Goal: Information Seeking & Learning: Find specific fact

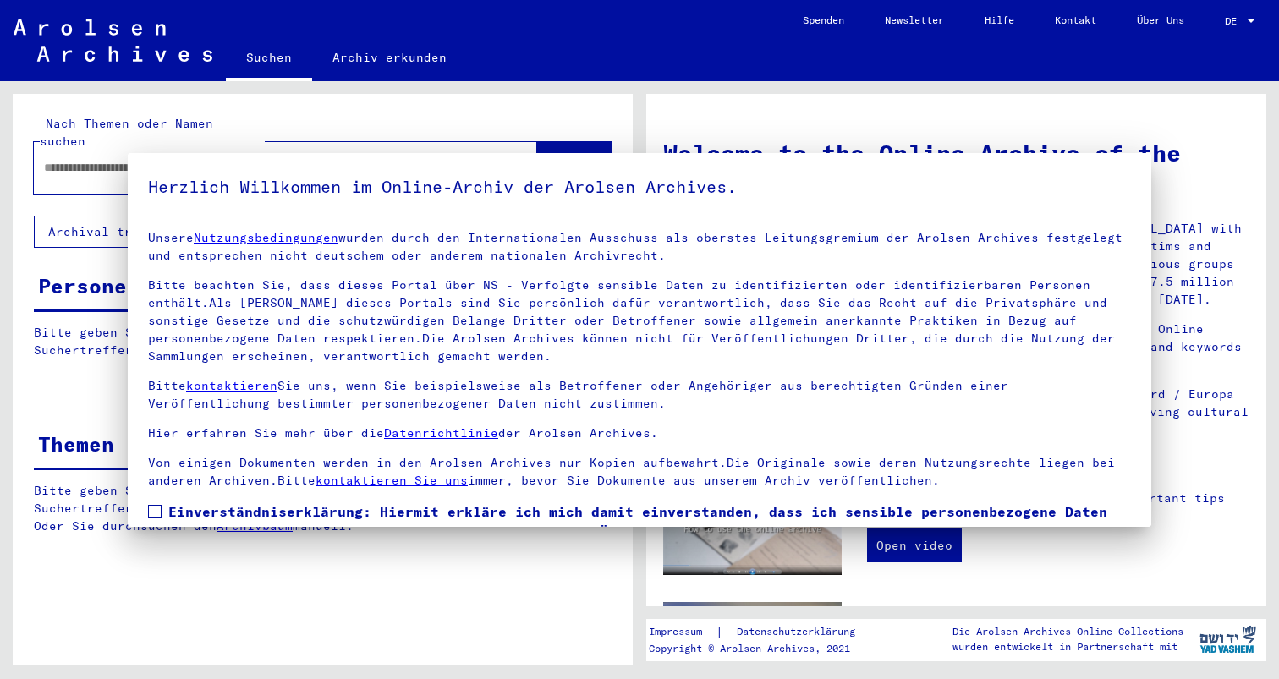
type input "**********"
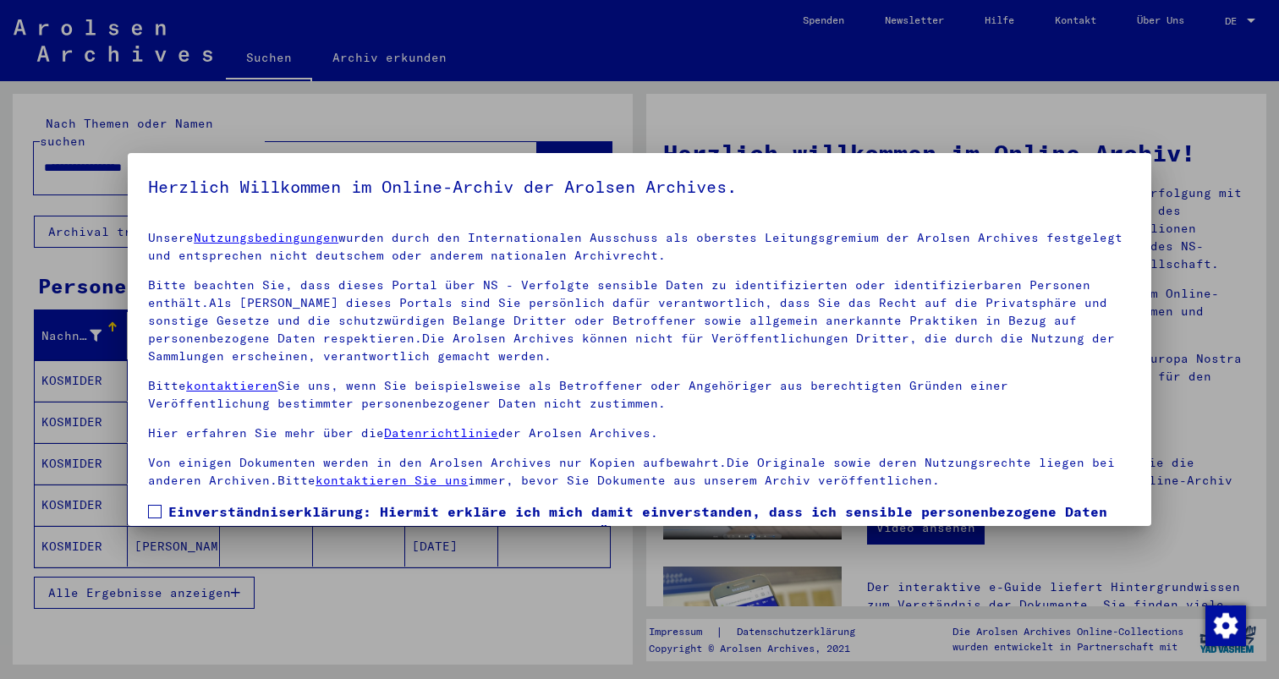
click at [1077, 181] on h5 "Herzlich Willkommen im Online-Archiv der Arolsen Archives." at bounding box center [639, 186] width 983 height 27
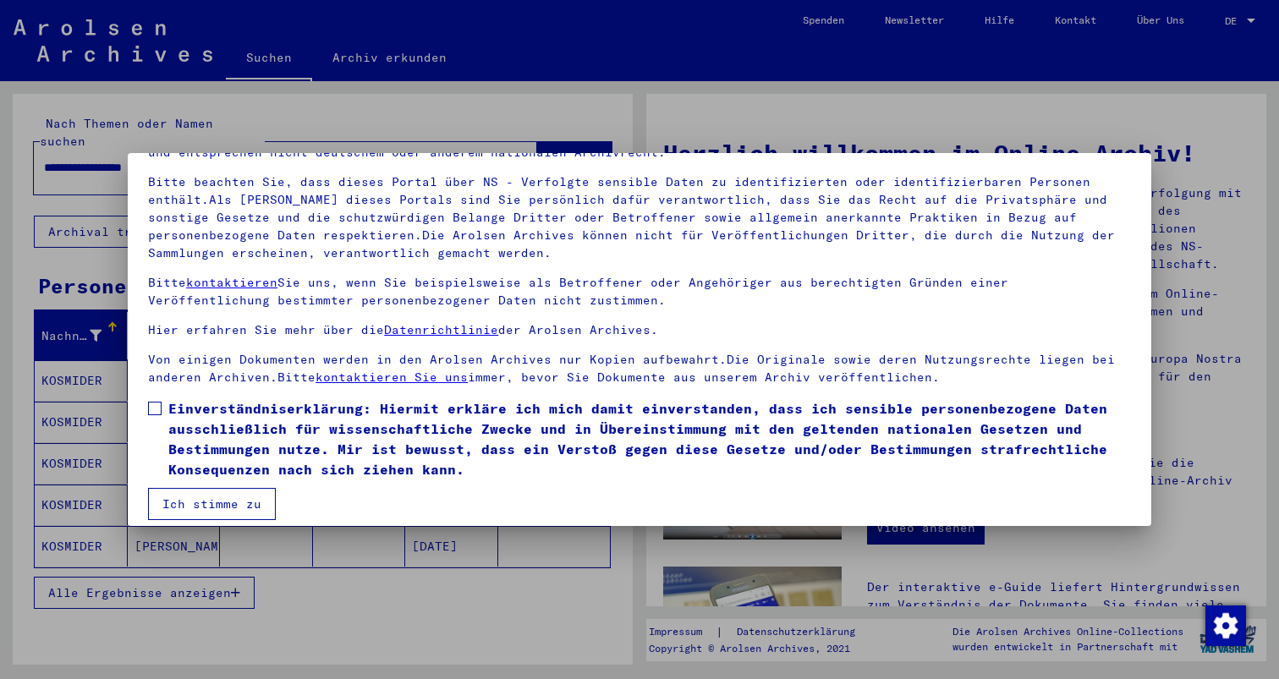
scroll to position [117, 0]
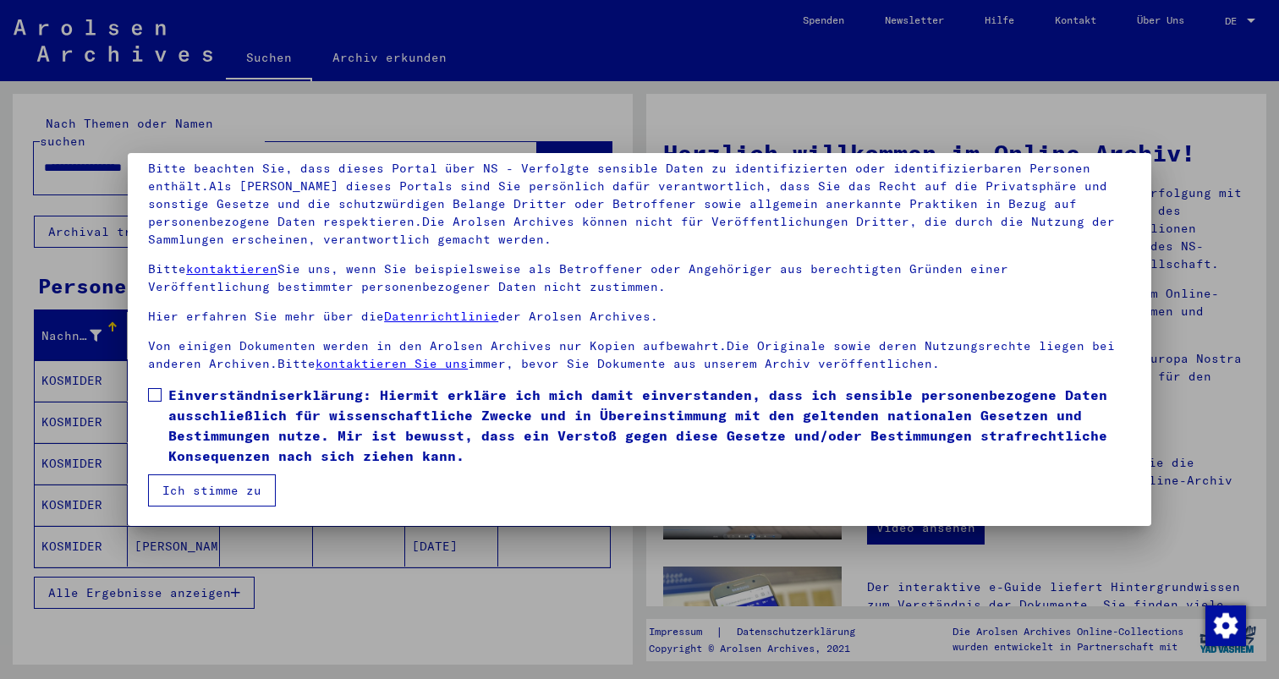
click at [160, 391] on span at bounding box center [155, 395] width 14 height 14
click at [201, 507] on mat-dialog-container "Herzlich Willkommen im Online-Archiv der Arolsen Archives. Unsere Nutzungsbedin…" at bounding box center [639, 340] width 1023 height 374
click at [201, 500] on button "Ich stimme zu" at bounding box center [212, 490] width 128 height 32
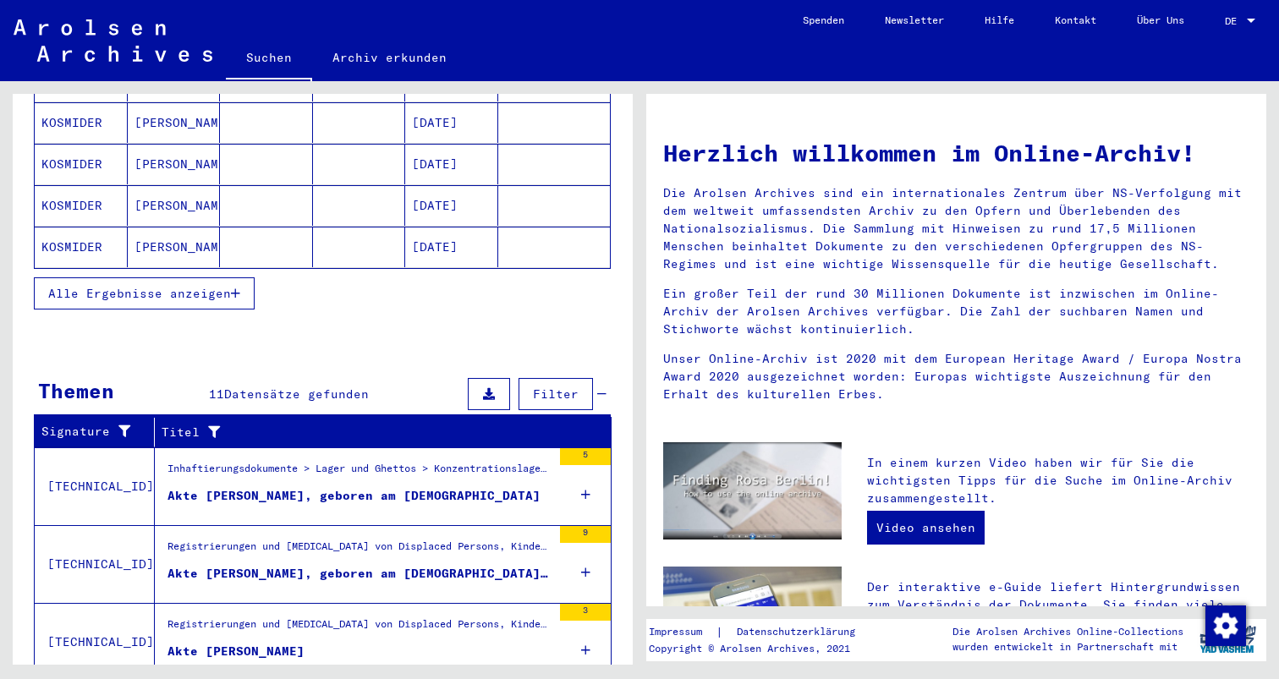
scroll to position [0, 0]
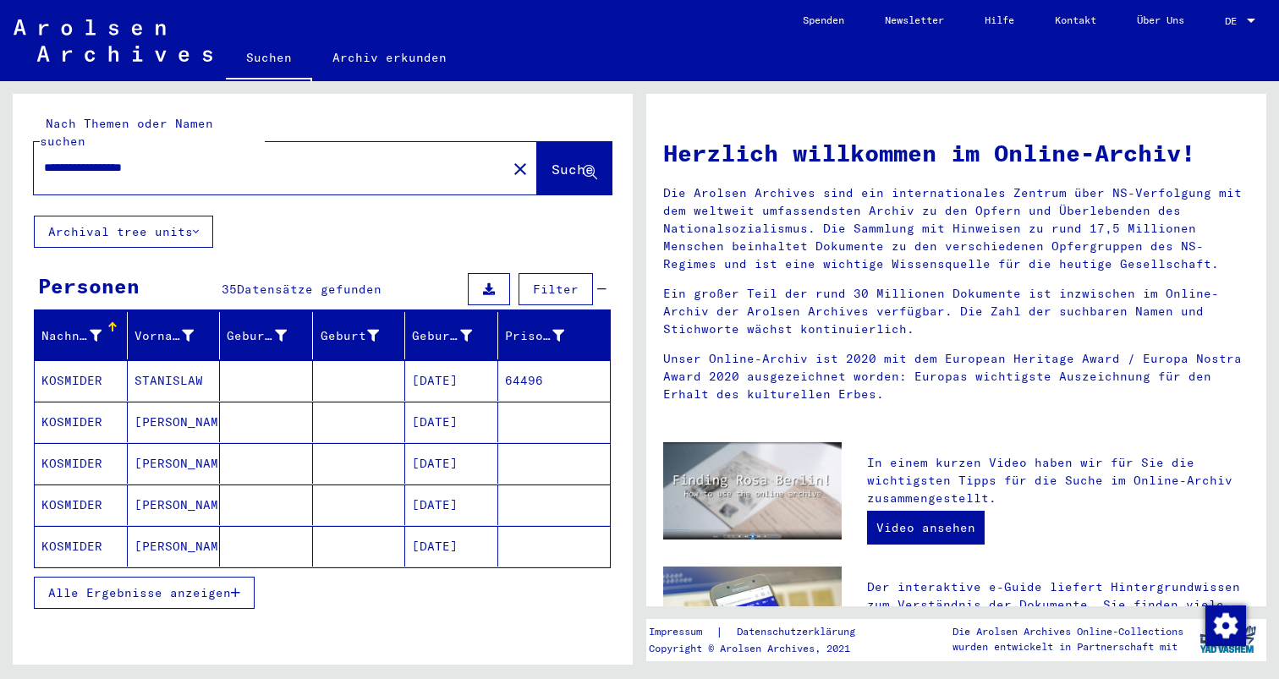
click at [159, 585] on span "Alle Ergebnisse anzeigen" at bounding box center [139, 592] width 183 height 15
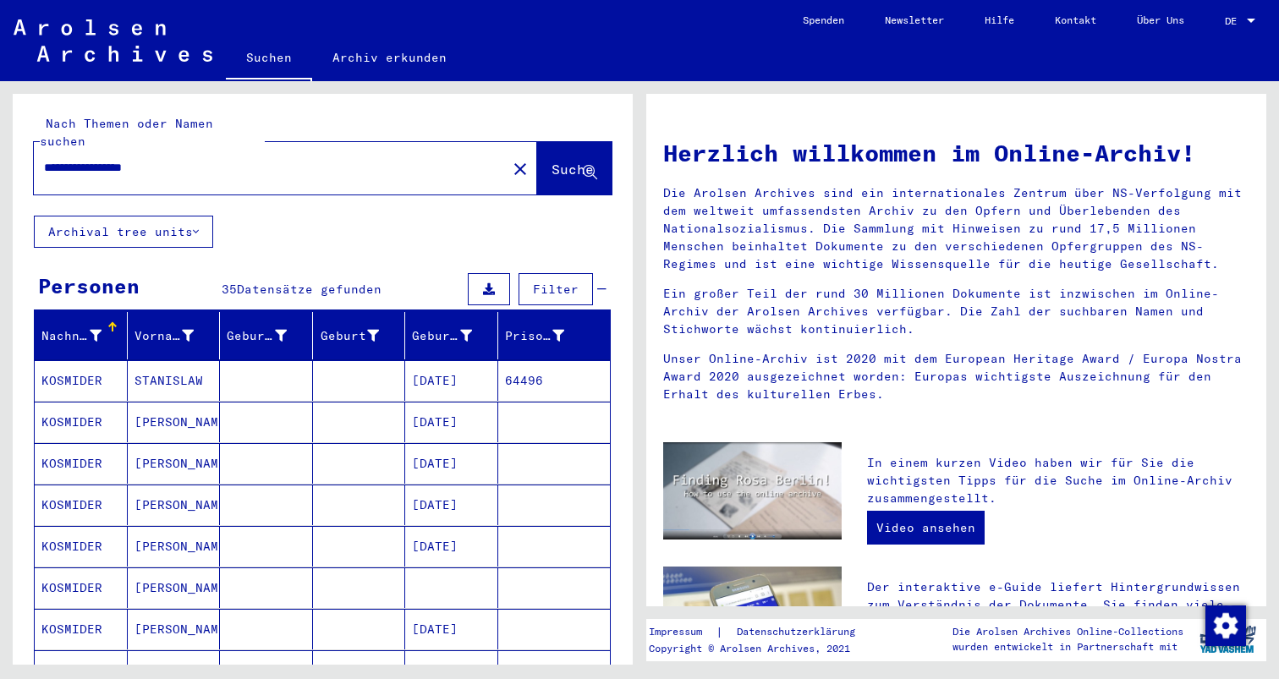
click at [1250, 12] on div "DE DE" at bounding box center [1242, 17] width 34 height 29
click at [1220, 26] on span "English" at bounding box center [1207, 30] width 41 height 13
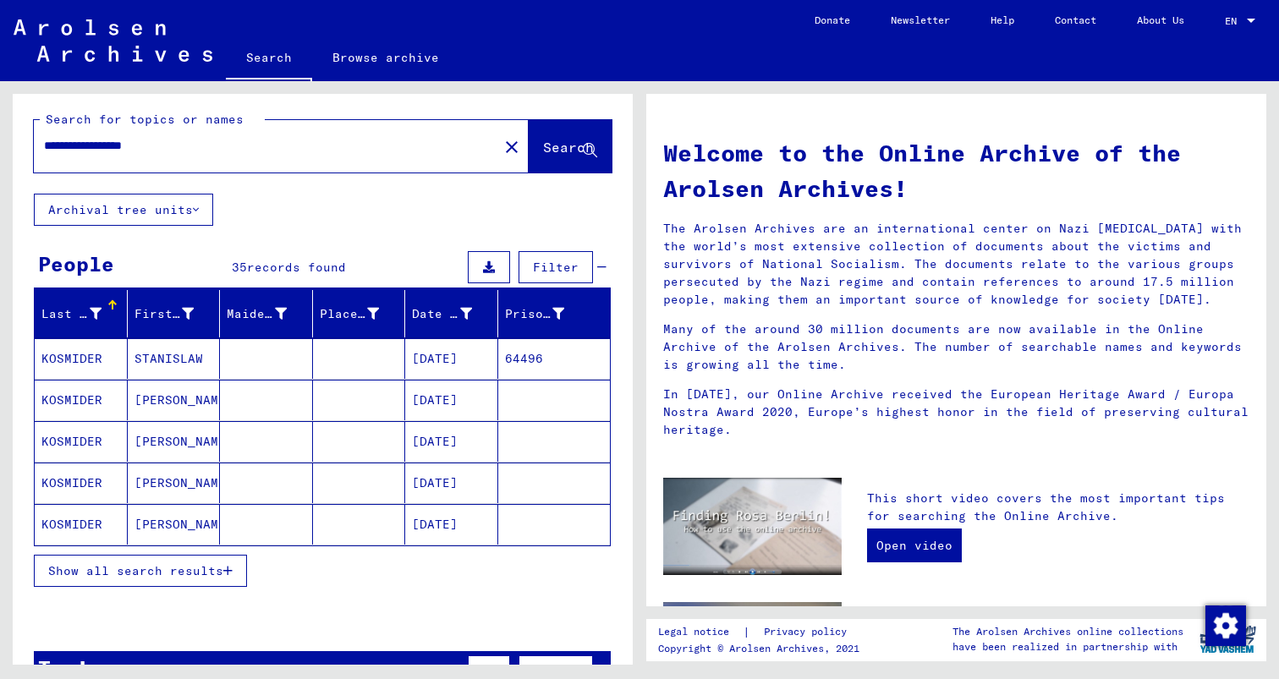
scroll to position [3, 0]
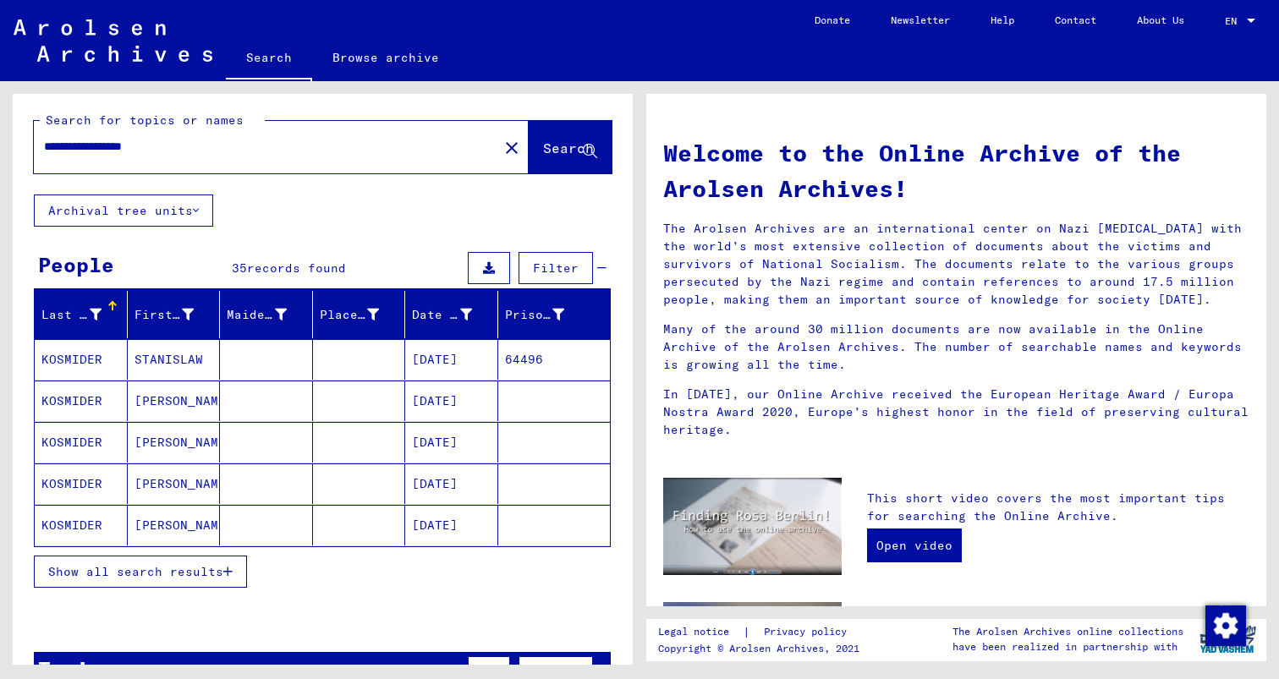
click at [177, 564] on span "Show all search results" at bounding box center [135, 571] width 175 height 15
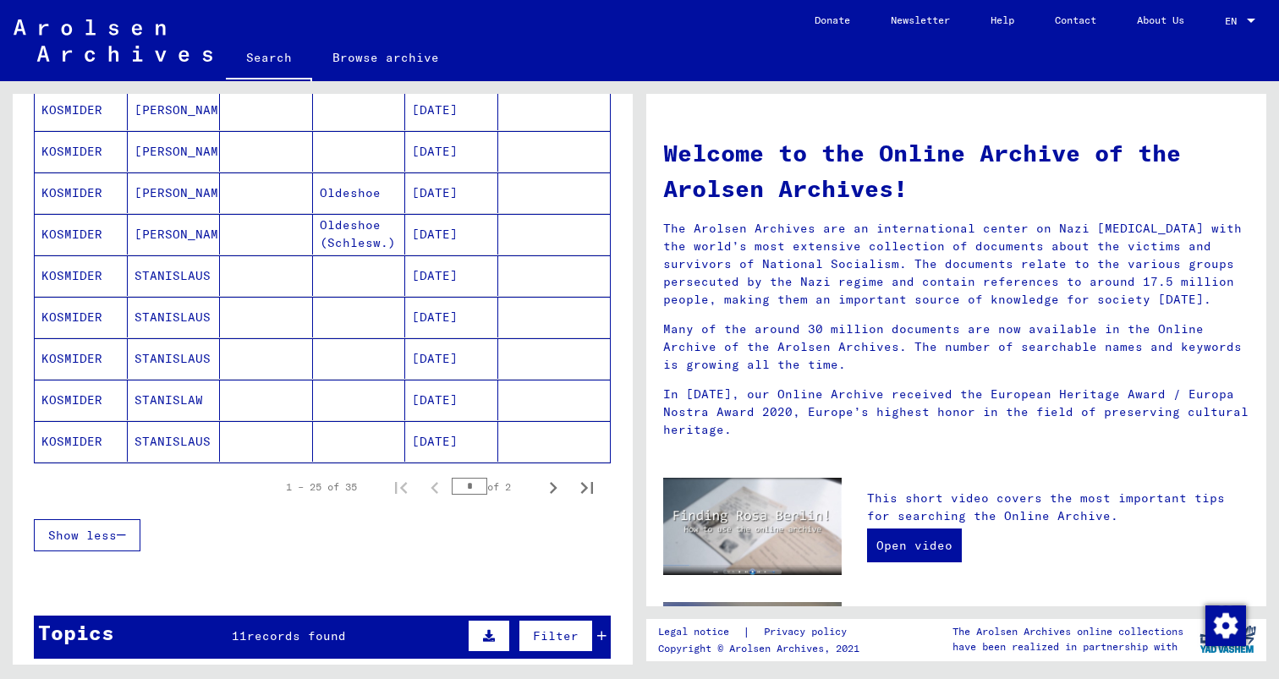
scroll to position [926, 0]
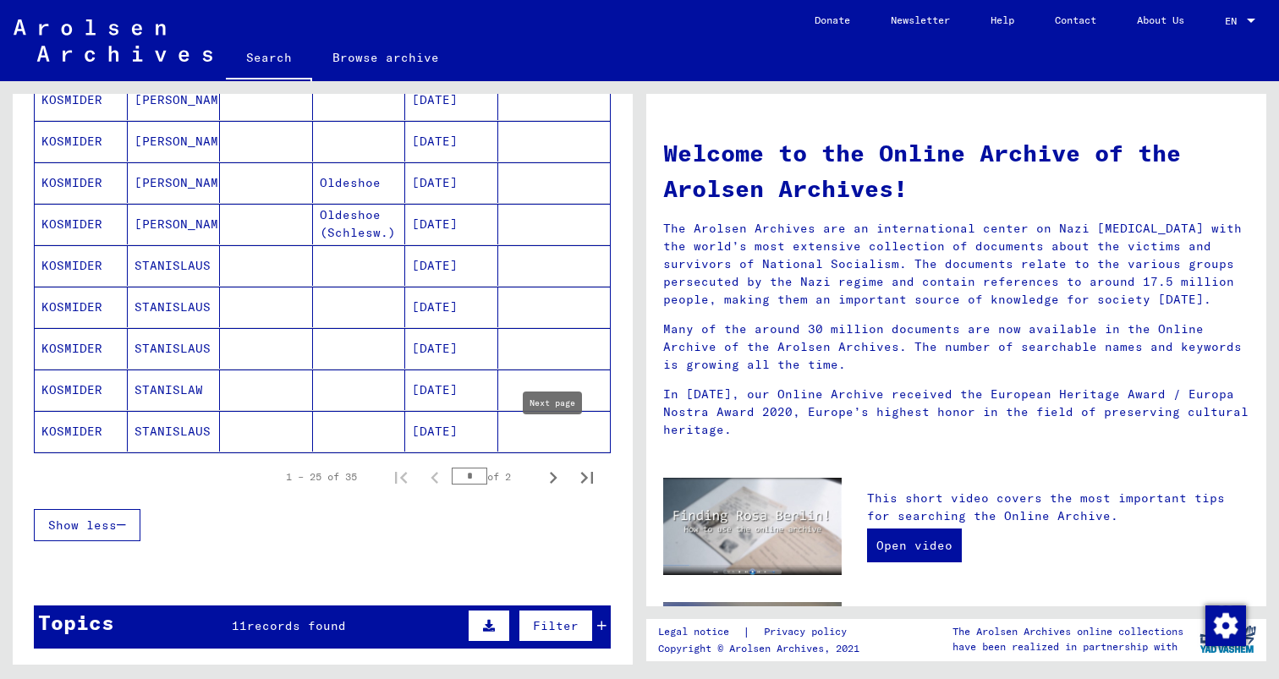
click at [549, 466] on icon "Next page" at bounding box center [553, 478] width 24 height 24
type input "*"
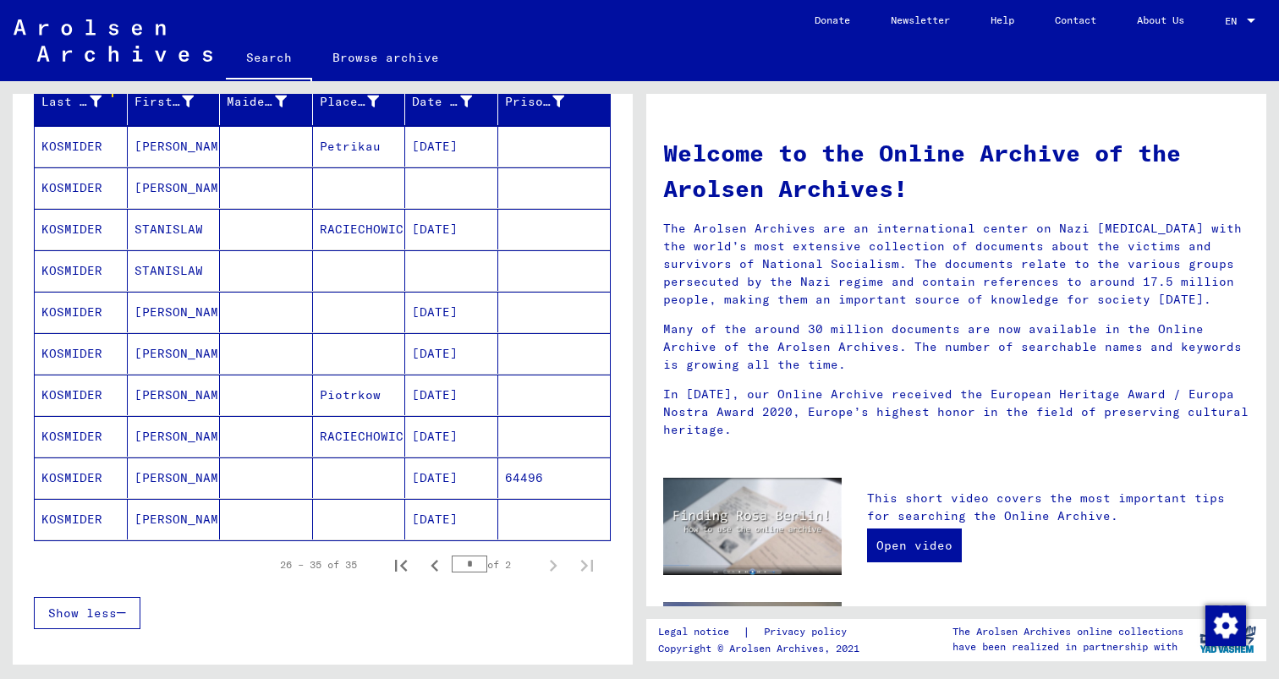
scroll to position [217, 0]
click at [358, 374] on mat-cell "Piotrkow" at bounding box center [359, 394] width 93 height 41
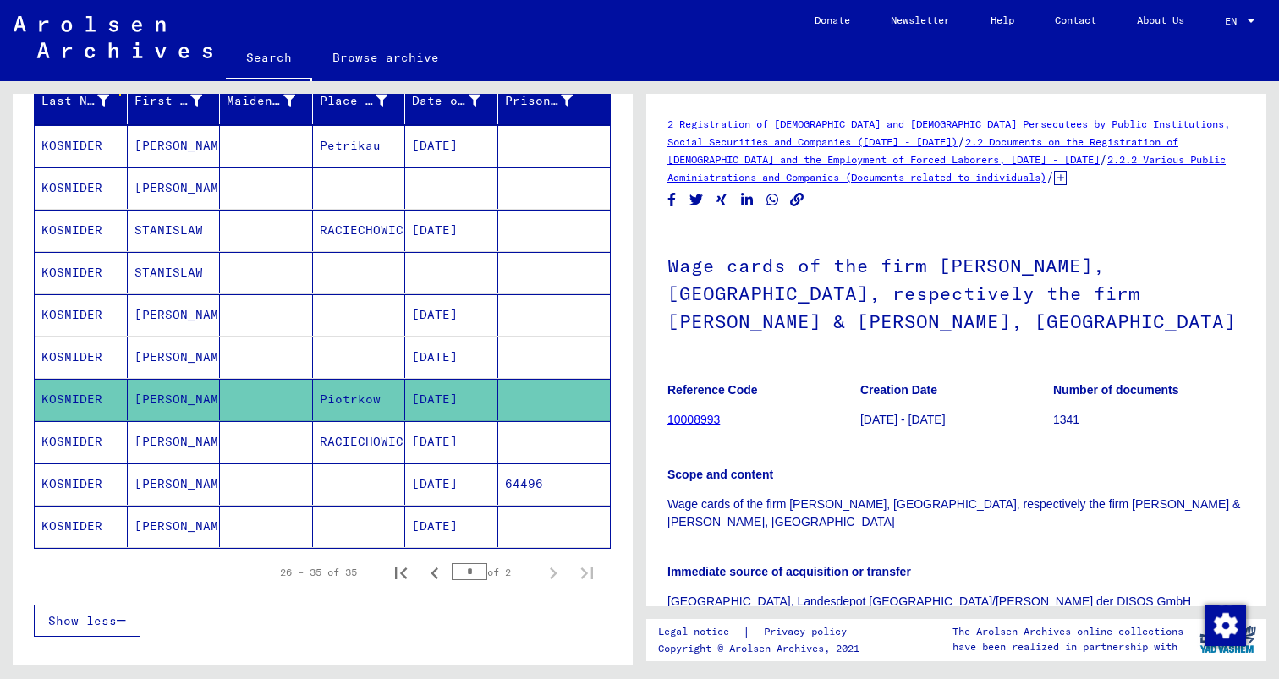
scroll to position [17, 0]
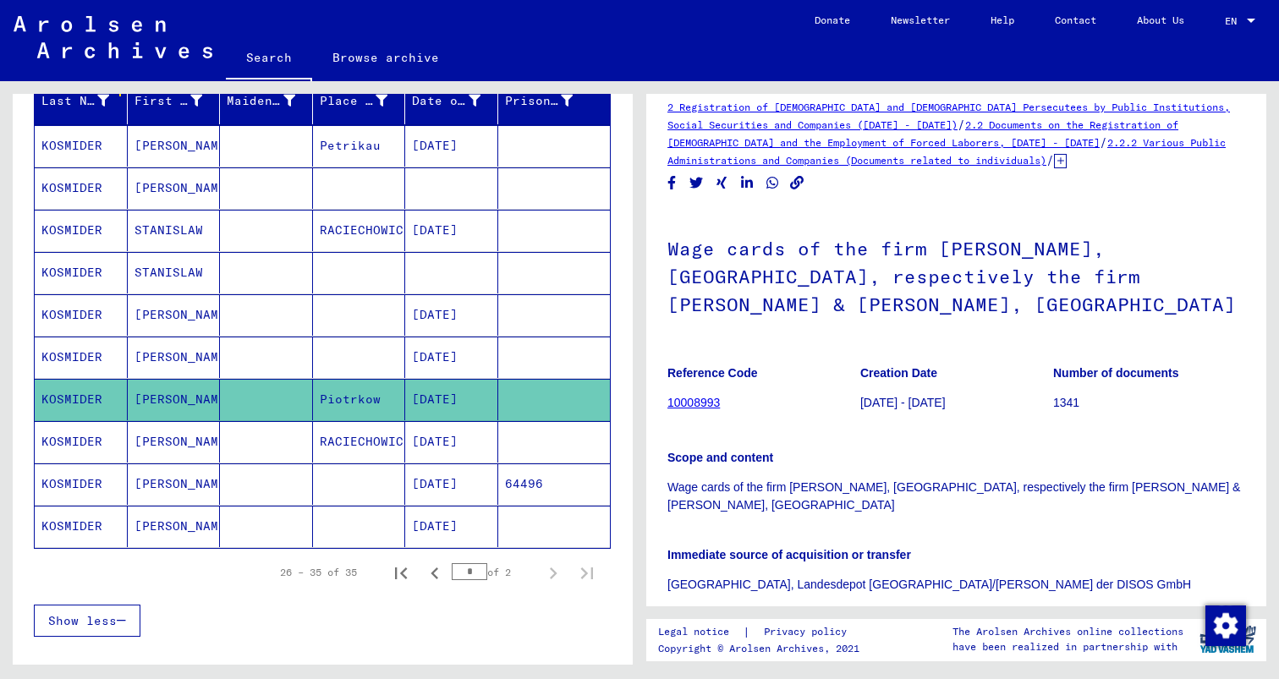
click at [498, 379] on mat-cell at bounding box center [554, 399] width 112 height 41
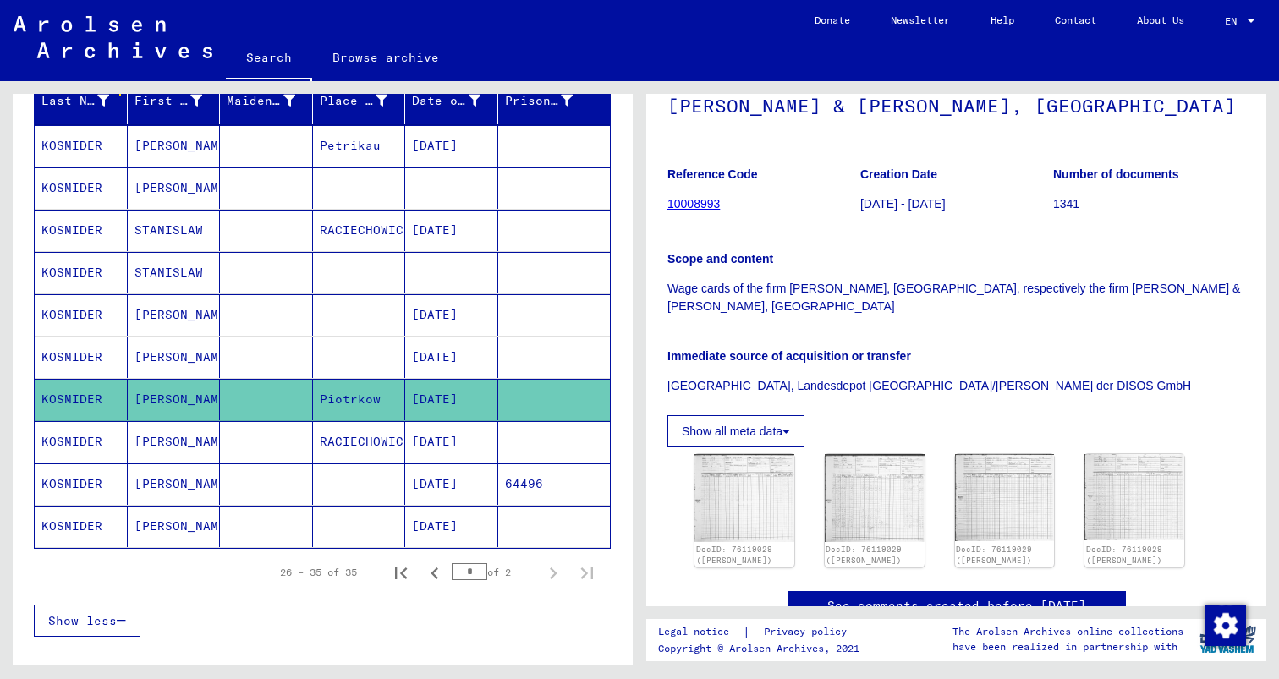
scroll to position [227, 0]
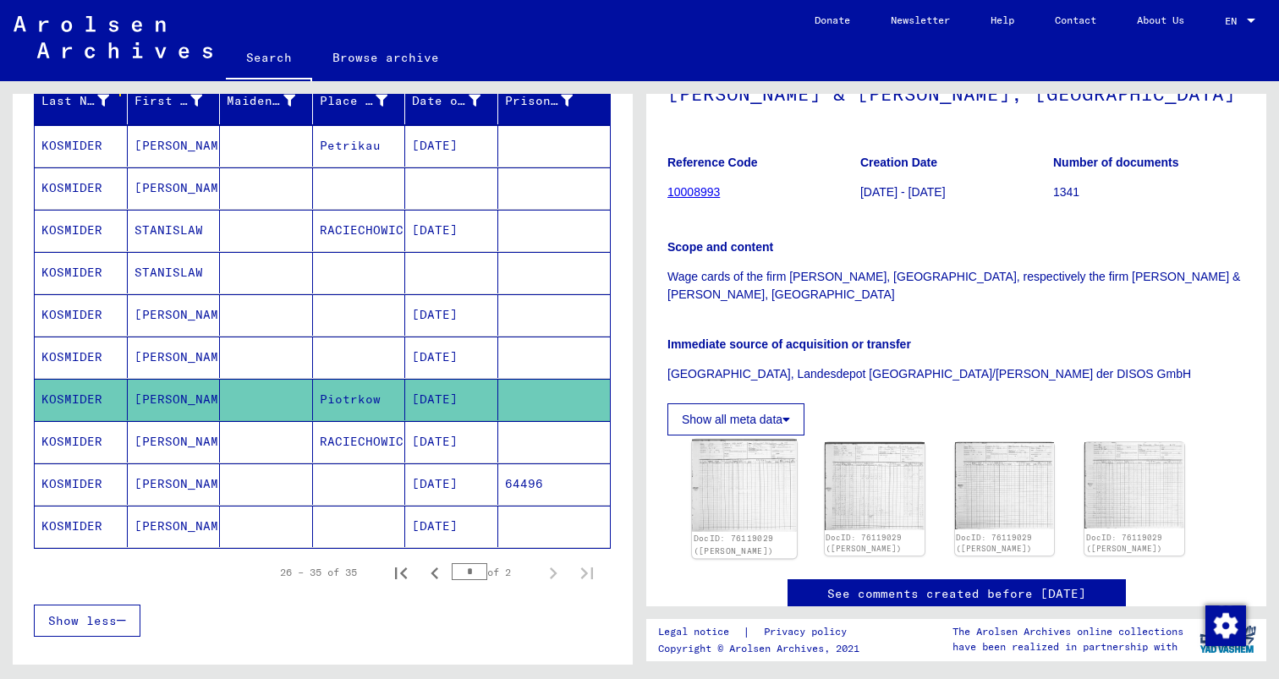
click at [726, 440] on img at bounding box center [744, 486] width 105 height 92
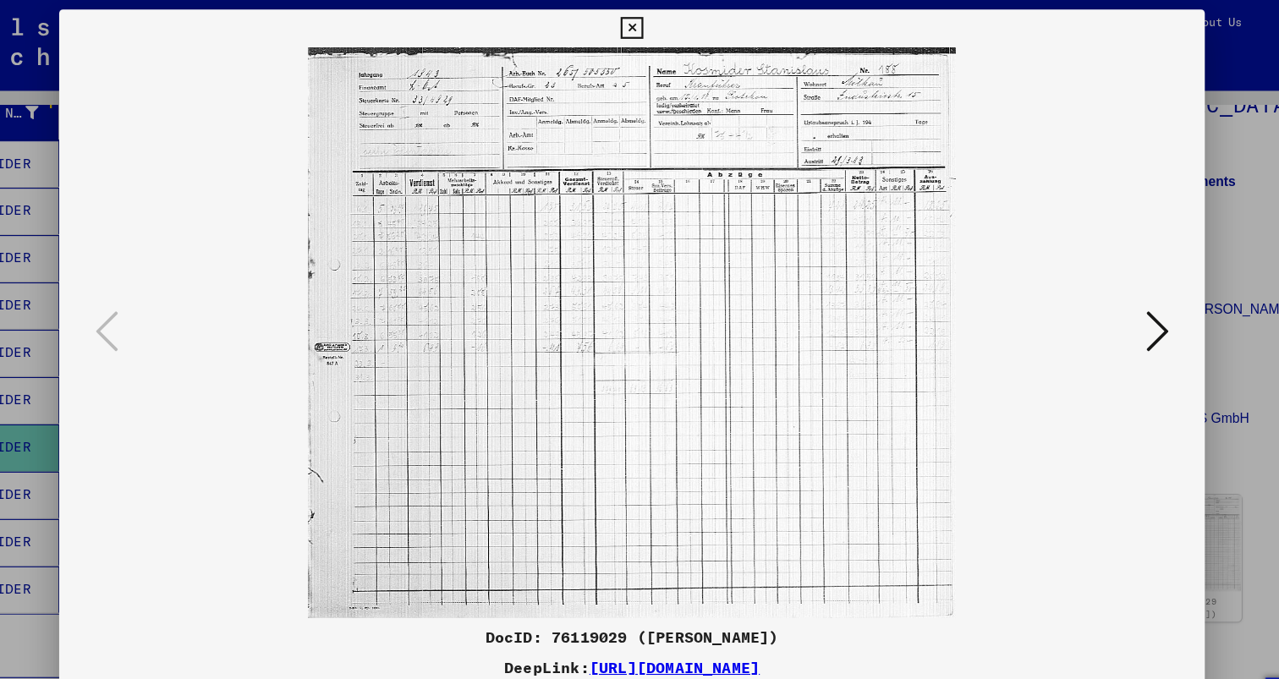
click at [1115, 305] on icon at bounding box center [1109, 296] width 20 height 41
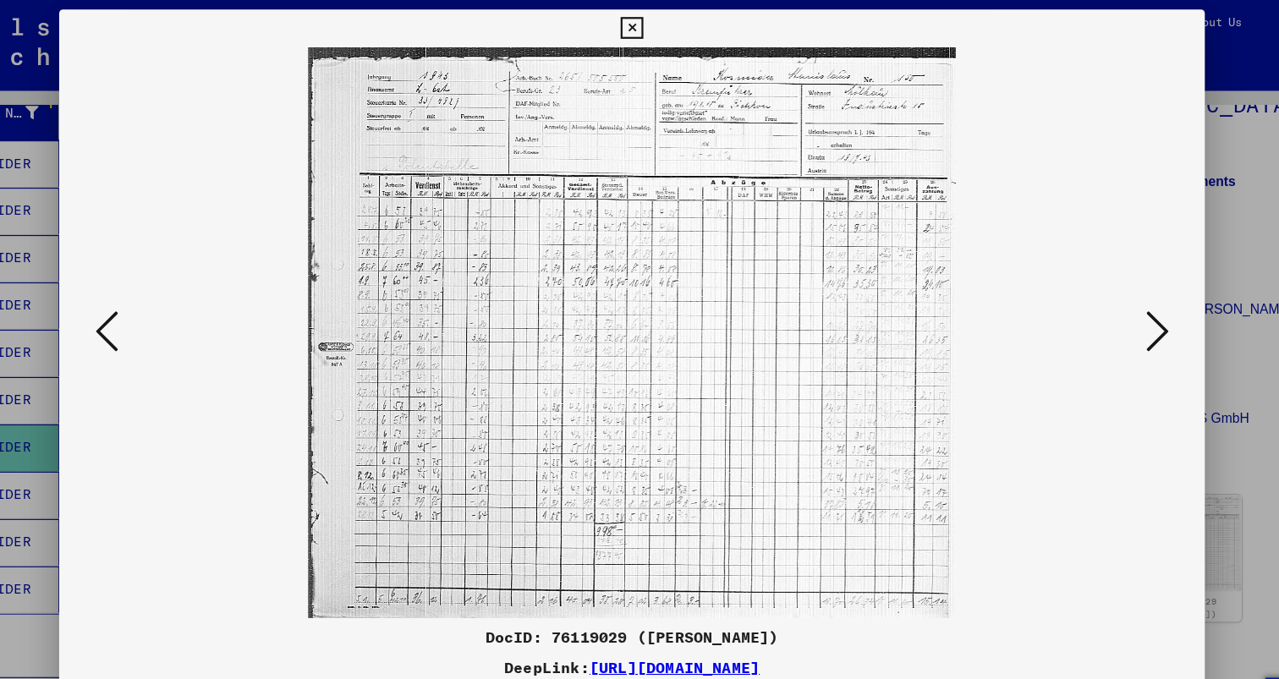
click at [1113, 305] on icon at bounding box center [1109, 296] width 20 height 41
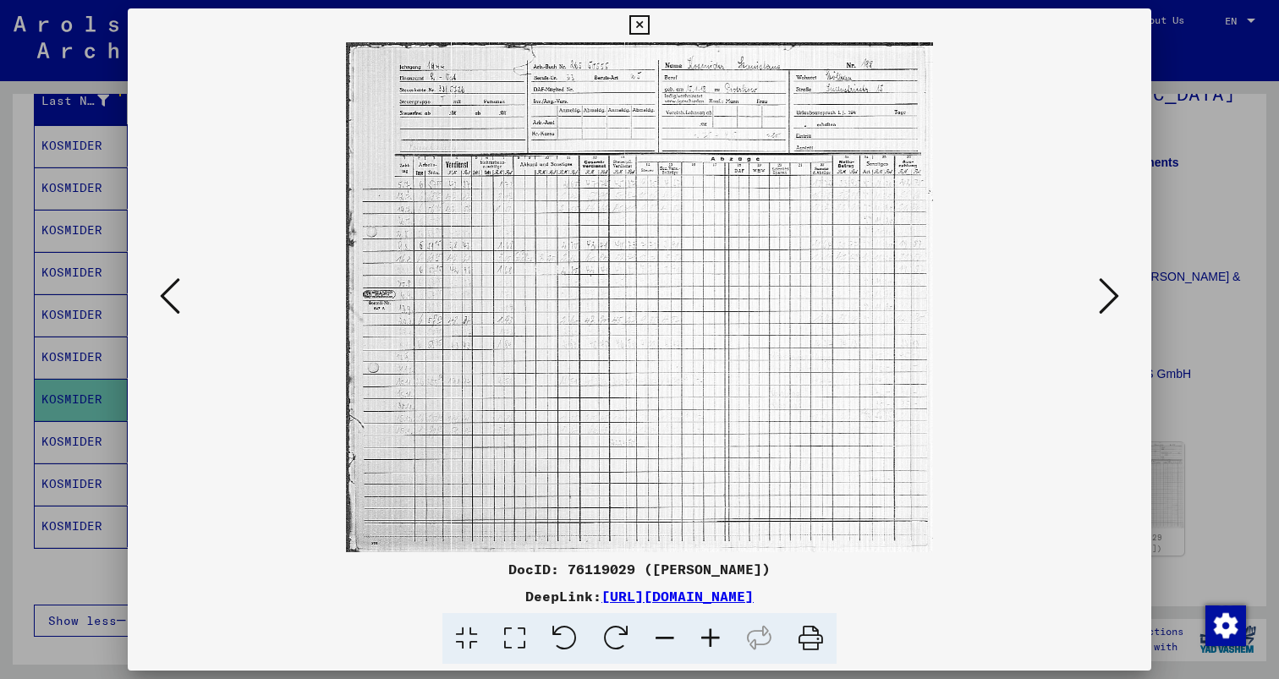
click at [1124, 305] on button at bounding box center [1108, 297] width 30 height 48
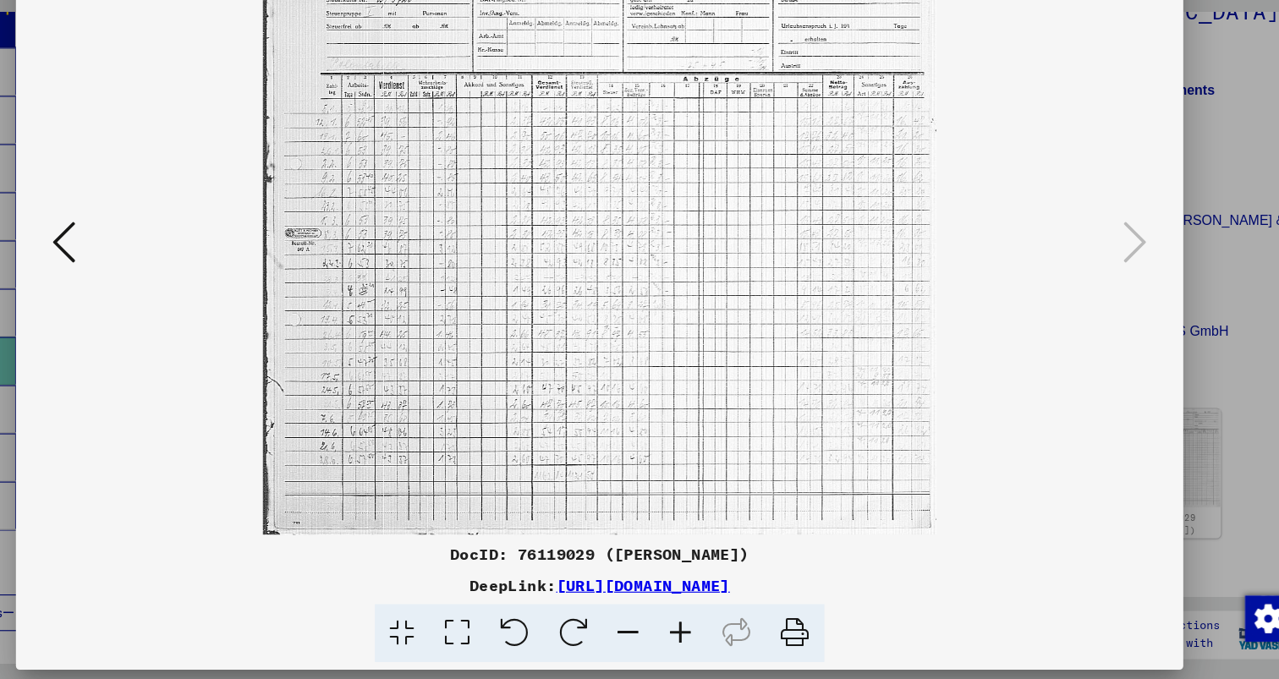
click at [649, 595] on link "[URL][DOMAIN_NAME]" at bounding box center [677, 596] width 152 height 17
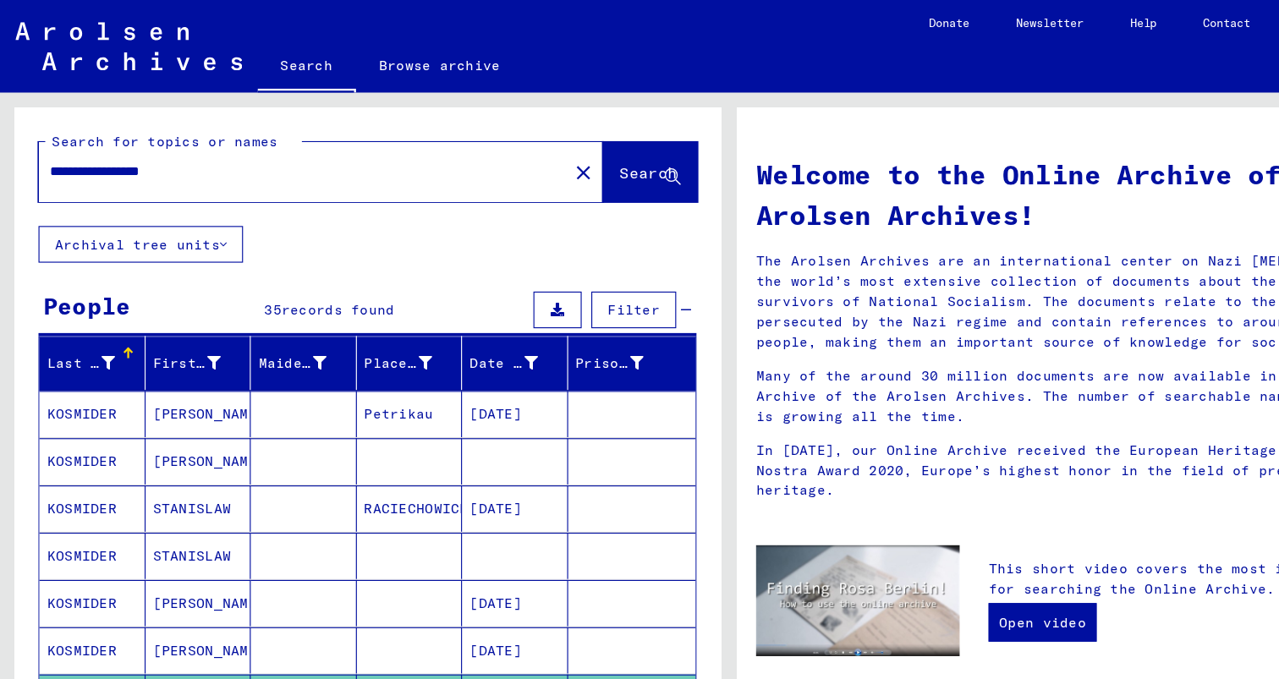
click at [375, 342] on mat-cell "Petrikau" at bounding box center [359, 362] width 93 height 41
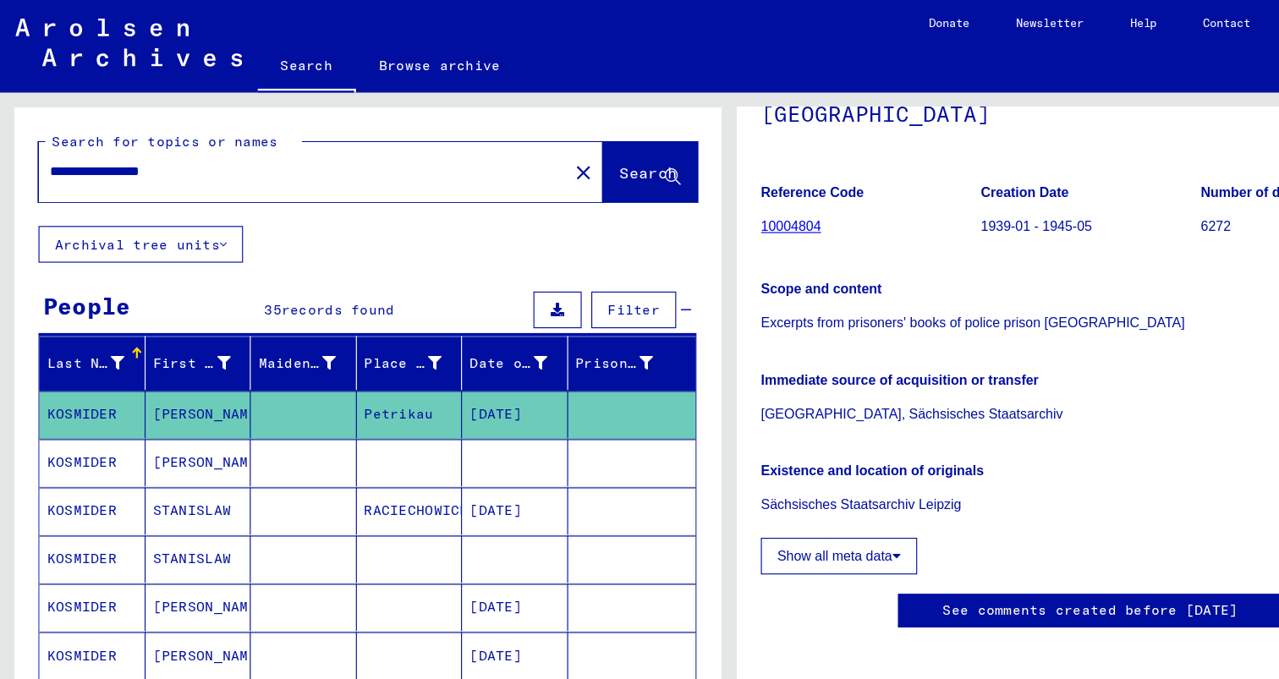
scroll to position [188, 0]
click at [806, 275] on p "Excerpts from prisoners' books of police prison [GEOGRAPHIC_DATA]" at bounding box center [956, 284] width 578 height 18
click at [836, 275] on p "Excerpts from prisoners' books of police prison [GEOGRAPHIC_DATA]" at bounding box center [956, 284] width 578 height 18
click at [870, 275] on p "Excerpts from prisoners' books of police prison [GEOGRAPHIC_DATA]" at bounding box center [956, 284] width 578 height 18
click at [768, 354] on p "[GEOGRAPHIC_DATA], Sächsisches Staatsarchiv" at bounding box center [956, 363] width 578 height 18
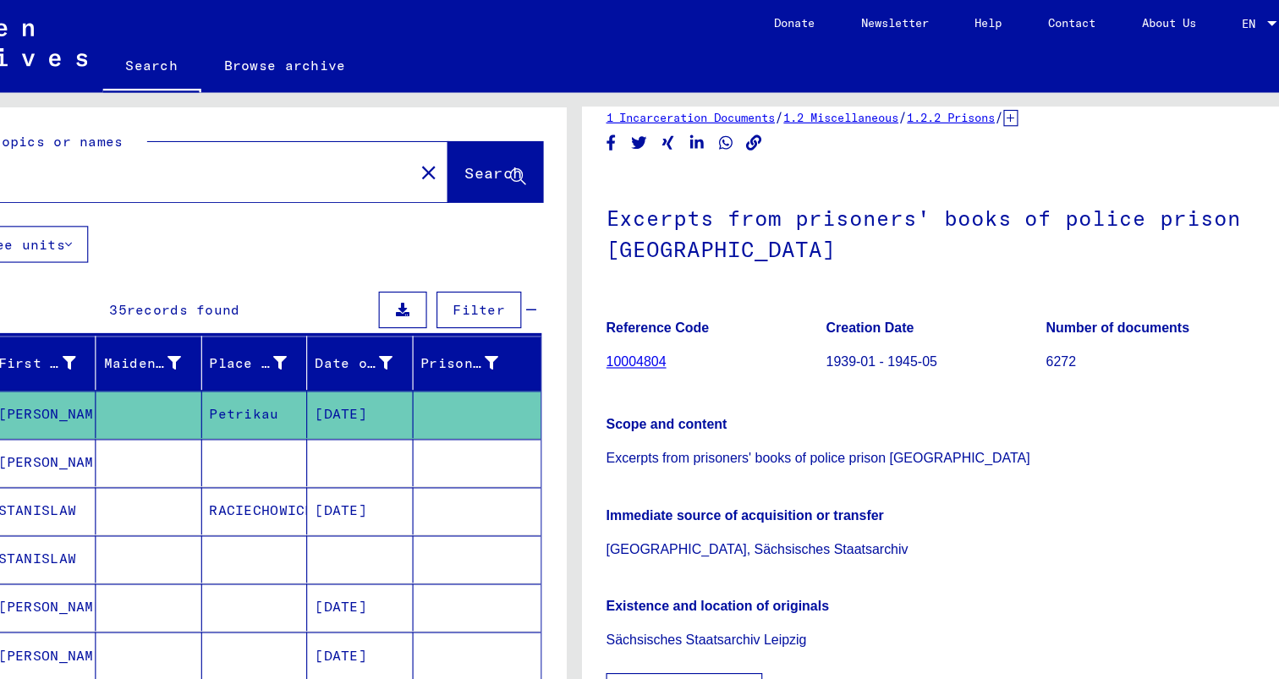
scroll to position [0, 0]
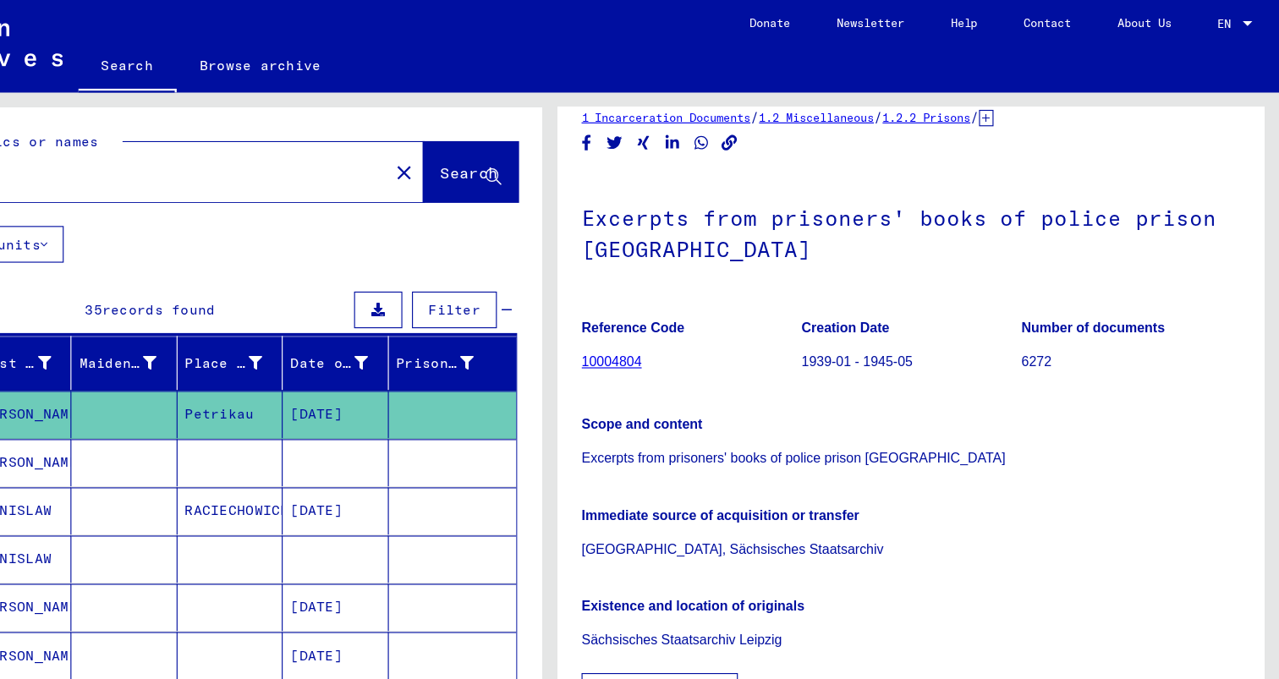
click at [709, 310] on link "10004804" at bounding box center [693, 317] width 52 height 14
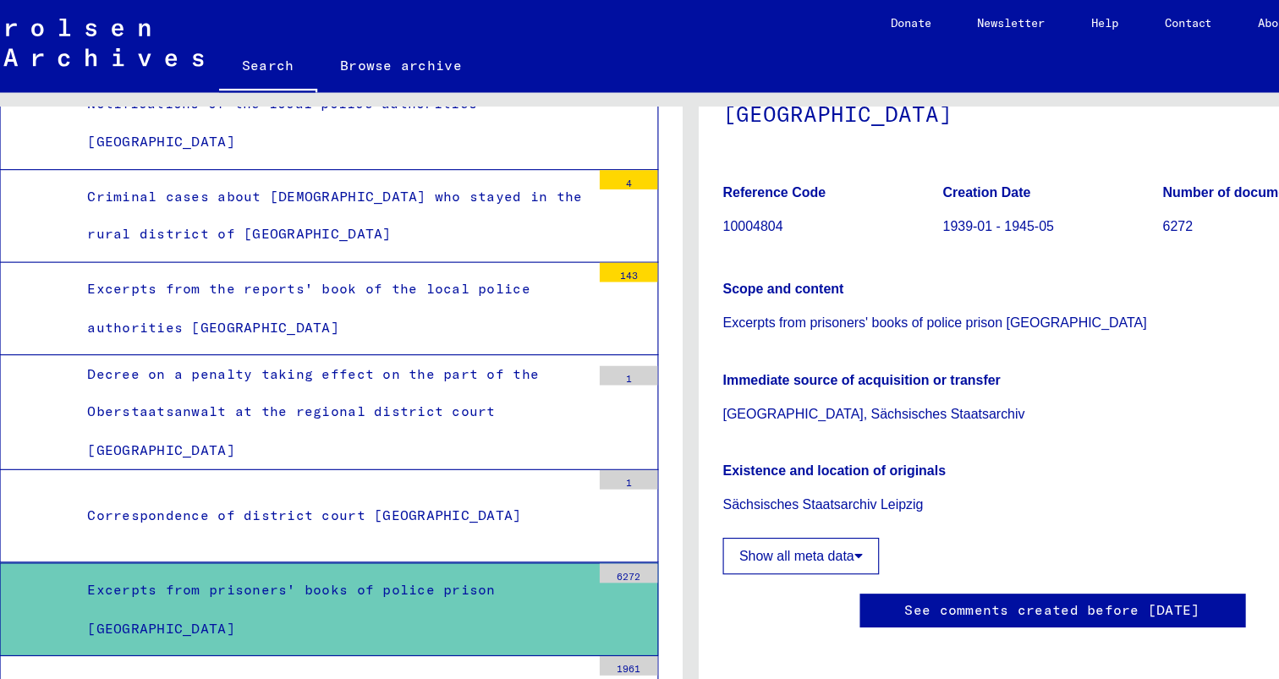
scroll to position [334, 0]
click at [726, 472] on button "Show all meta data" at bounding box center [735, 488] width 137 height 32
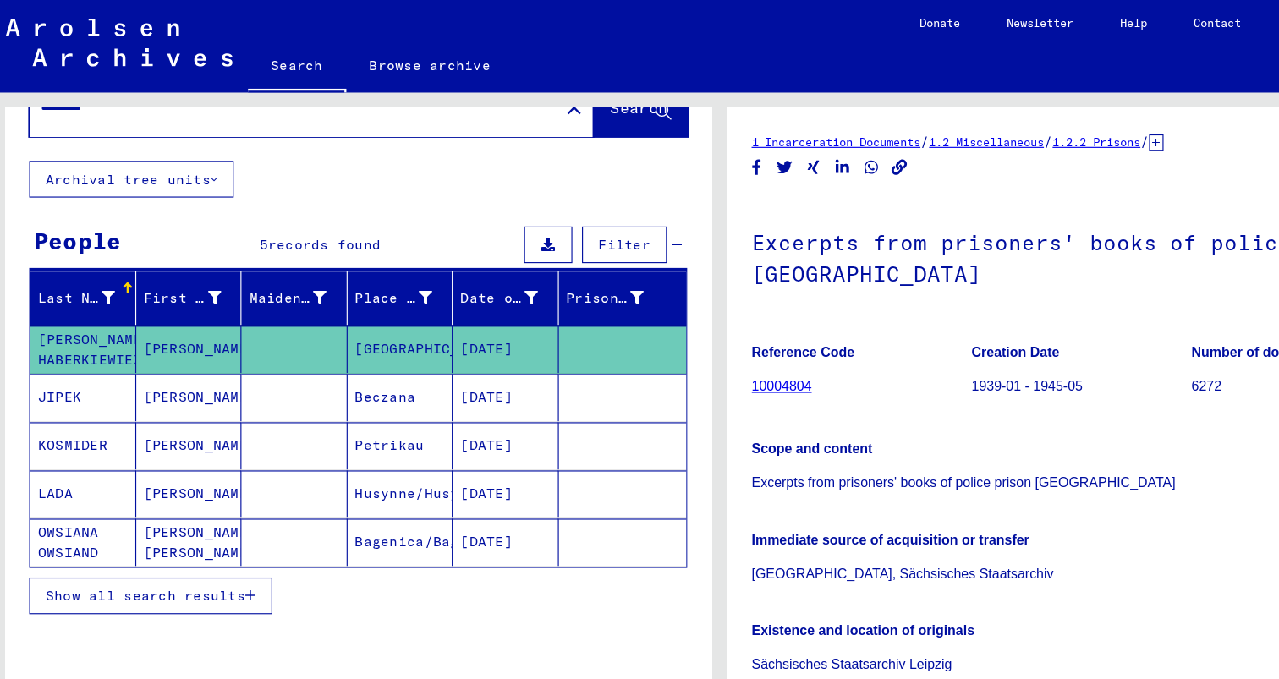
click at [303, 370] on mat-cell at bounding box center [266, 390] width 93 height 41
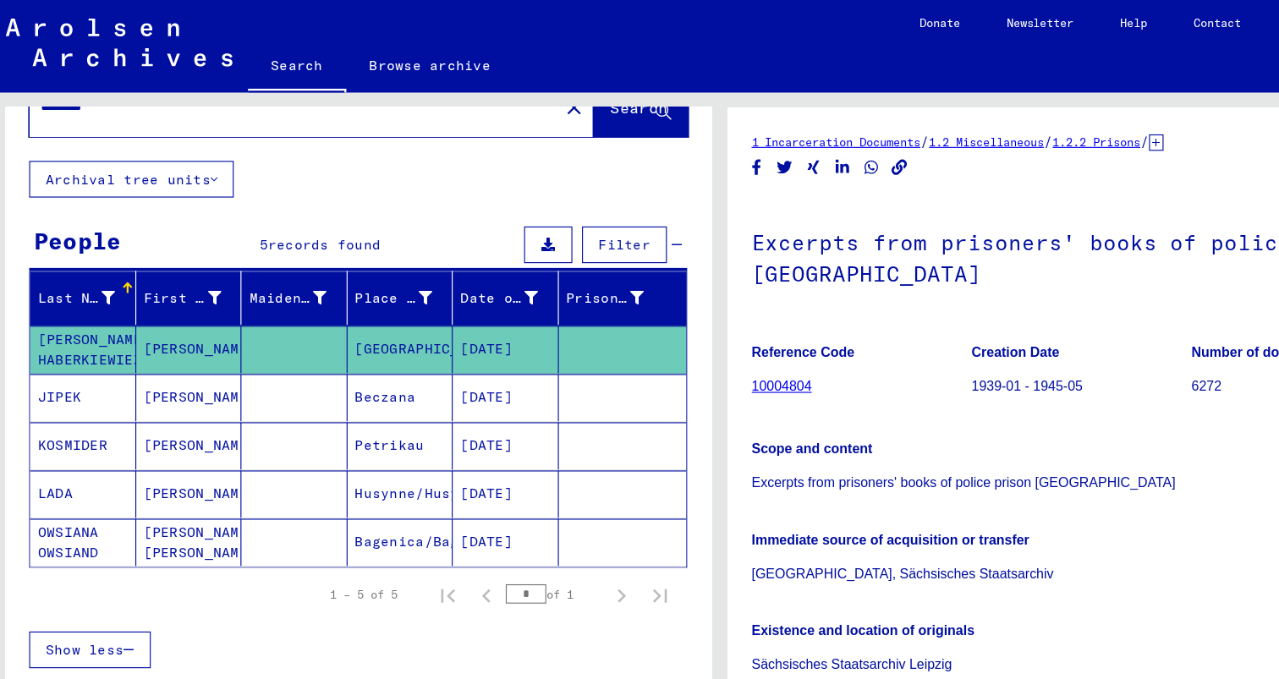
click at [452, 370] on mat-cell "[DATE]" at bounding box center [451, 390] width 93 height 41
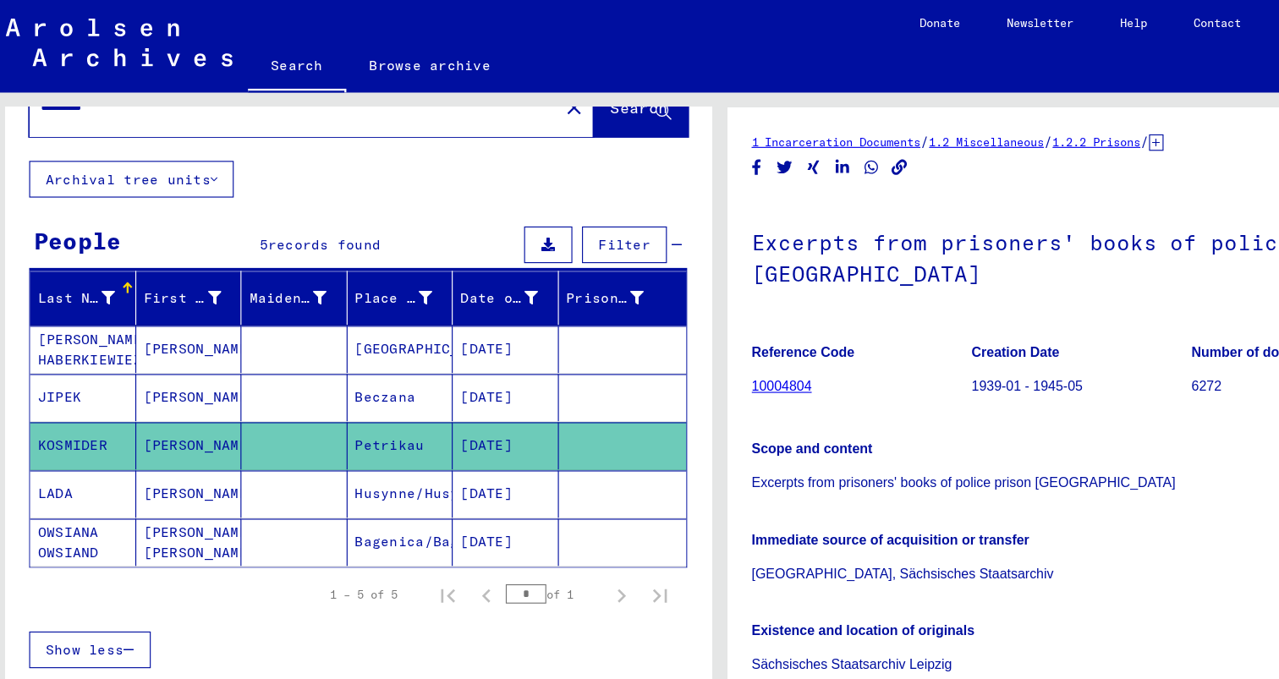
click at [452, 370] on mat-cell "[DATE]" at bounding box center [451, 390] width 93 height 41
click at [479, 370] on mat-cell "[DATE]" at bounding box center [451, 390] width 93 height 41
click at [452, 328] on mat-cell "[DATE]" at bounding box center [451, 348] width 93 height 41
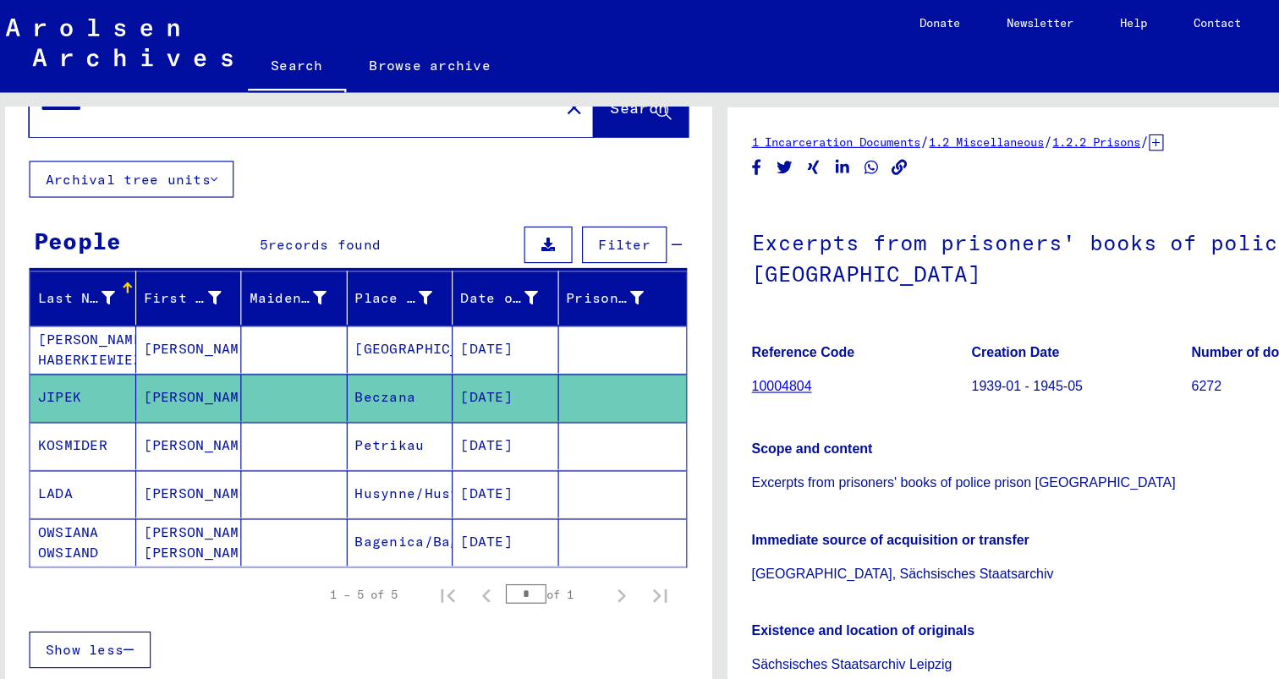
click at [460, 370] on mat-cell "[DATE]" at bounding box center [451, 390] width 93 height 41
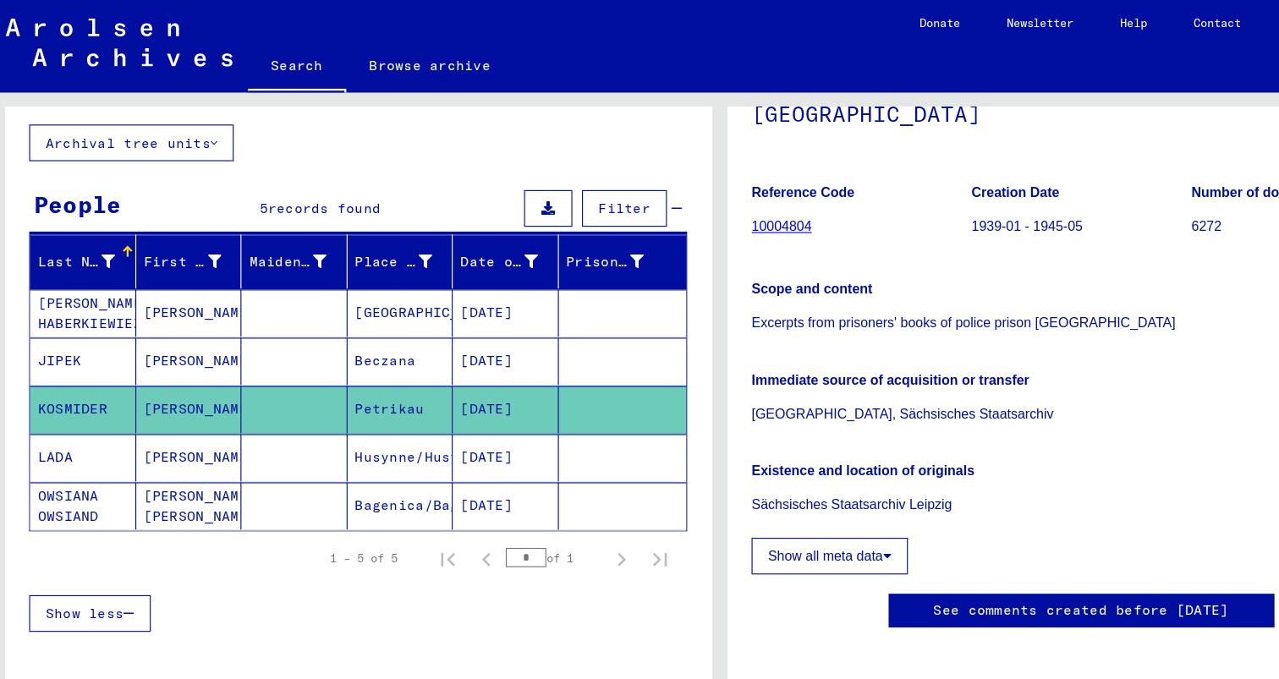
scroll to position [340, 0]
click at [784, 434] on p "Sächsisches Staatsarchiv Leipzig" at bounding box center [956, 443] width 578 height 18
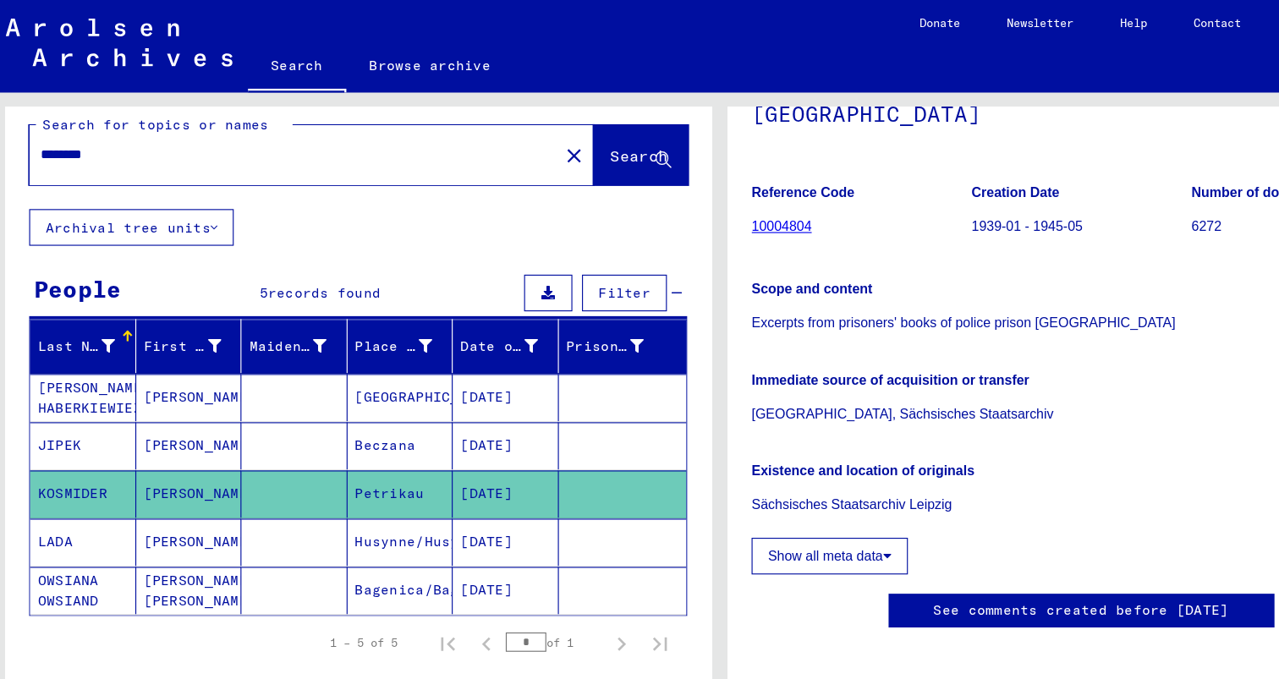
scroll to position [0, 0]
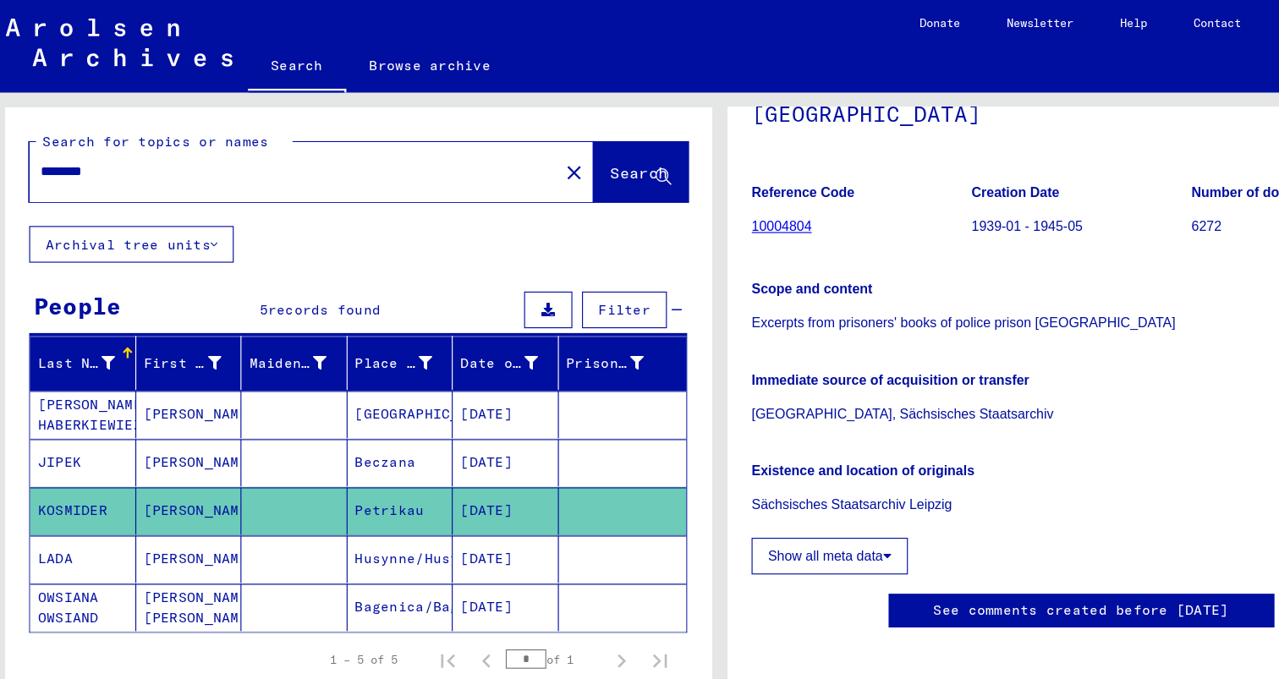
type input "**********"
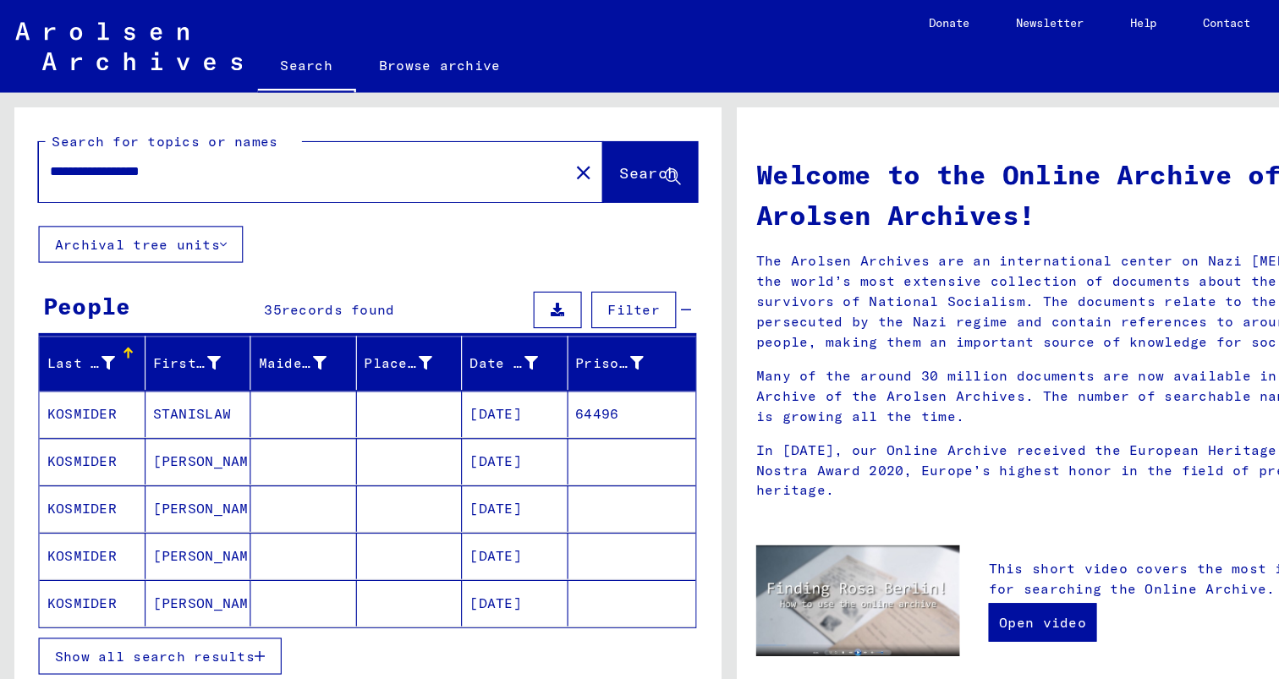
click at [275, 384] on mat-cell at bounding box center [266, 404] width 93 height 41
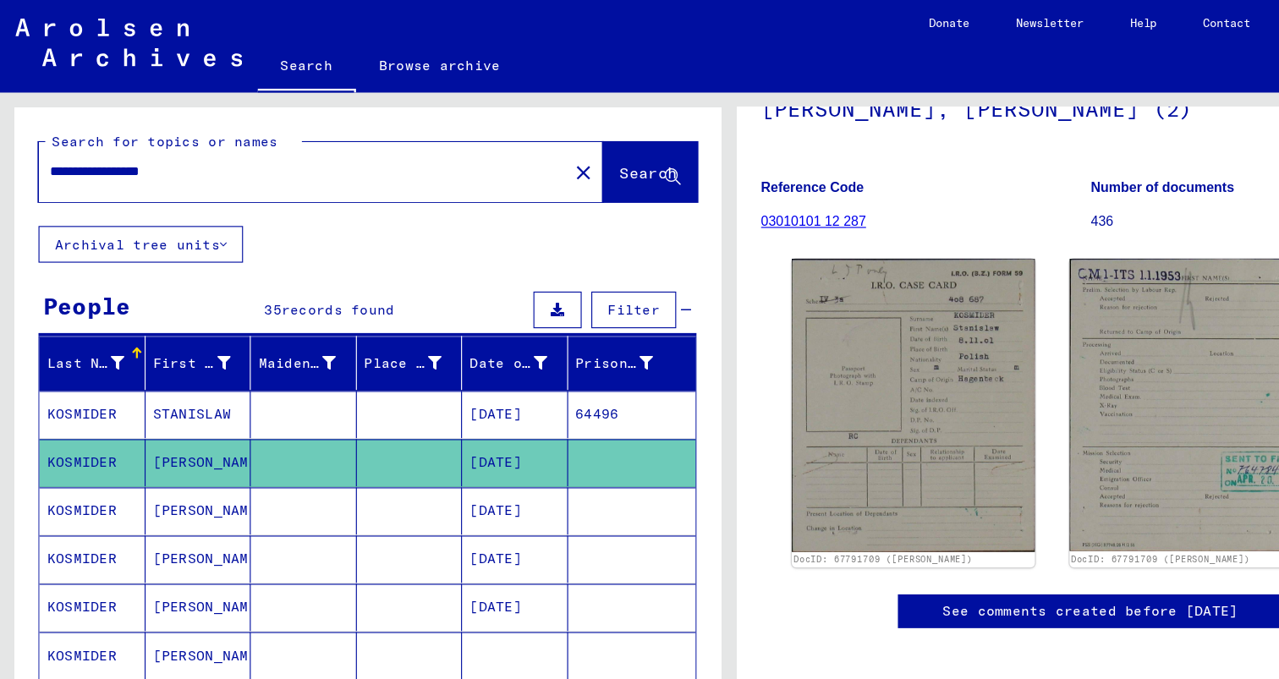
scroll to position [225, 0]
click at [277, 427] on mat-cell at bounding box center [266, 447] width 93 height 41
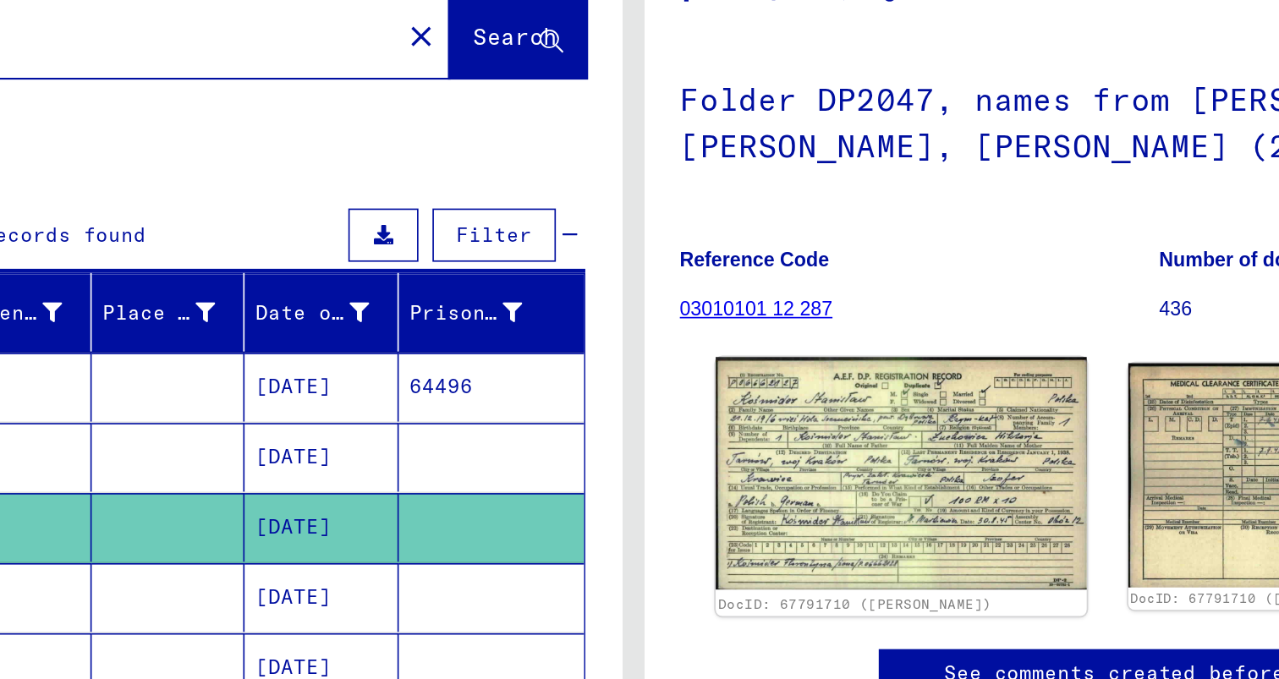
scroll to position [103, 0]
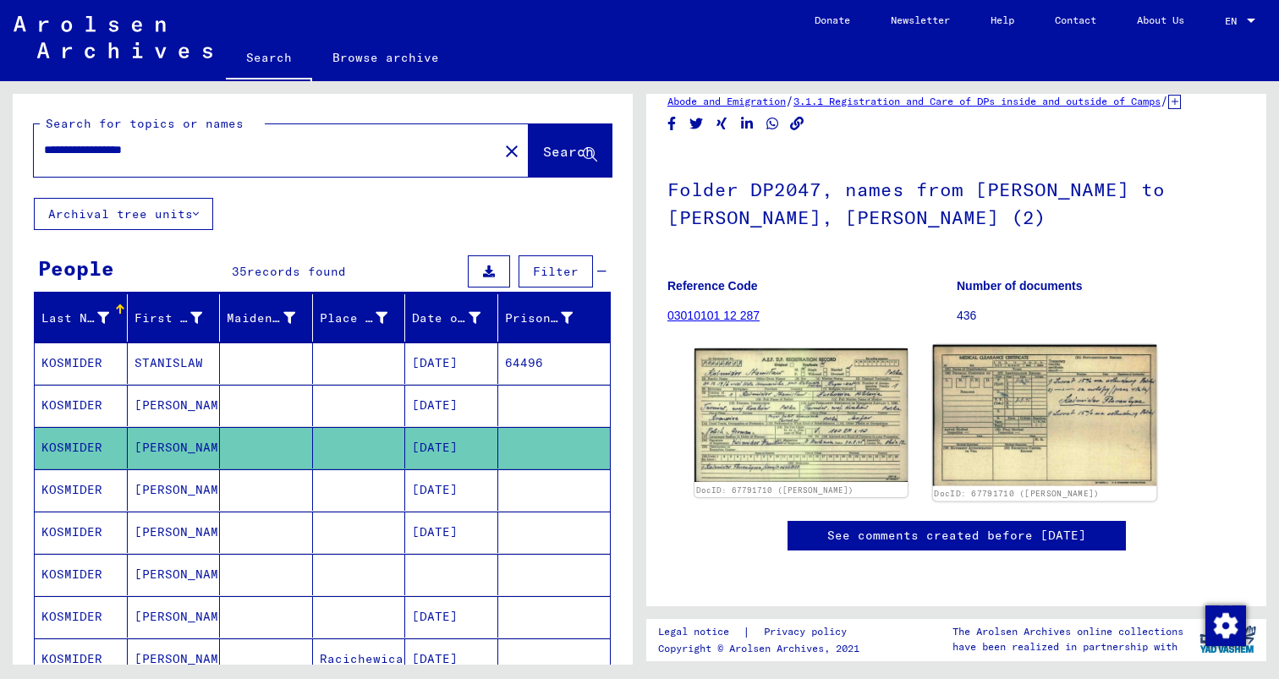
click at [1053, 360] on img at bounding box center [1043, 415] width 223 height 141
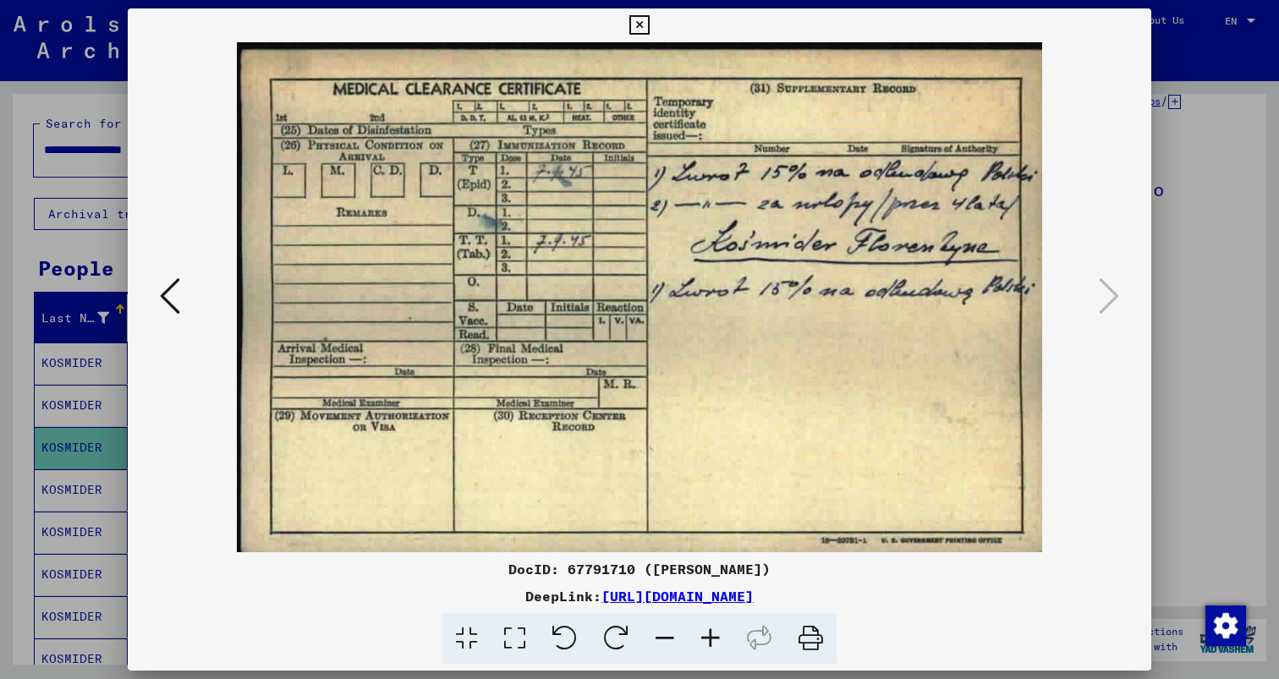
click at [1175, 220] on div at bounding box center [639, 339] width 1279 height 679
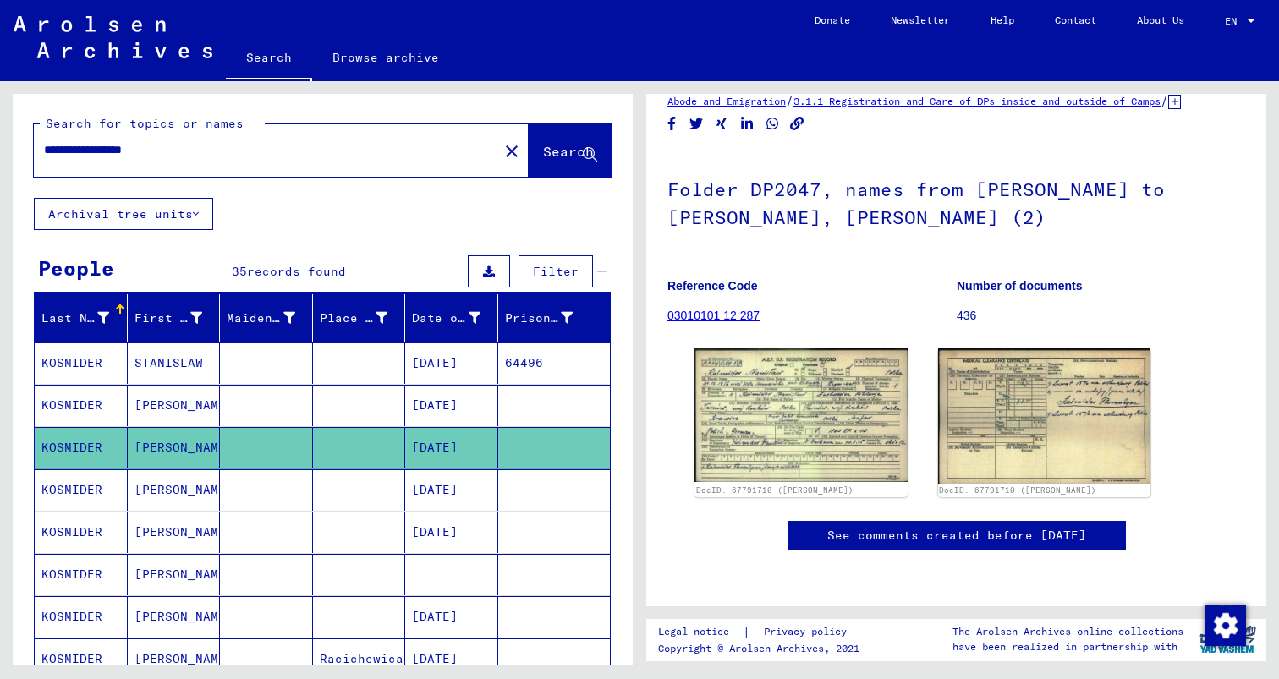
click at [381, 469] on mat-cell at bounding box center [359, 489] width 93 height 41
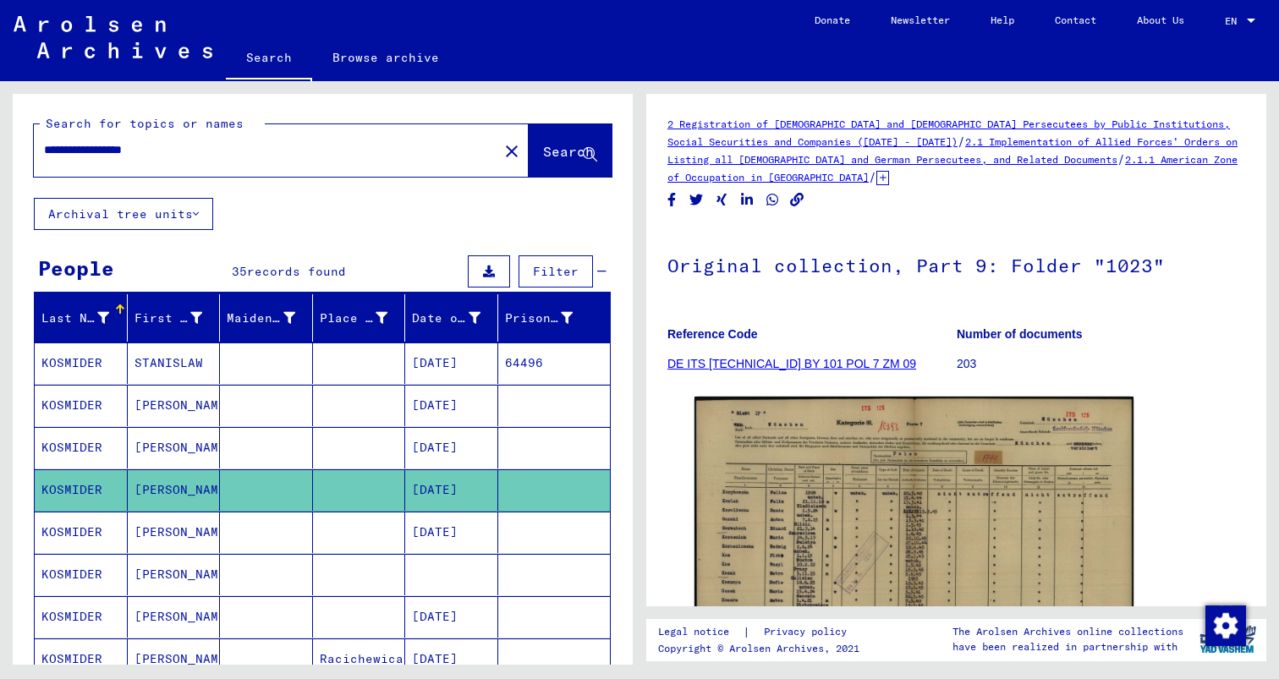
click at [361, 512] on mat-cell at bounding box center [359, 532] width 93 height 41
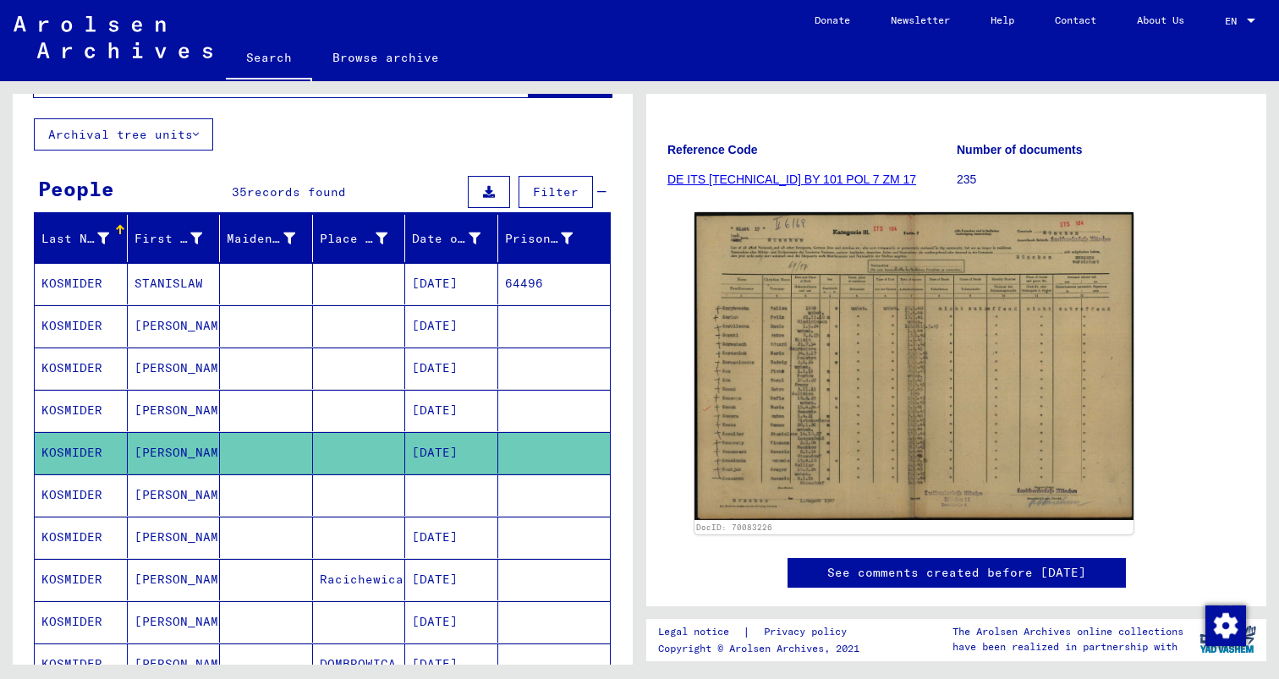
click at [456, 474] on mat-cell at bounding box center [451, 494] width 93 height 41
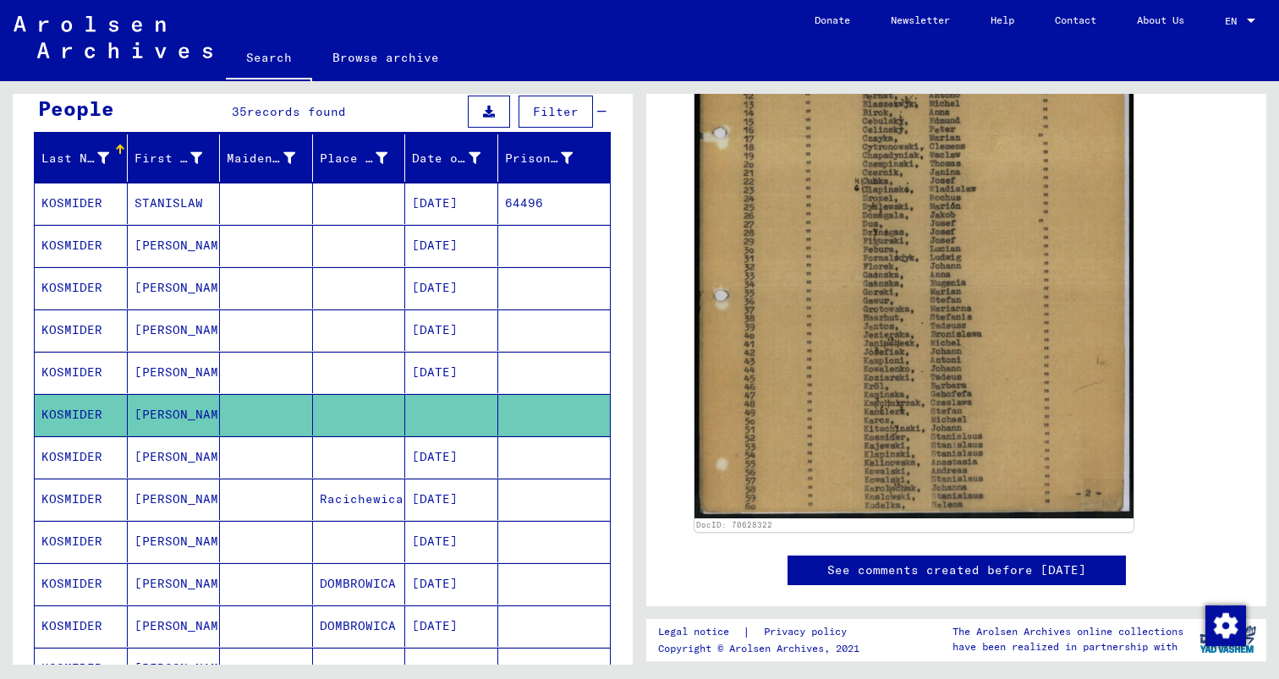
scroll to position [173, 0]
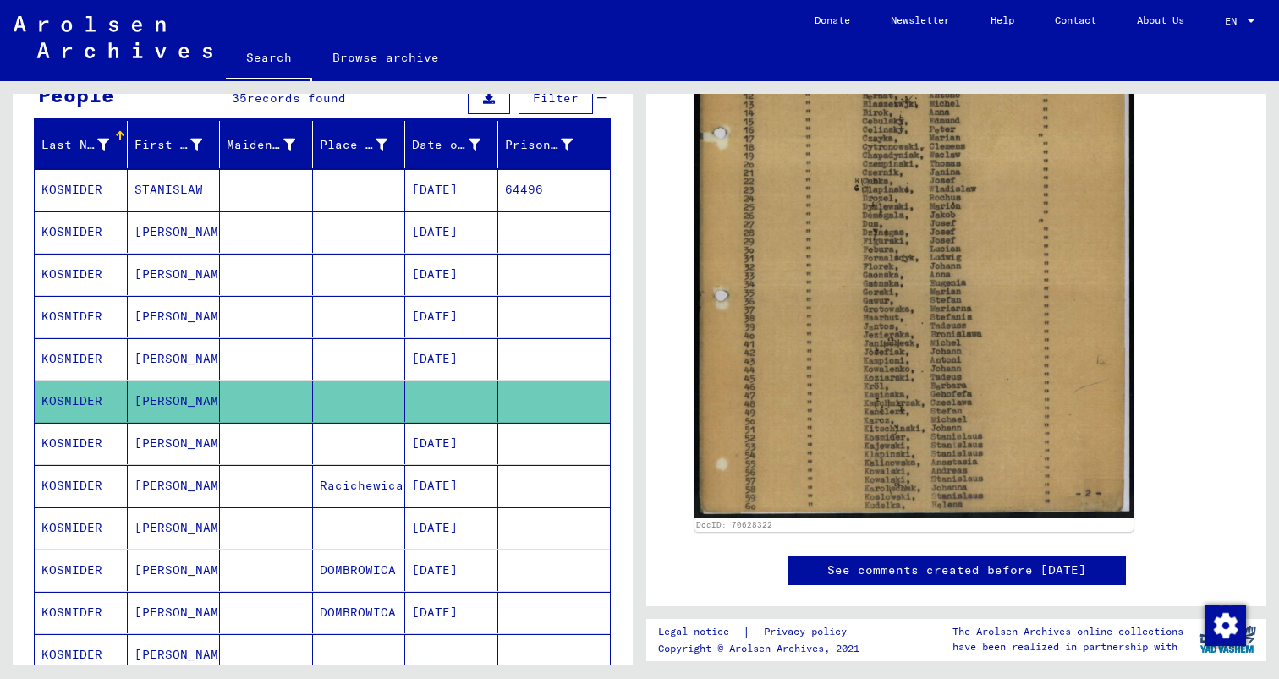
click at [355, 465] on mat-cell "Racichewica/Pol" at bounding box center [359, 485] width 93 height 41
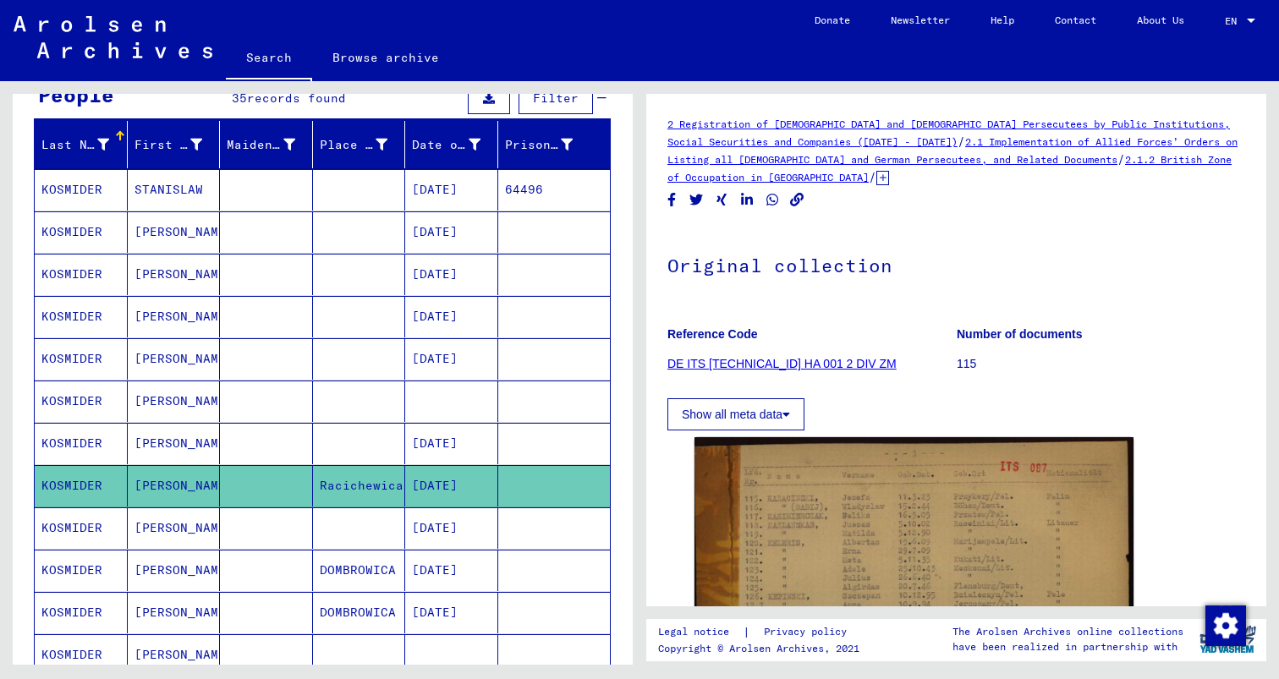
click at [370, 507] on mat-cell at bounding box center [359, 527] width 93 height 41
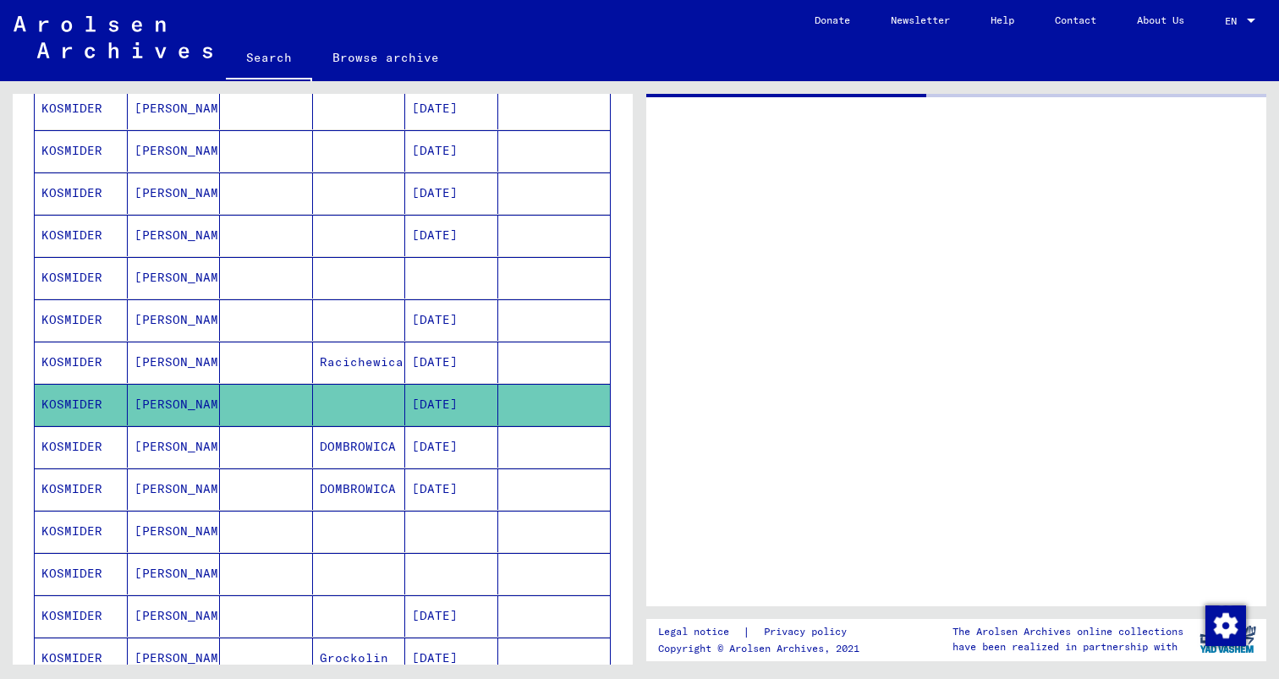
scroll to position [299, 0]
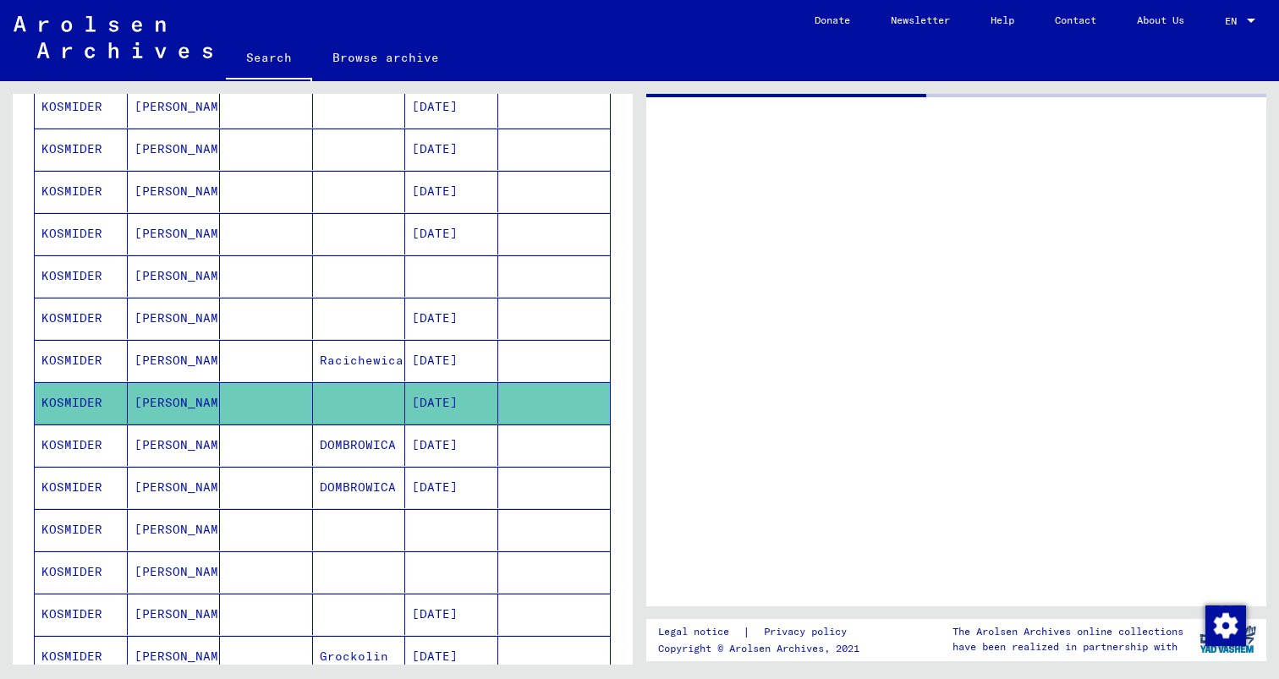
click at [362, 425] on mat-cell "DOMBROWICA" at bounding box center [359, 445] width 93 height 41
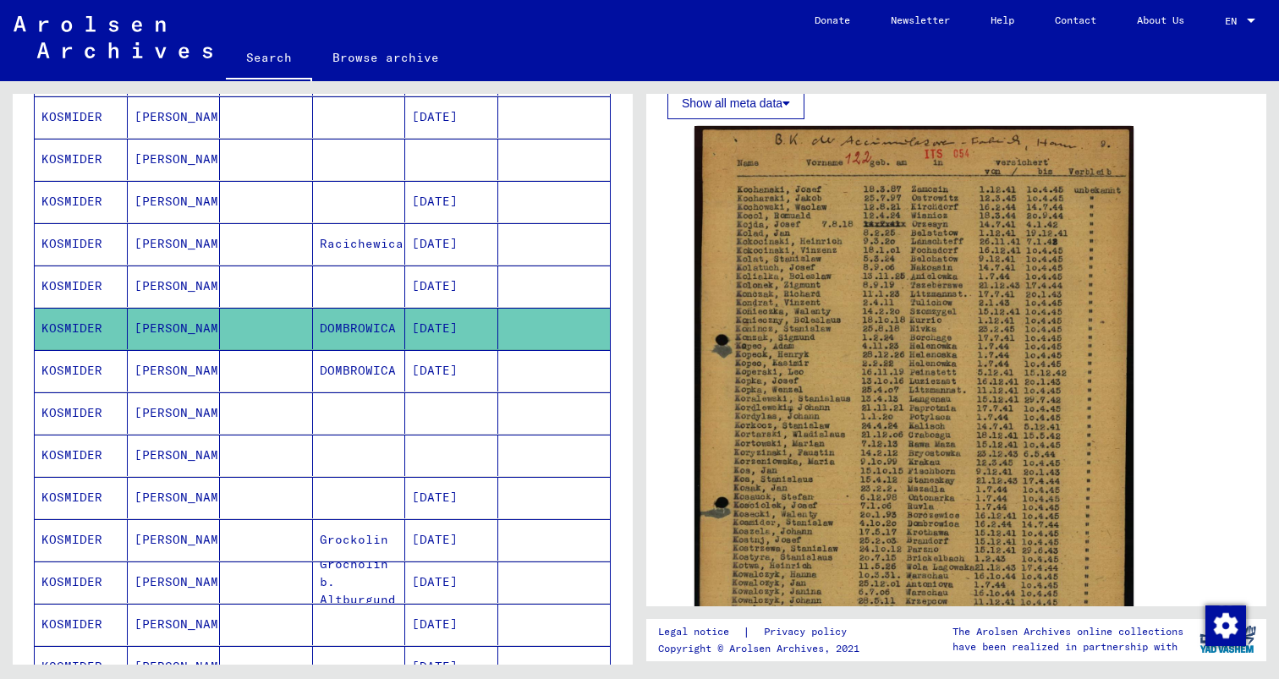
scroll to position [420, 0]
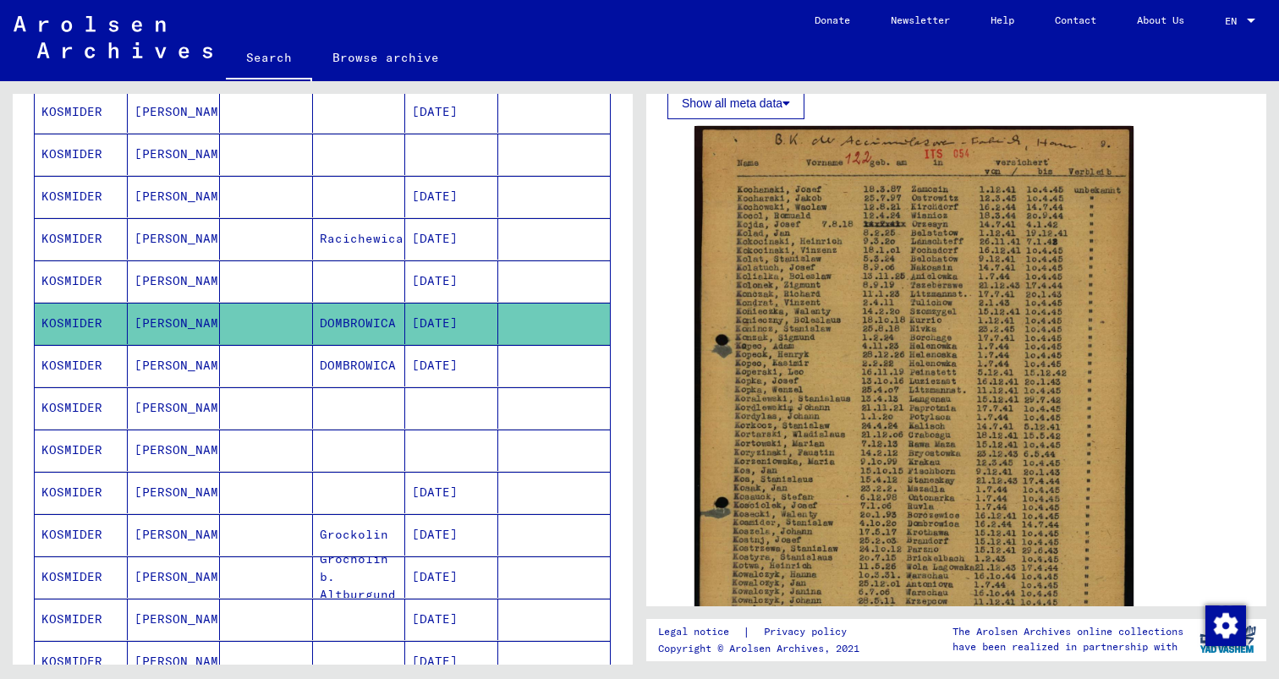
click at [383, 430] on mat-cell at bounding box center [359, 450] width 93 height 41
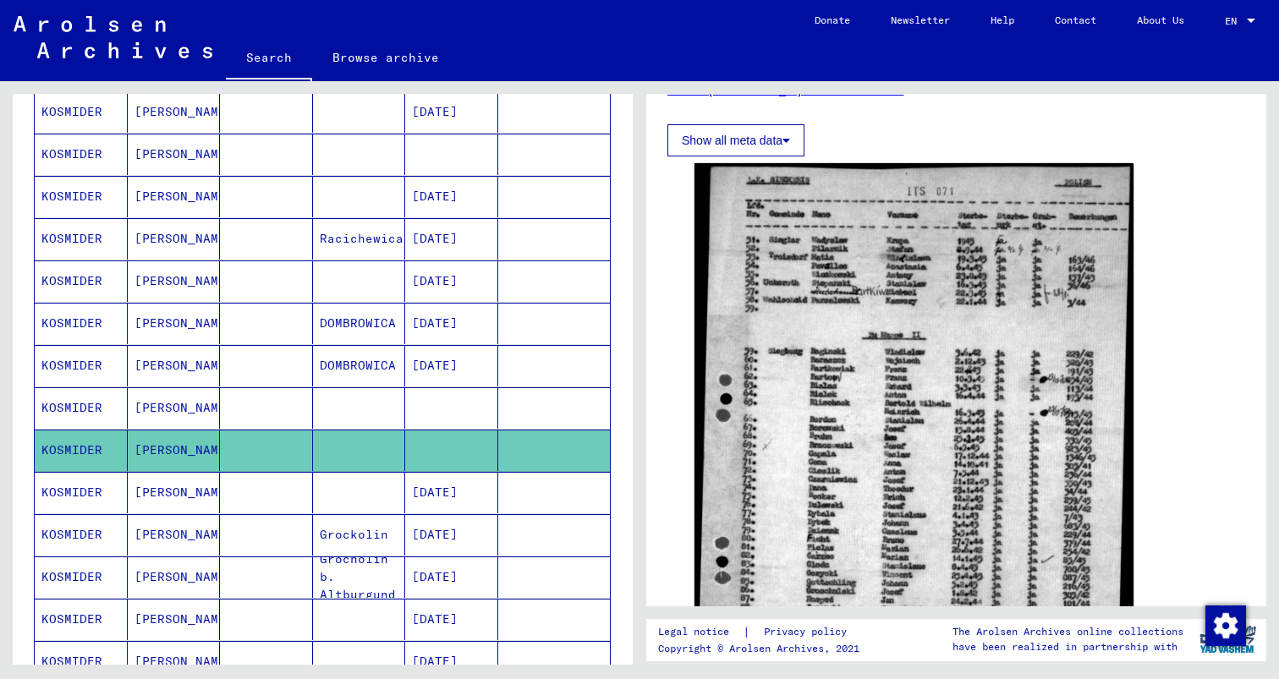
scroll to position [275, 0]
click at [412, 387] on mat-cell at bounding box center [451, 407] width 93 height 41
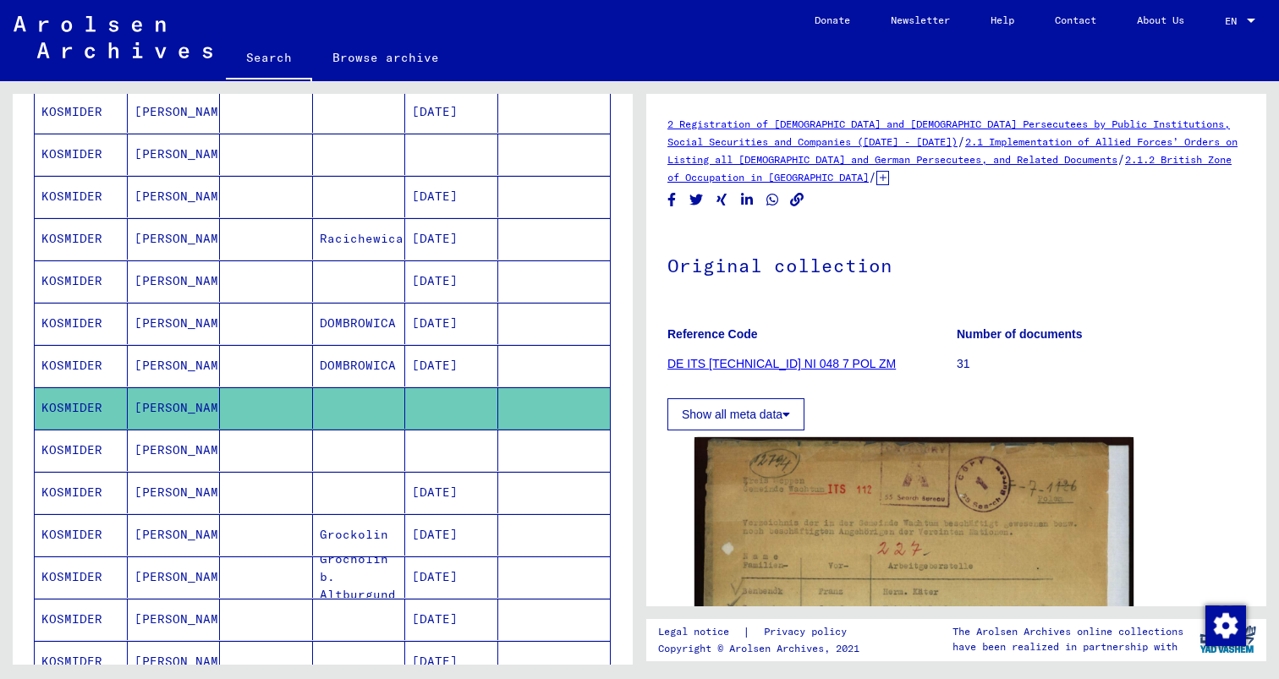
click at [434, 472] on mat-cell "[DATE]" at bounding box center [451, 492] width 93 height 41
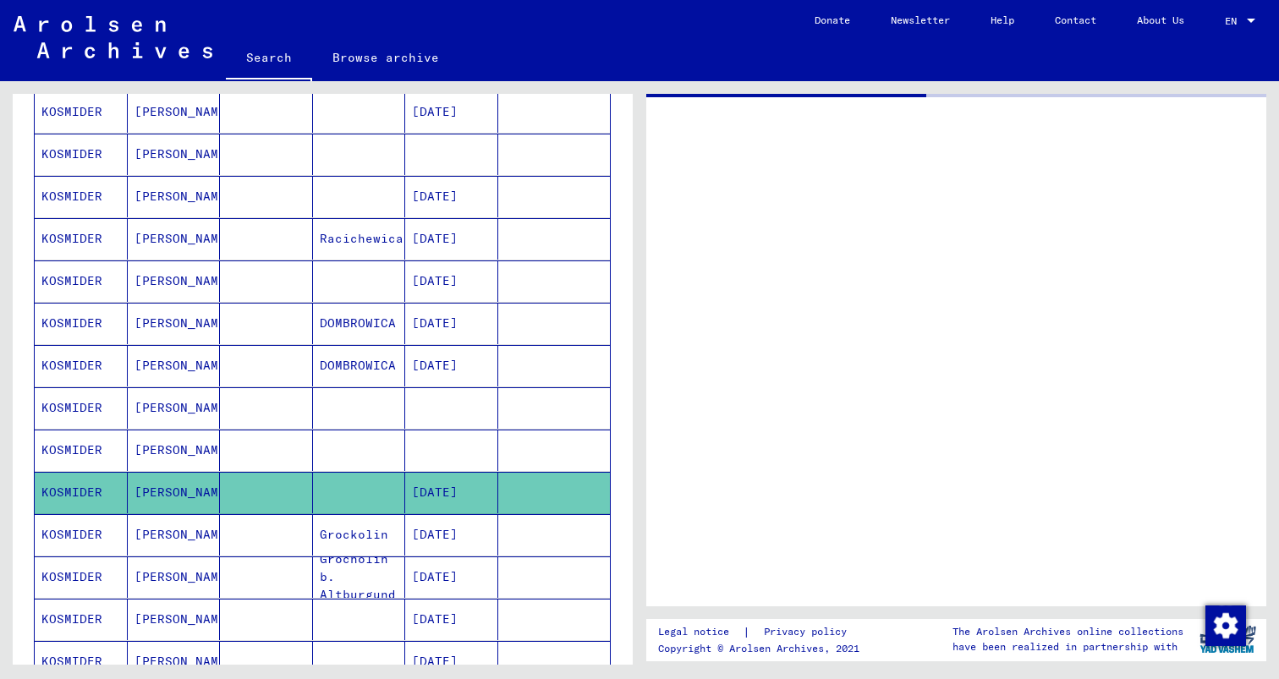
click at [409, 472] on mat-cell "[DATE]" at bounding box center [451, 492] width 93 height 41
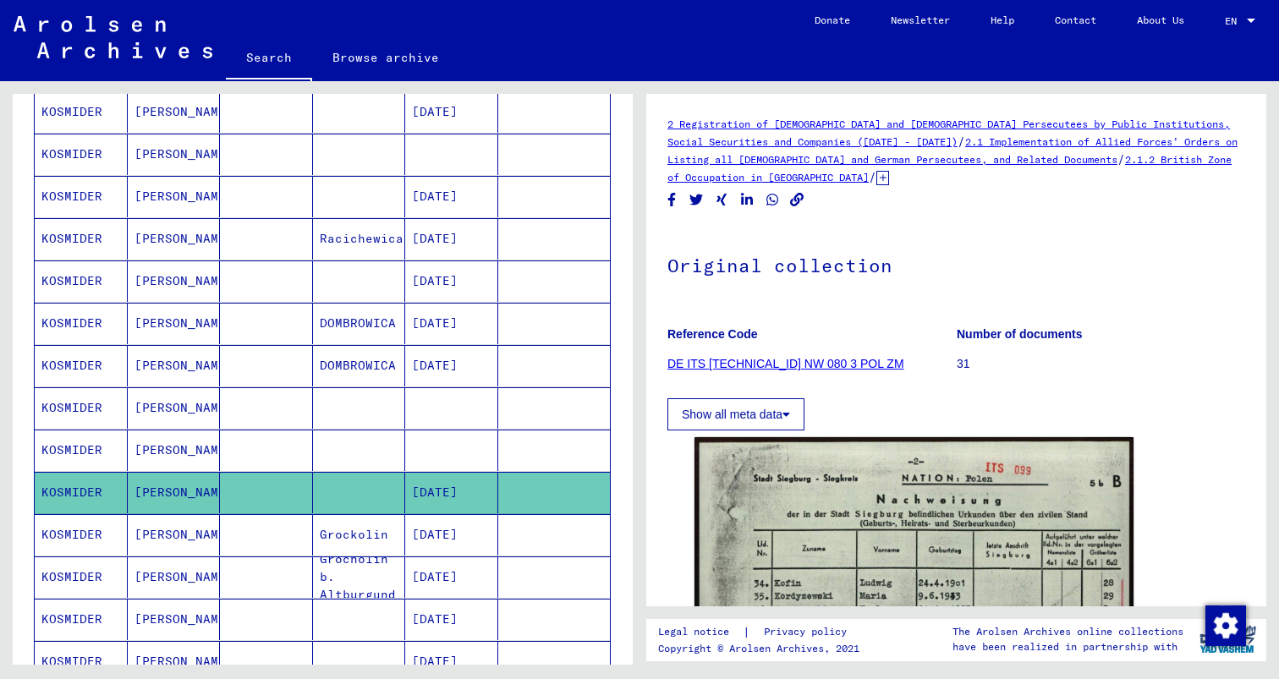
click at [409, 430] on mat-cell at bounding box center [451, 450] width 93 height 41
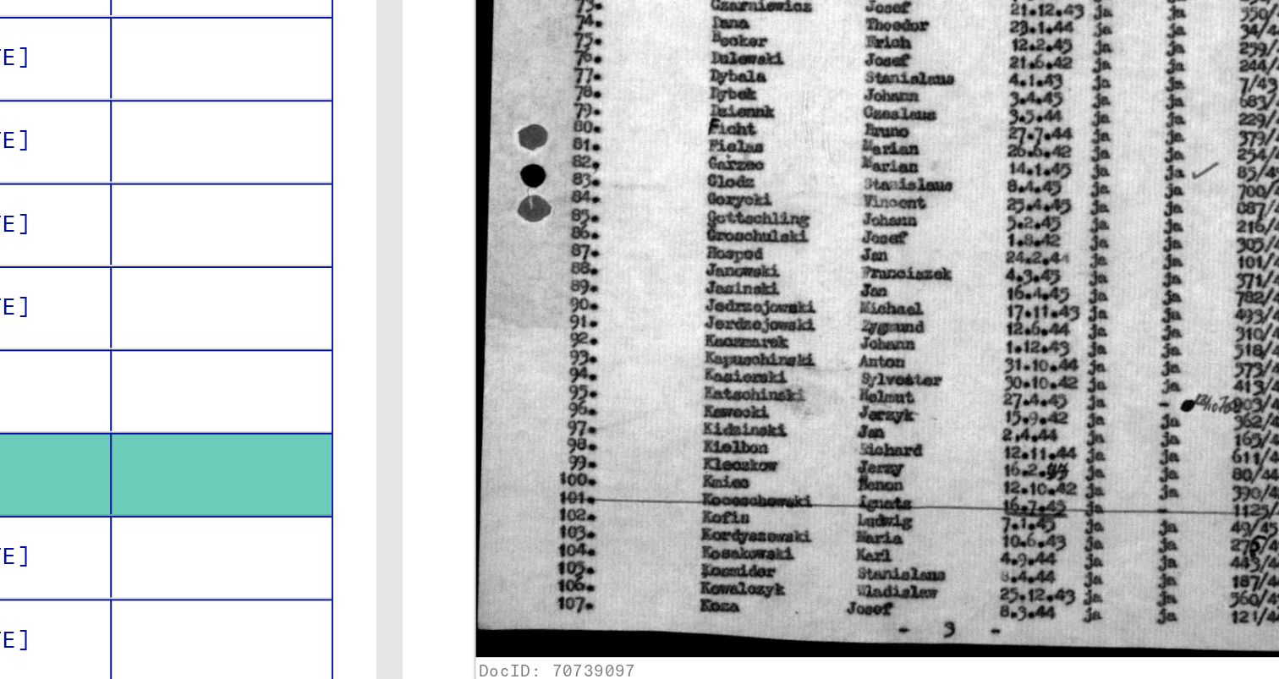
scroll to position [540, 0]
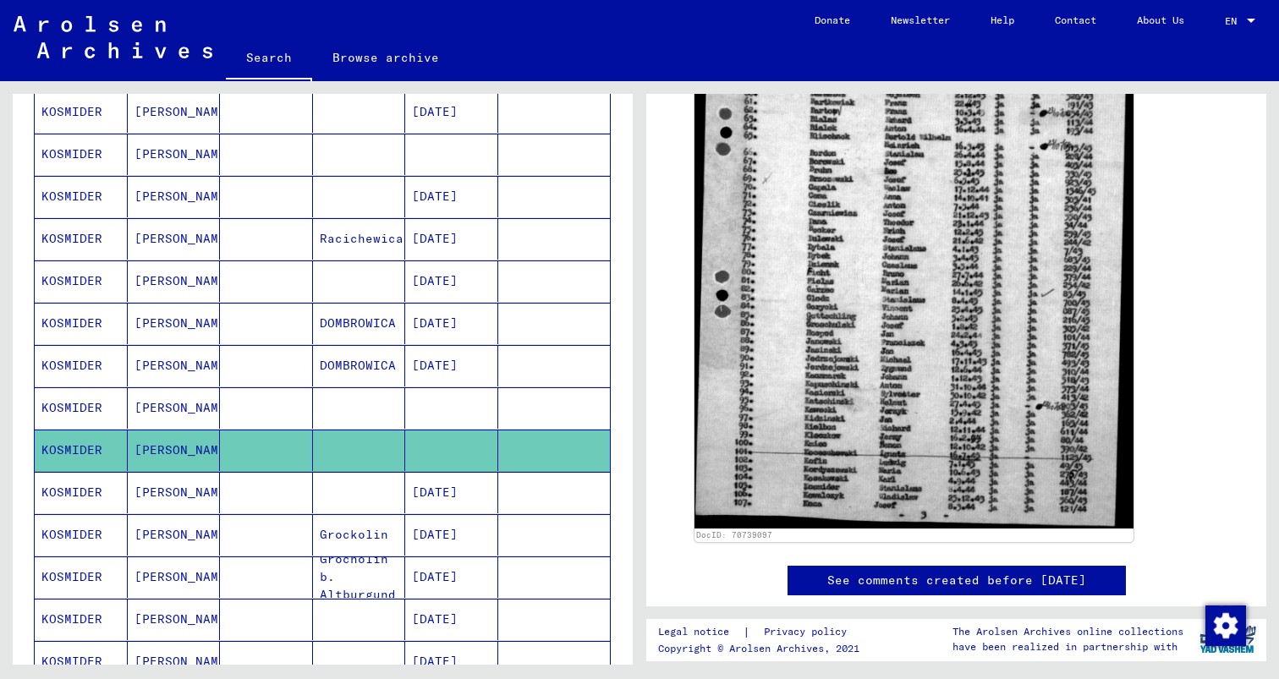
click at [446, 472] on mat-cell "[DATE]" at bounding box center [451, 492] width 93 height 41
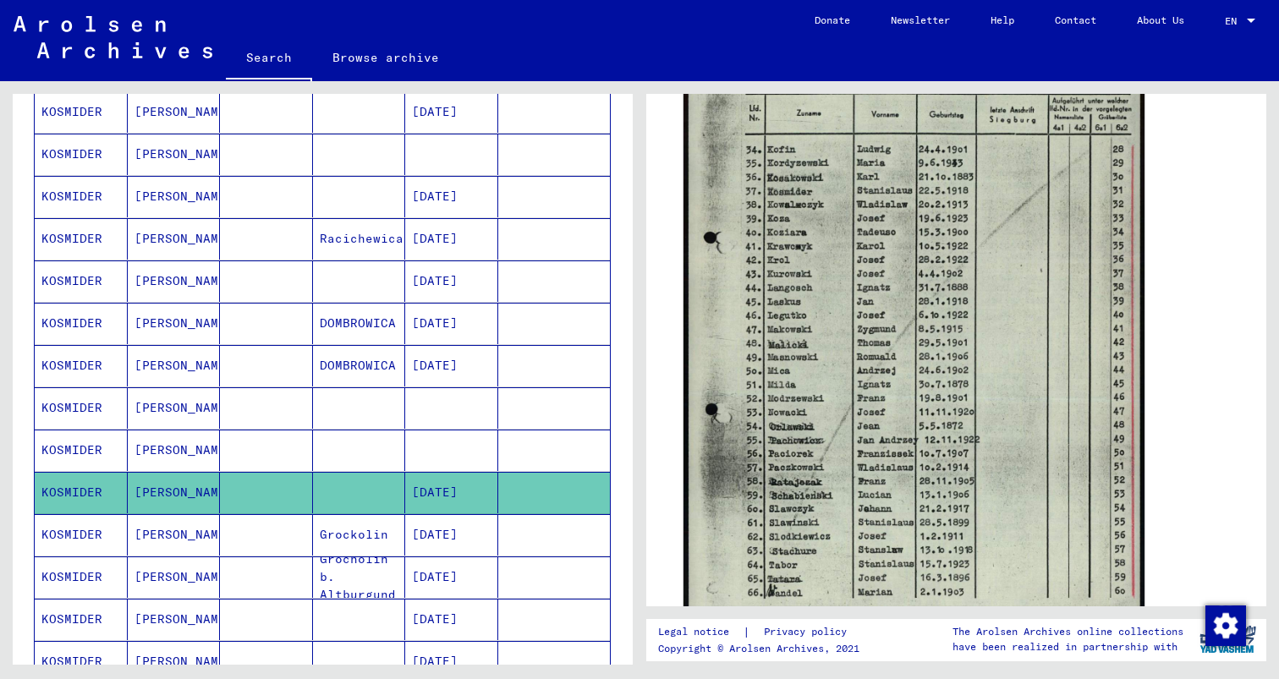
scroll to position [431, 0]
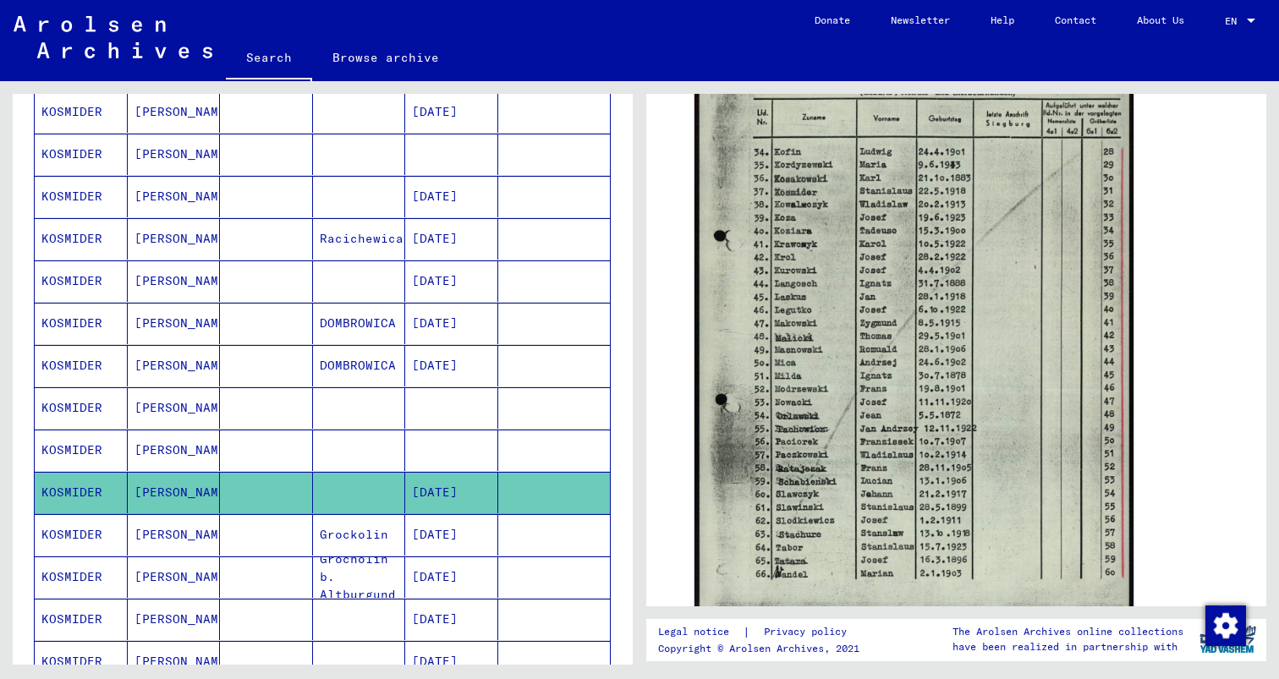
click at [358, 514] on mat-cell "Grockolin" at bounding box center [359, 534] width 93 height 41
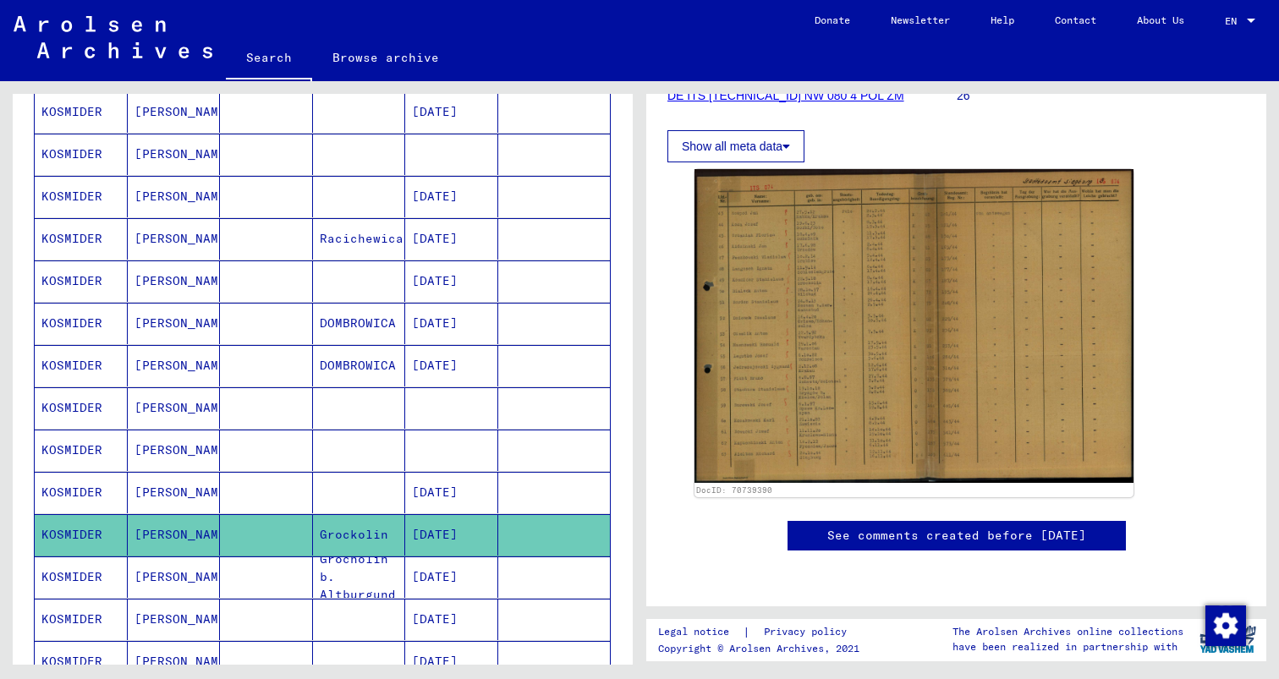
scroll to position [286, 0]
click at [403, 556] on mat-cell "Grocholin b. Altburgund" at bounding box center [359, 576] width 93 height 41
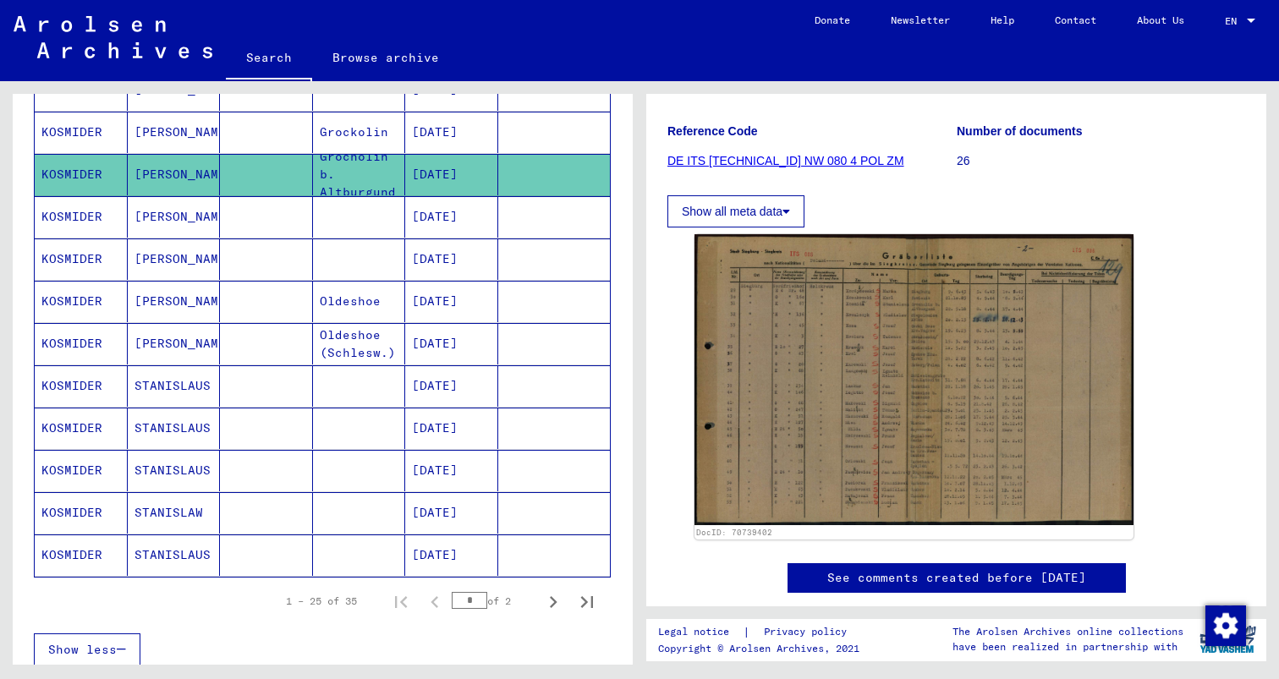
scroll to position [826, 0]
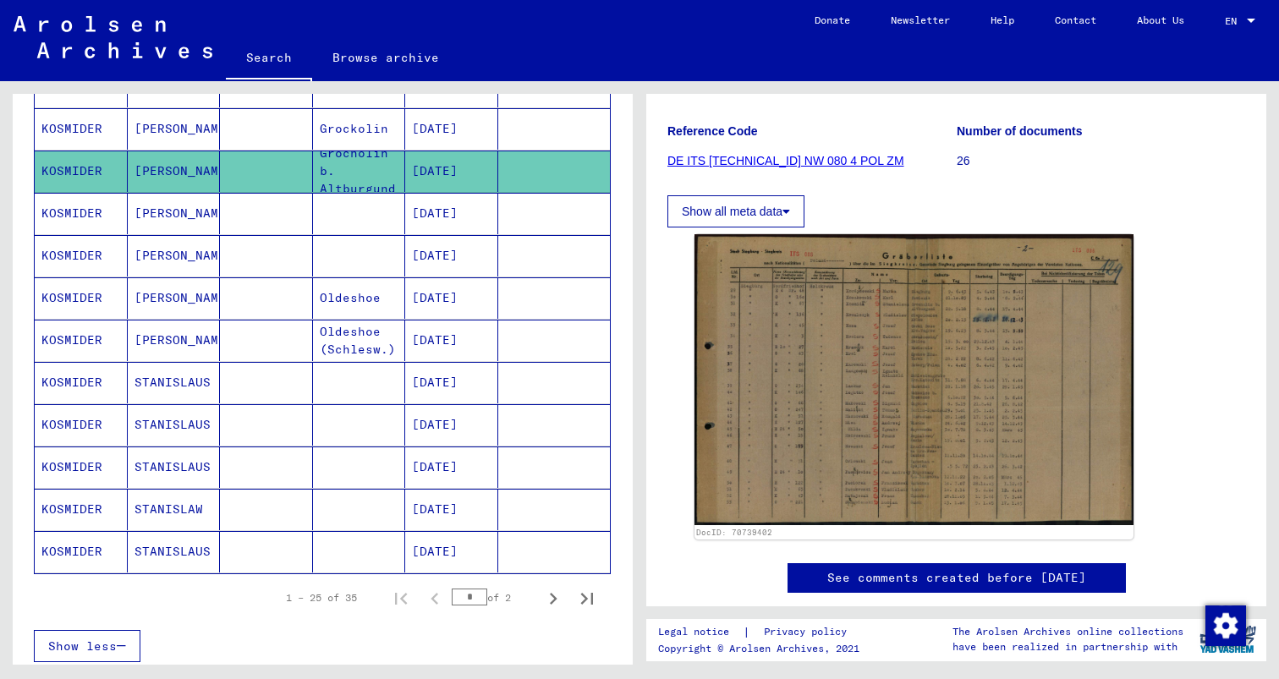
click at [470, 489] on mat-cell "[DATE]" at bounding box center [451, 509] width 93 height 41
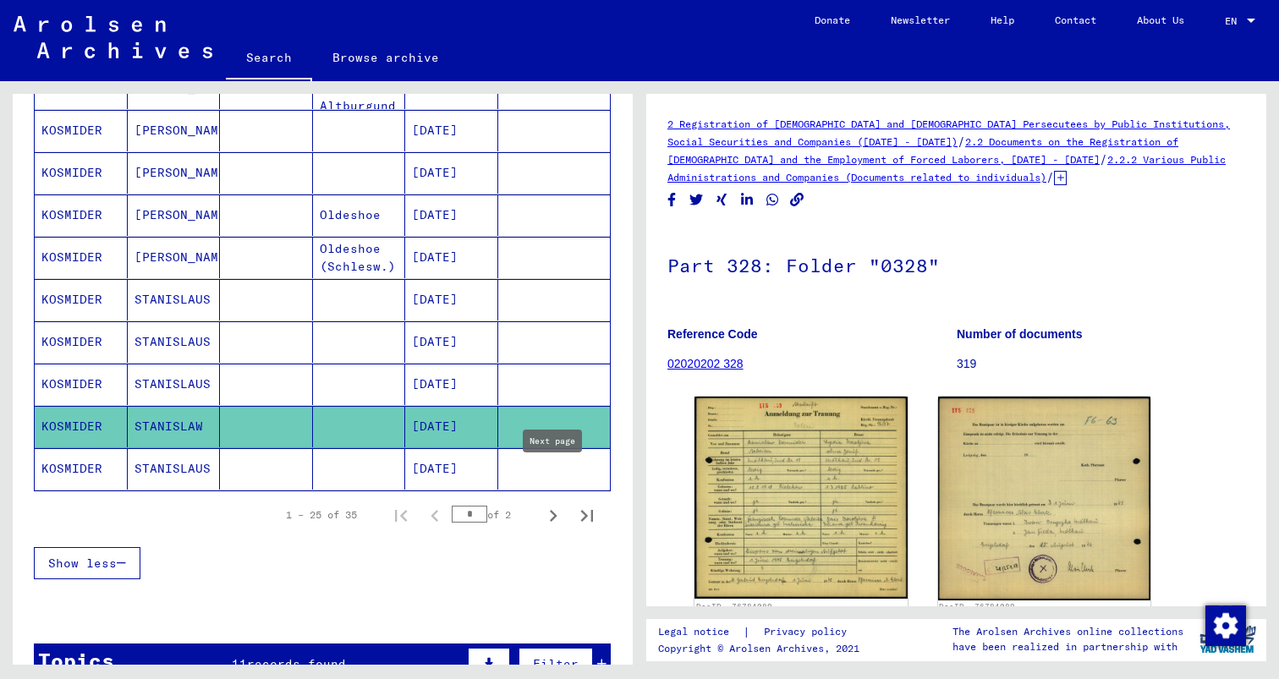
click at [554, 504] on icon "Next page" at bounding box center [553, 516] width 24 height 24
type input "*"
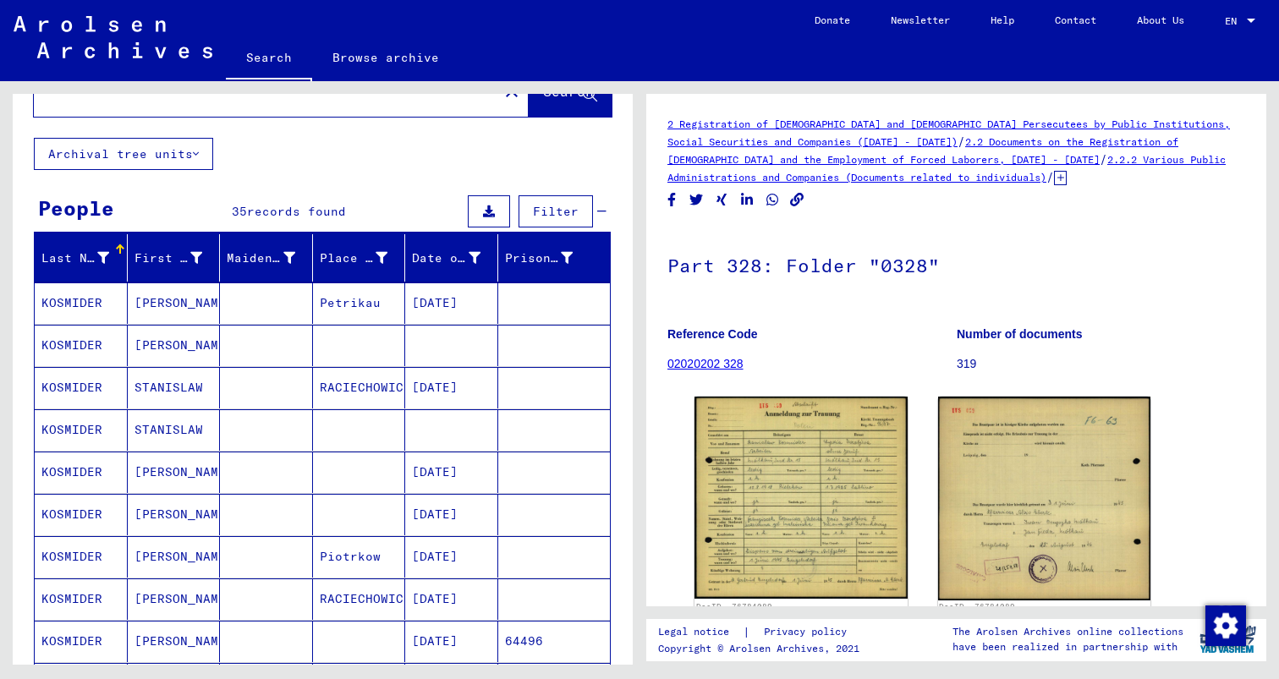
click at [400, 282] on mat-cell "Petrikau" at bounding box center [359, 302] width 93 height 41
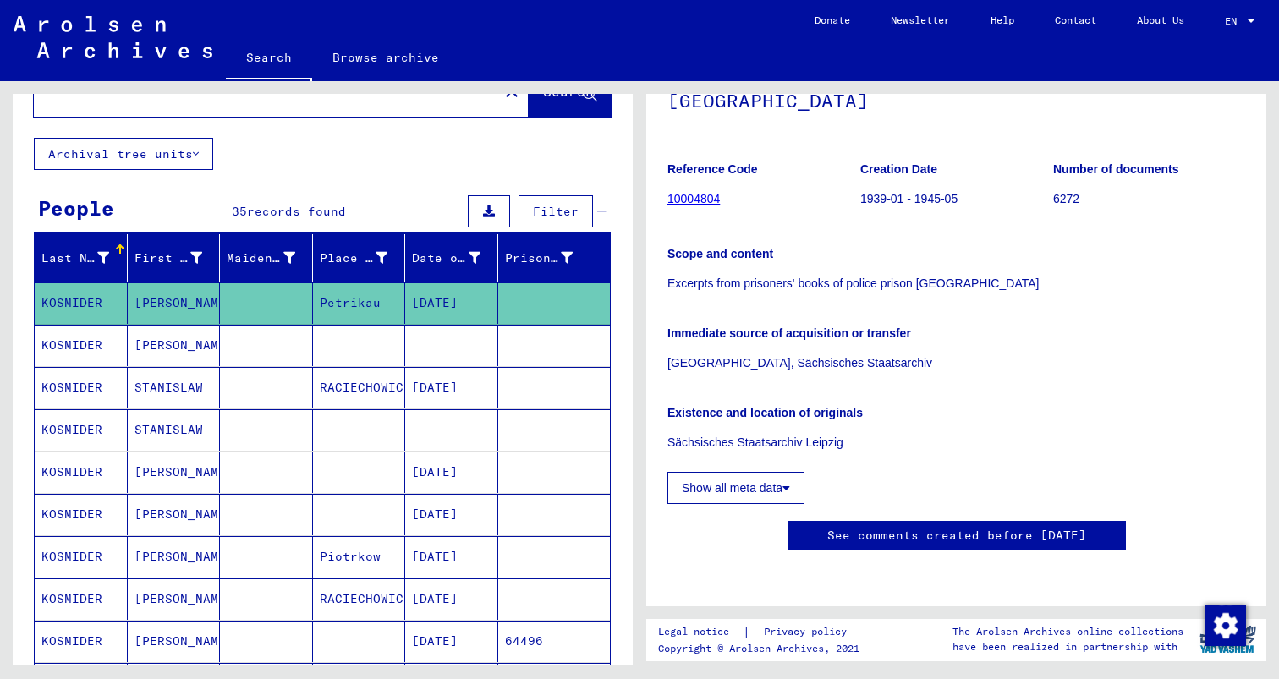
click at [776, 472] on button "Show all meta data" at bounding box center [735, 488] width 137 height 32
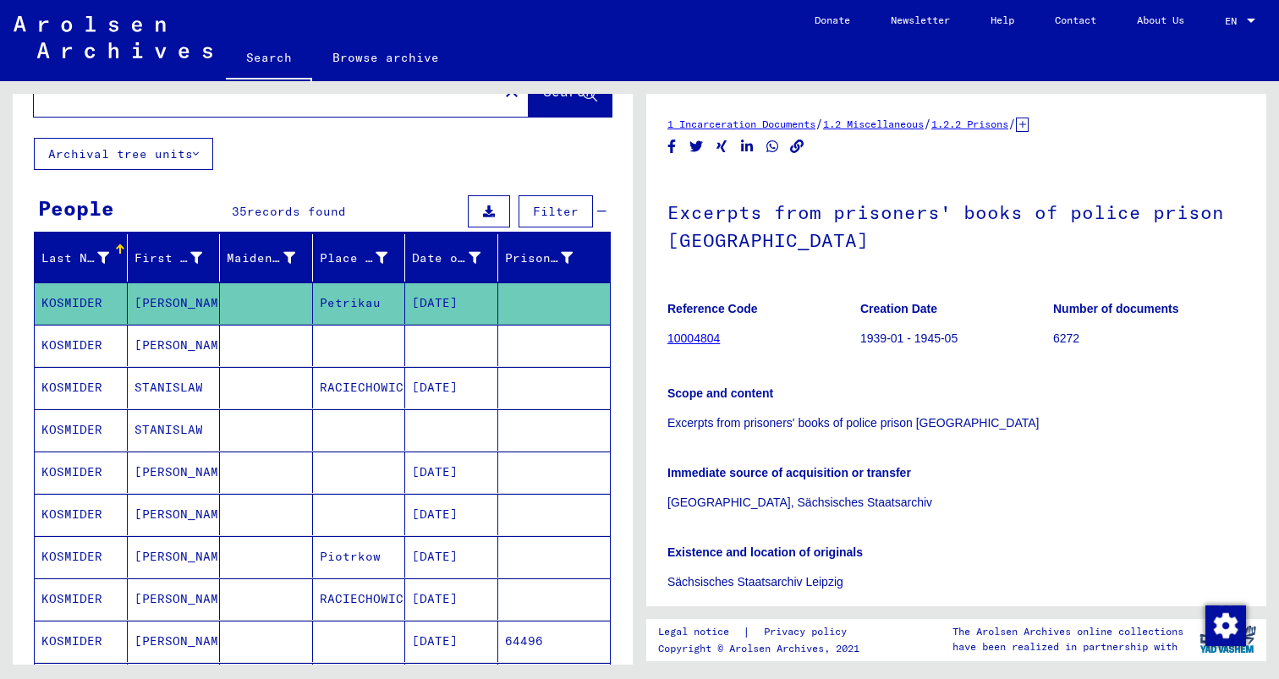
click at [417, 325] on mat-cell at bounding box center [451, 345] width 93 height 41
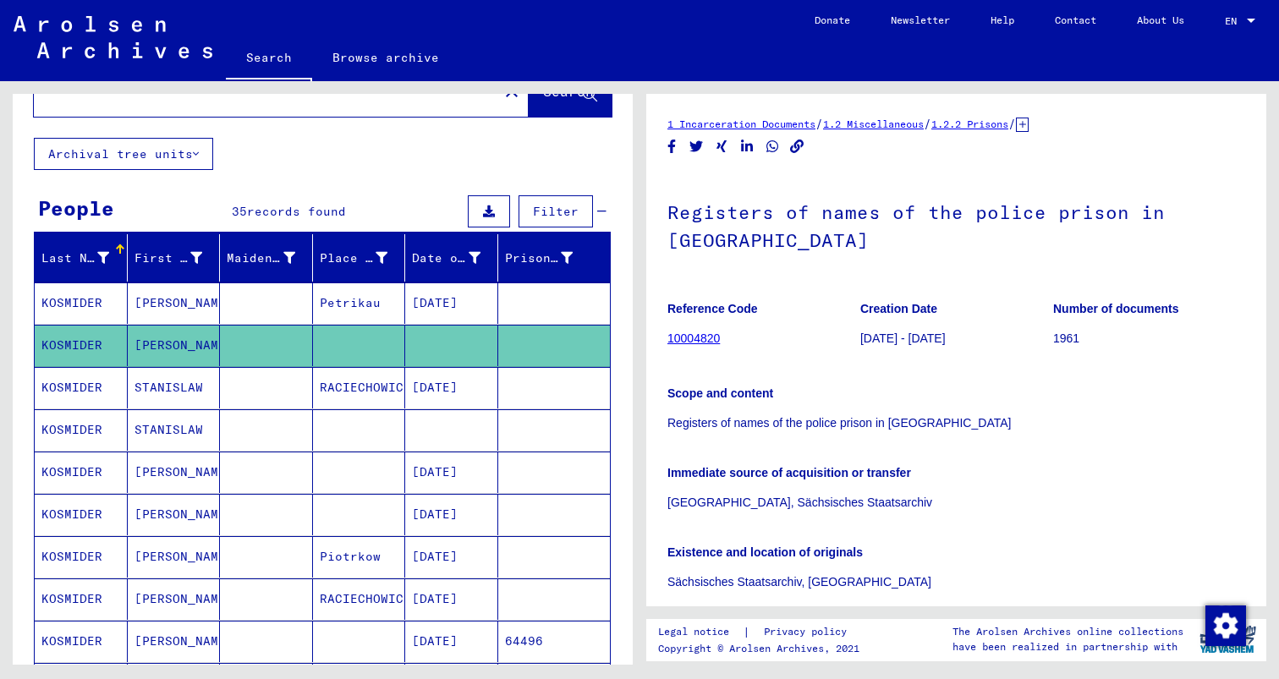
click at [423, 452] on mat-cell "[DATE]" at bounding box center [451, 472] width 93 height 41
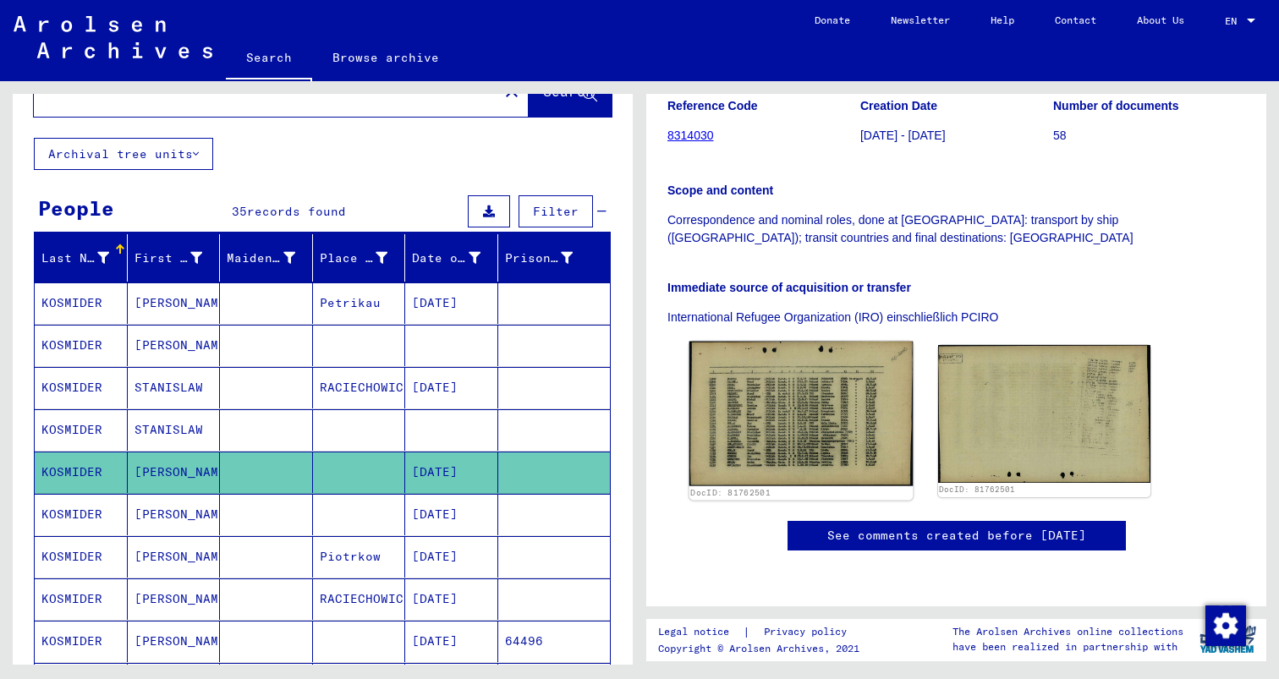
click at [767, 342] on img at bounding box center [800, 414] width 223 height 145
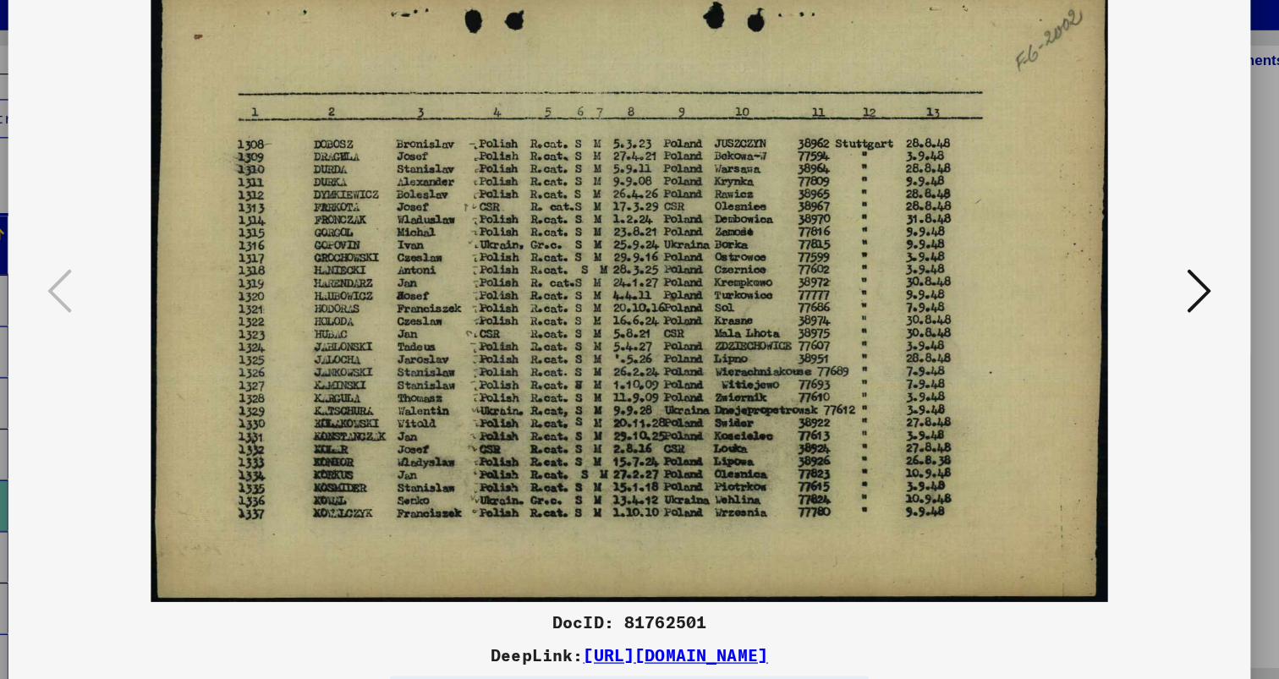
click at [1114, 302] on icon at bounding box center [1109, 296] width 20 height 41
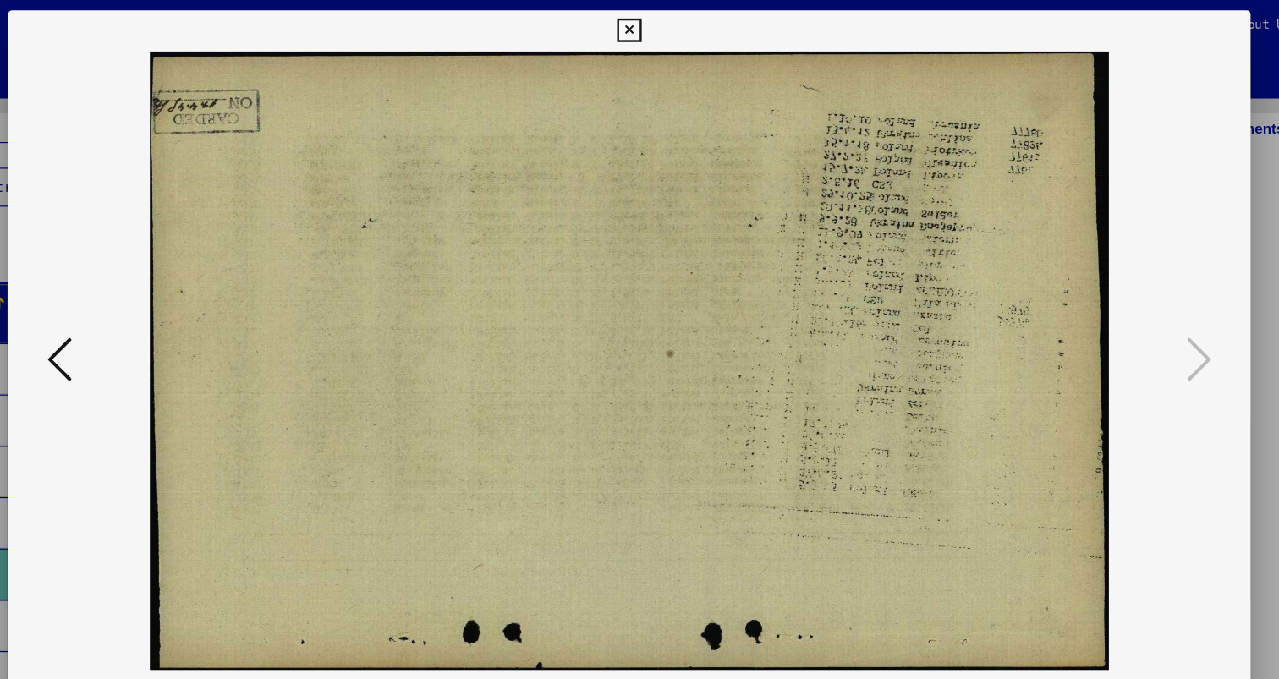
click at [636, 34] on icon at bounding box center [638, 25] width 19 height 20
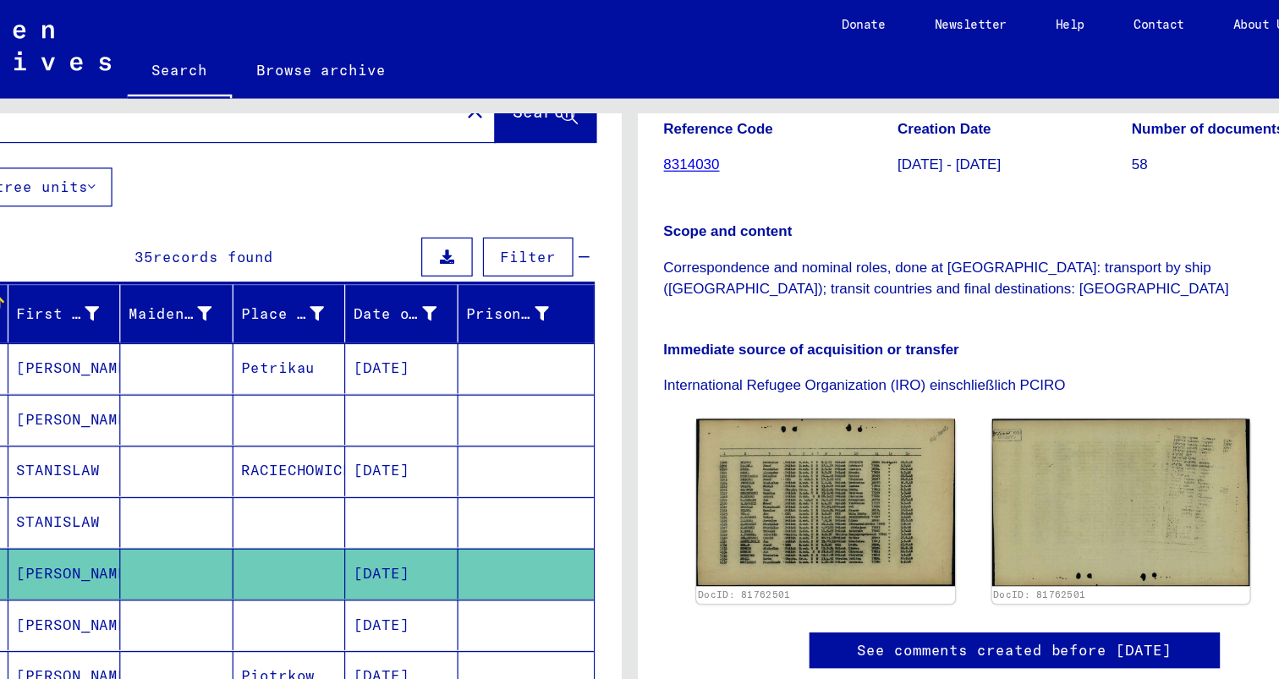
click at [388, 494] on mat-cell at bounding box center [359, 514] width 93 height 41
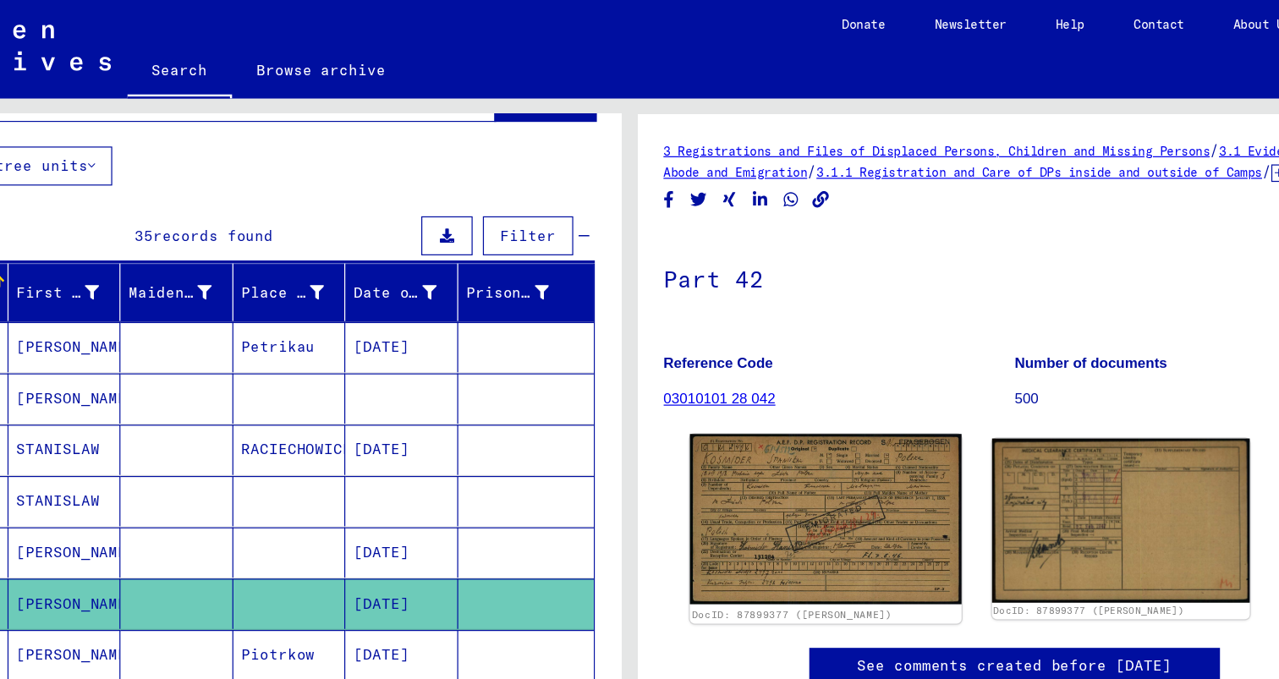
click at [749, 419] on img at bounding box center [800, 428] width 223 height 140
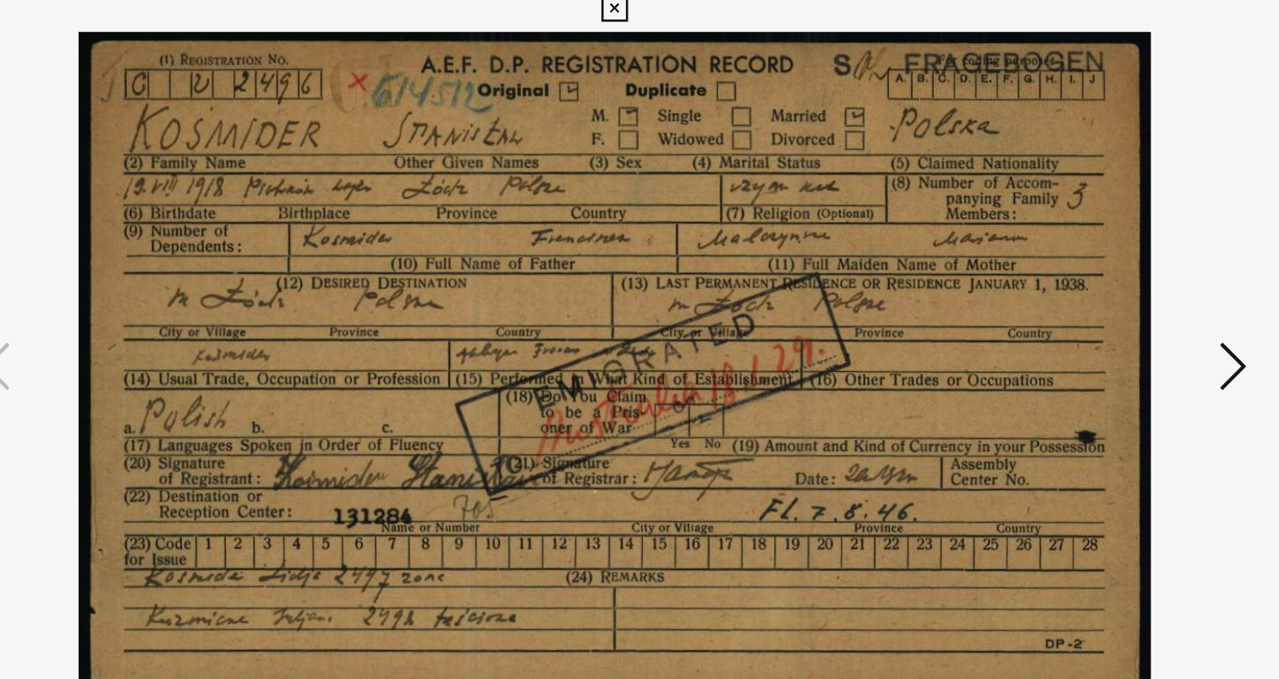
click at [1114, 292] on icon at bounding box center [1109, 296] width 20 height 41
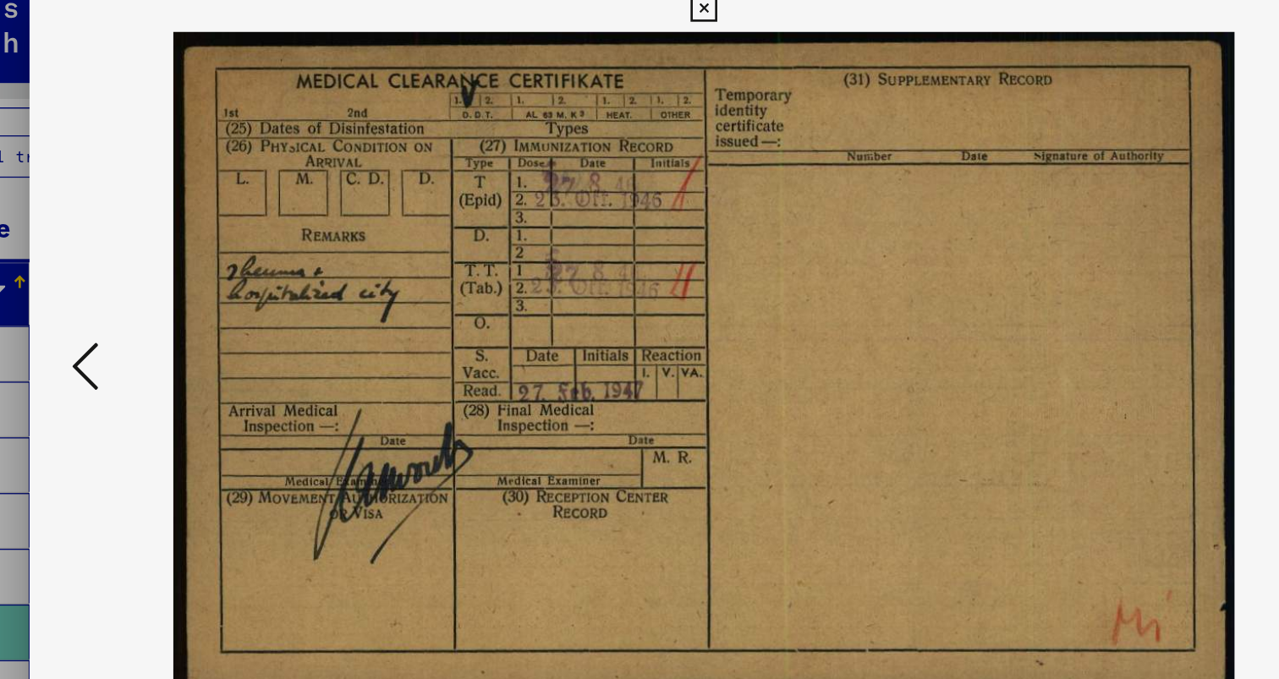
click at [643, 36] on icon at bounding box center [638, 25] width 19 height 20
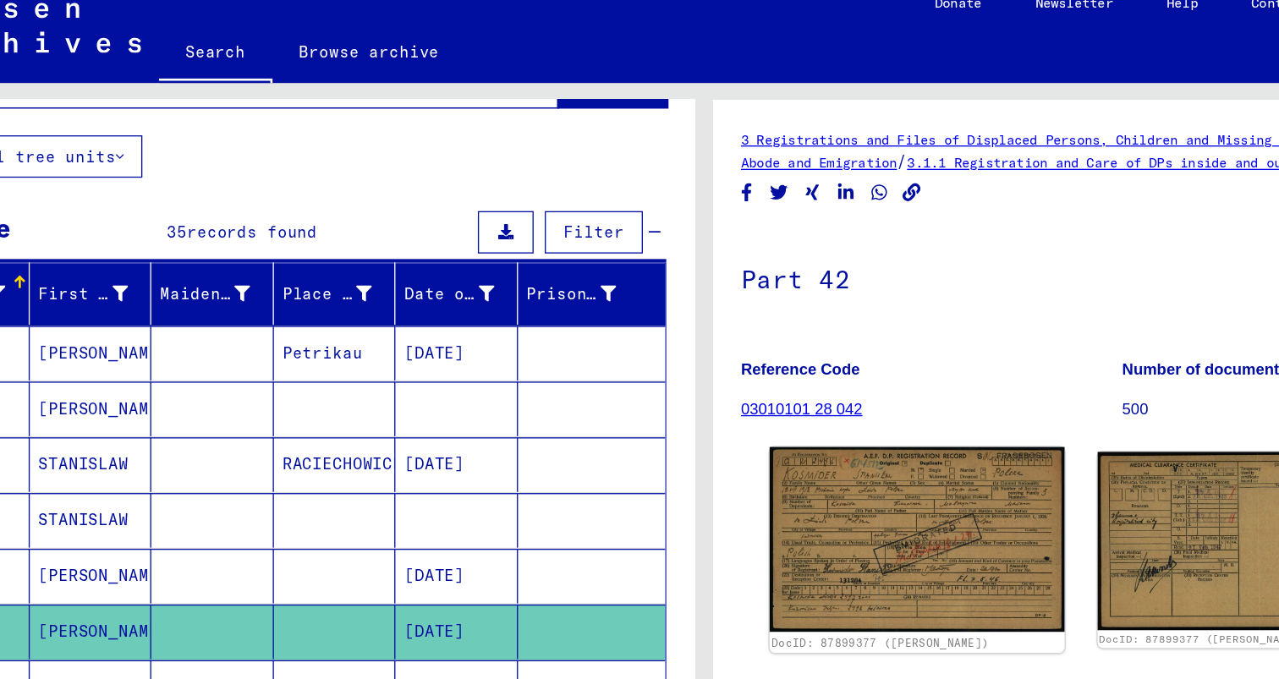
click at [794, 402] on img at bounding box center [800, 428] width 223 height 140
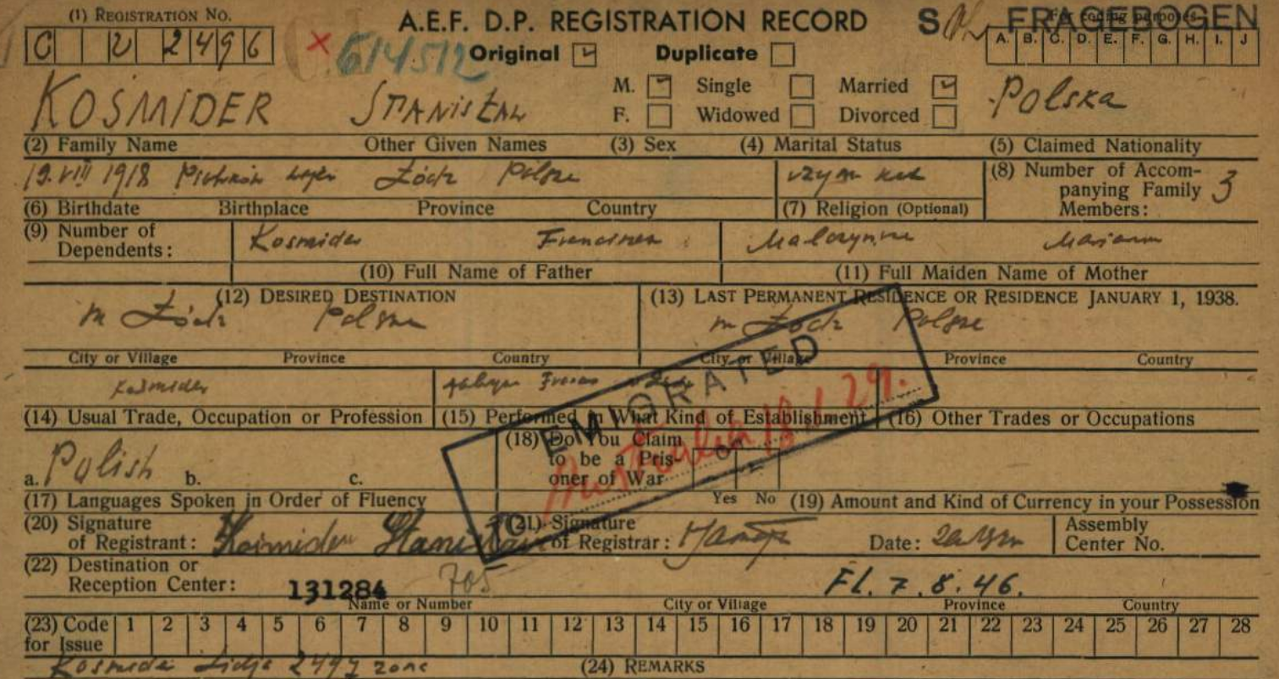
drag, startPoint x: 605, startPoint y: 305, endPoint x: 587, endPoint y: 295, distance: 20.5
click at [587, 295] on img at bounding box center [639, 297] width 908 height 510
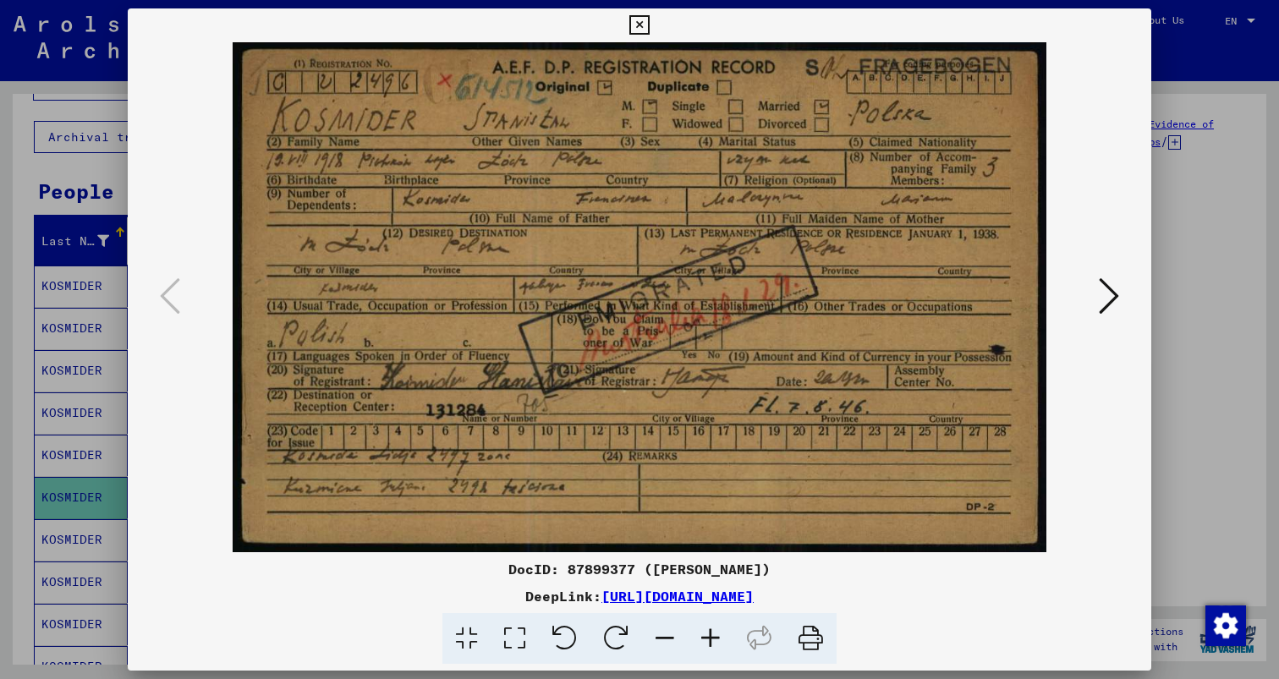
click at [1119, 293] on icon at bounding box center [1109, 296] width 20 height 41
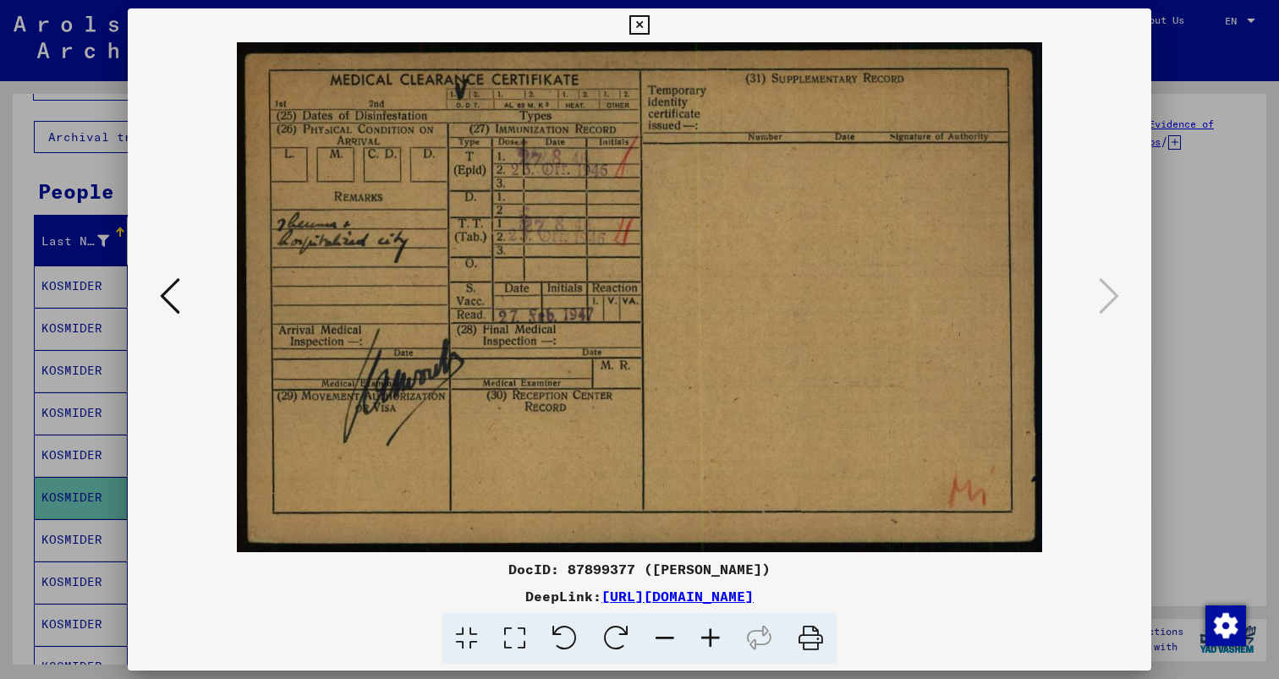
click at [1205, 80] on div at bounding box center [639, 339] width 1279 height 679
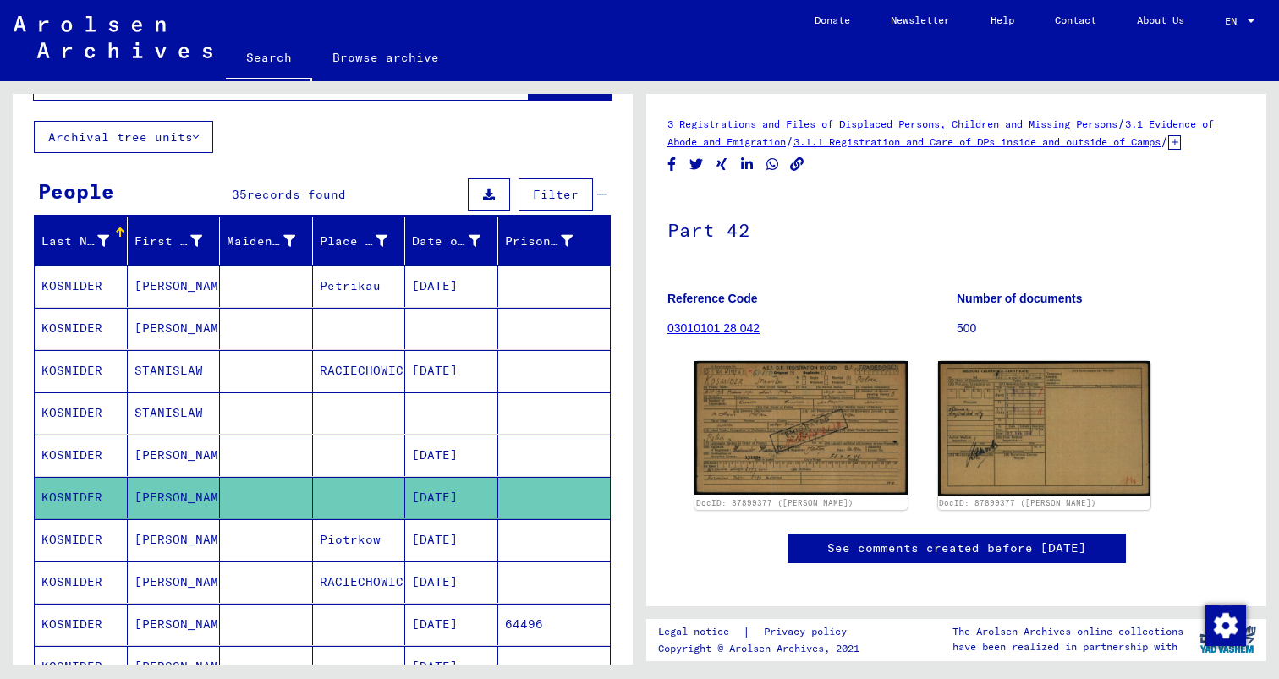
click at [333, 519] on mat-cell "Piotrkow" at bounding box center [359, 539] width 93 height 41
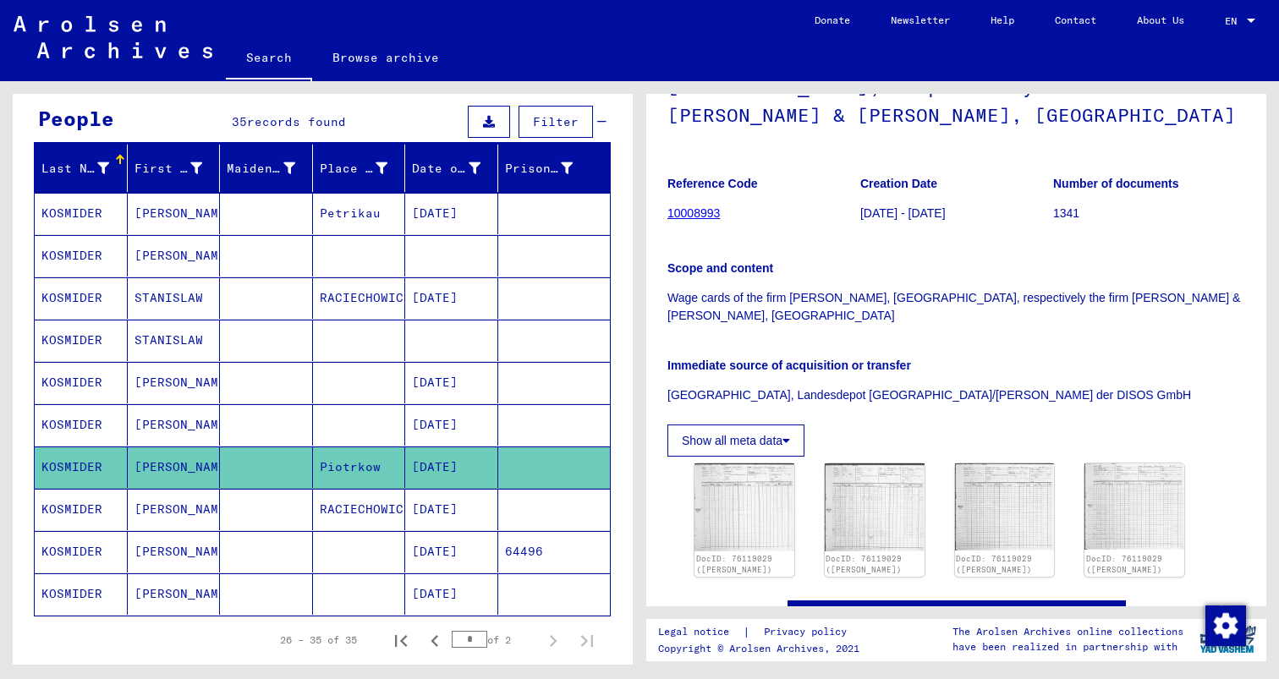
scroll to position [144, 0]
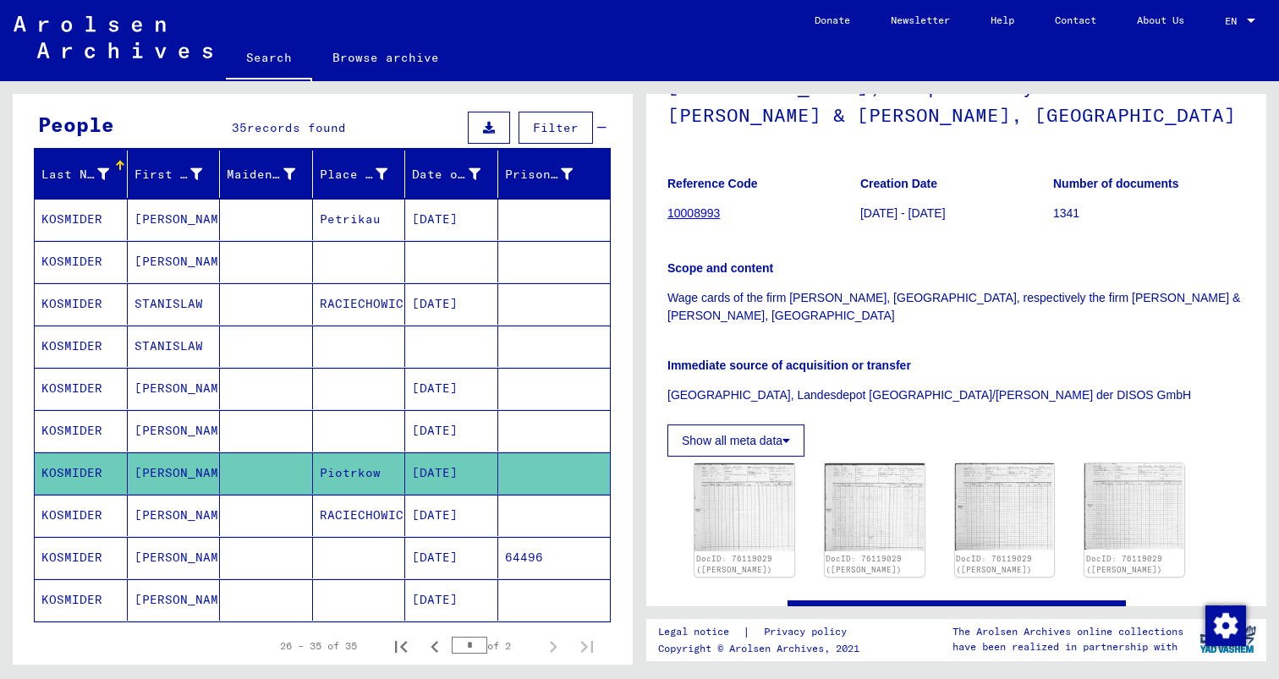
click at [365, 410] on mat-cell at bounding box center [359, 430] width 93 height 41
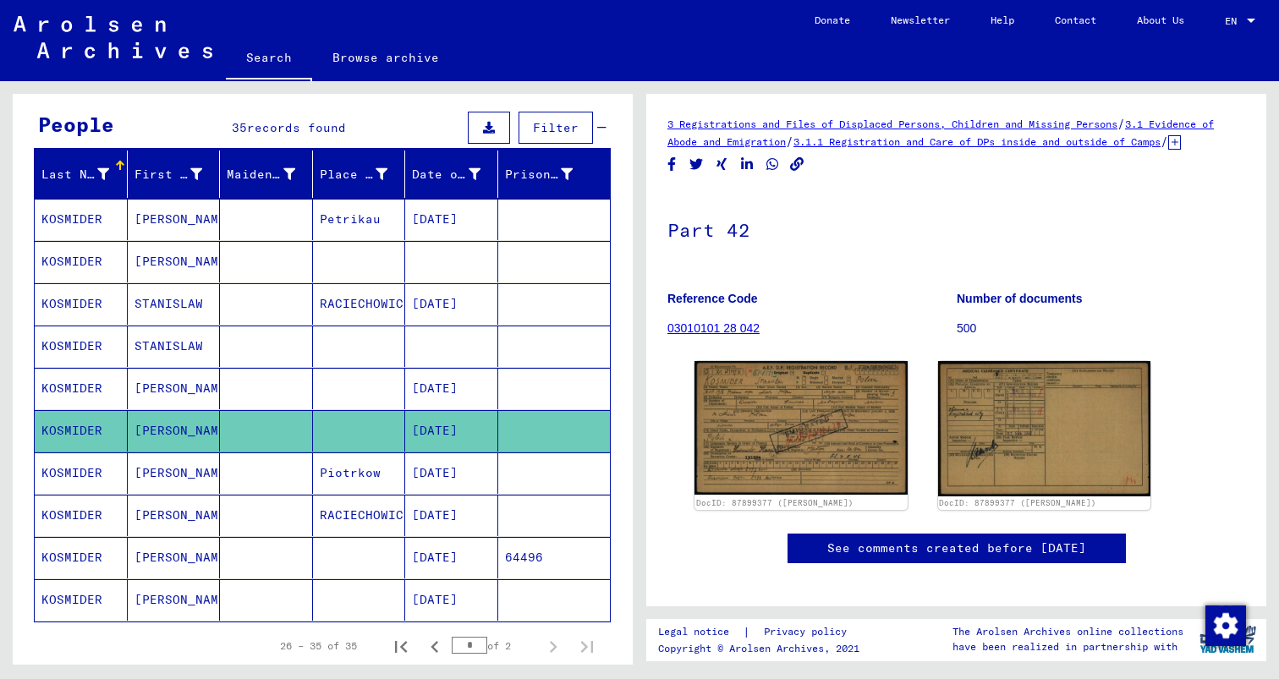
click at [357, 368] on mat-cell at bounding box center [359, 388] width 93 height 41
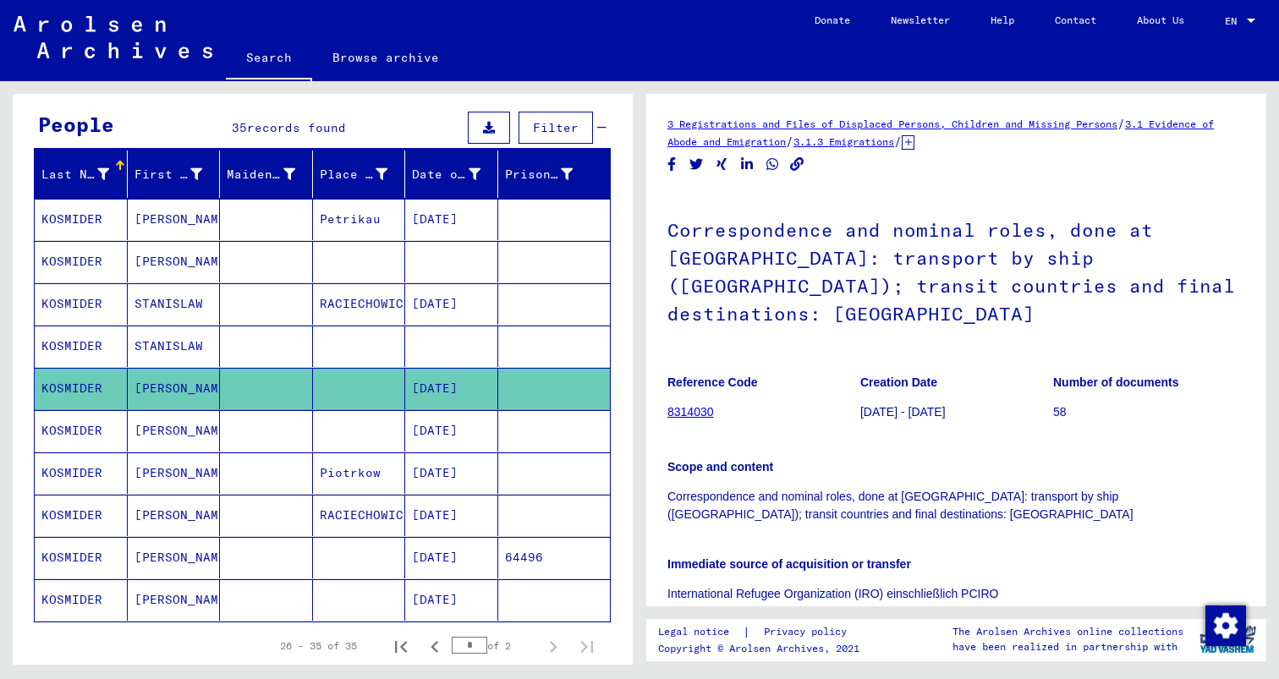
click at [361, 410] on mat-cell at bounding box center [359, 430] width 93 height 41
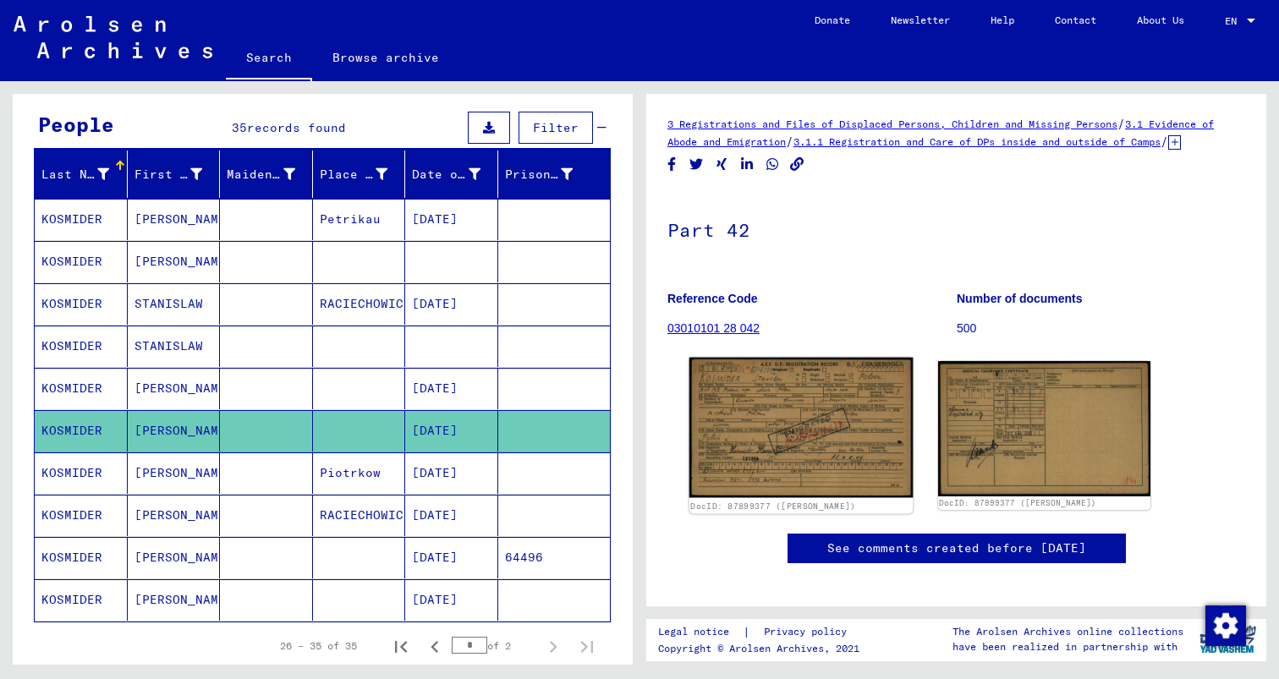
click at [726, 452] on img at bounding box center [800, 428] width 223 height 140
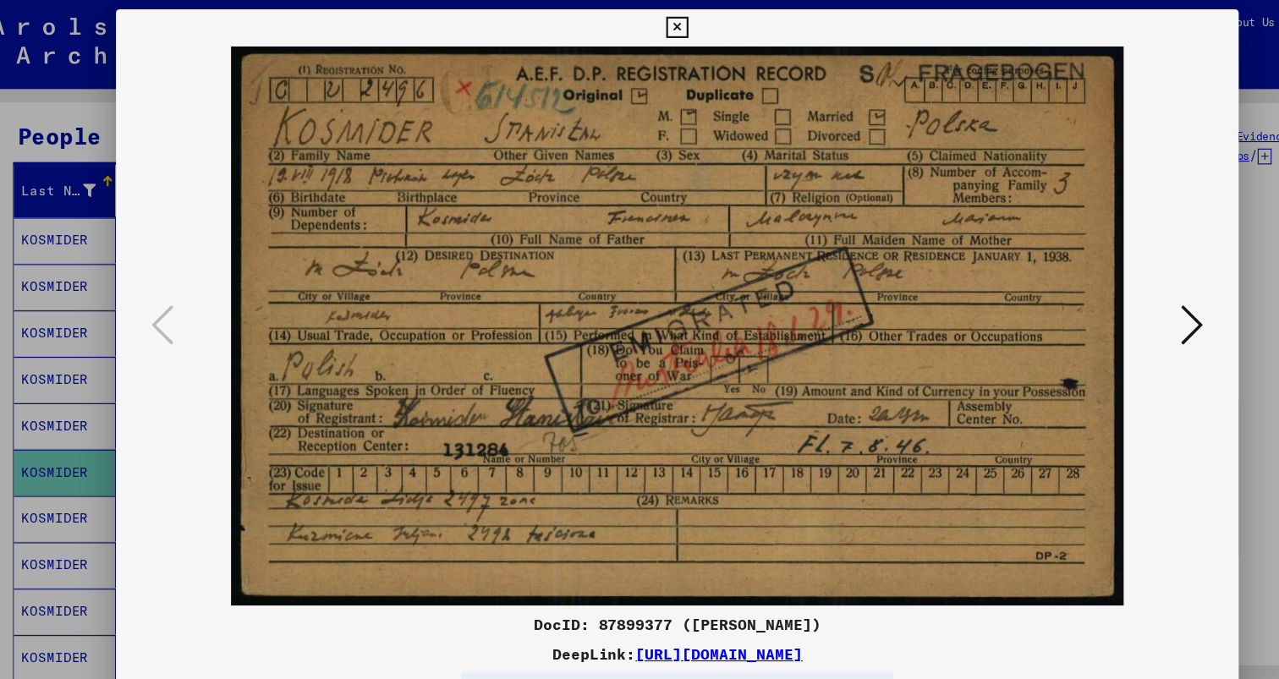
click at [1107, 298] on button at bounding box center [1108, 297] width 30 height 48
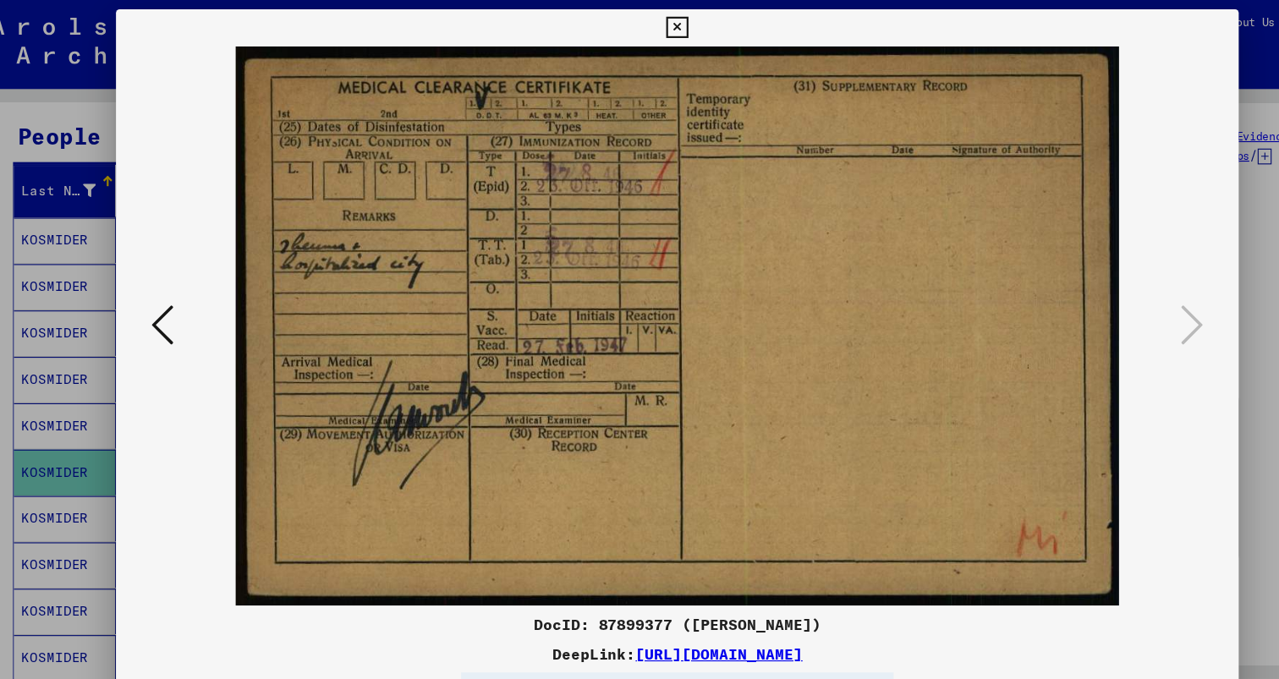
click at [1176, 43] on div at bounding box center [639, 339] width 1279 height 679
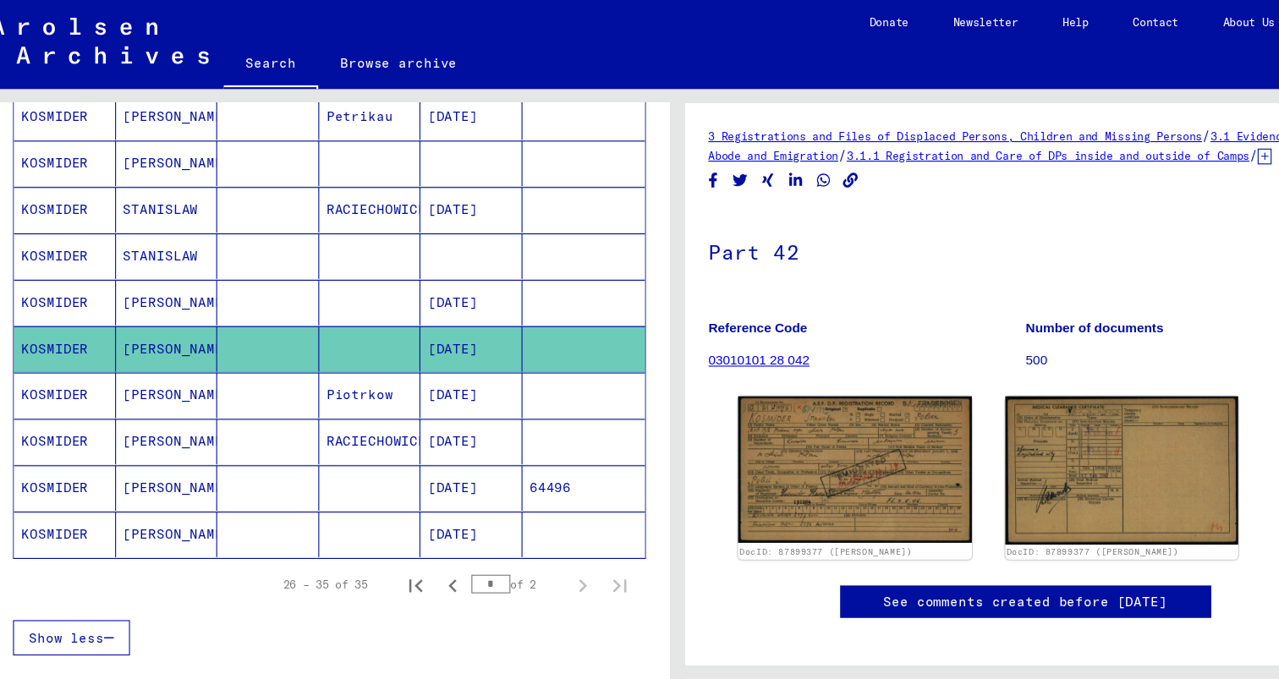
scroll to position [255, 0]
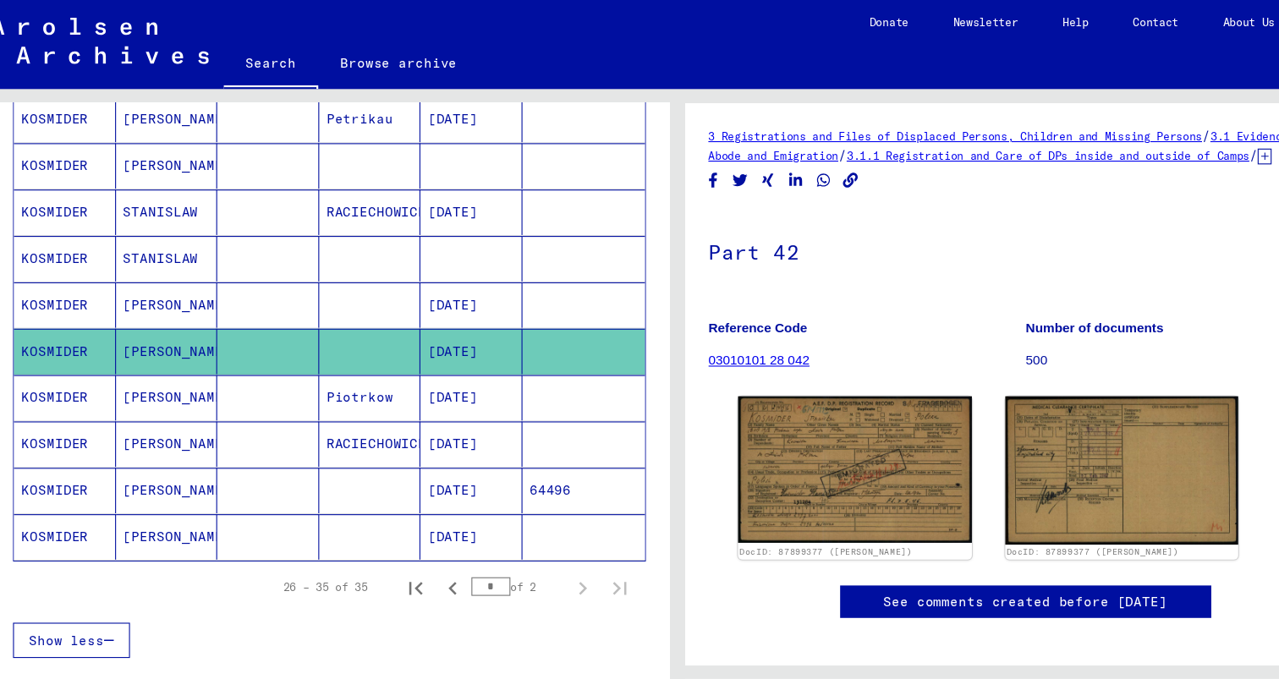
click at [335, 342] on mat-cell "Piotrkow" at bounding box center [359, 362] width 93 height 41
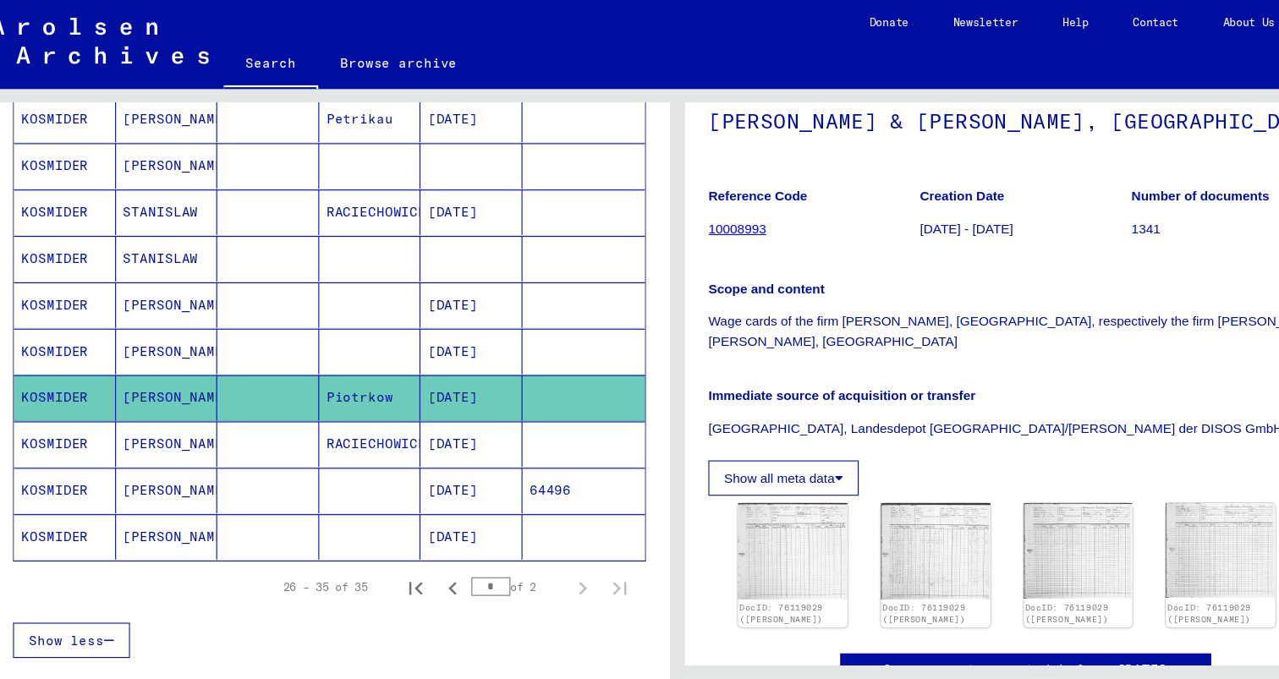
click at [405, 384] on mat-cell "[DATE]" at bounding box center [451, 404] width 93 height 41
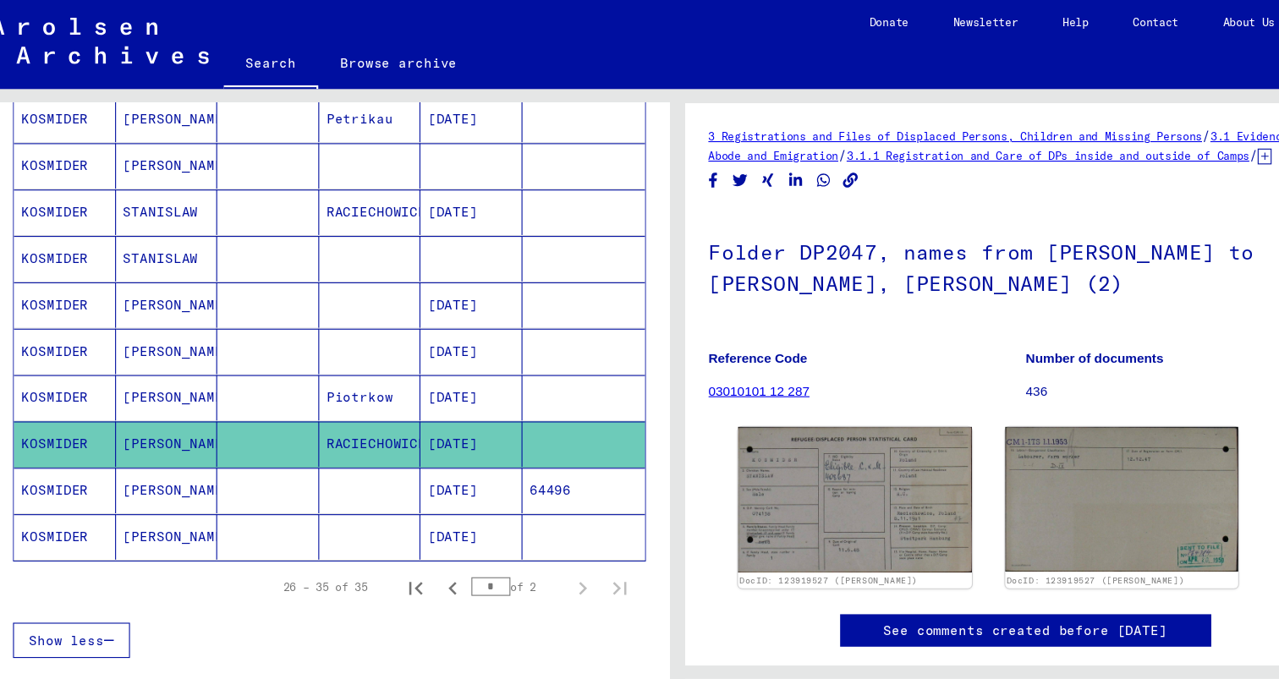
click at [357, 342] on mat-cell "Piotrkow" at bounding box center [359, 362] width 93 height 41
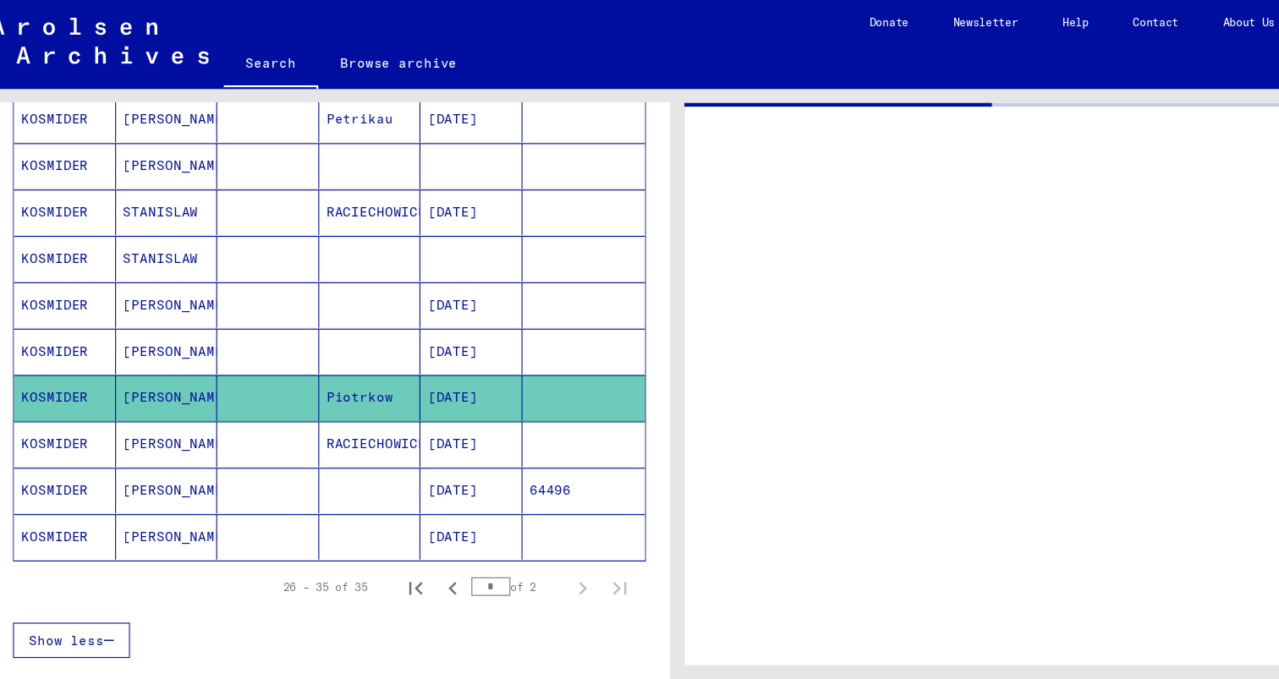
click at [348, 299] on mat-cell at bounding box center [359, 319] width 93 height 41
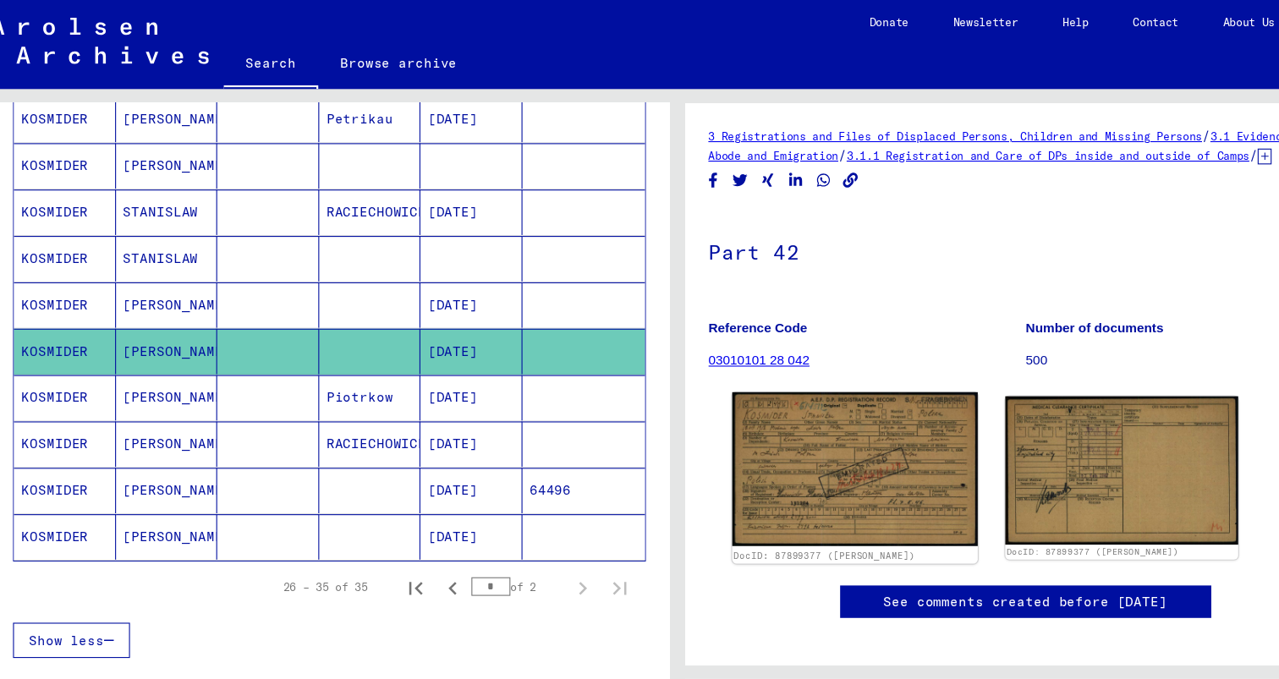
click at [775, 447] on img at bounding box center [800, 428] width 223 height 140
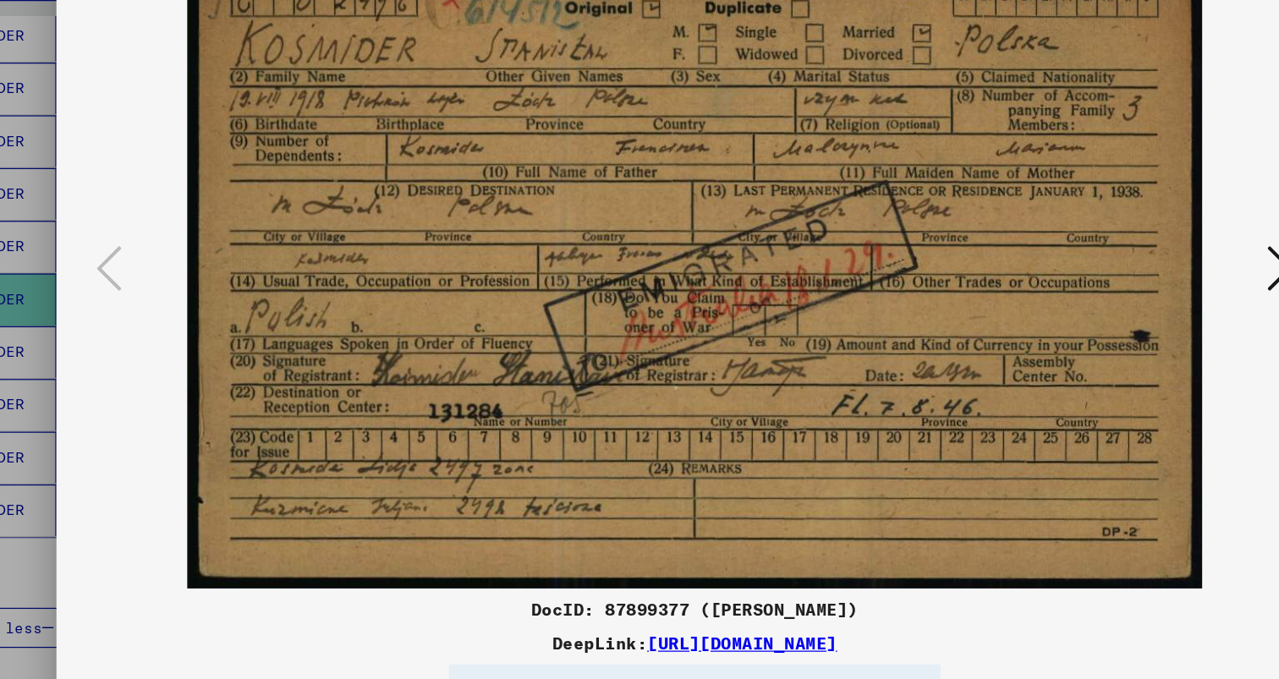
drag, startPoint x: 594, startPoint y: 366, endPoint x: 589, endPoint y: 419, distance: 52.6
click at [589, 412] on img at bounding box center [639, 297] width 908 height 510
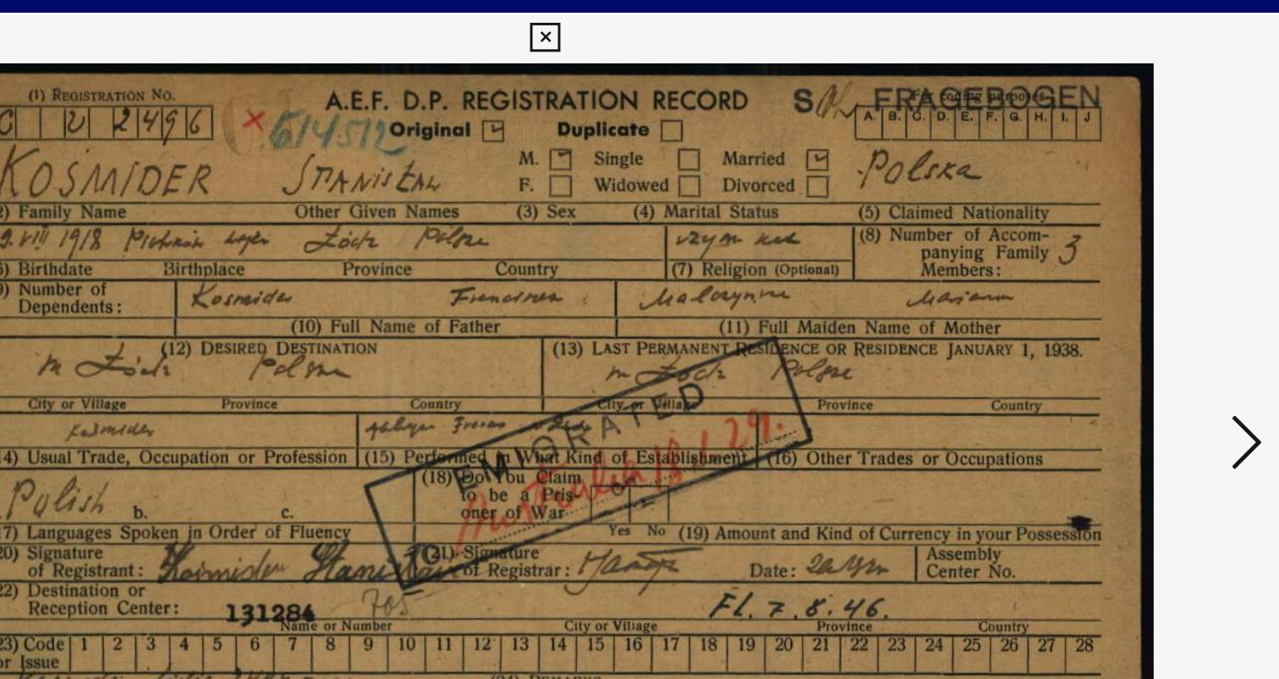
drag, startPoint x: 665, startPoint y: 233, endPoint x: 776, endPoint y: 210, distance: 113.9
click at [776, 210] on img at bounding box center [639, 297] width 908 height 510
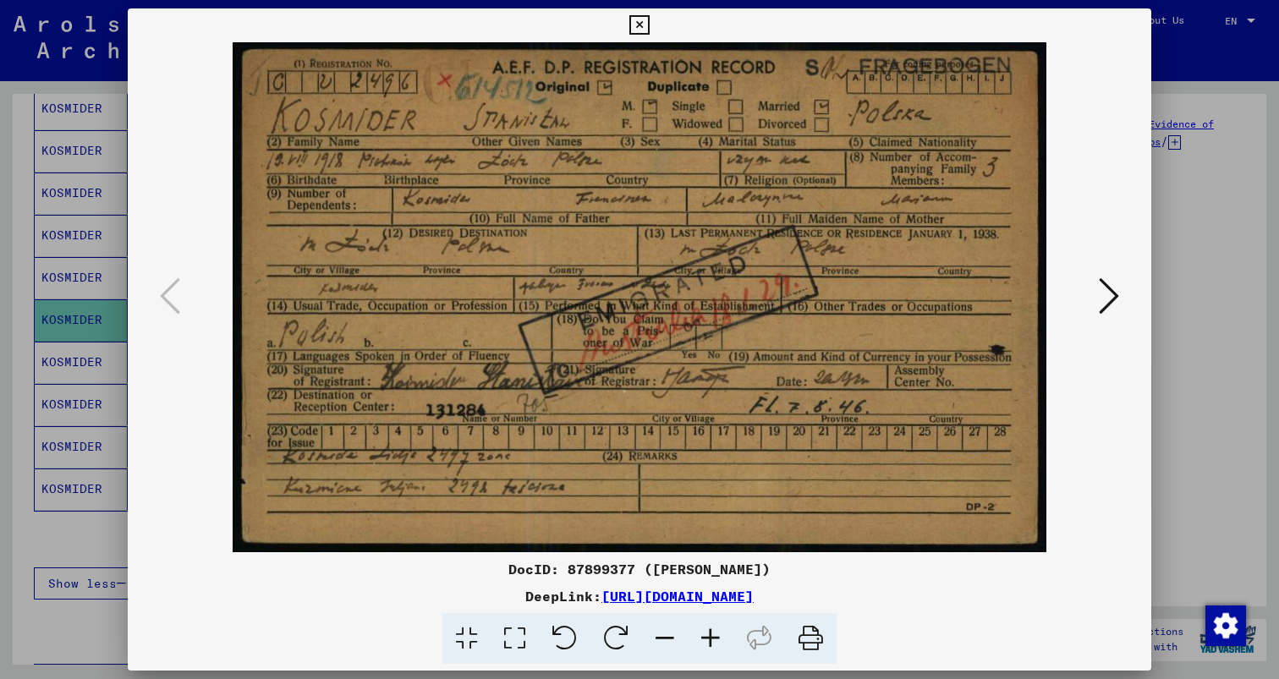
click at [185, 304] on img at bounding box center [639, 297] width 908 height 510
click at [1124, 304] on button at bounding box center [1108, 297] width 30 height 48
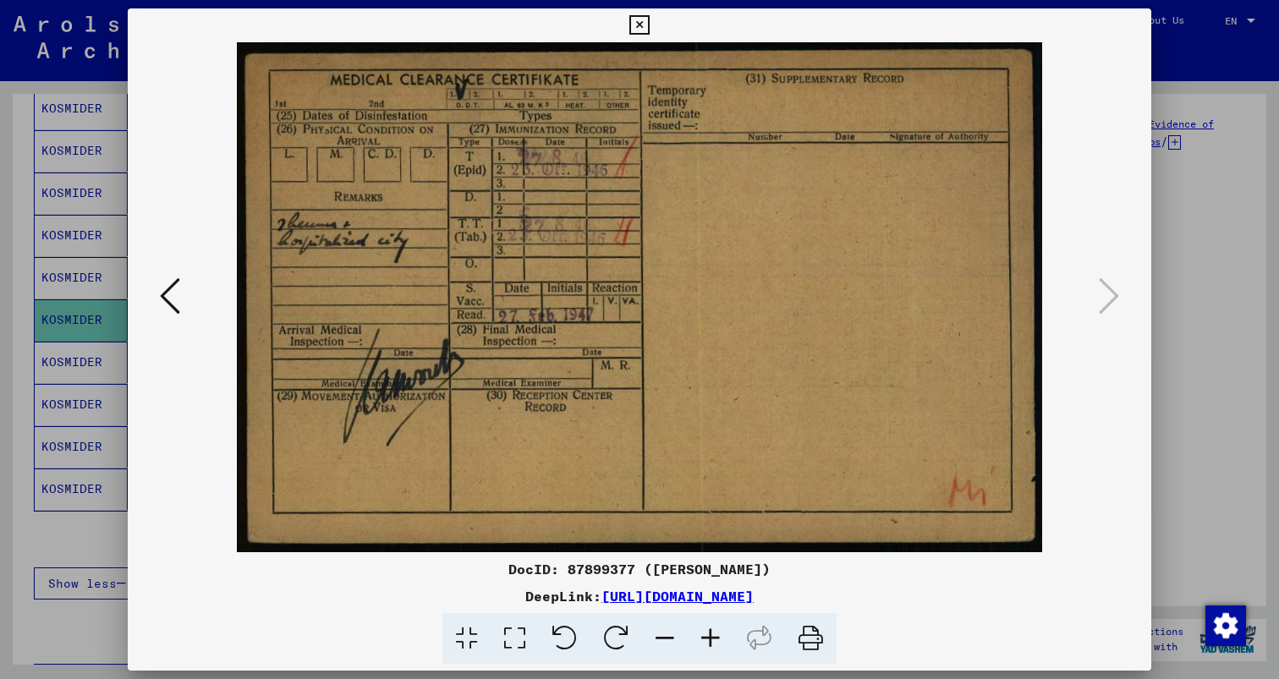
click at [165, 293] on icon at bounding box center [170, 296] width 20 height 41
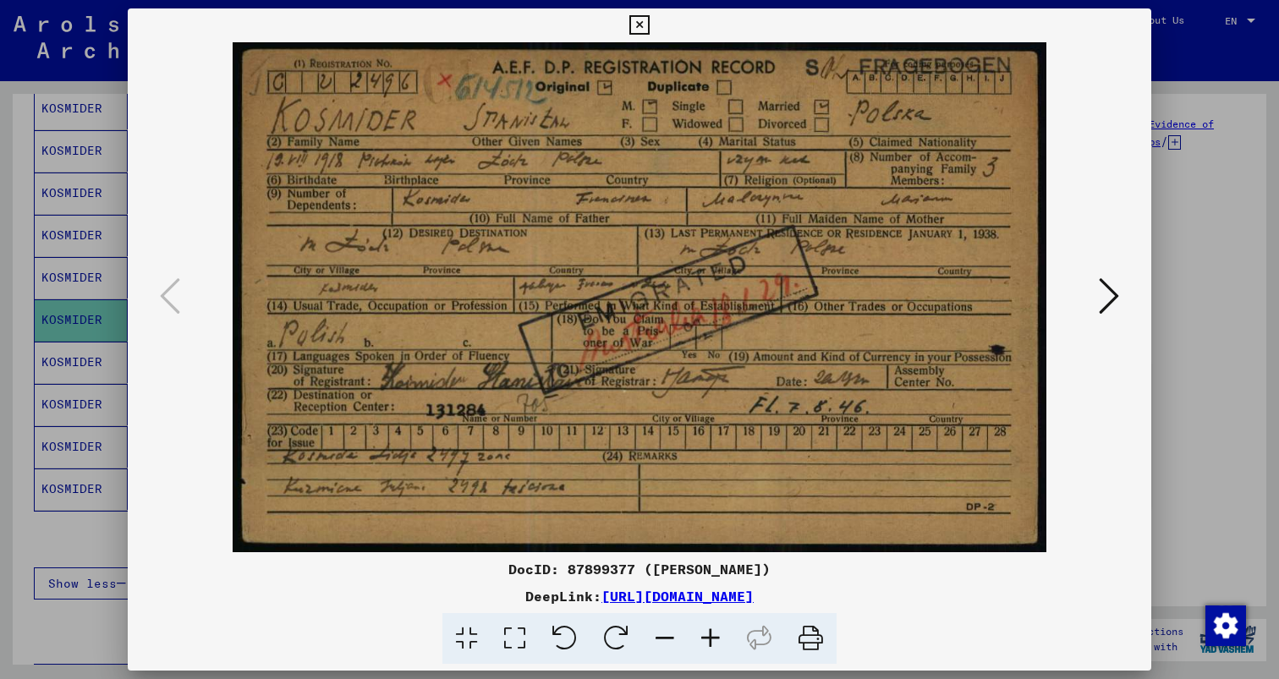
click at [107, 261] on div at bounding box center [639, 339] width 1279 height 679
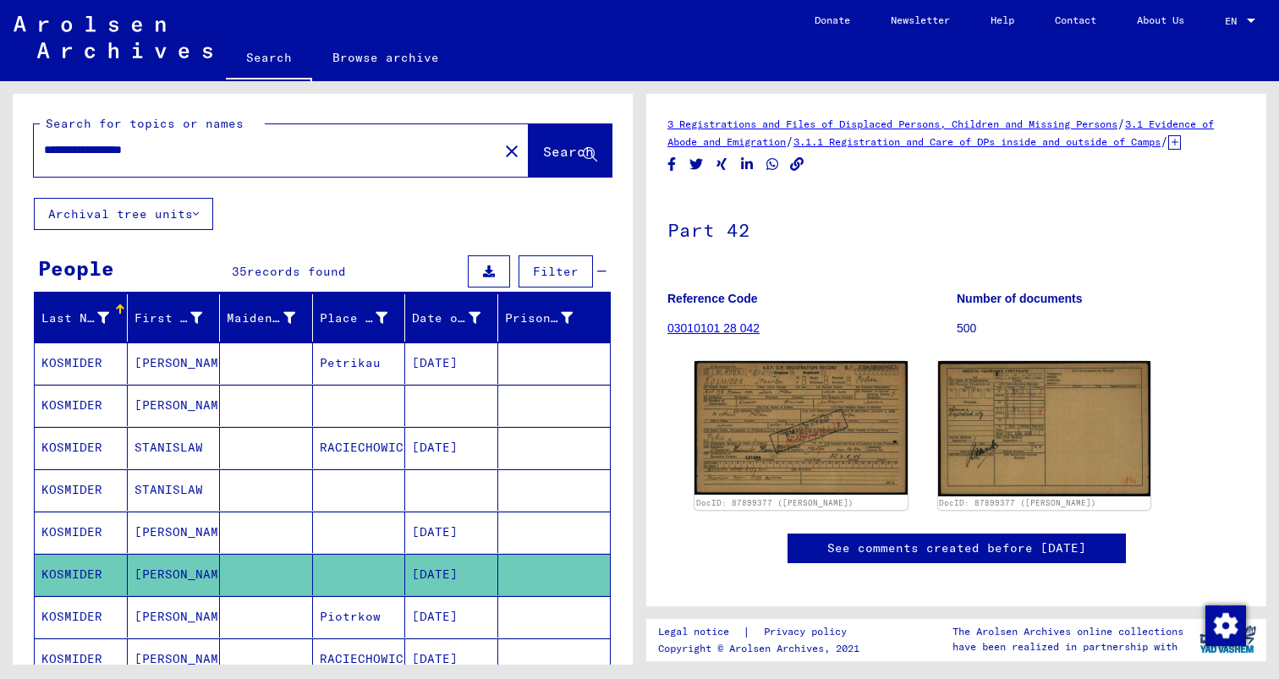
click at [217, 138] on div "**********" at bounding box center [261, 150] width 454 height 38
drag, startPoint x: 116, startPoint y: 124, endPoint x: 0, endPoint y: 110, distance: 116.7
click at [0, 110] on div "**********" at bounding box center [319, 373] width 639 height 584
type input "**********"
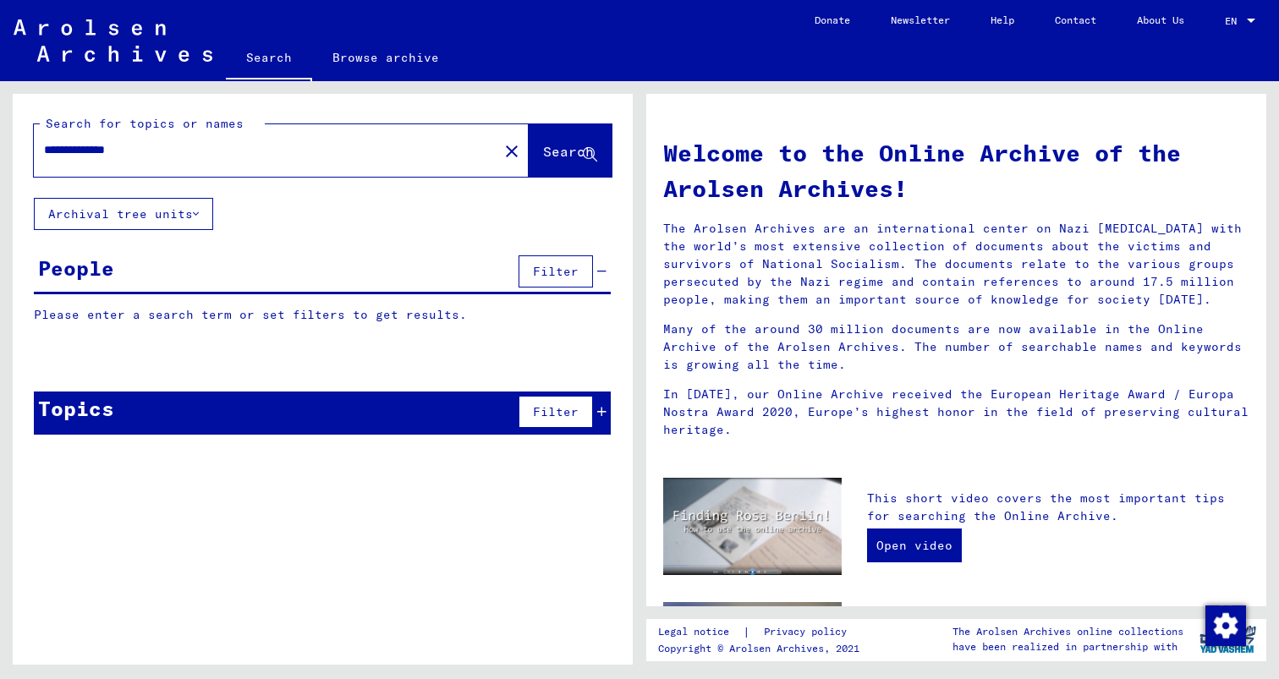
click at [548, 124] on button "Search" at bounding box center [570, 150] width 83 height 52
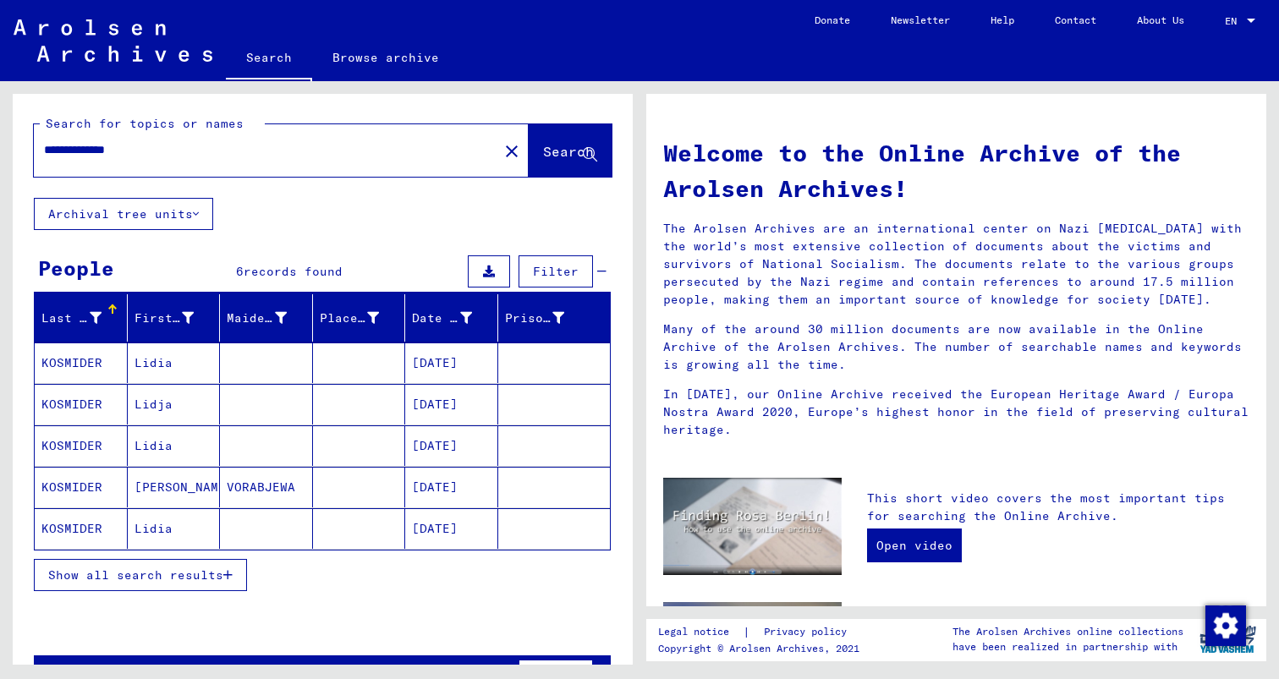
click at [190, 342] on mat-cell "Lidia" at bounding box center [174, 362] width 93 height 41
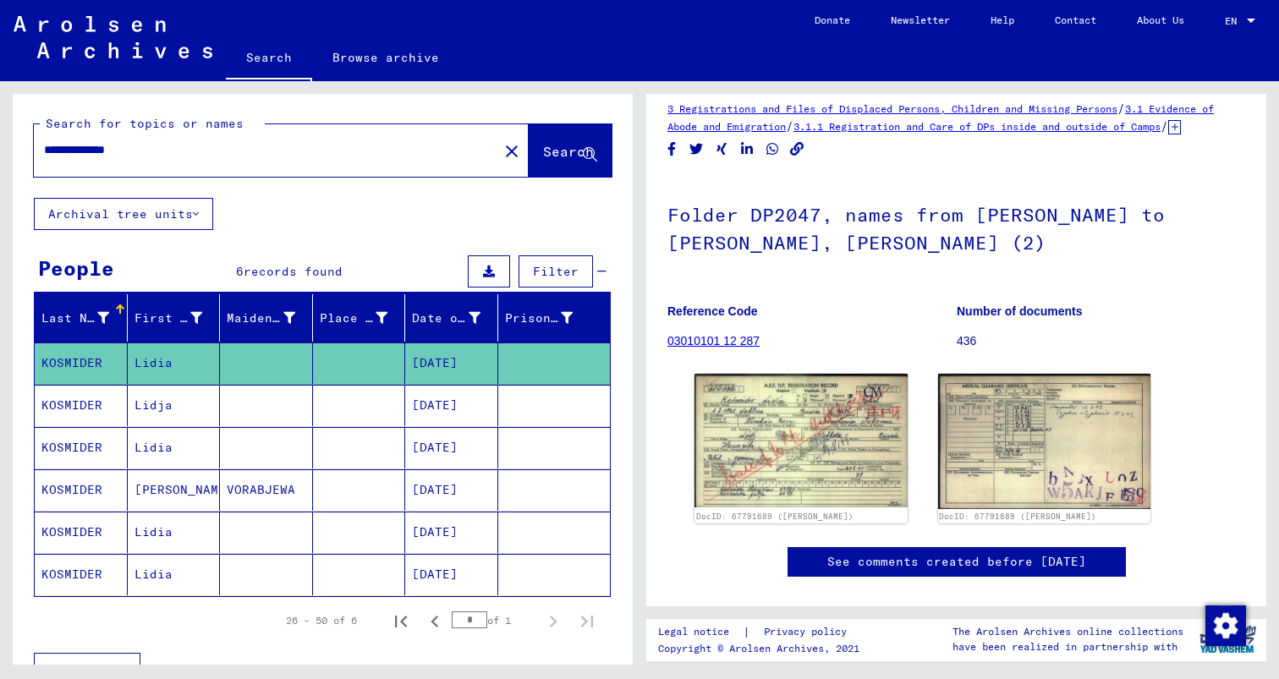
scroll to position [182, 0]
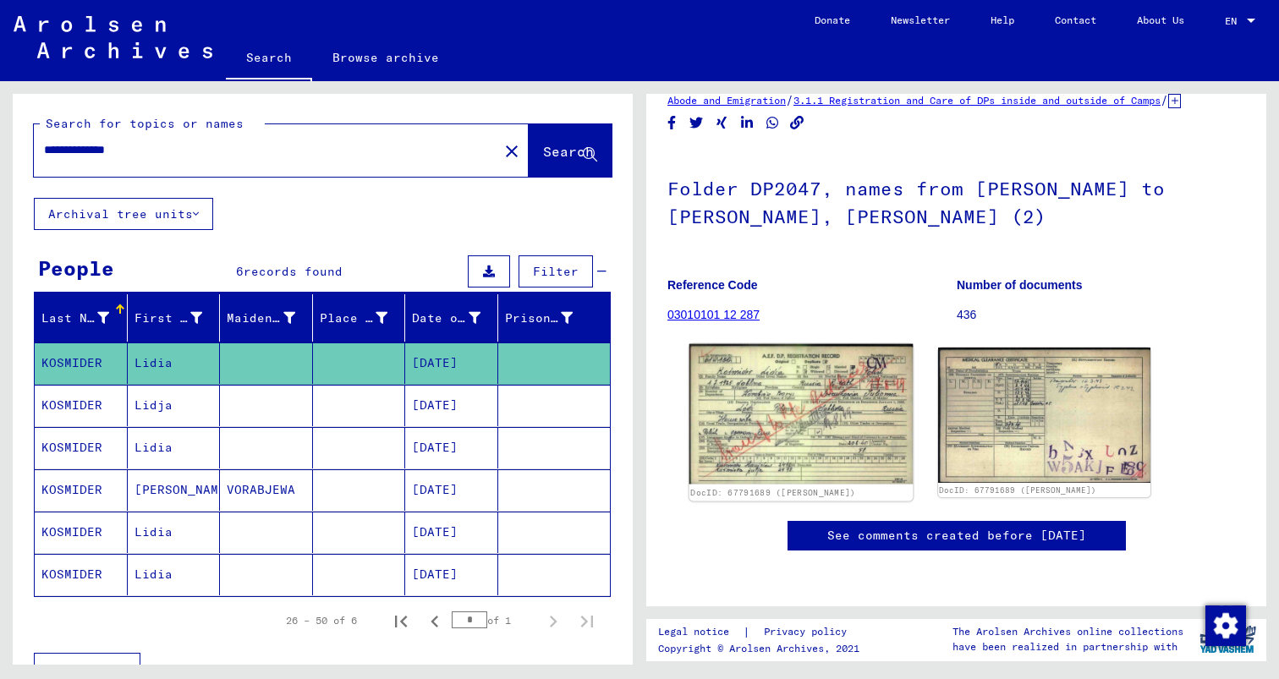
click at [826, 344] on img at bounding box center [800, 414] width 223 height 140
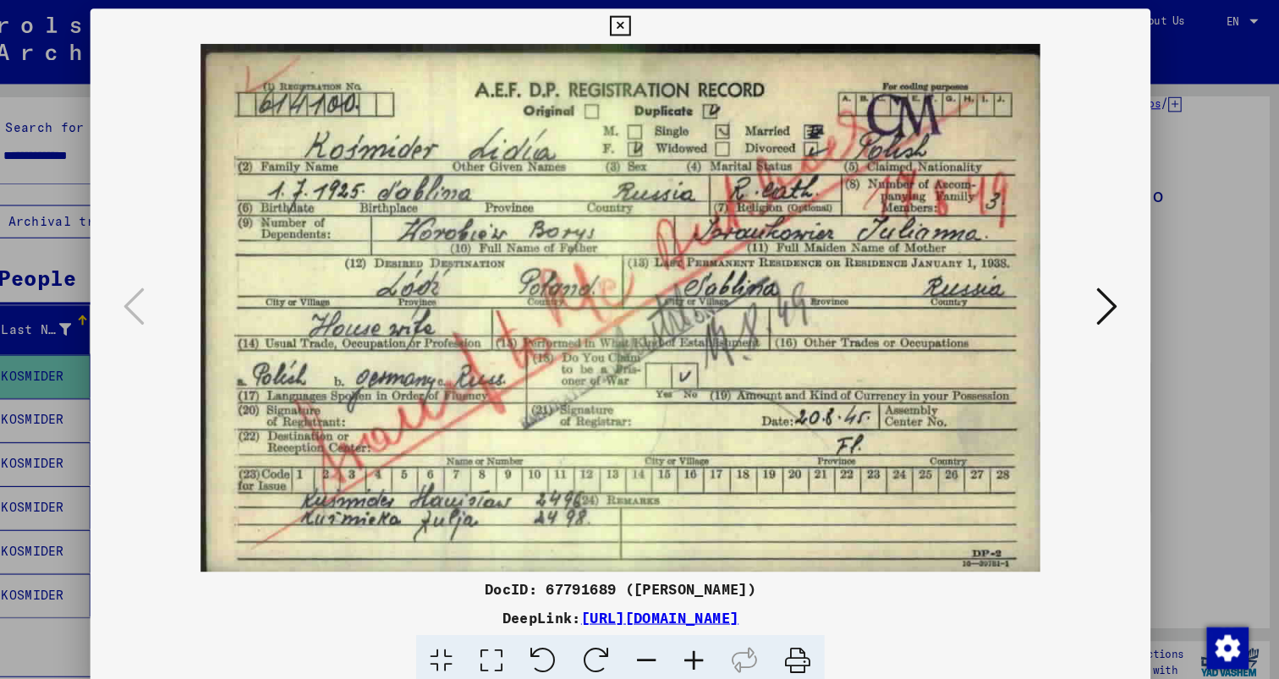
scroll to position [0, 0]
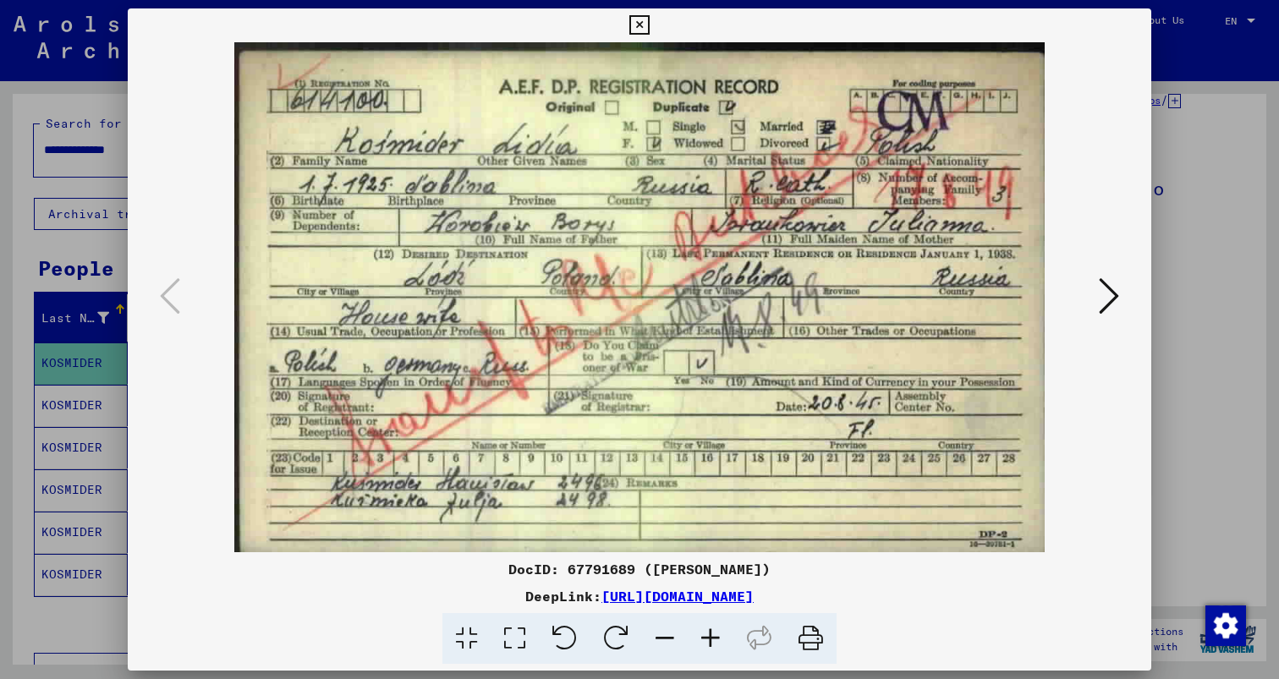
click at [1113, 305] on icon at bounding box center [1109, 296] width 20 height 41
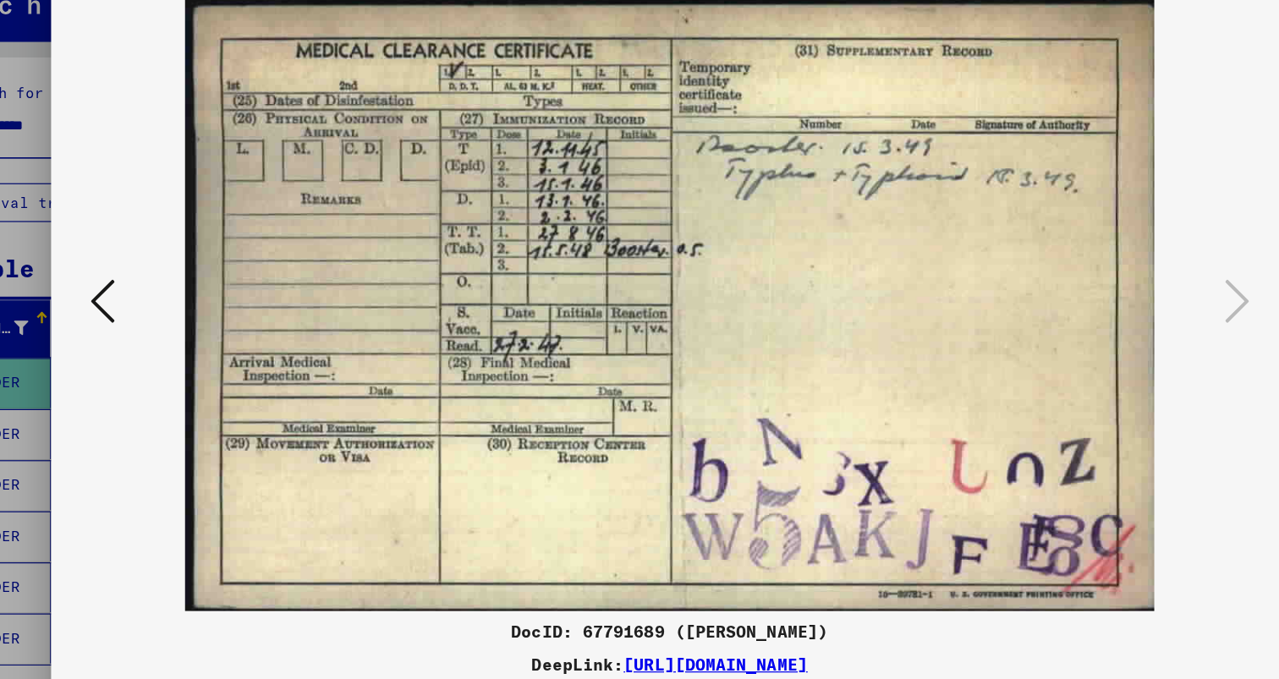
click at [160, 316] on icon at bounding box center [170, 296] width 20 height 41
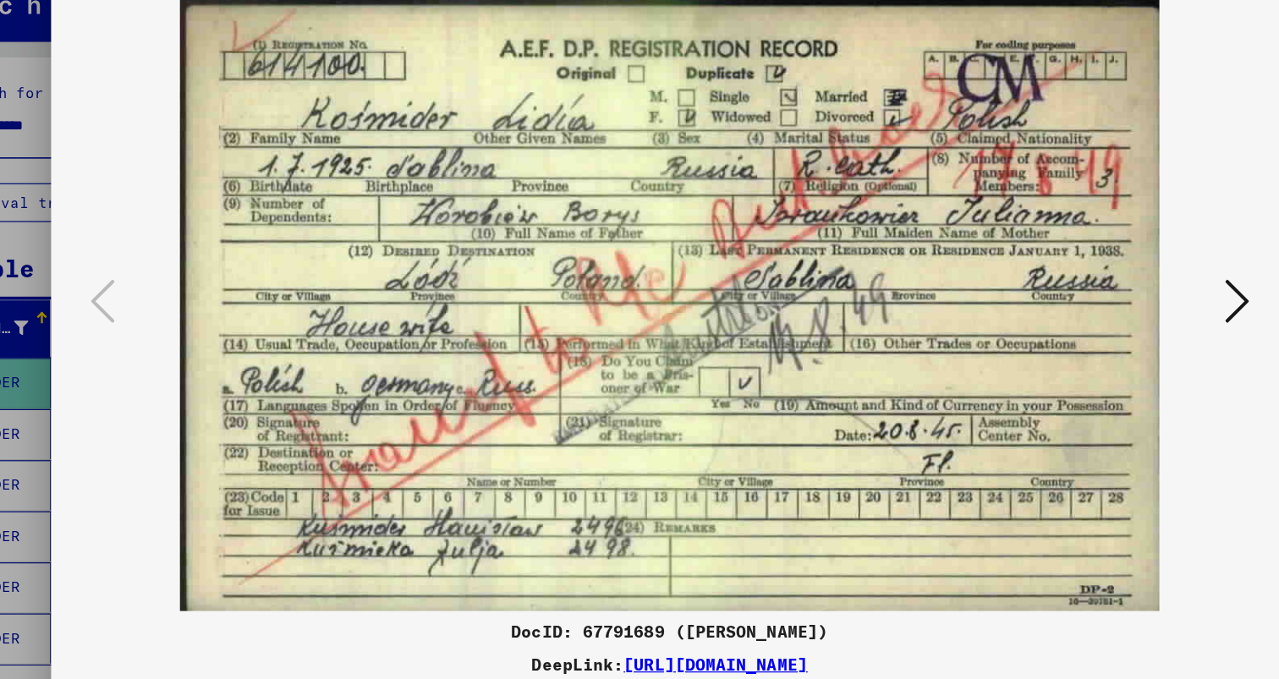
click at [1124, 299] on button at bounding box center [1108, 297] width 30 height 48
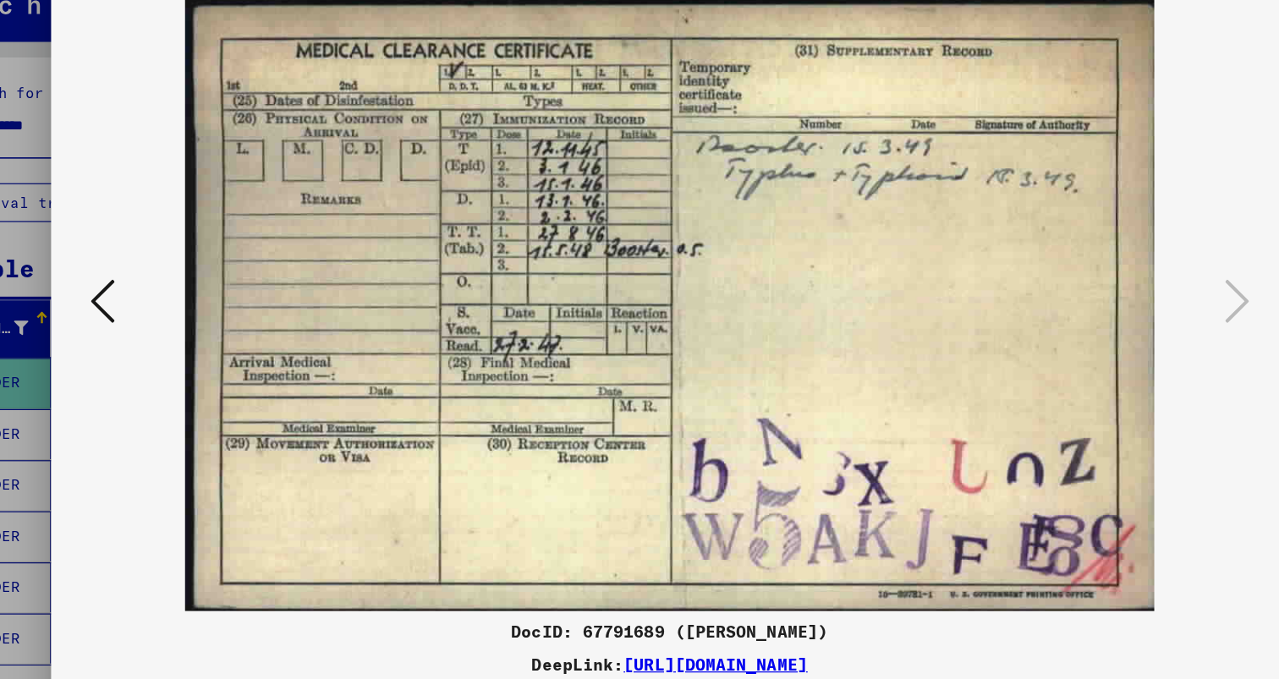
click at [170, 300] on button at bounding box center [170, 297] width 30 height 48
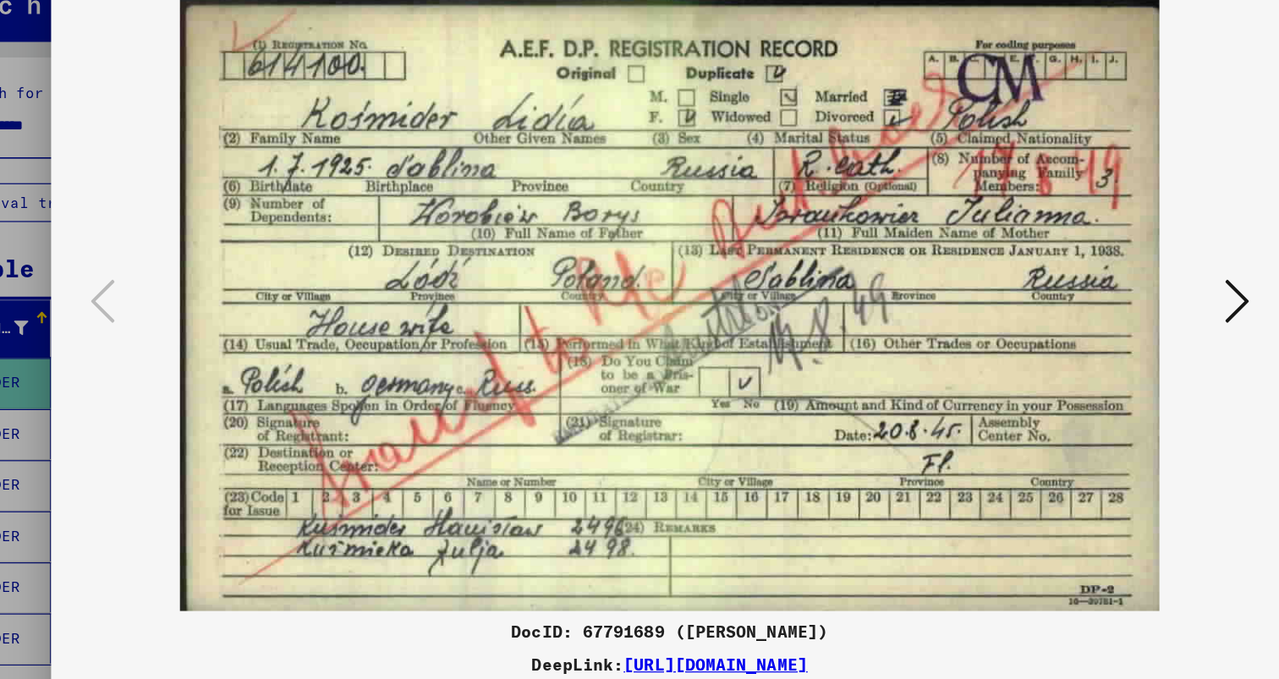
click at [93, 247] on div at bounding box center [639, 339] width 1279 height 679
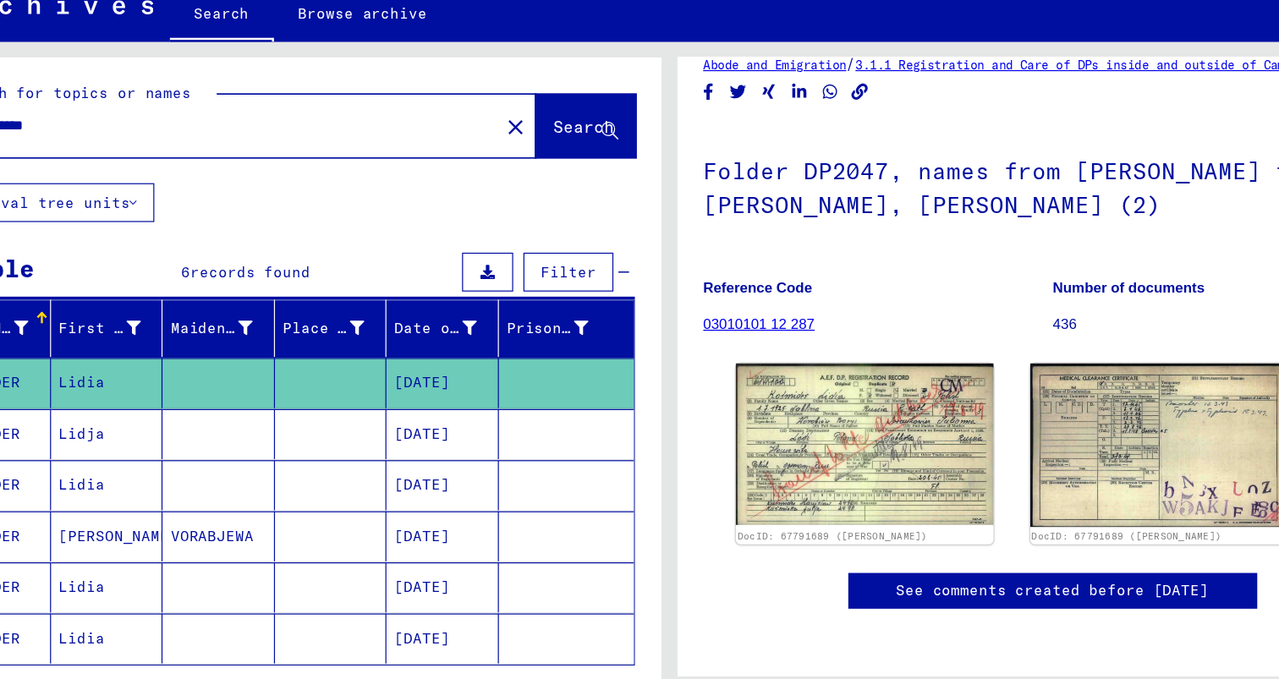
click at [314, 386] on mat-cell at bounding box center [359, 405] width 93 height 41
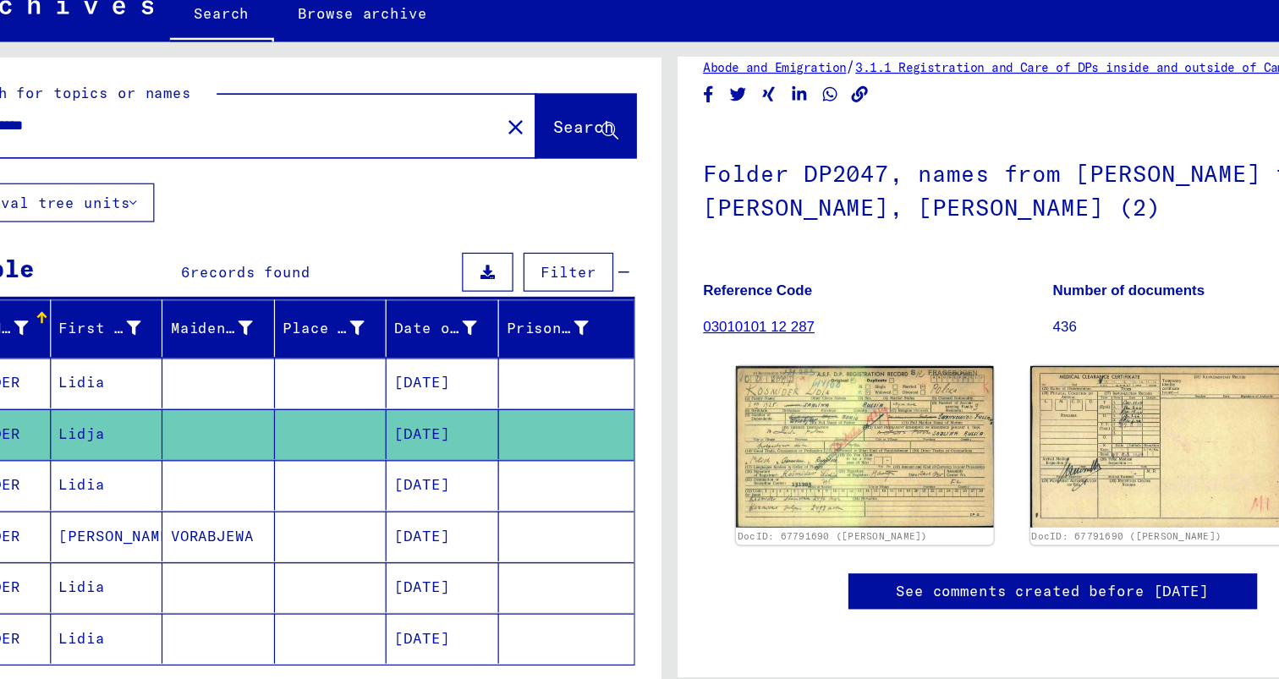
scroll to position [209, 0]
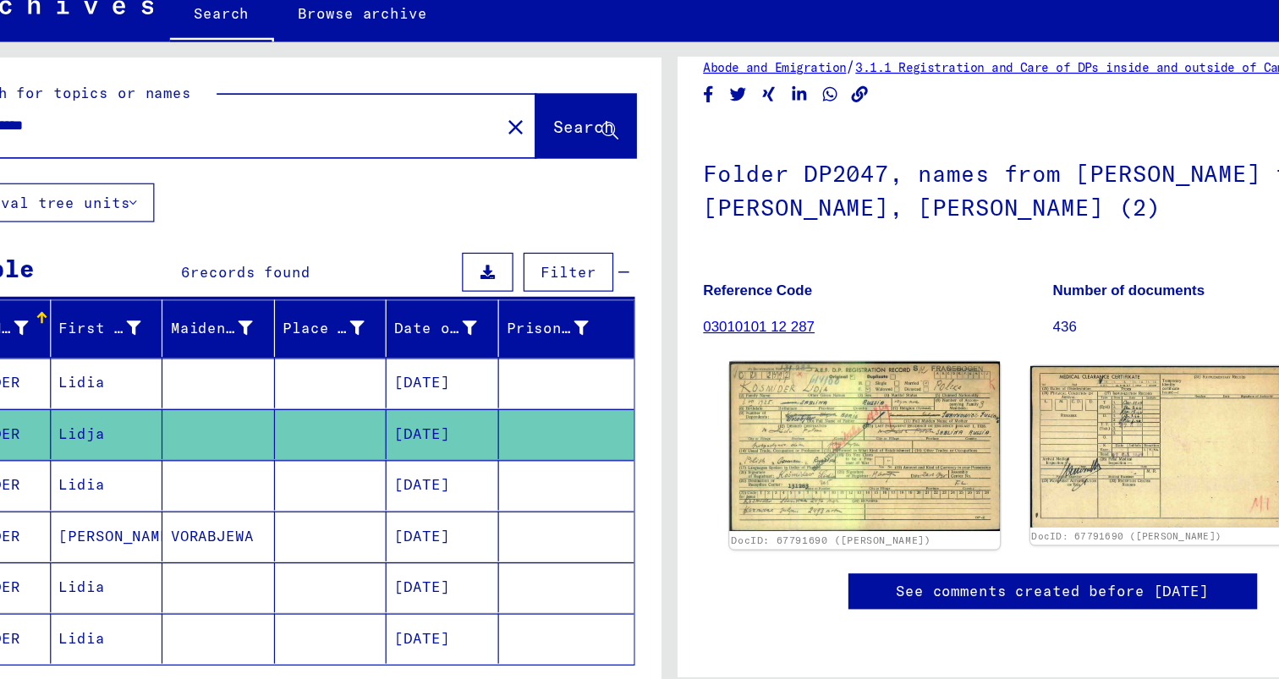
click at [849, 346] on img at bounding box center [800, 416] width 223 height 140
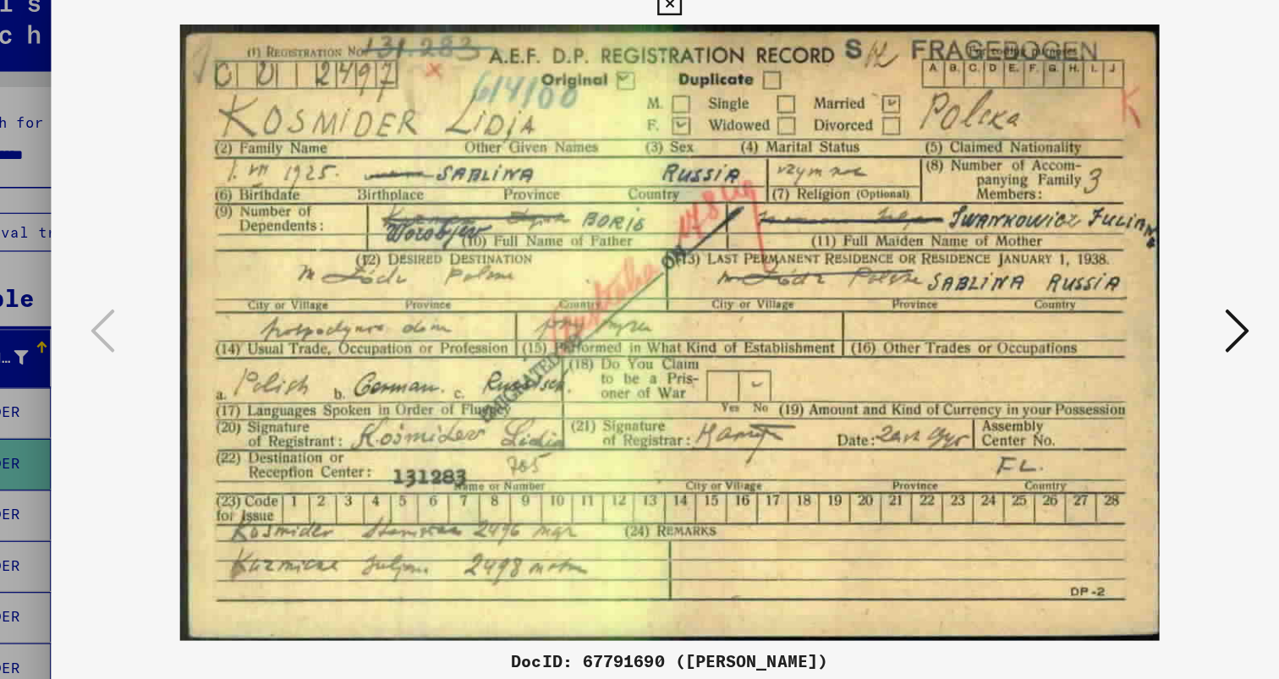
click at [1115, 304] on icon at bounding box center [1109, 296] width 20 height 41
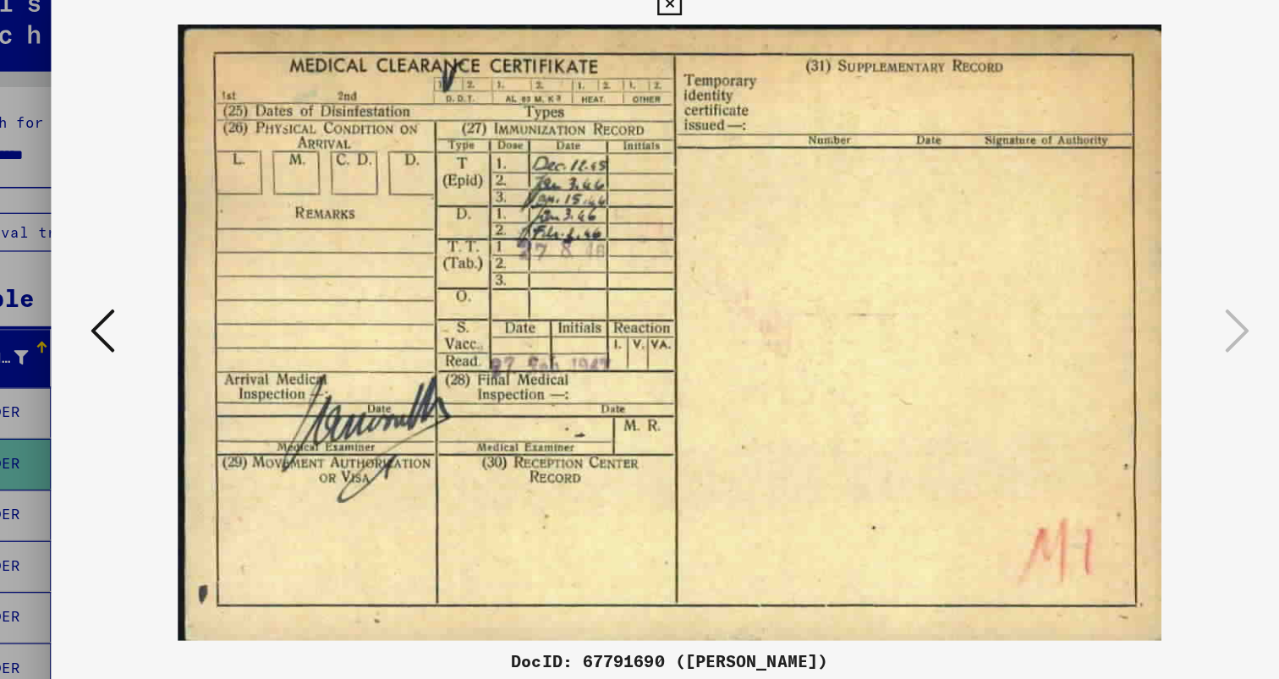
click at [160, 299] on icon at bounding box center [170, 296] width 20 height 41
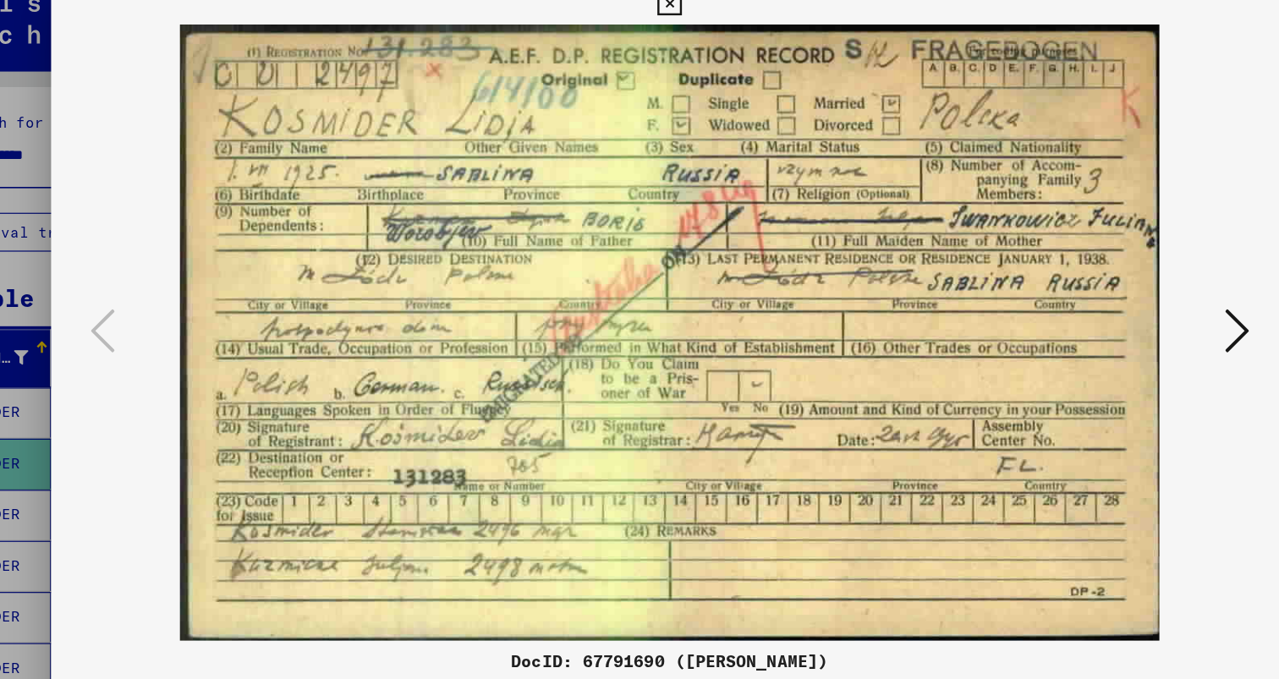
click at [1119, 305] on icon at bounding box center [1109, 296] width 20 height 41
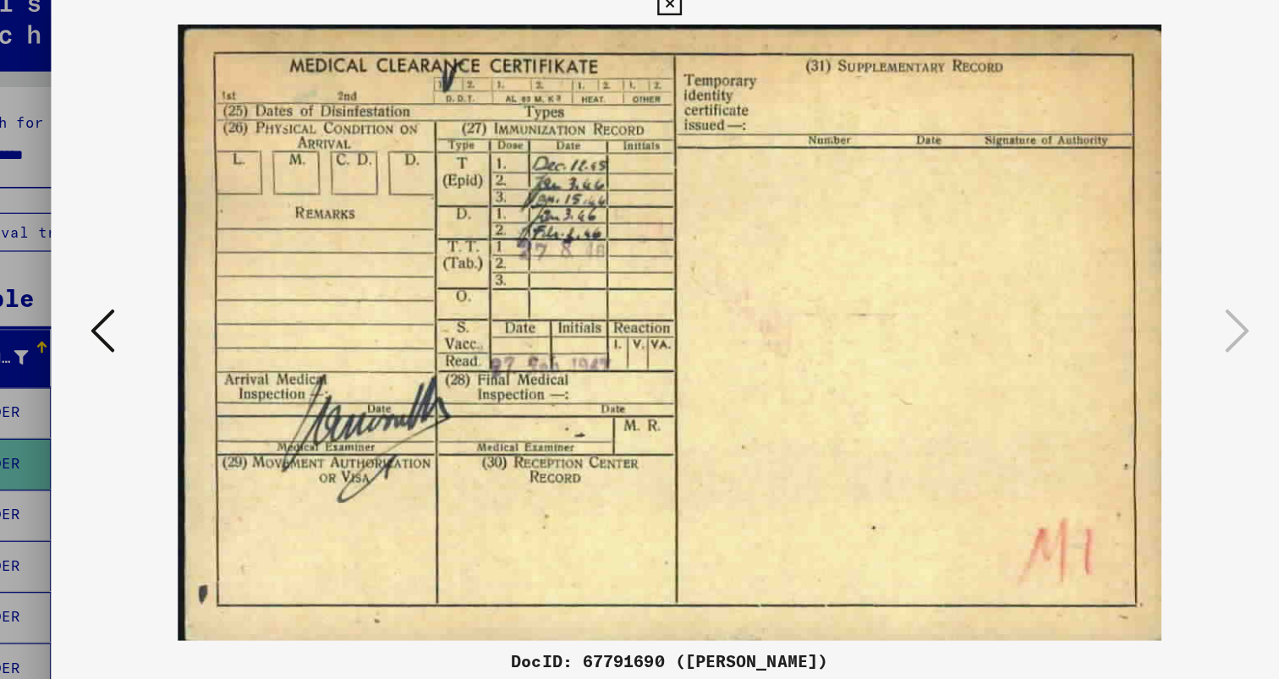
click at [156, 326] on div at bounding box center [639, 297] width 1023 height 510
click at [160, 300] on icon at bounding box center [170, 296] width 20 height 41
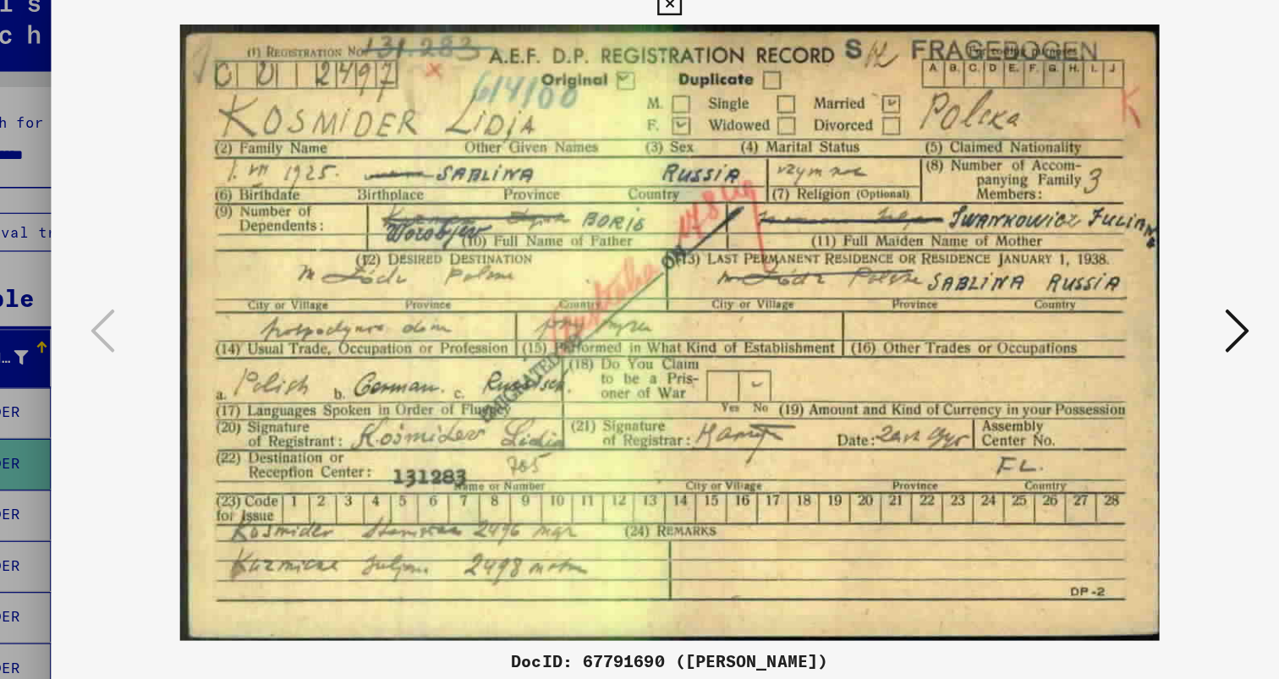
click at [122, 178] on div at bounding box center [639, 339] width 1279 height 679
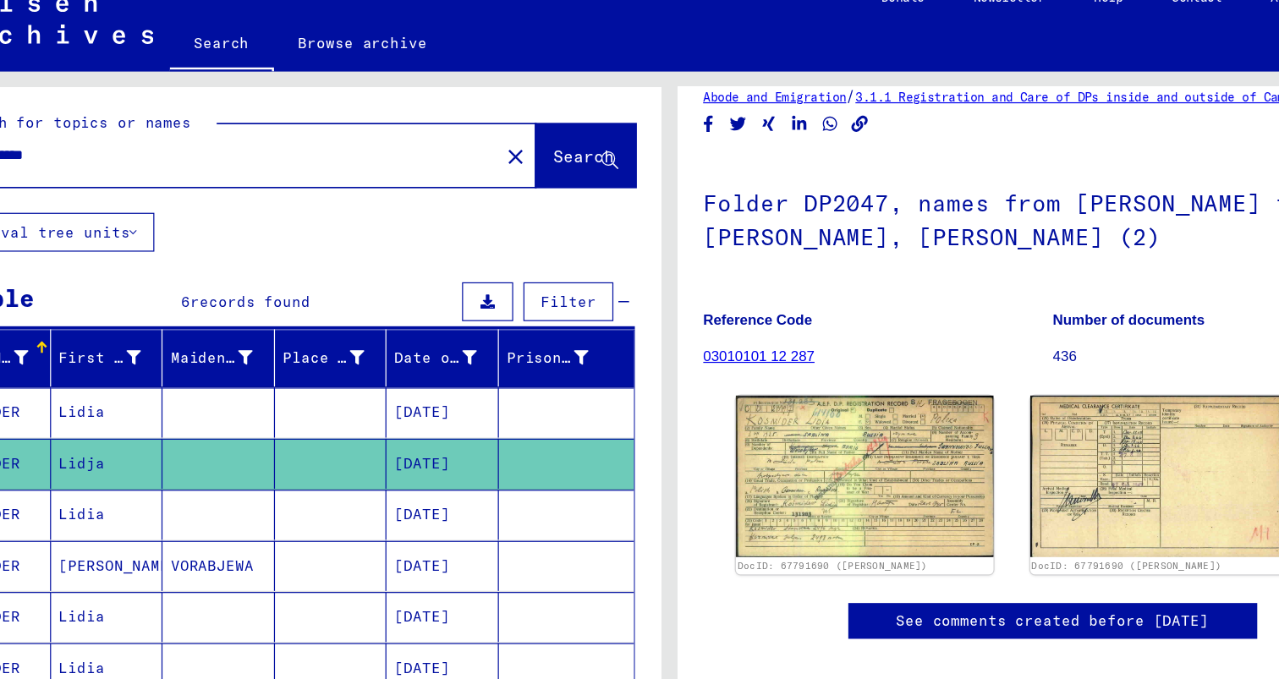
click at [236, 427] on mat-cell at bounding box center [266, 447] width 93 height 41
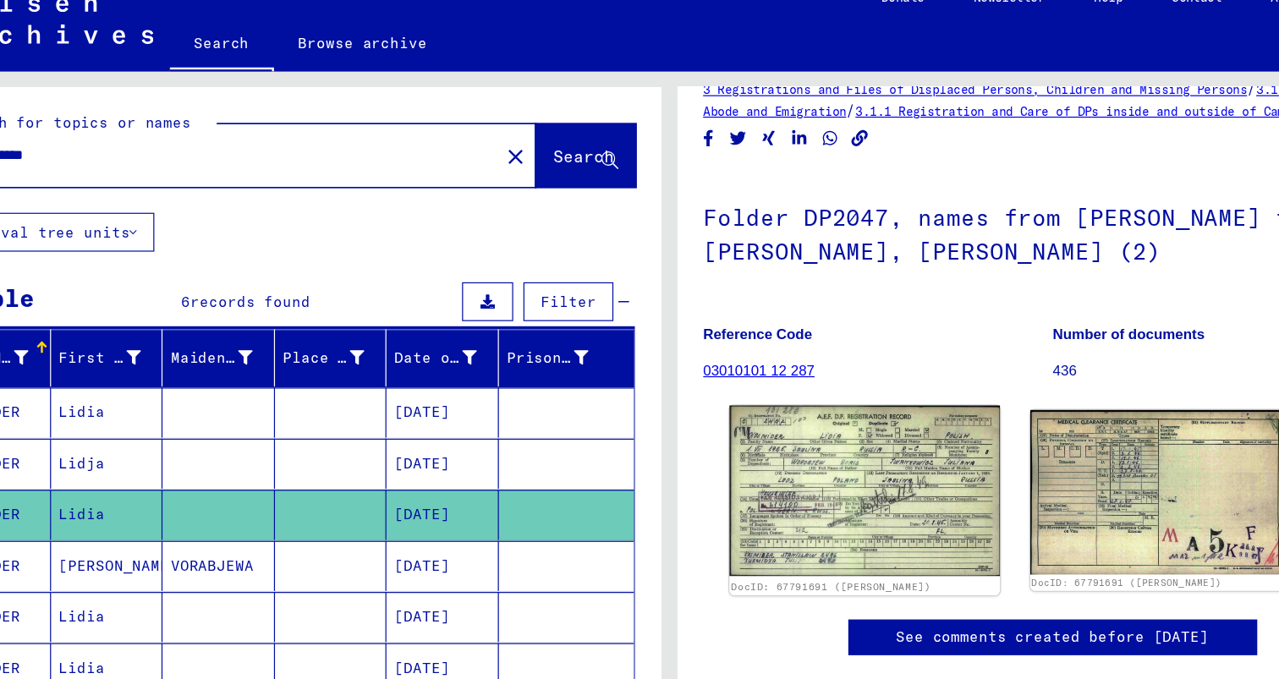
click at [784, 417] on img at bounding box center [800, 428] width 223 height 141
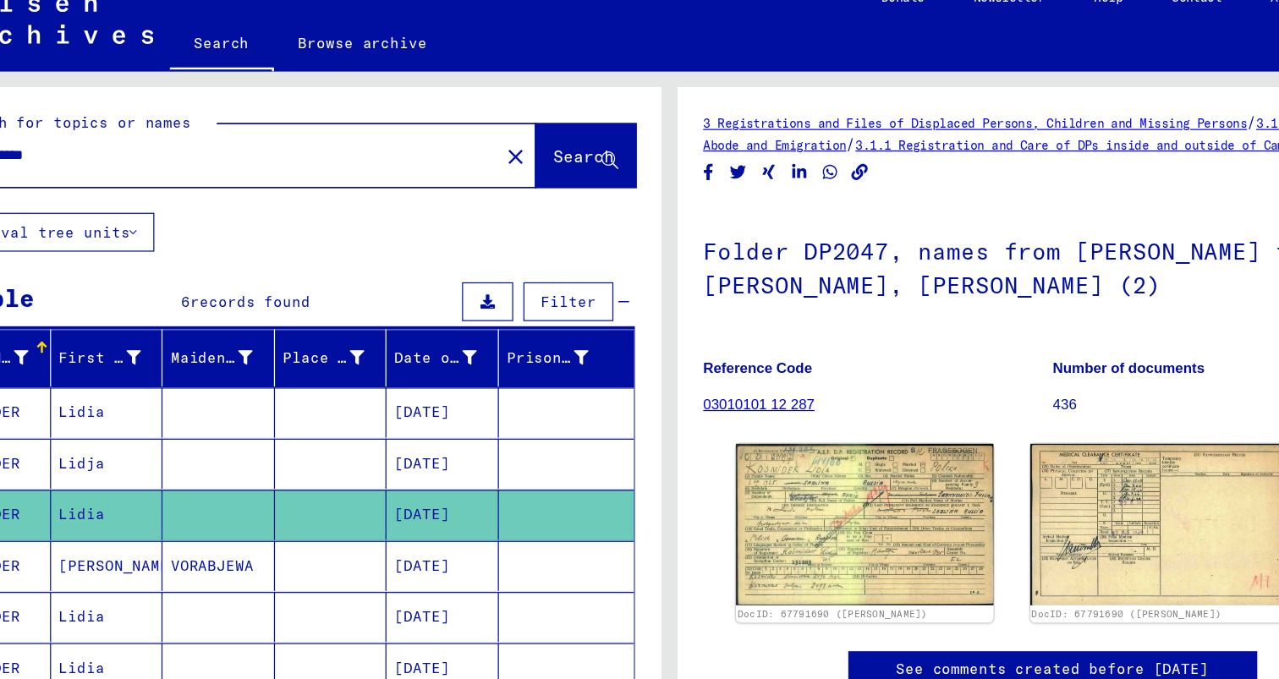
click at [174, 469] on mat-cell "[PERSON_NAME]" at bounding box center [174, 489] width 93 height 41
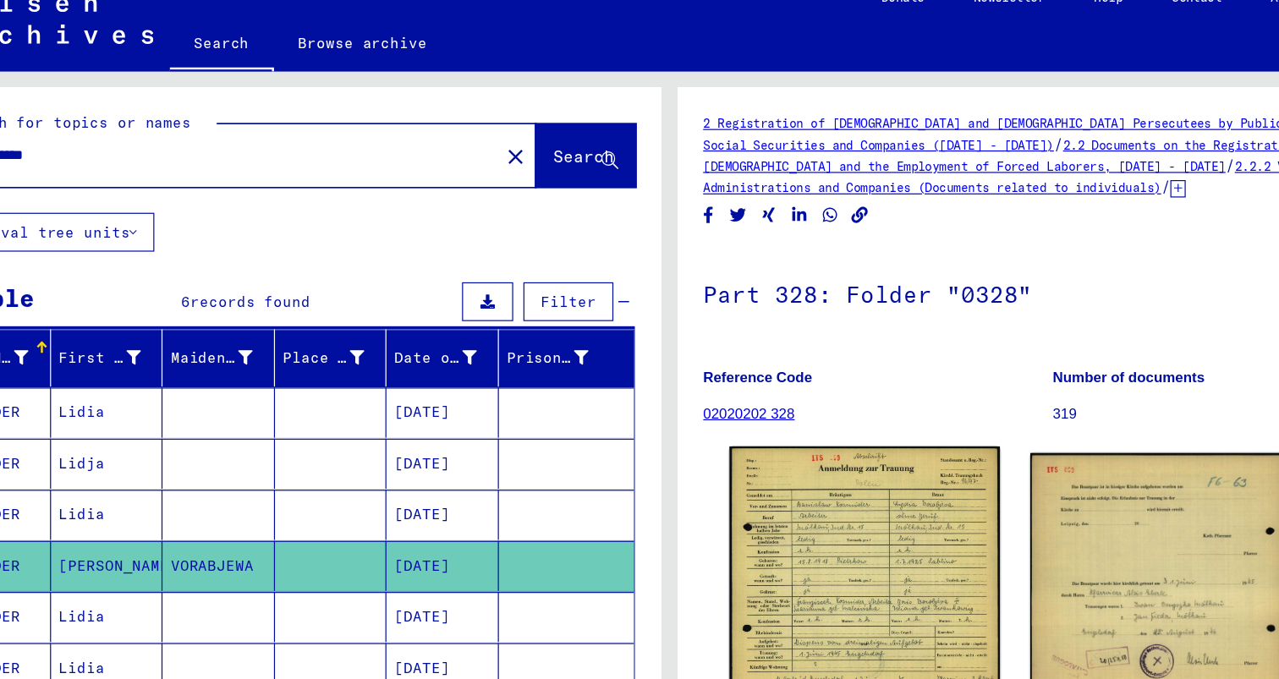
click at [758, 443] on img at bounding box center [800, 498] width 223 height 212
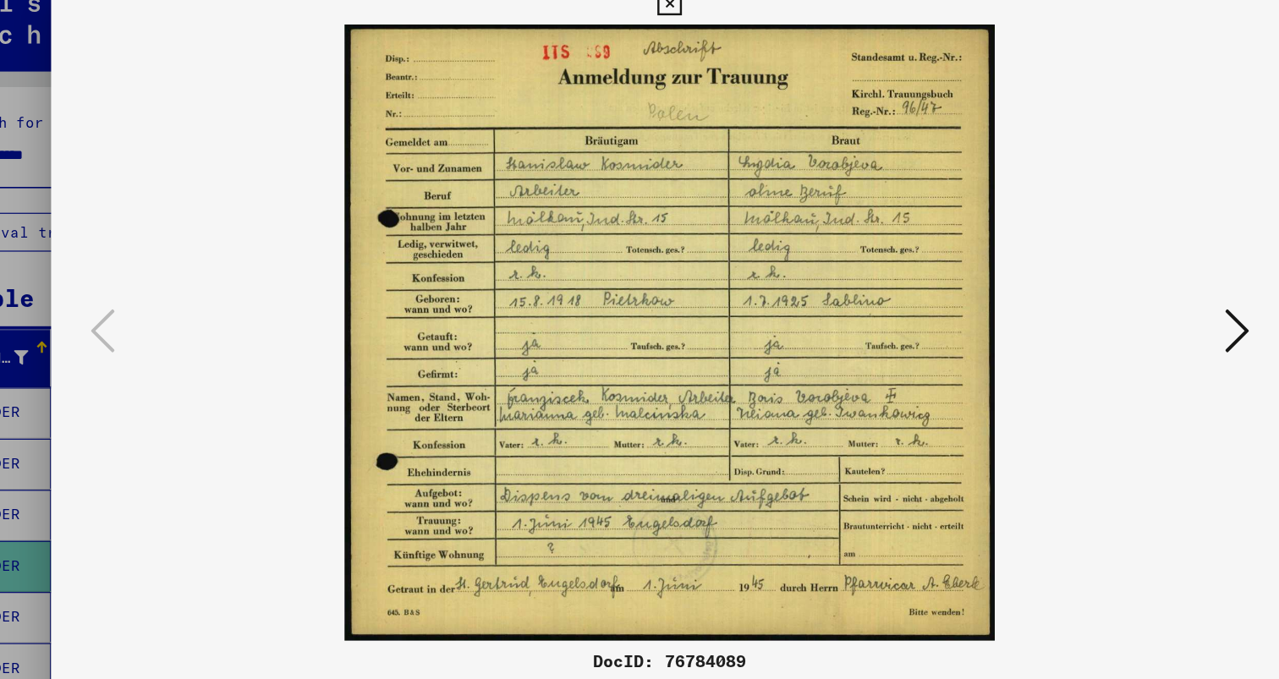
click at [1110, 300] on icon at bounding box center [1109, 296] width 20 height 41
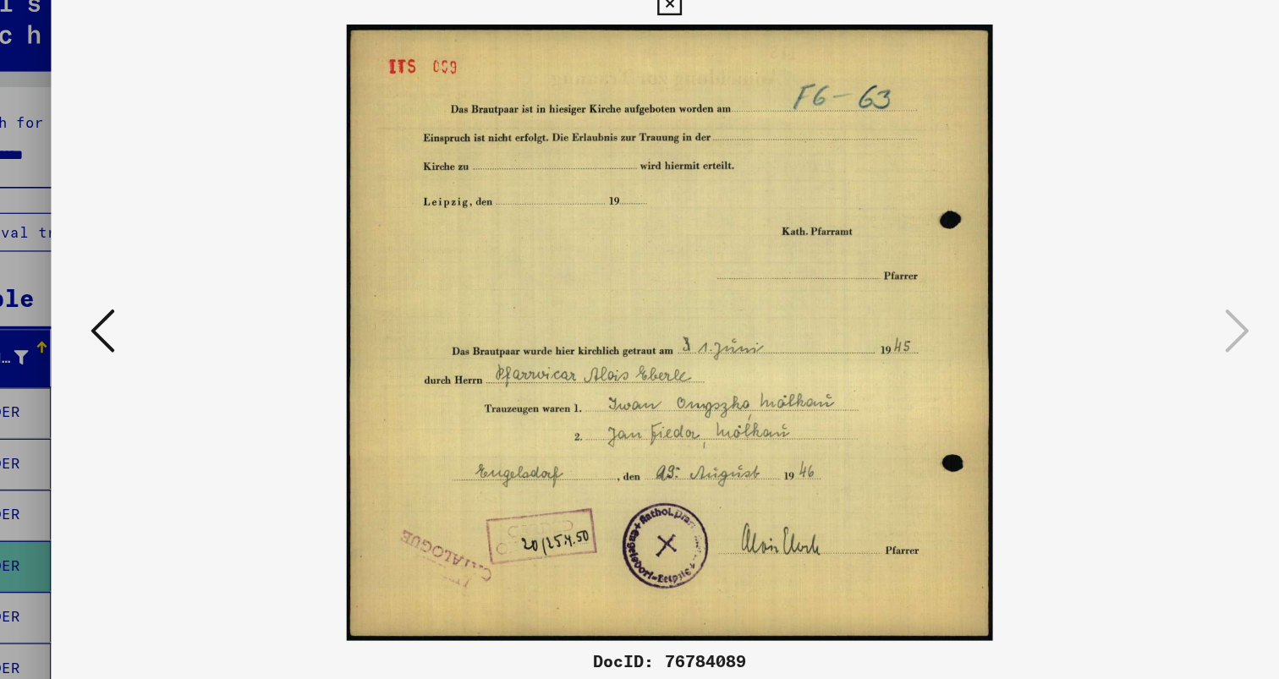
click at [172, 302] on button at bounding box center [170, 297] width 30 height 48
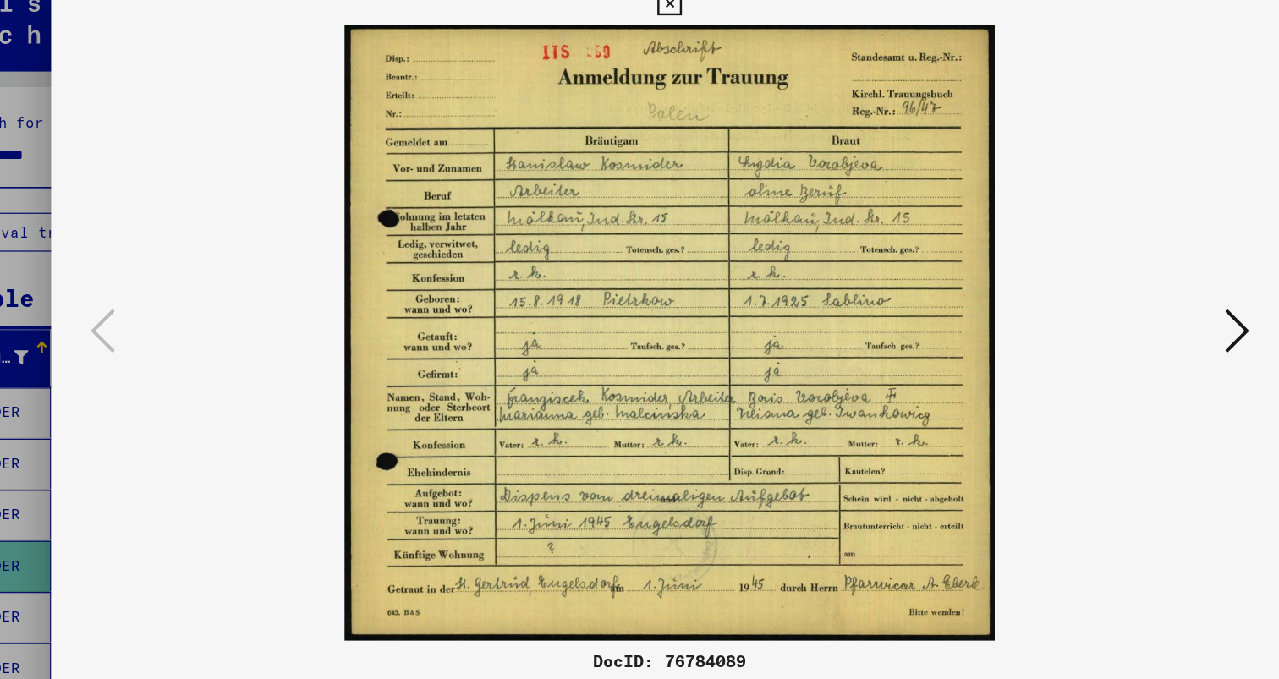
click at [1110, 312] on icon at bounding box center [1109, 296] width 20 height 41
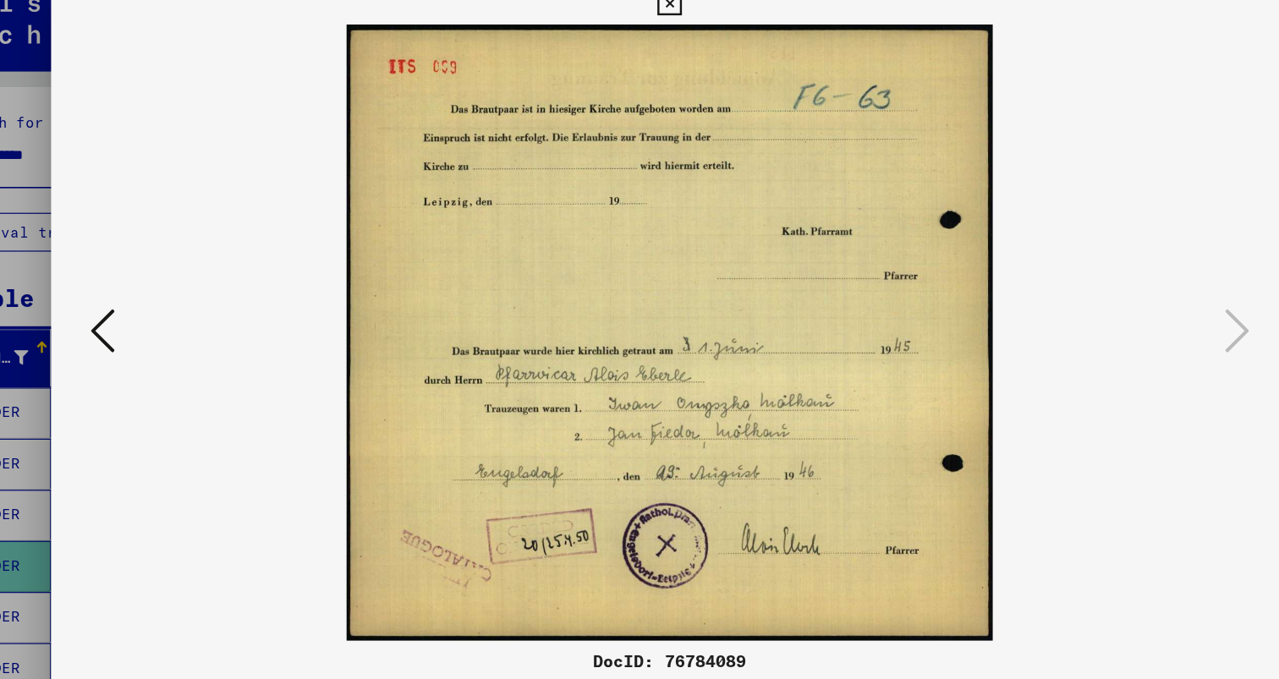
click at [167, 298] on icon at bounding box center [170, 296] width 20 height 41
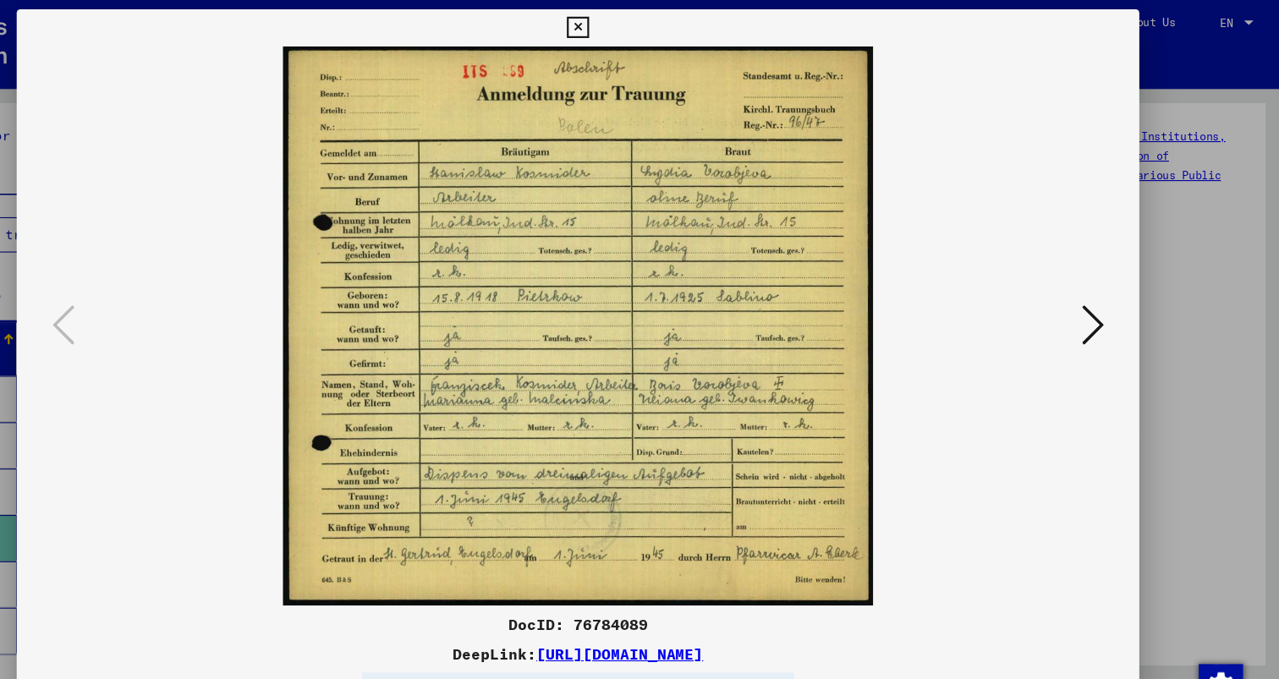
click at [1093, 299] on img at bounding box center [639, 297] width 908 height 510
click at [1108, 305] on button at bounding box center [1108, 297] width 30 height 48
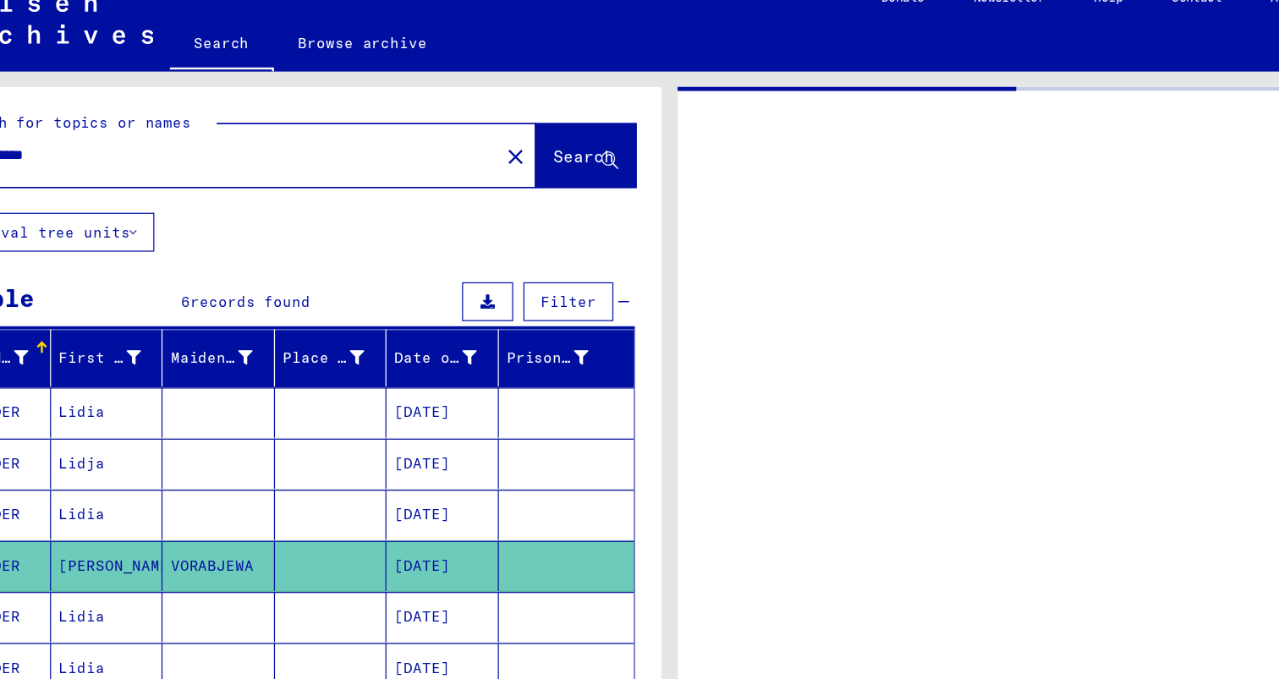
click at [277, 512] on mat-cell at bounding box center [266, 532] width 93 height 41
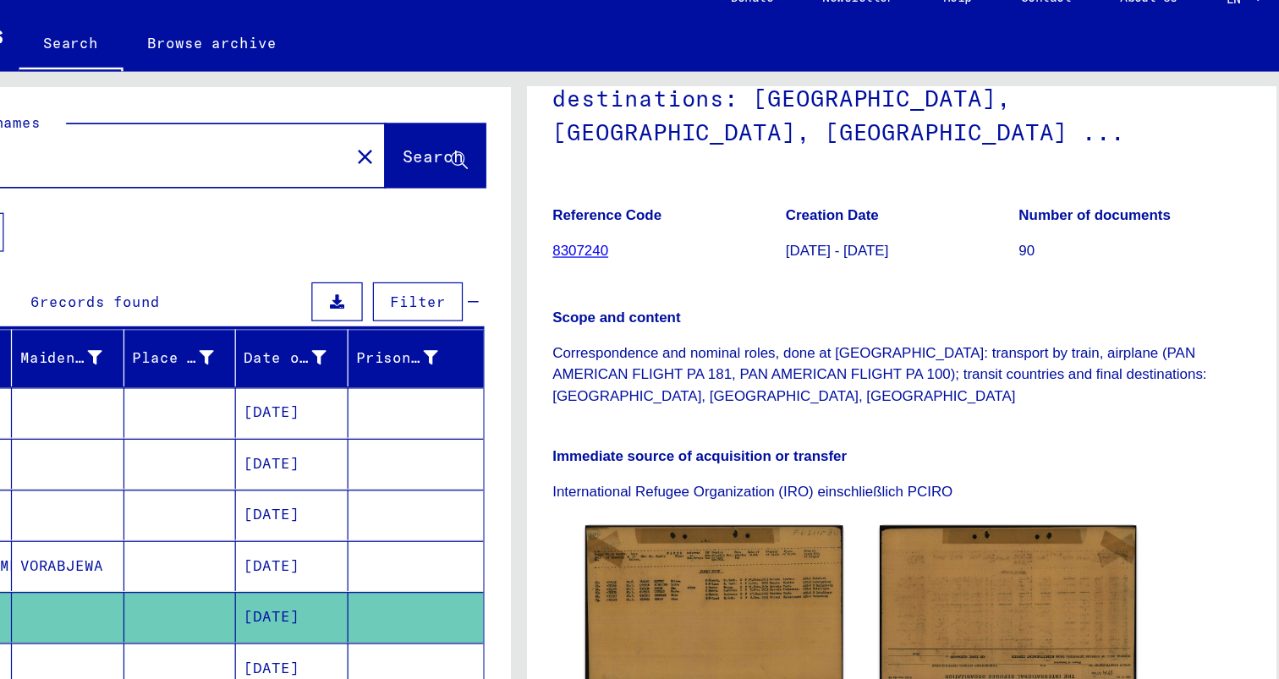
scroll to position [241, 0]
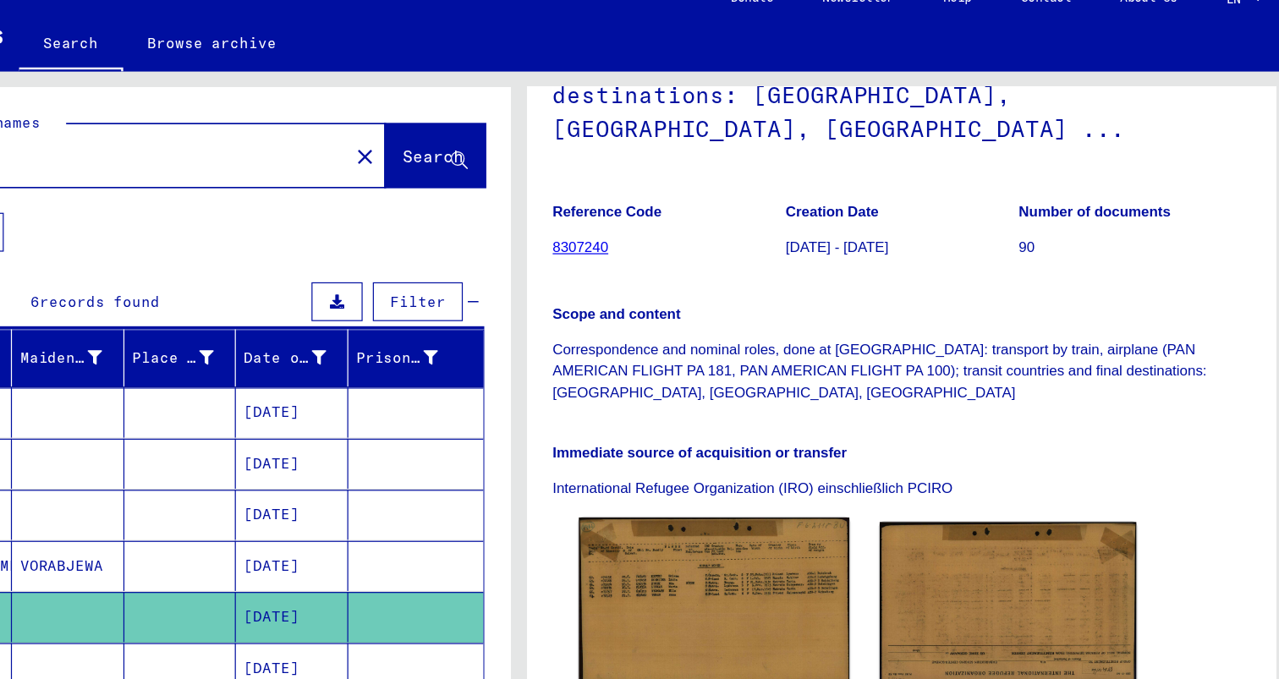
click at [784, 453] on img at bounding box center [800, 521] width 223 height 141
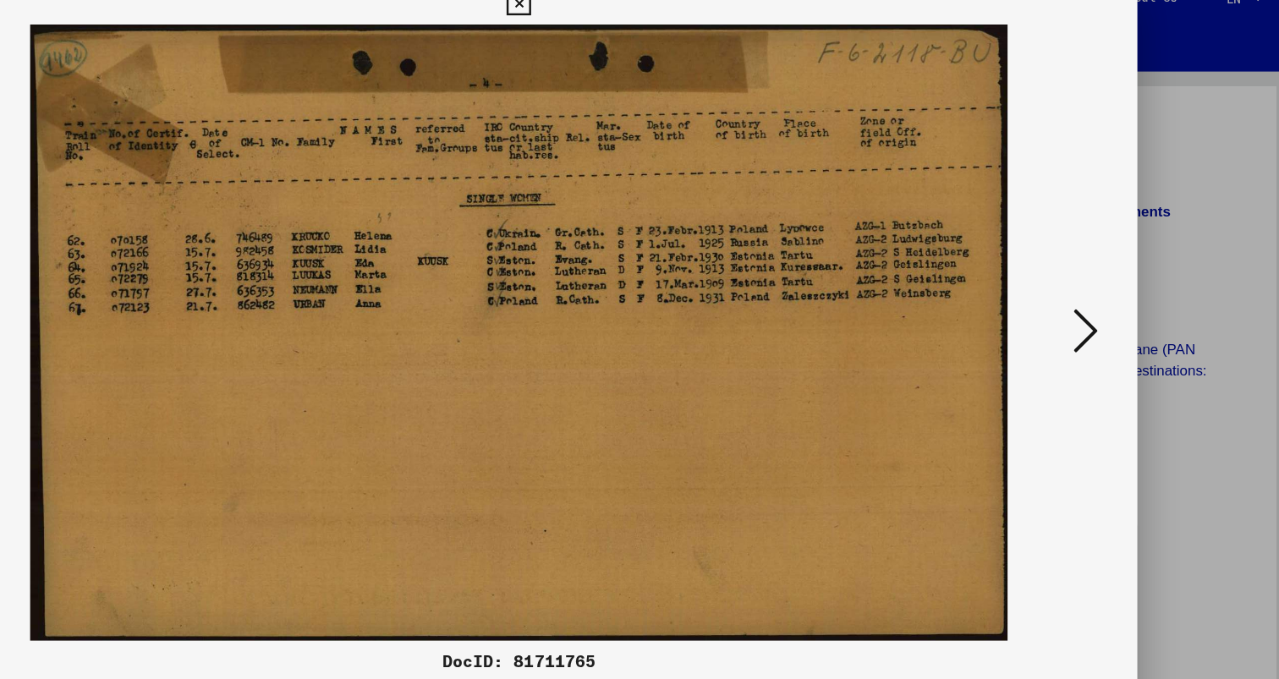
click at [1114, 286] on icon at bounding box center [1109, 296] width 20 height 41
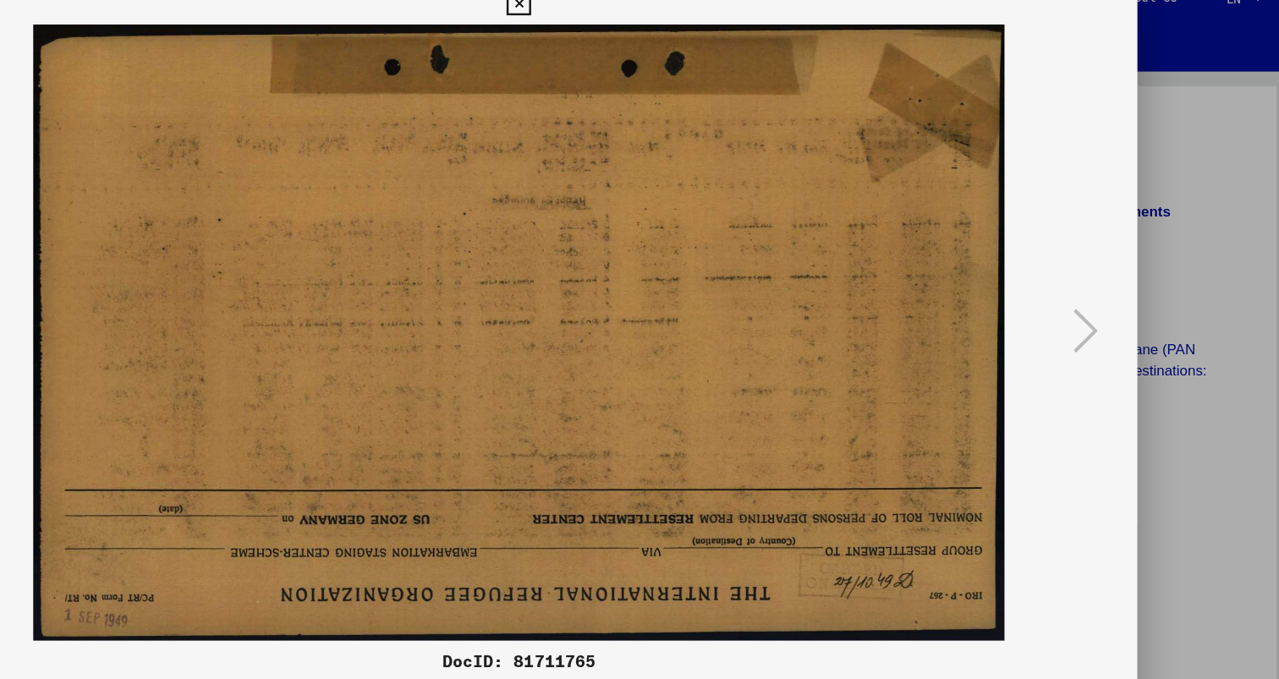
click at [1156, 104] on div at bounding box center [639, 339] width 1279 height 679
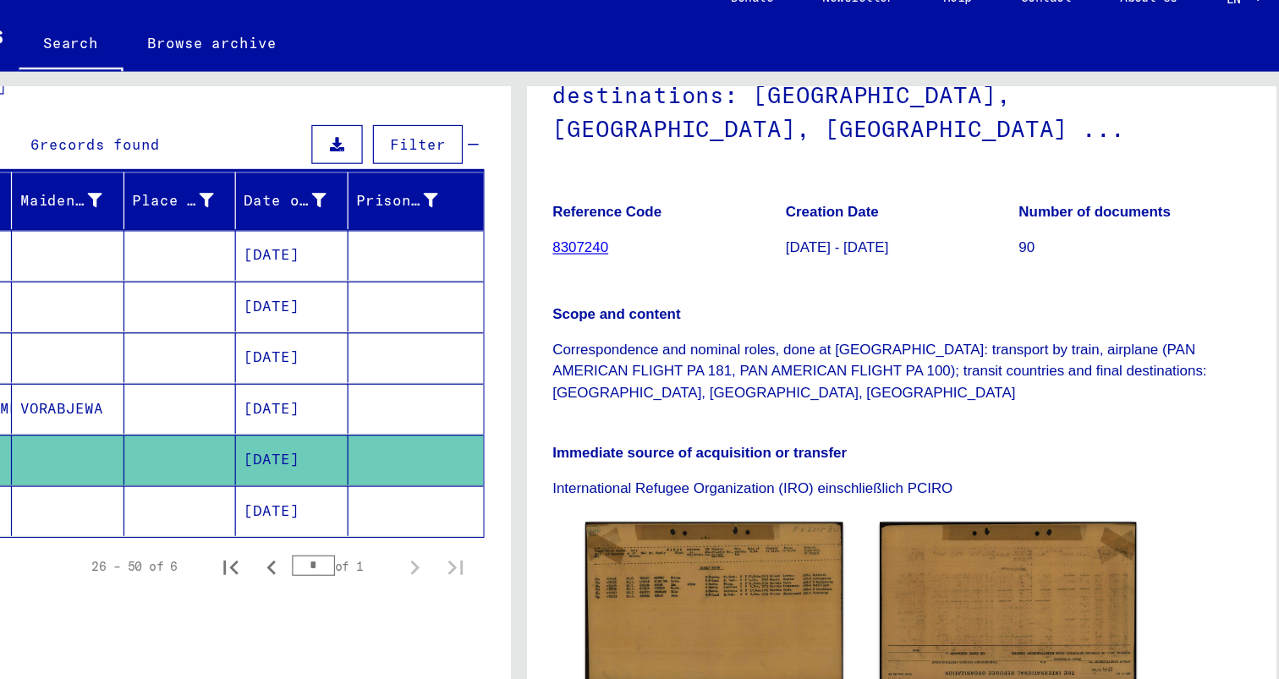
scroll to position [130, 0]
click at [427, 424] on mat-cell "[DATE]" at bounding box center [451, 444] width 93 height 41
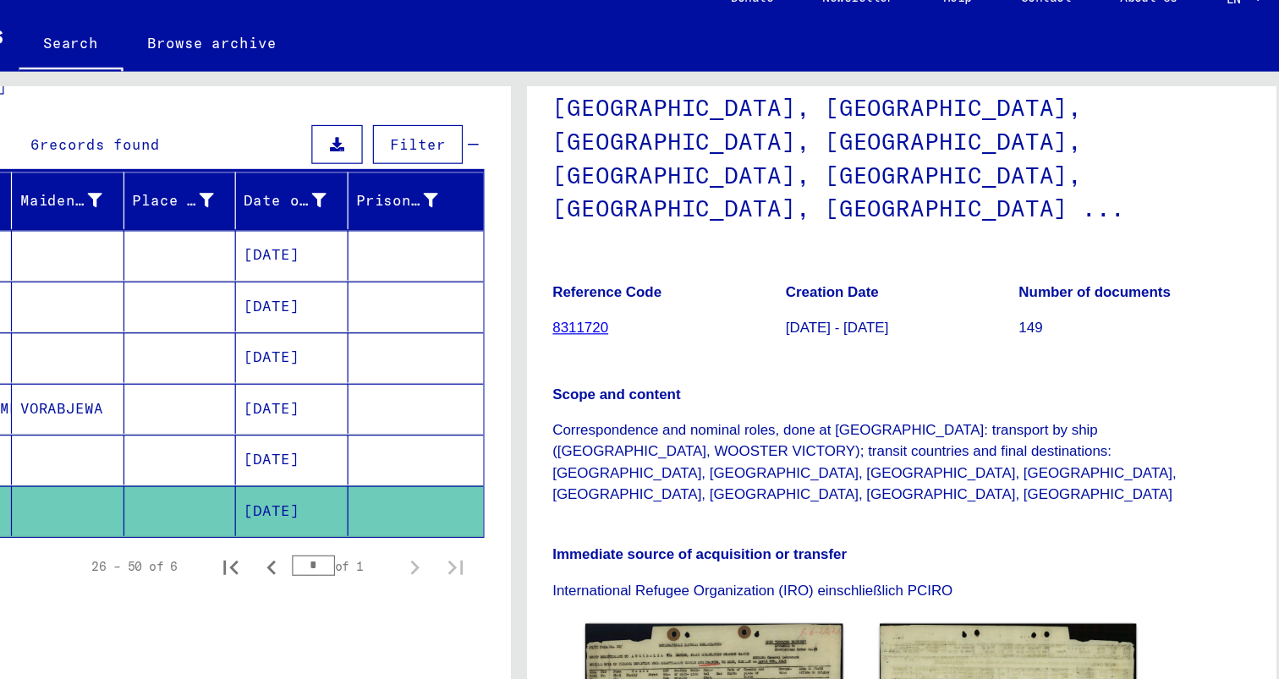
scroll to position [233, 0]
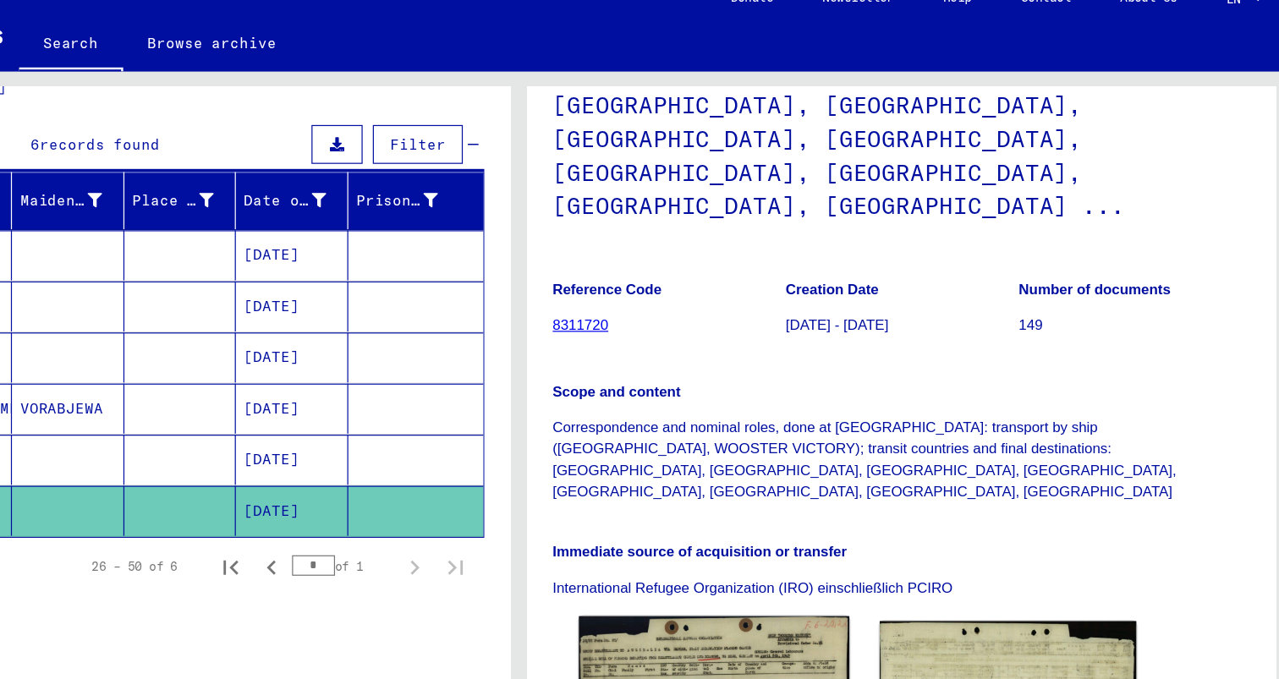
click at [772, 532] on img at bounding box center [800, 611] width 223 height 158
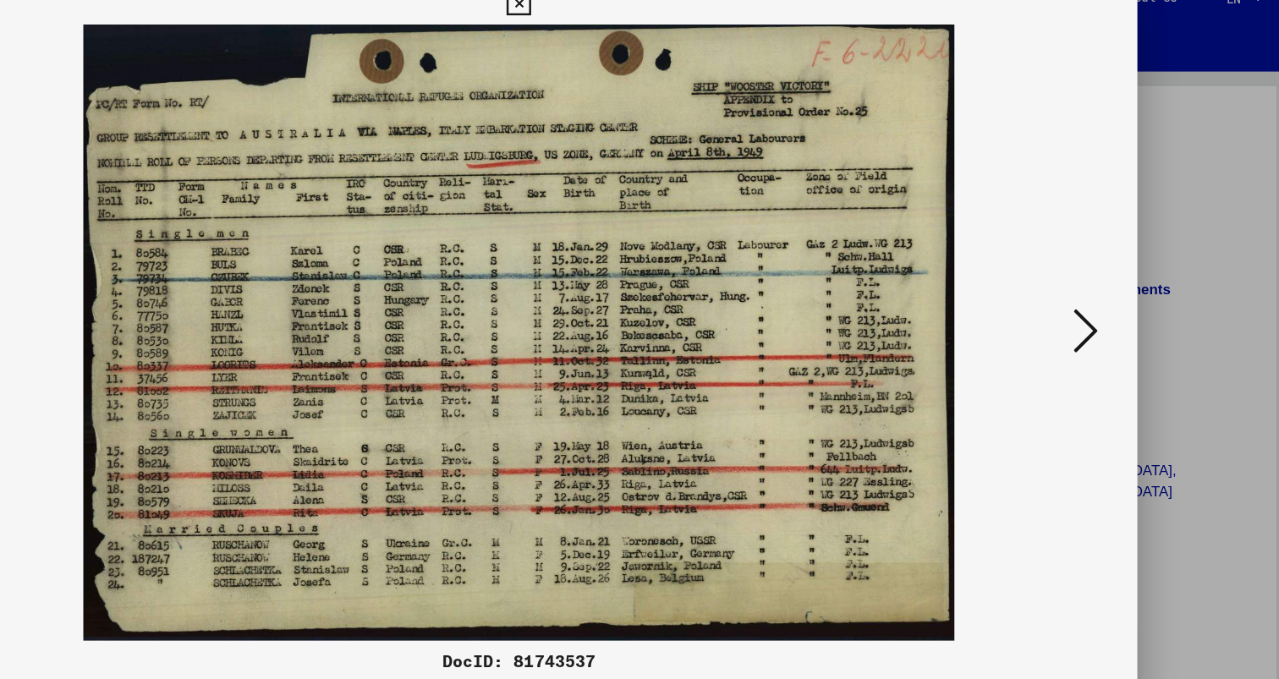
click at [1124, 302] on button at bounding box center [1108, 297] width 30 height 48
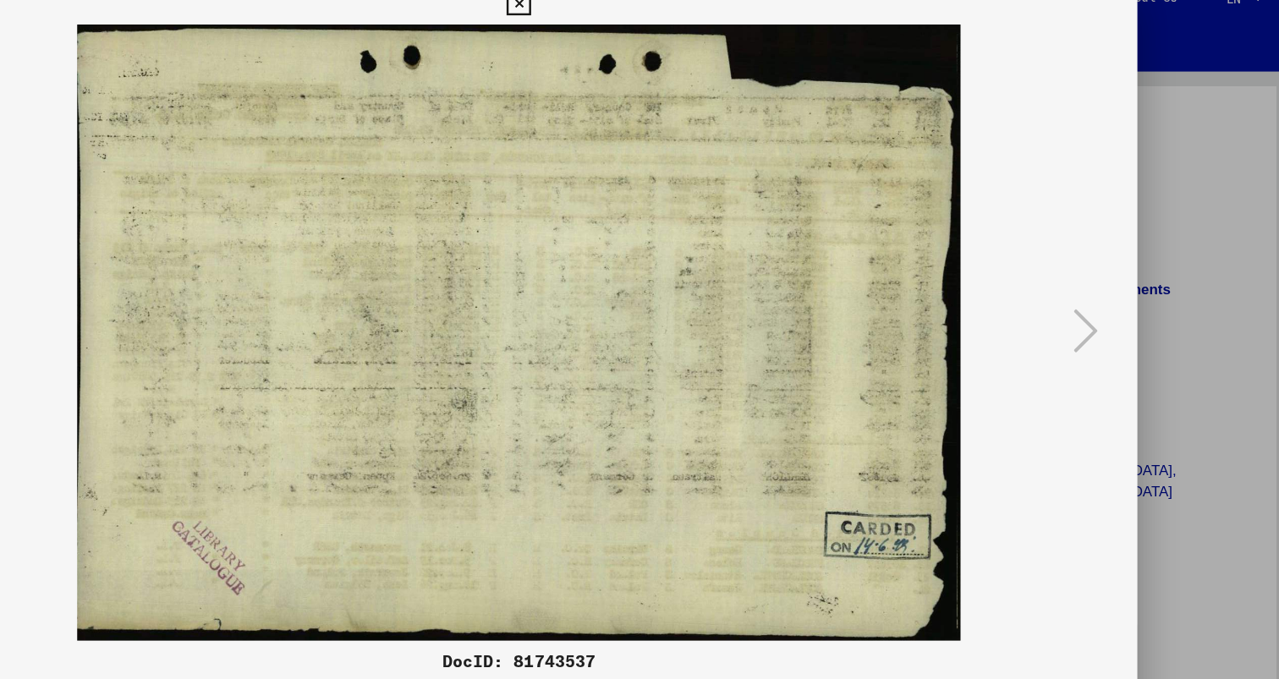
click at [253, 270] on img at bounding box center [639, 297] width 908 height 510
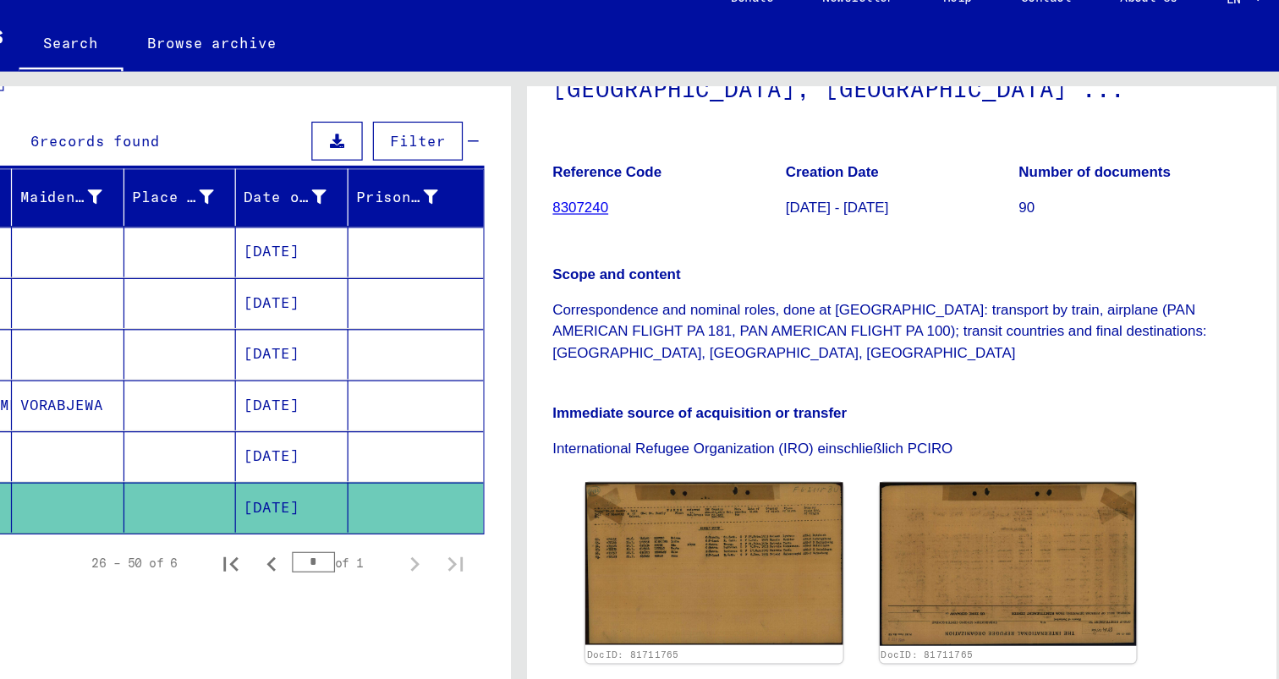
scroll to position [132, 0]
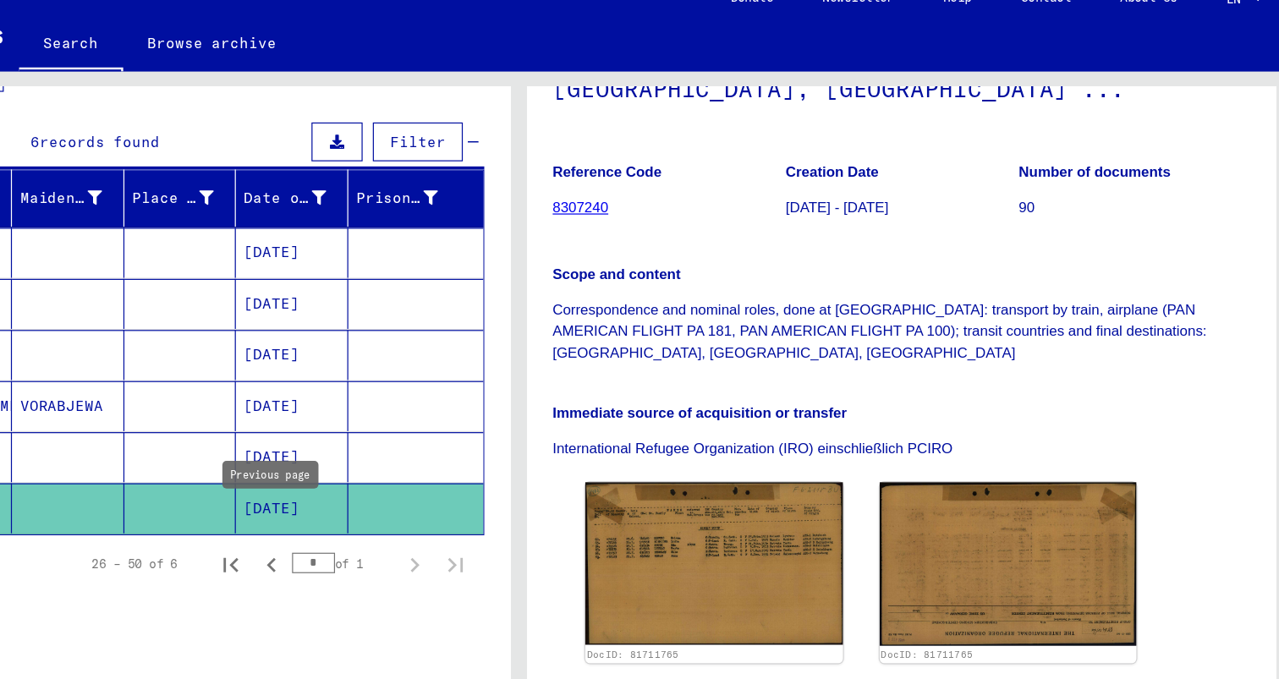
click at [437, 478] on icon "Previous page" at bounding box center [435, 490] width 24 height 24
type input "*"
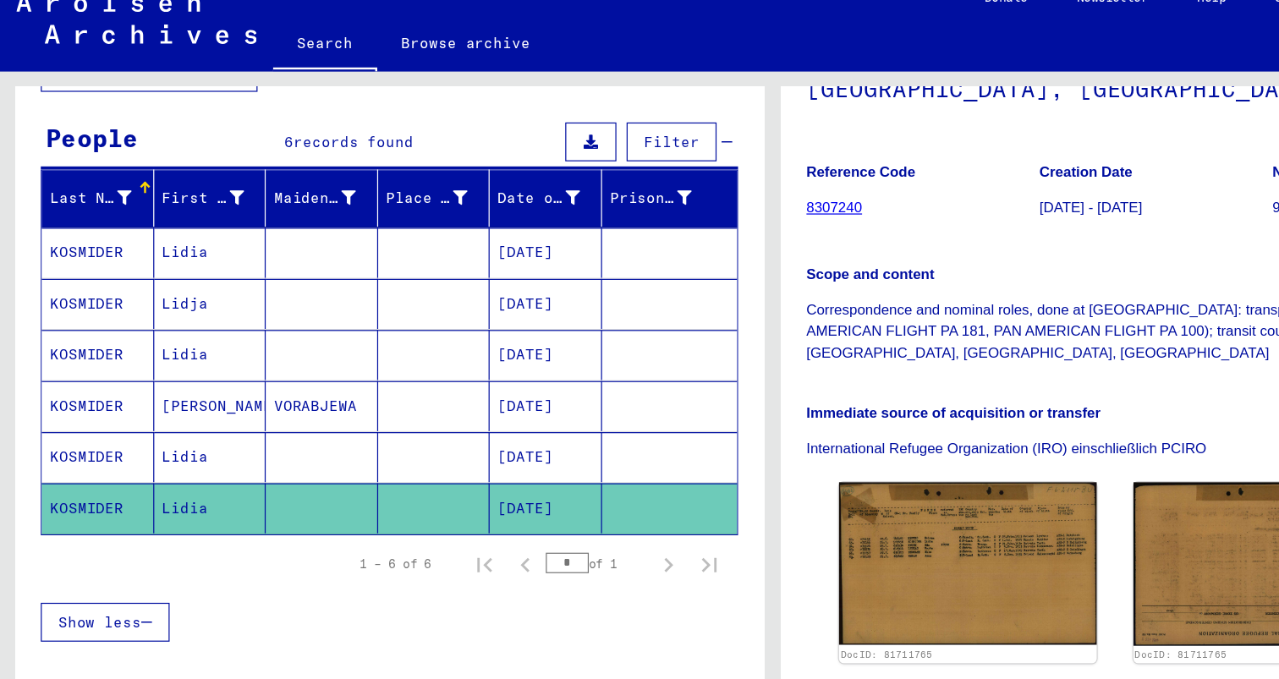
click at [250, 337] on mat-cell "VORABJEWA" at bounding box center [266, 357] width 93 height 41
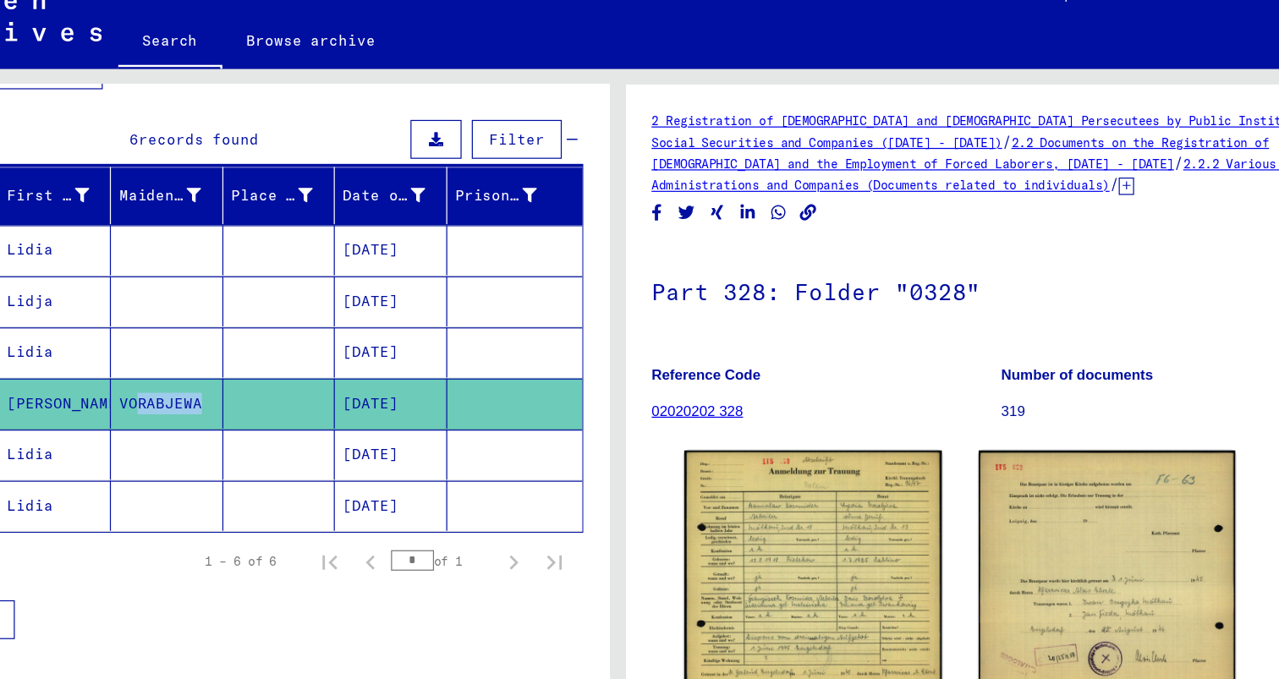
drag, startPoint x: 231, startPoint y: 319, endPoint x: 315, endPoint y: 320, distance: 84.6
click at [315, 337] on mat-row "[PERSON_NAME] [DATE]" at bounding box center [322, 358] width 575 height 42
click at [267, 337] on mat-cell "VORABJEWA" at bounding box center [266, 357] width 93 height 41
drag, startPoint x: 229, startPoint y: 326, endPoint x: 322, endPoint y: 326, distance: 93.0
click at [322, 337] on mat-row "[PERSON_NAME] [DATE]" at bounding box center [322, 358] width 575 height 42
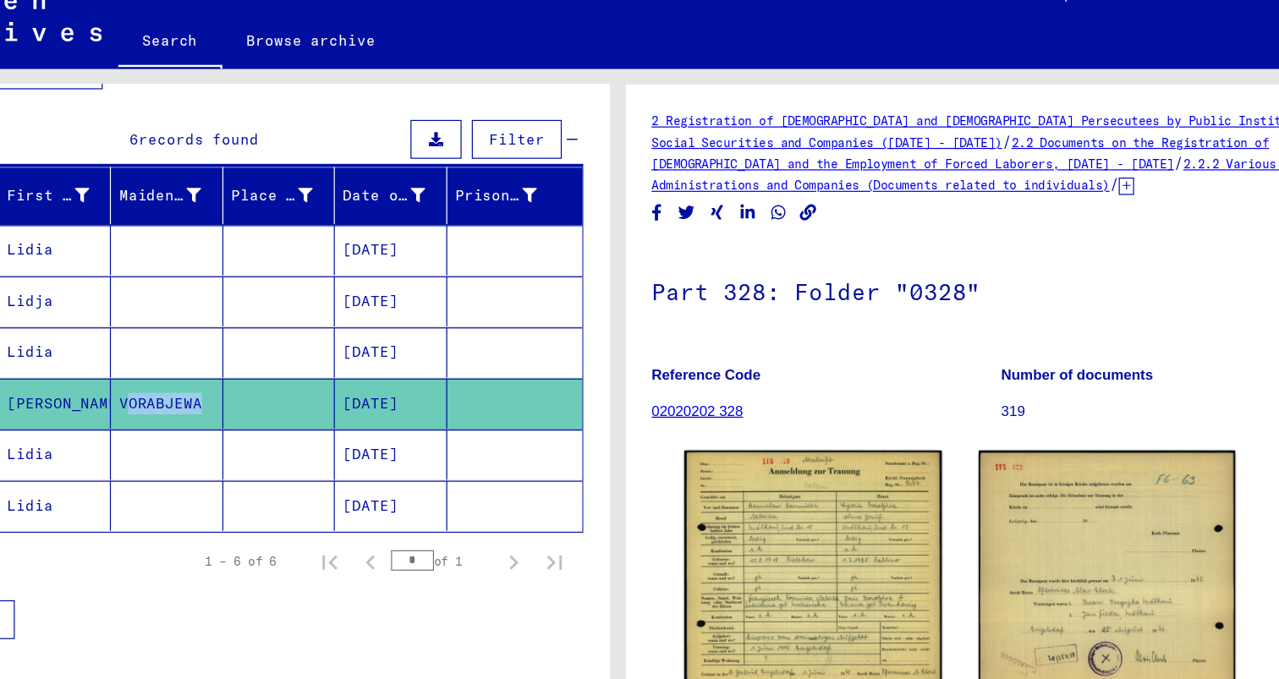
copy mat-cell "VORABJEWA"
click at [241, 295] on mat-cell at bounding box center [266, 315] width 93 height 41
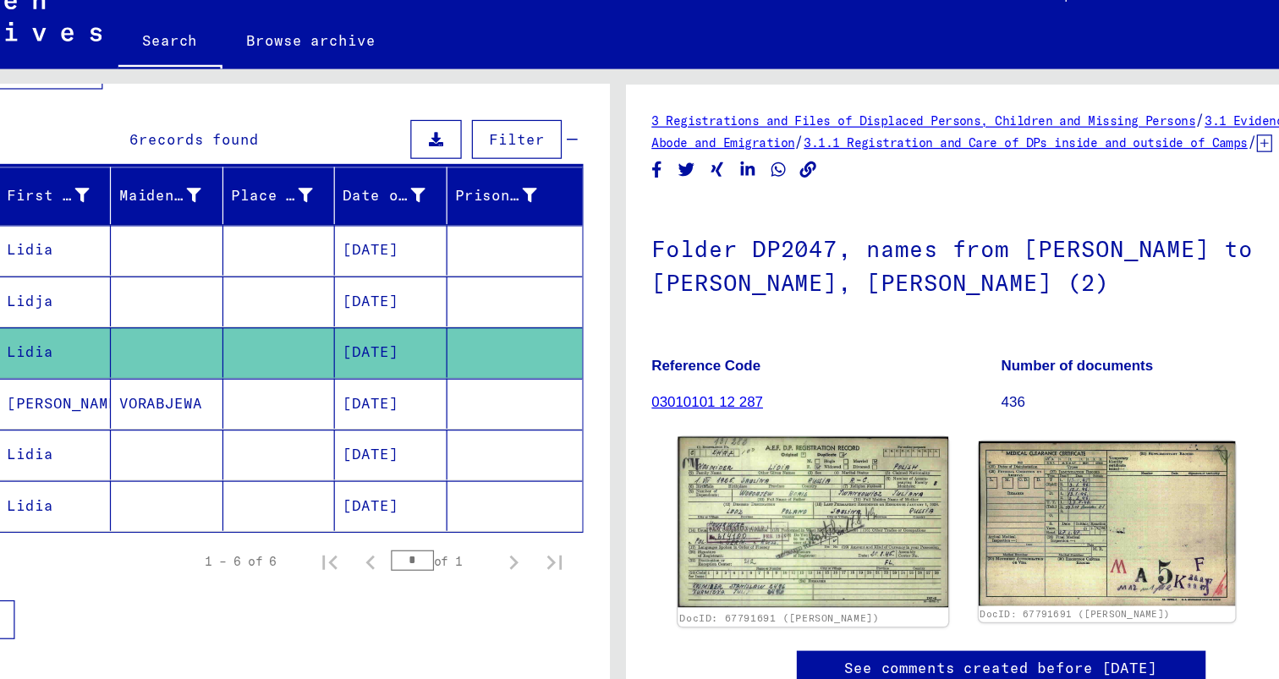
click at [772, 496] on img at bounding box center [800, 456] width 223 height 141
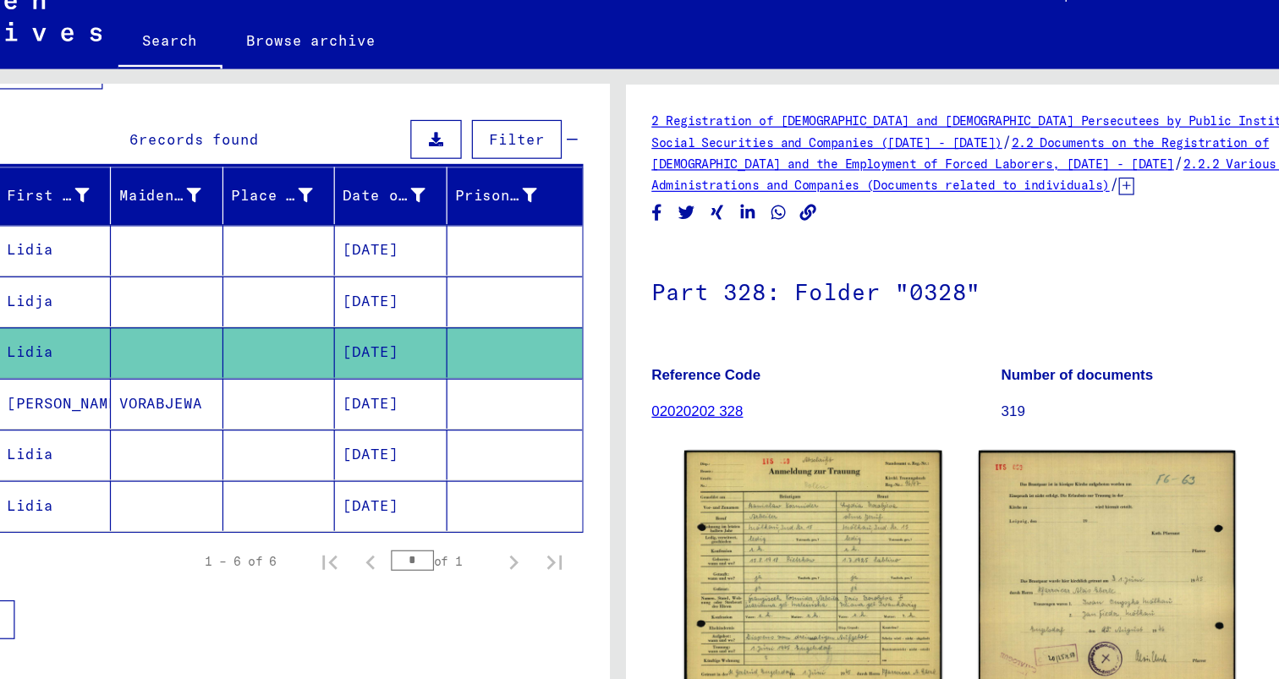
click at [287, 338] on mat-cell "VORABJEWA" at bounding box center [266, 357] width 93 height 41
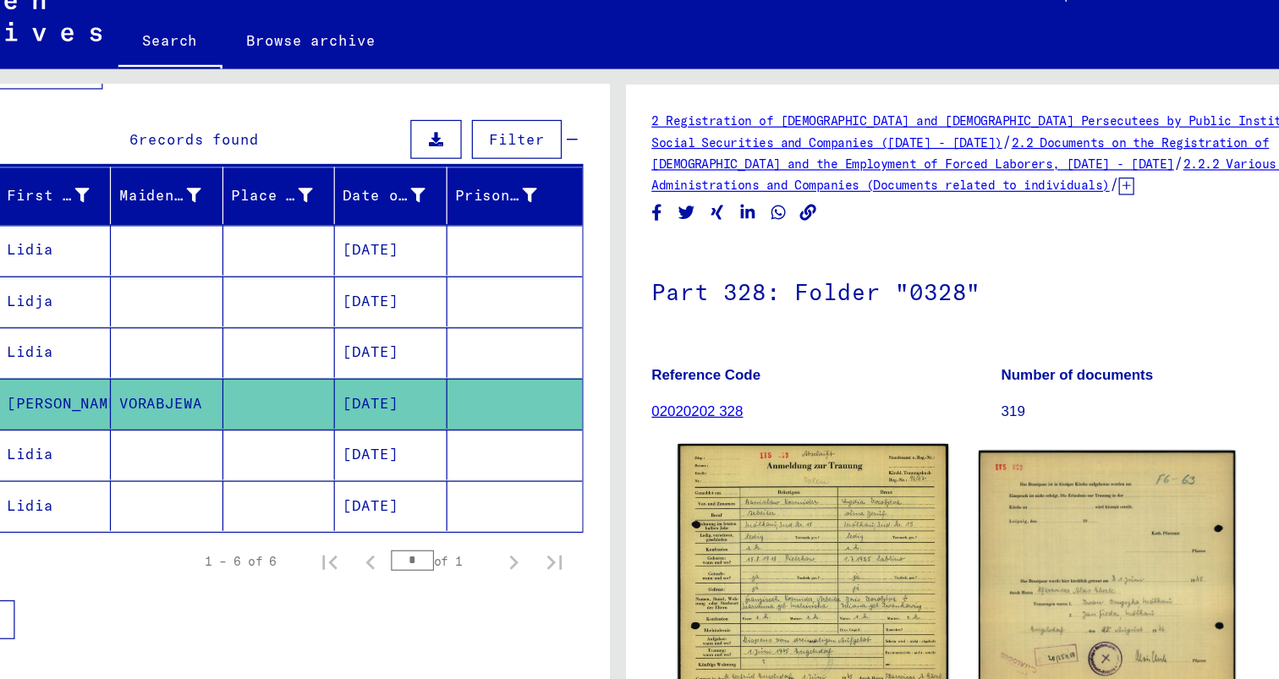
click at [806, 476] on img at bounding box center [800, 498] width 223 height 212
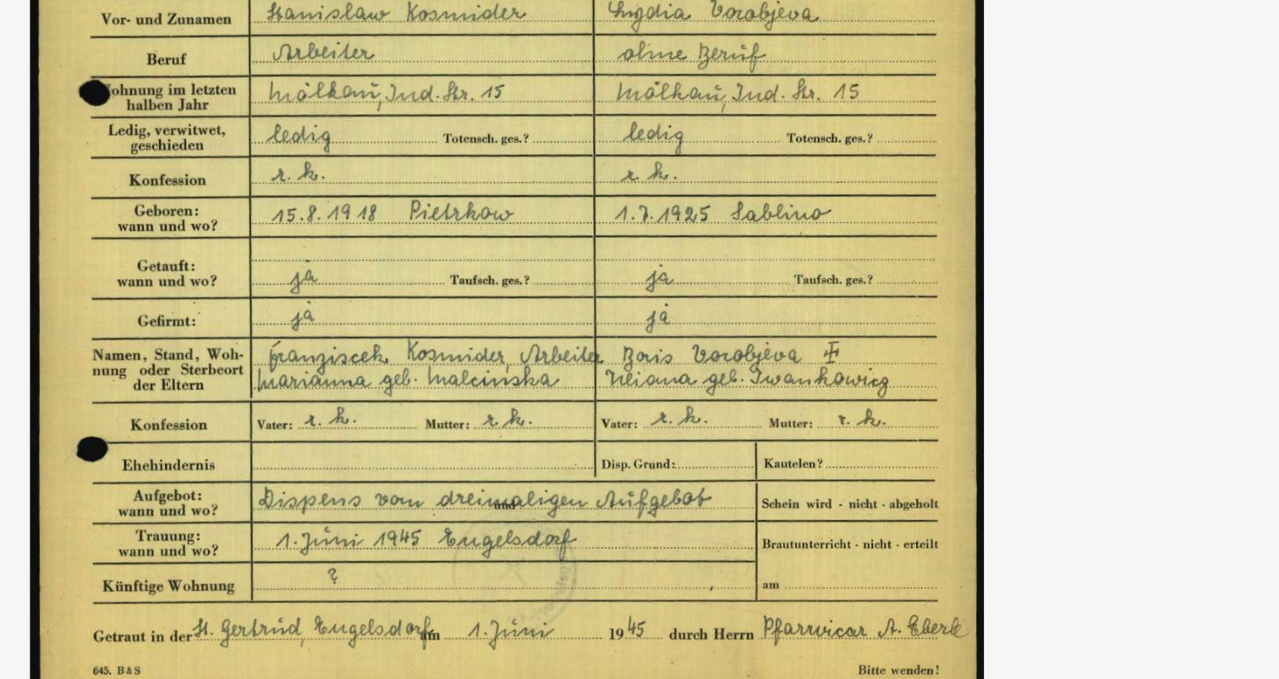
click at [973, 233] on img at bounding box center [639, 297] width 908 height 510
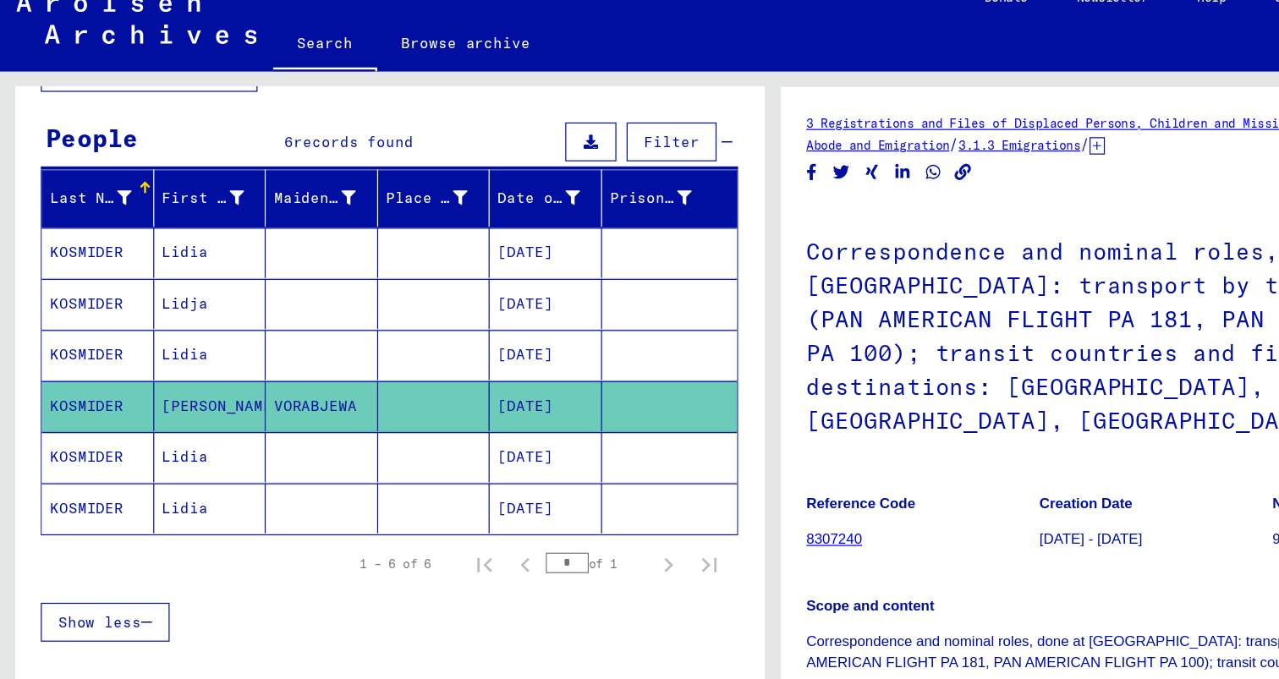
click at [213, 218] on mat-row "[PERSON_NAME] [DATE]" at bounding box center [322, 232] width 575 height 42
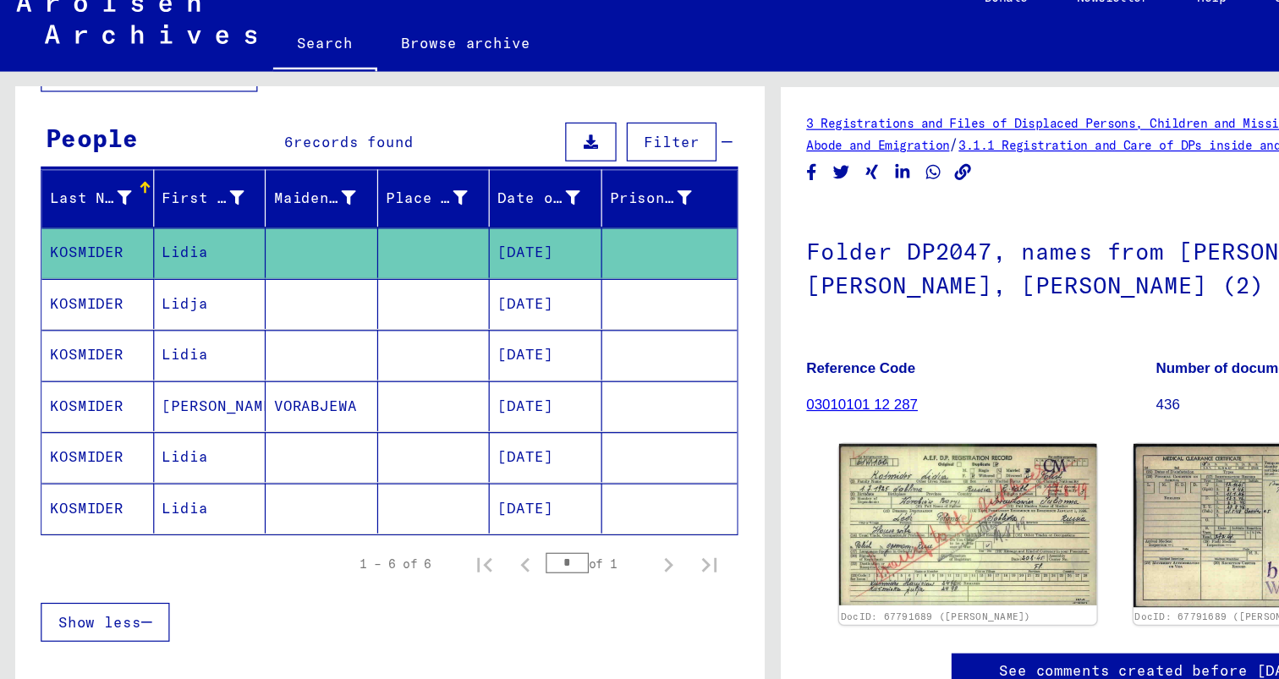
click at [215, 253] on mat-cell "Lidja" at bounding box center [174, 273] width 93 height 41
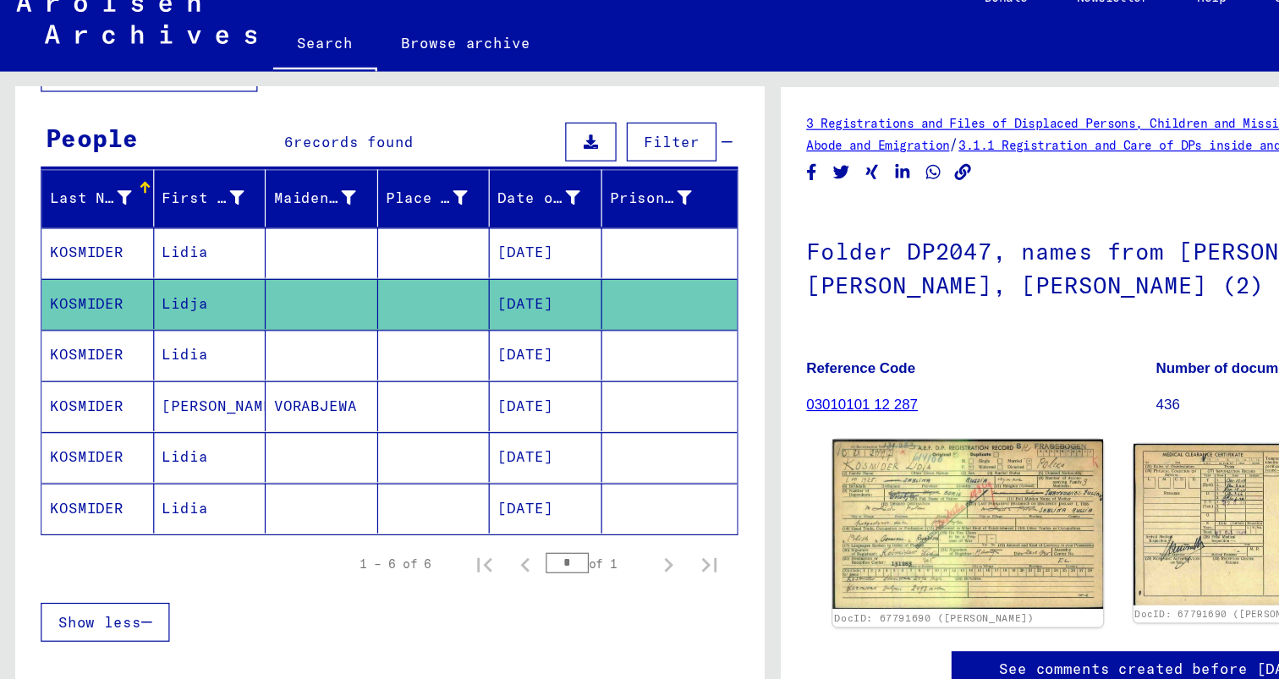
click at [793, 428] on img at bounding box center [800, 456] width 223 height 140
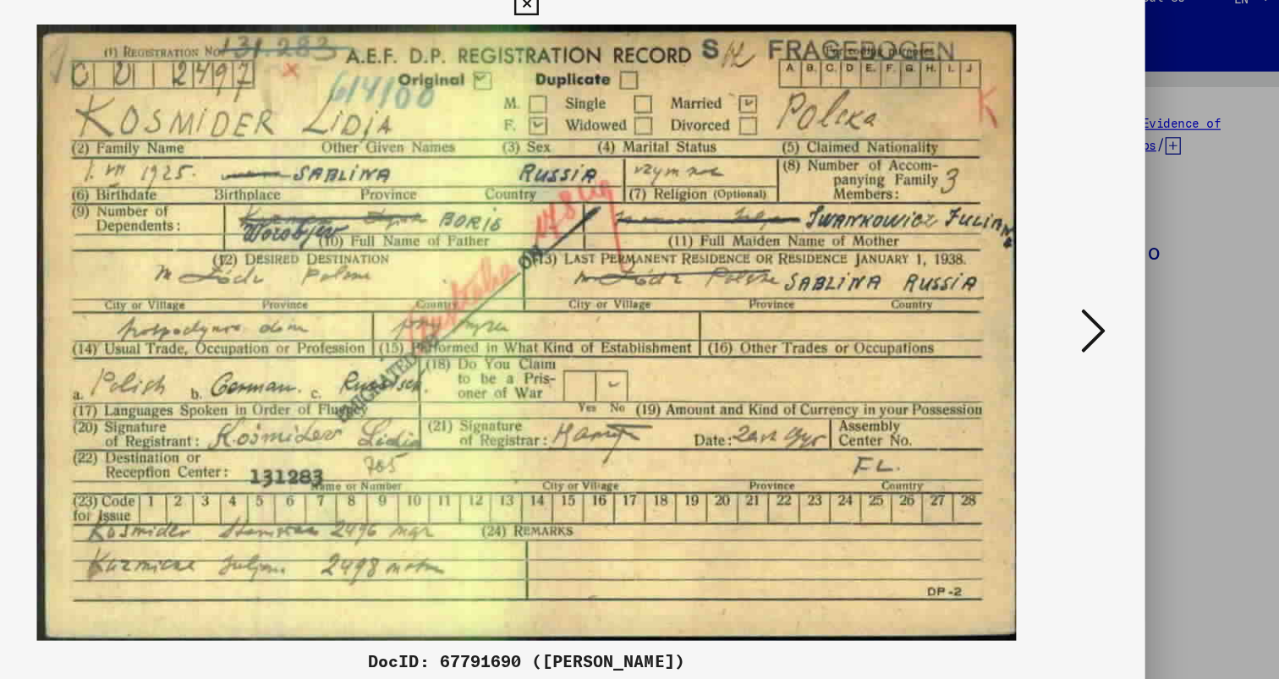
click at [214, 274] on img at bounding box center [639, 297] width 908 height 510
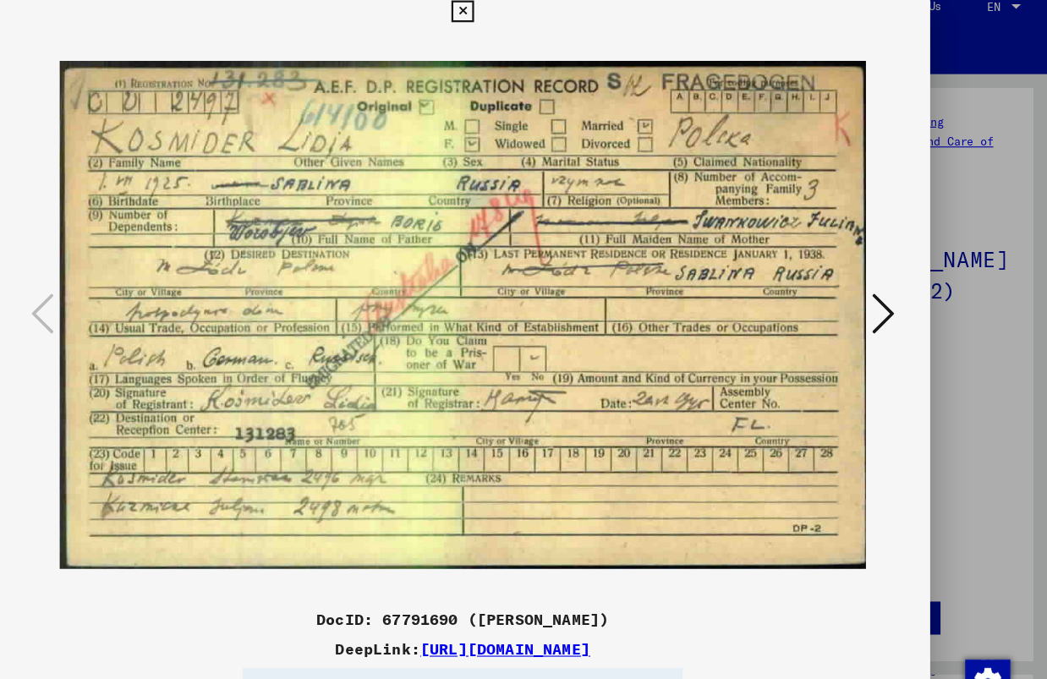
click at [914, 267] on div at bounding box center [523, 297] width 837 height 510
click at [908, 306] on icon at bounding box center [900, 296] width 20 height 41
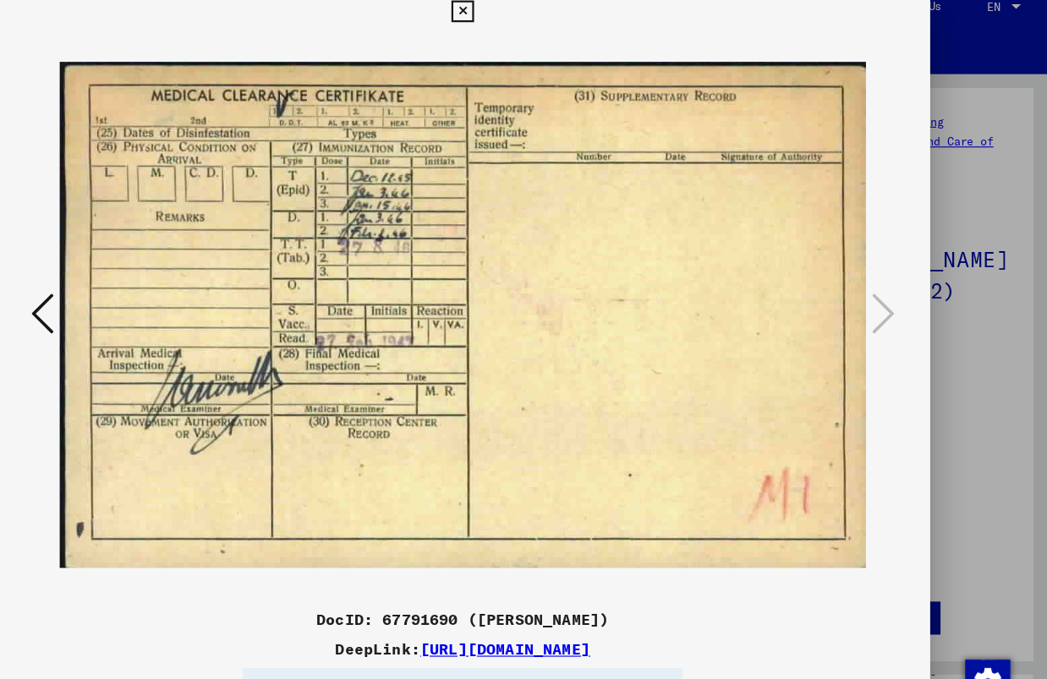
click at [137, 307] on icon at bounding box center [147, 296] width 20 height 41
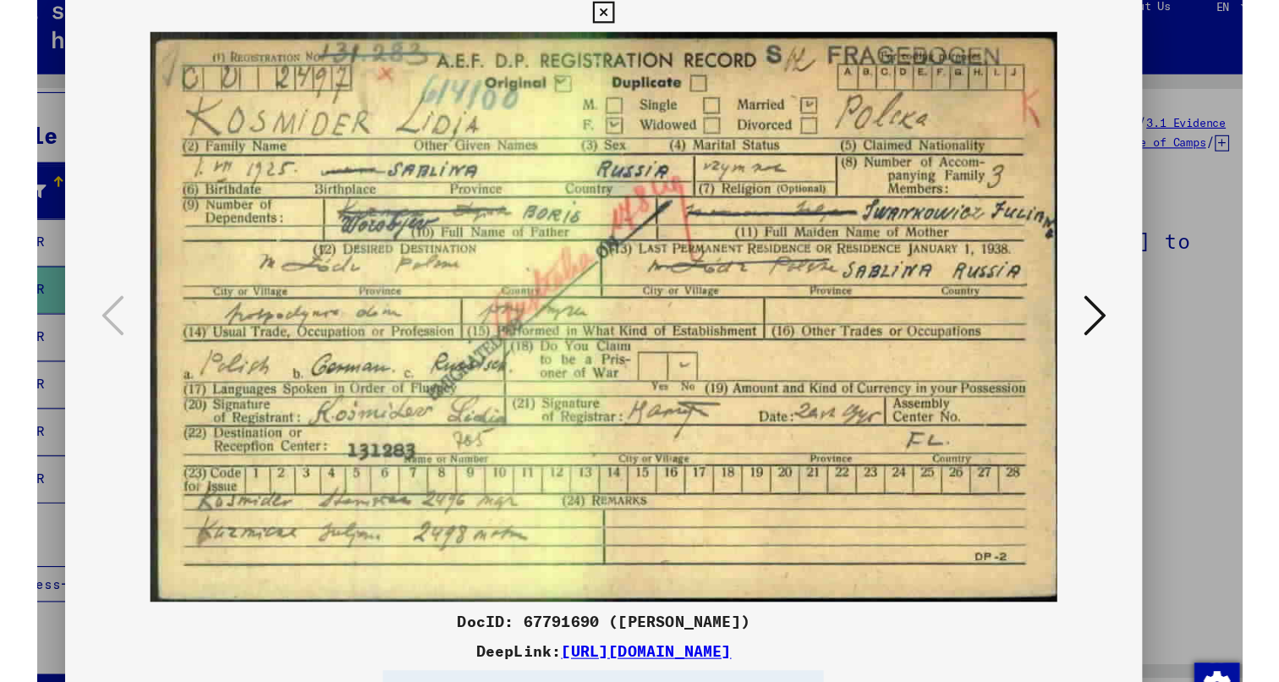
scroll to position [130, 0]
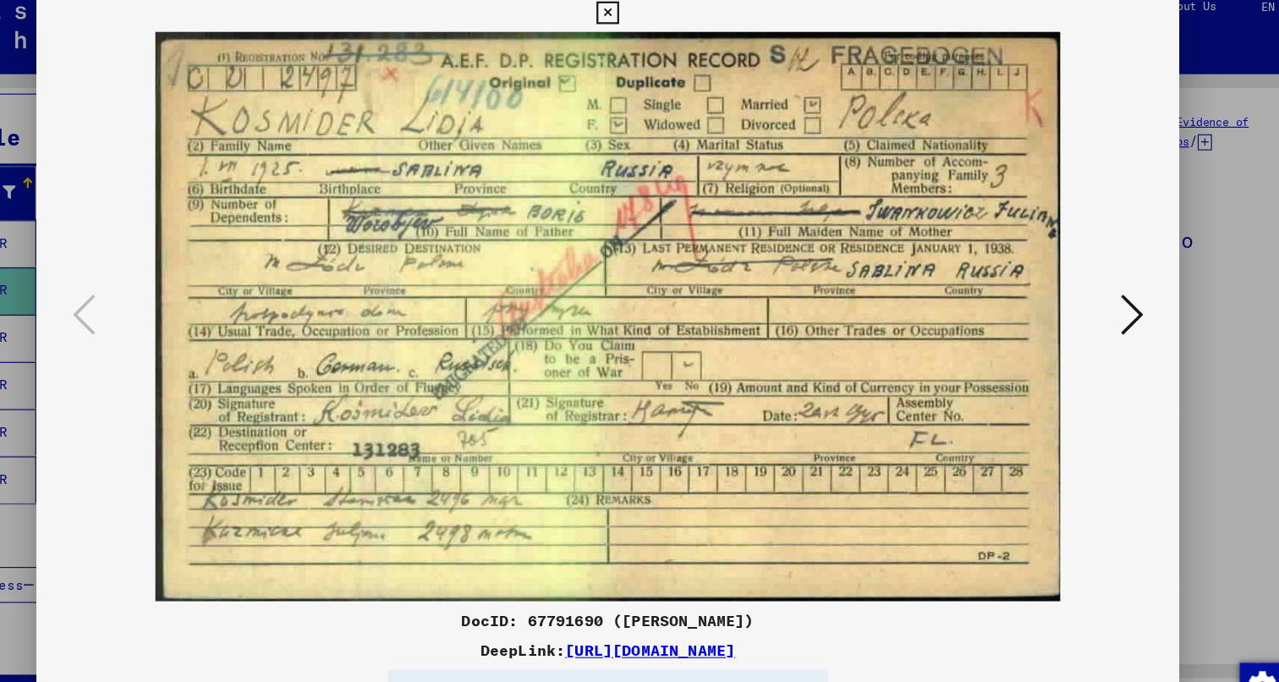
click at [1211, 281] on div at bounding box center [639, 341] width 1279 height 682
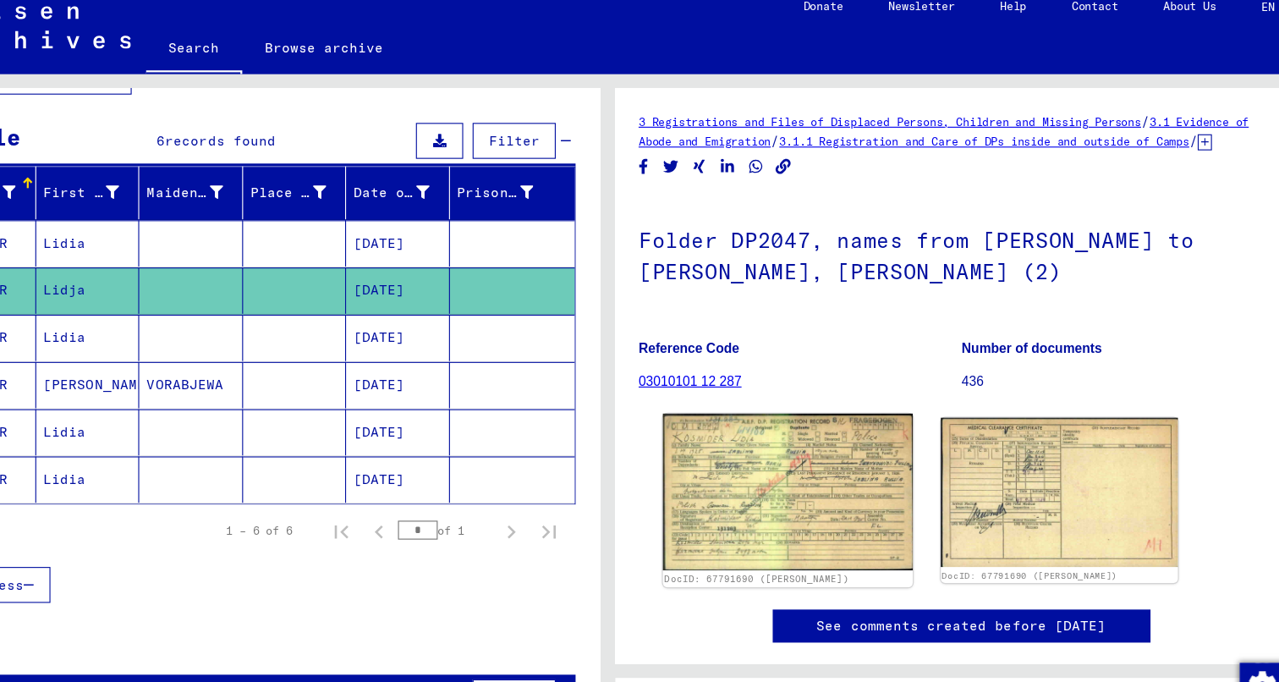
click at [842, 443] on img at bounding box center [800, 456] width 223 height 140
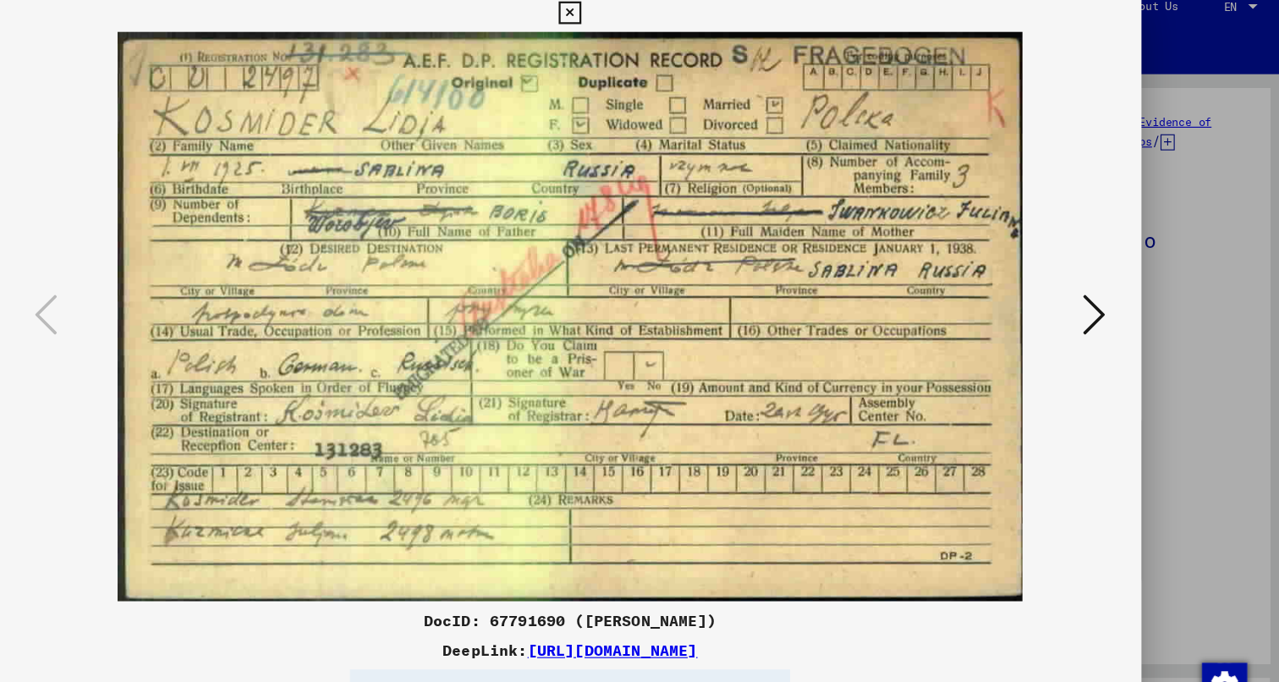
click at [1204, 104] on div at bounding box center [639, 341] width 1279 height 682
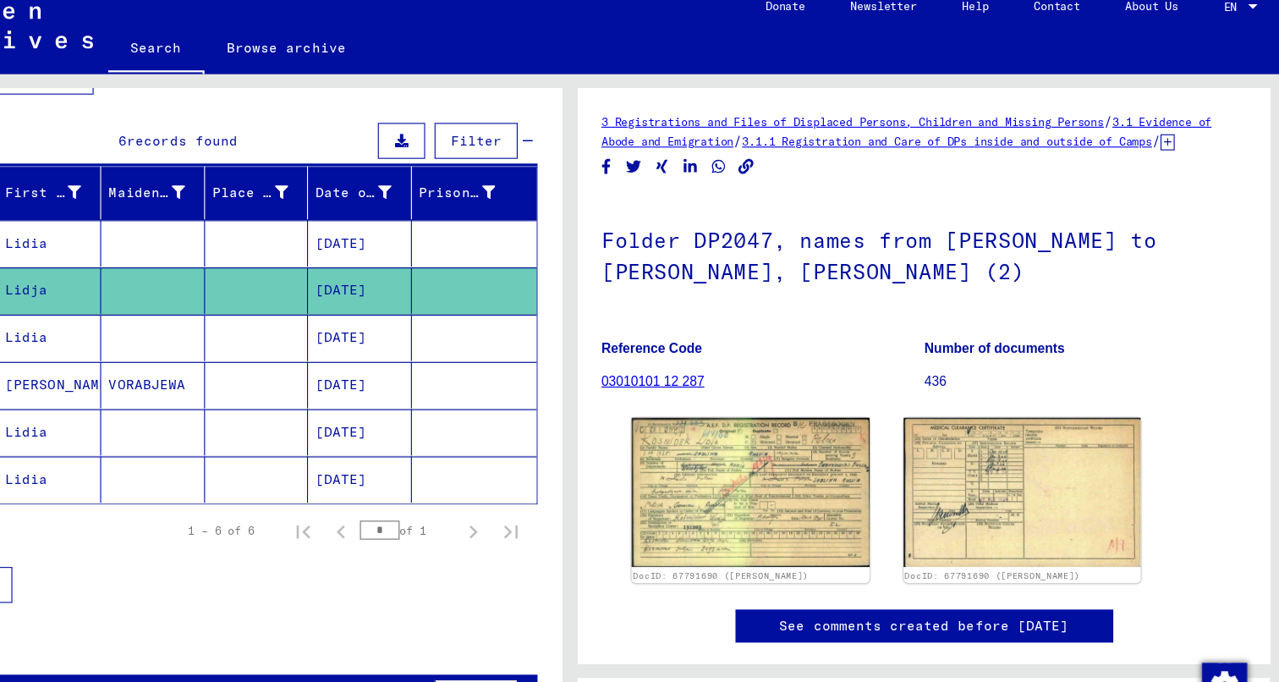
click at [273, 215] on mat-cell at bounding box center [266, 232] width 93 height 41
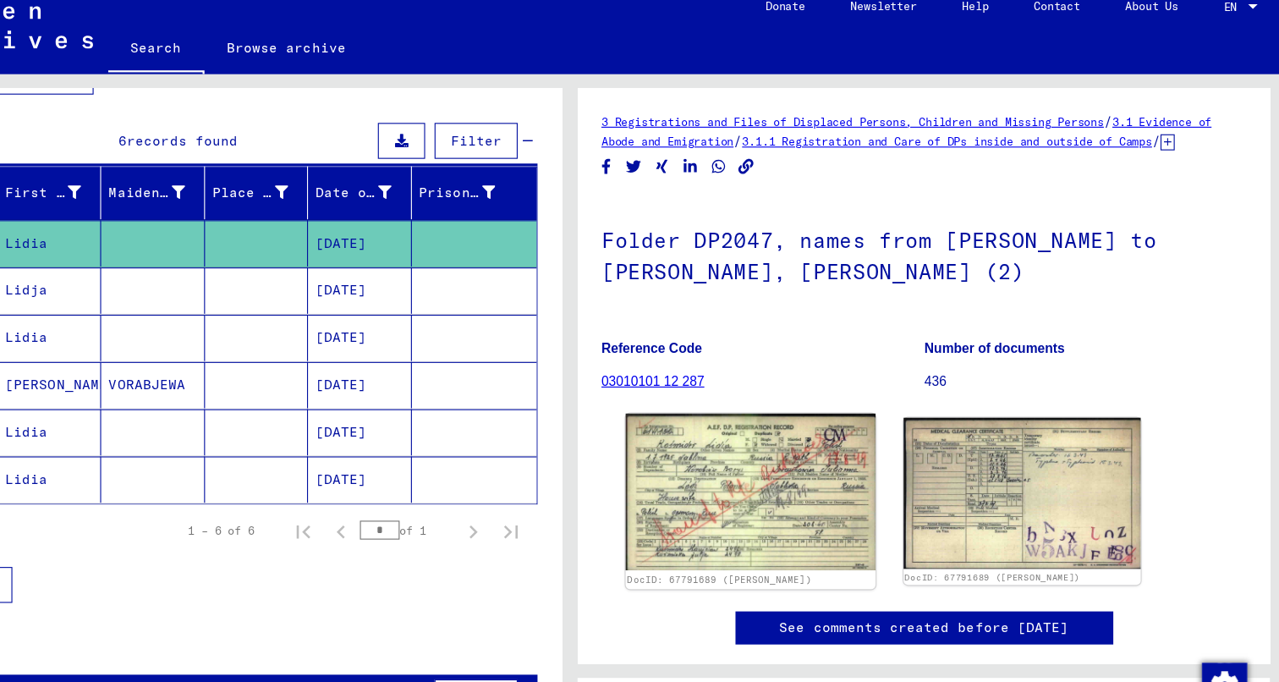
click at [779, 410] on img at bounding box center [800, 456] width 223 height 140
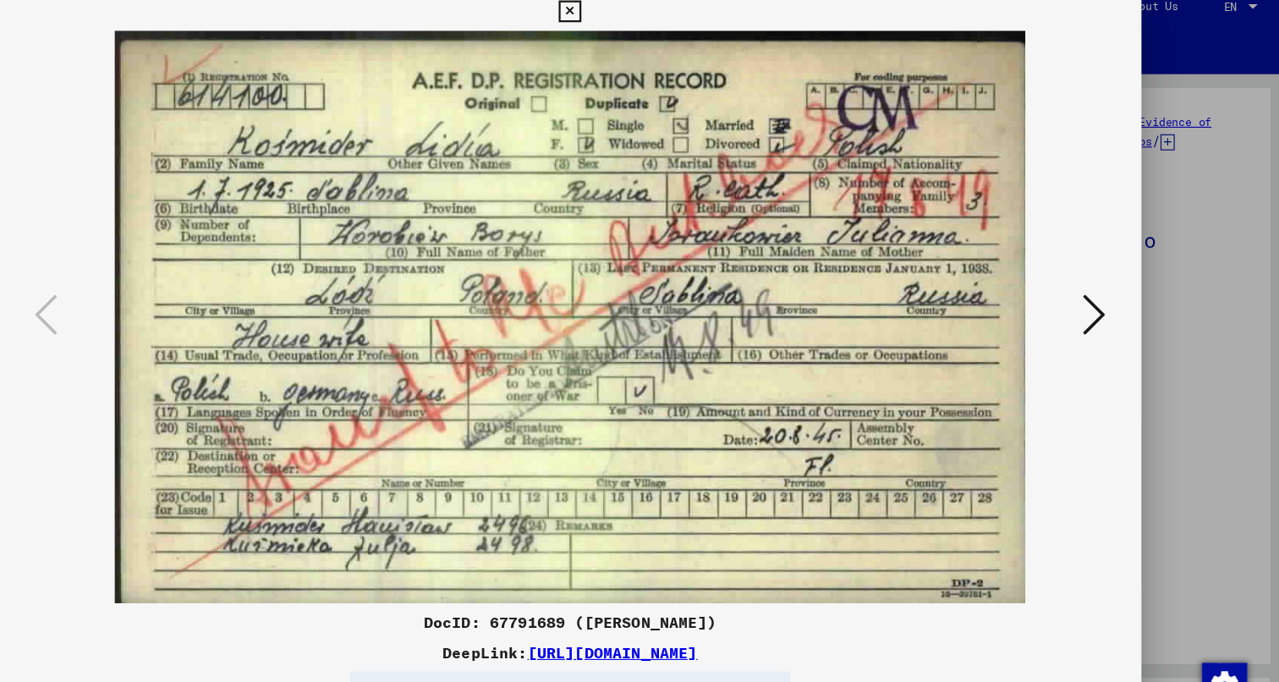
click at [1124, 305] on button at bounding box center [1108, 298] width 30 height 48
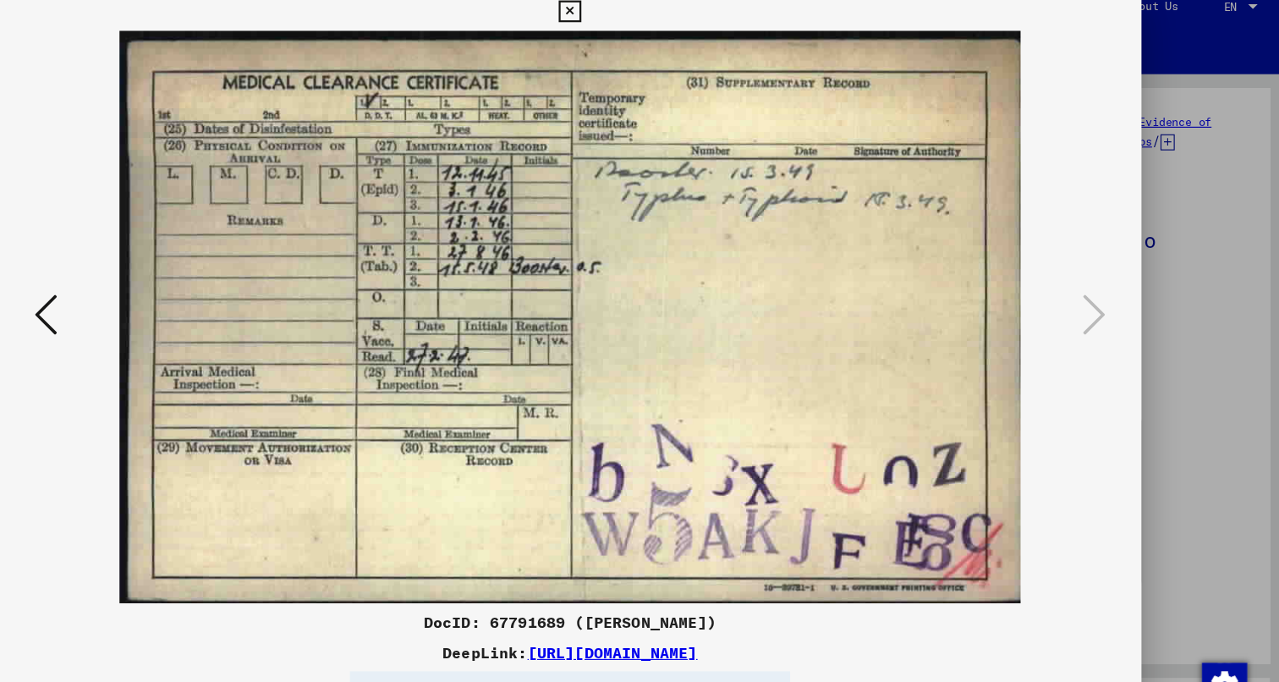
click at [169, 302] on button at bounding box center [170, 298] width 30 height 48
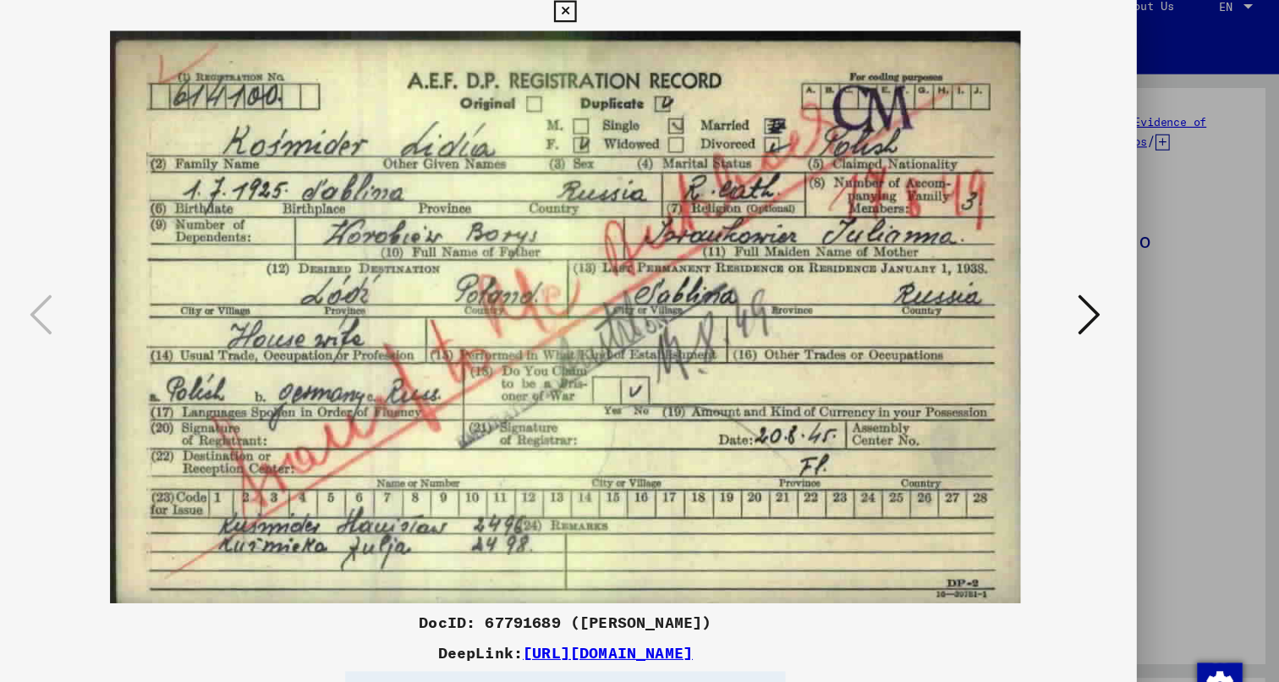
click at [1170, 163] on div at bounding box center [639, 341] width 1279 height 682
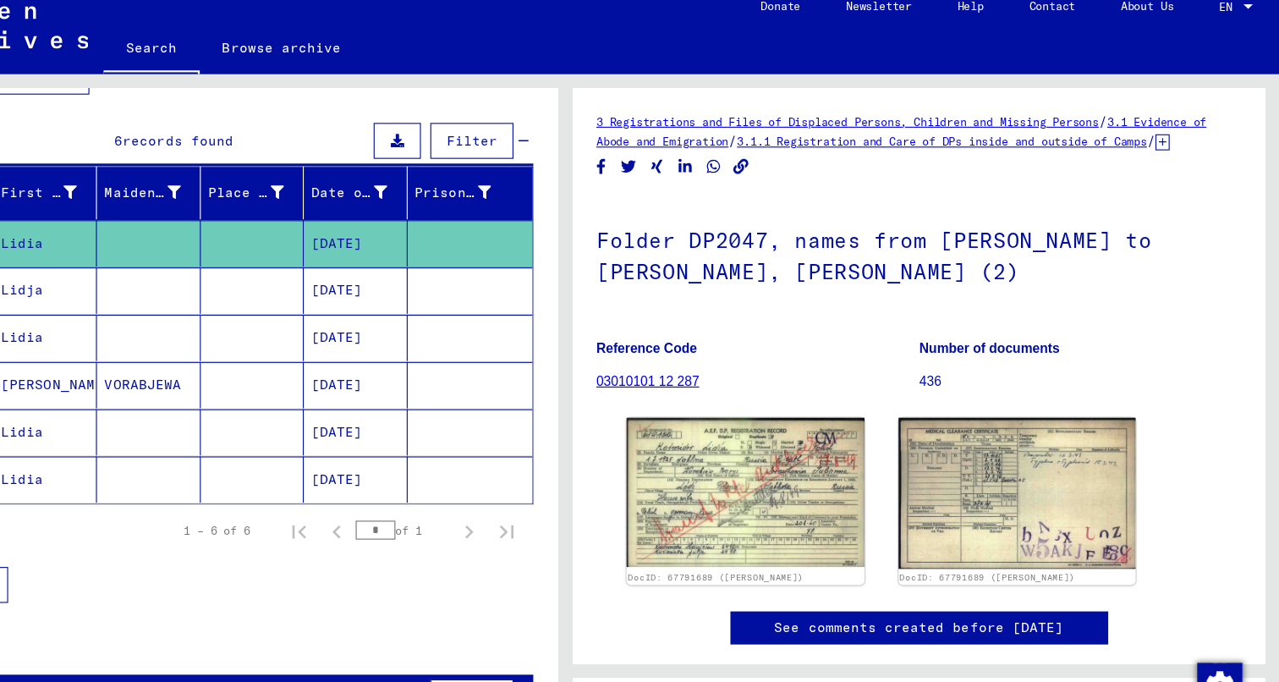
click at [439, 255] on mat-cell "[DATE]" at bounding box center [451, 275] width 93 height 41
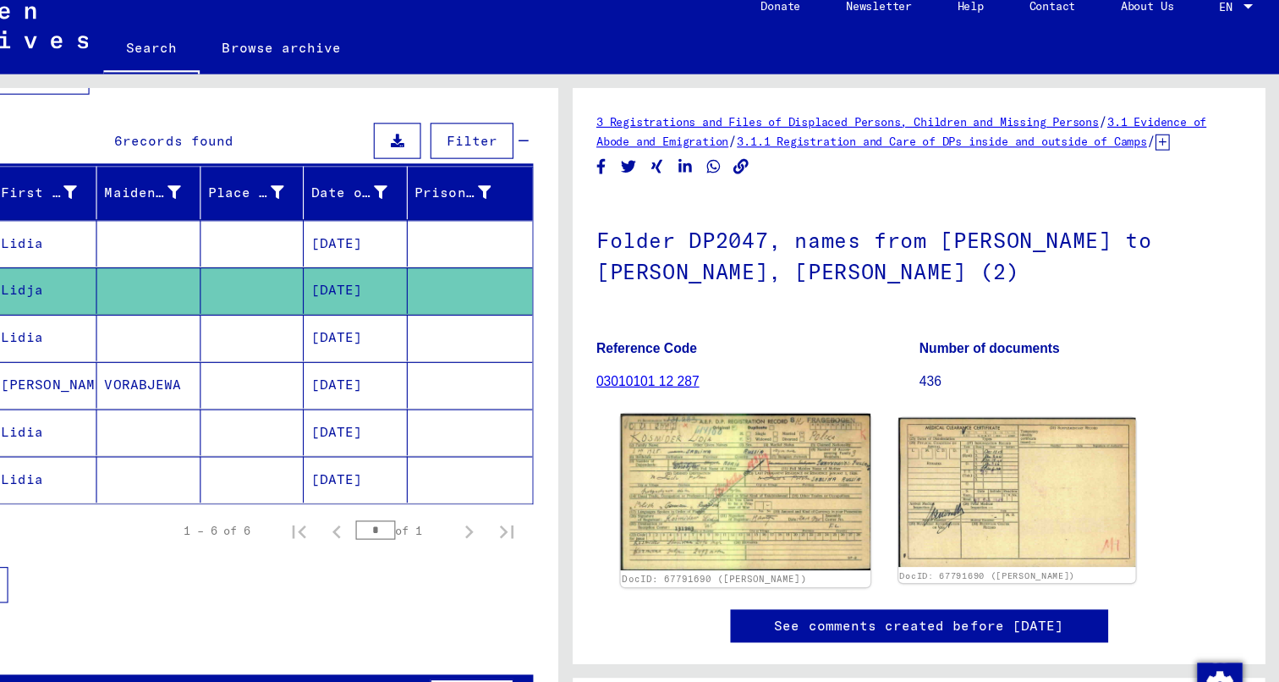
click at [771, 443] on img at bounding box center [800, 456] width 223 height 140
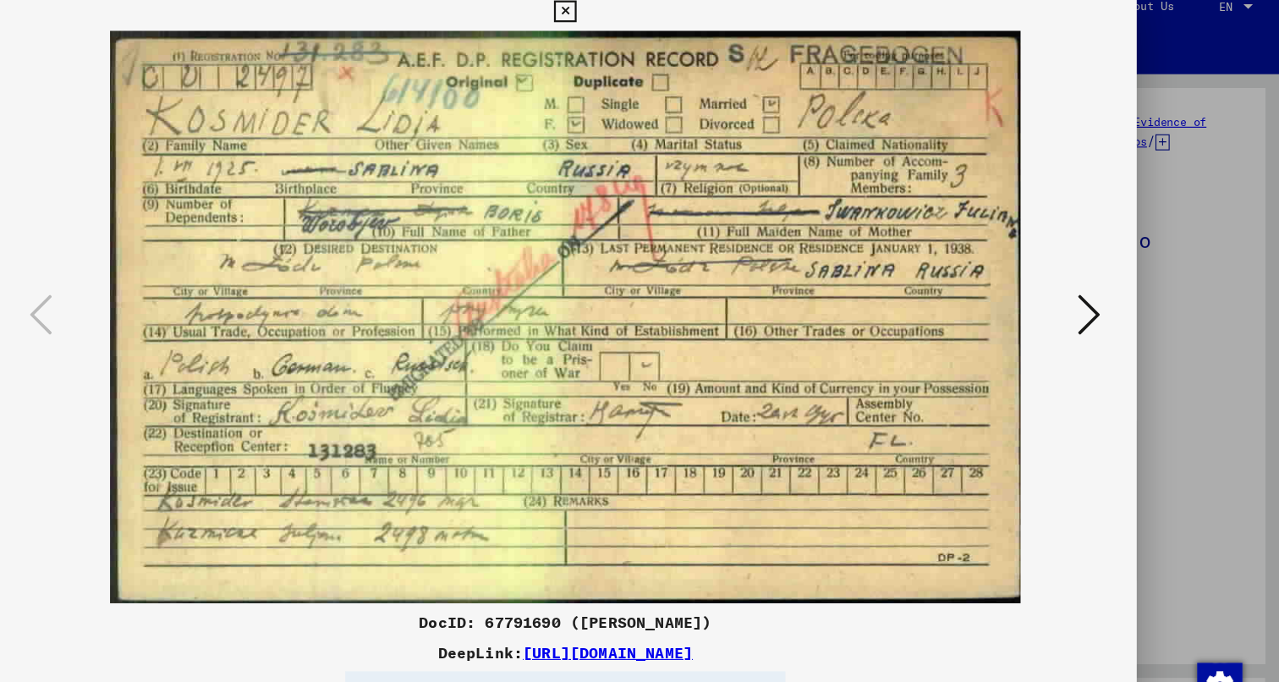
click at [1114, 299] on icon at bounding box center [1109, 297] width 20 height 41
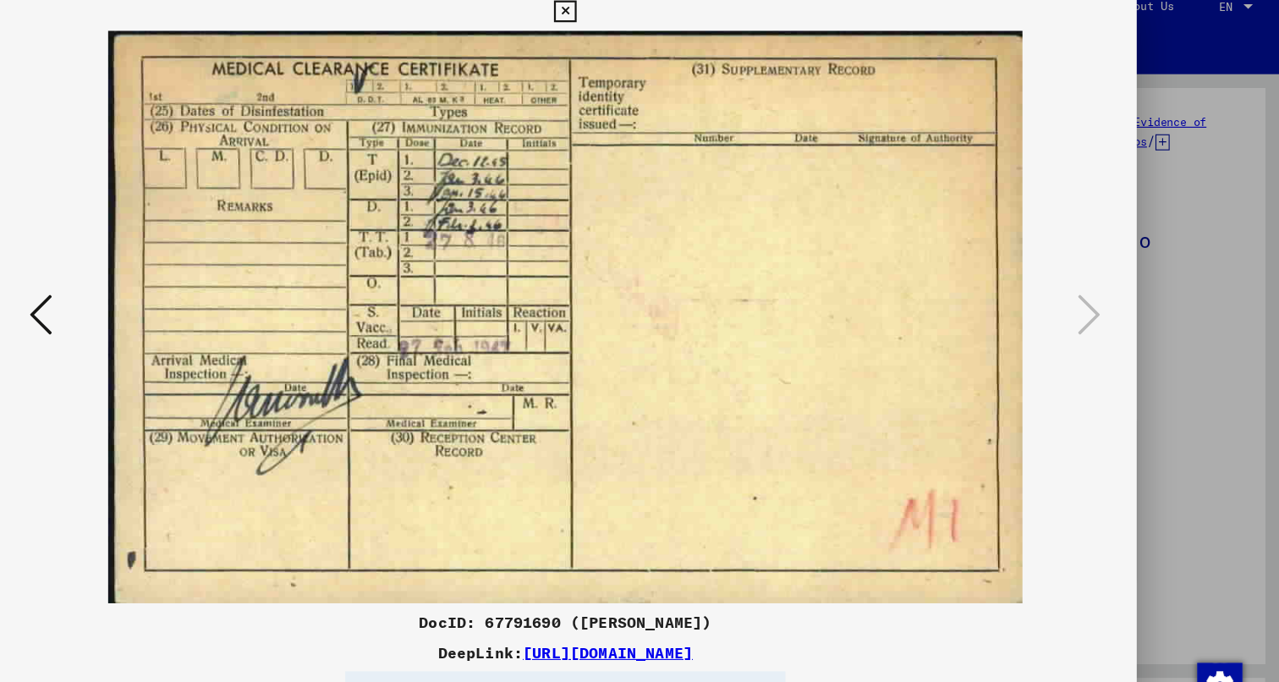
click at [1200, 203] on div at bounding box center [639, 341] width 1279 height 682
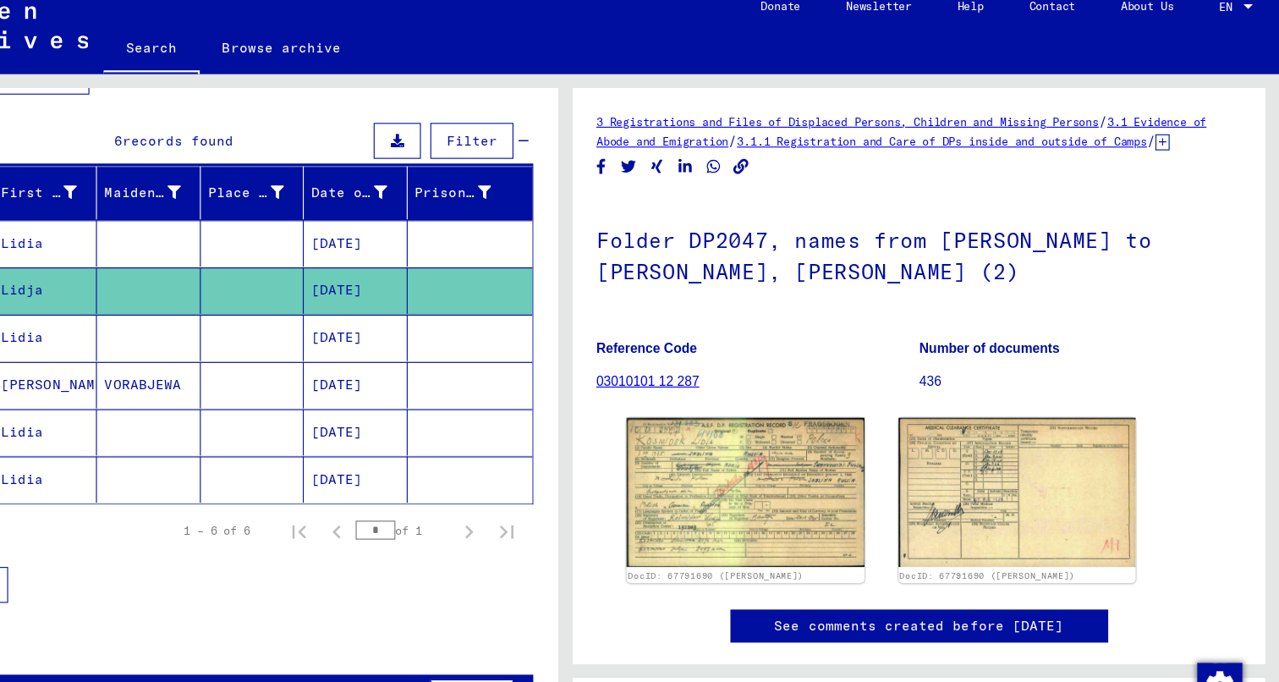
click at [370, 297] on mat-cell at bounding box center [359, 317] width 93 height 41
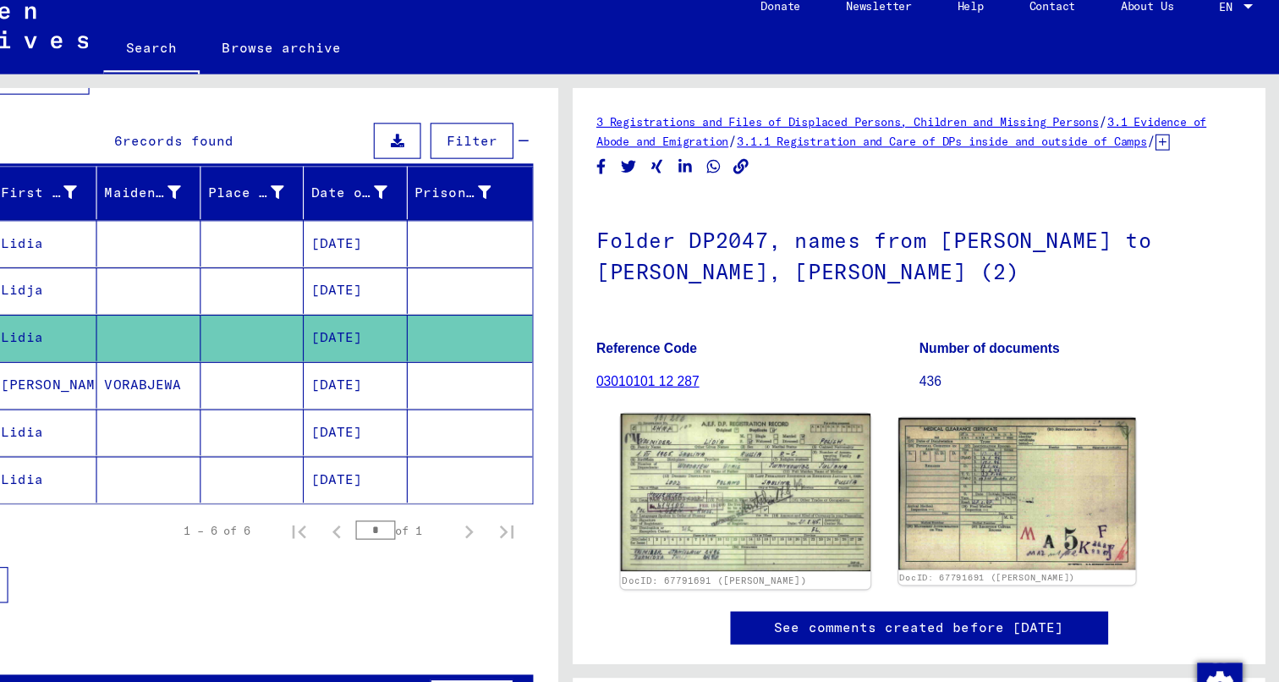
click at [792, 453] on img at bounding box center [800, 456] width 223 height 141
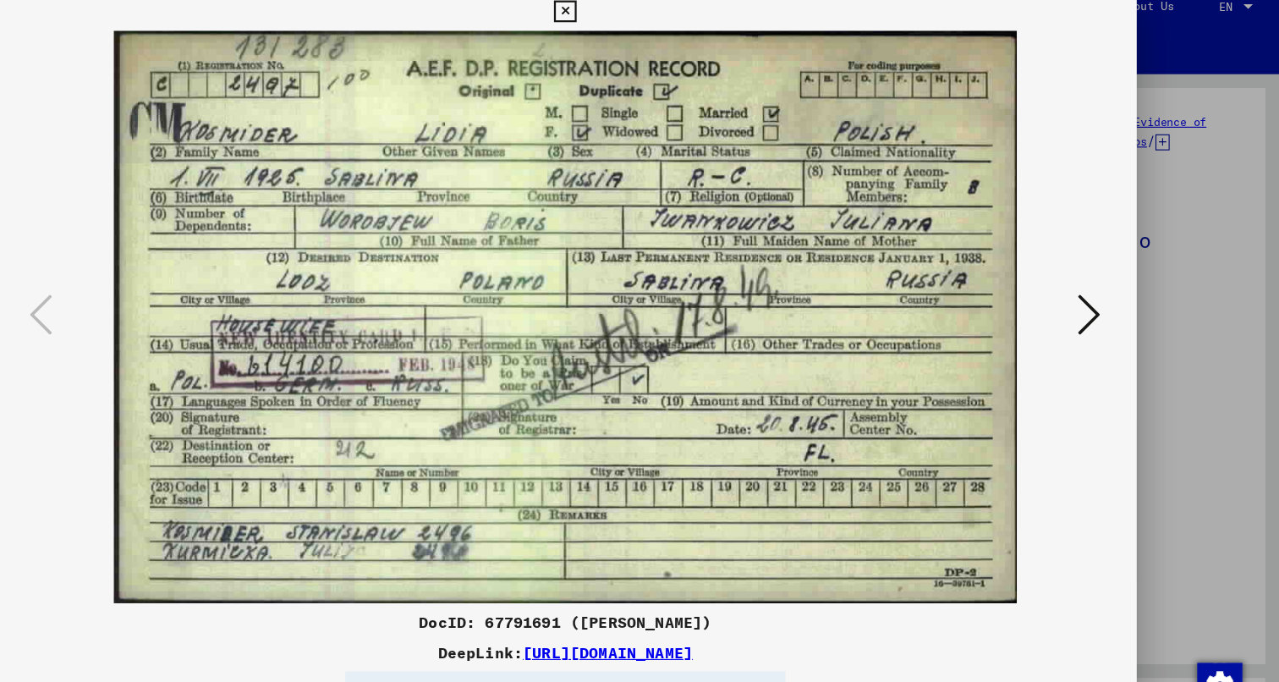
click at [1121, 321] on button at bounding box center [1108, 298] width 30 height 48
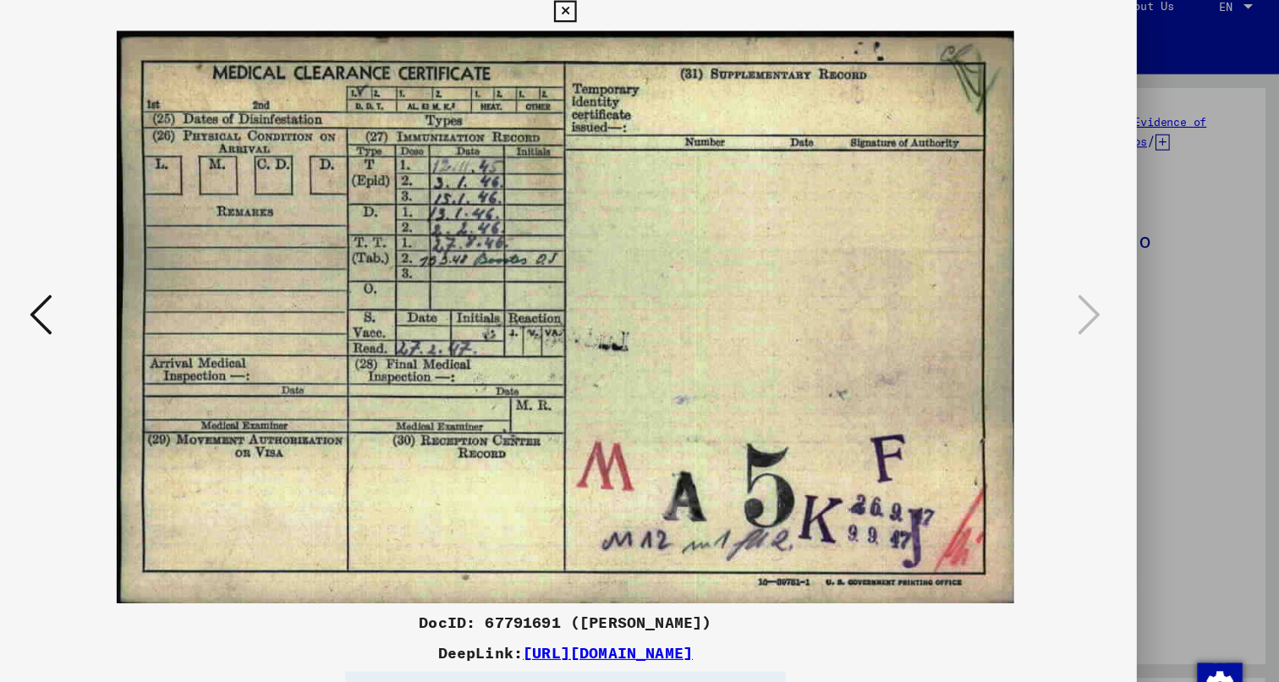
click at [167, 306] on icon at bounding box center [170, 297] width 20 height 41
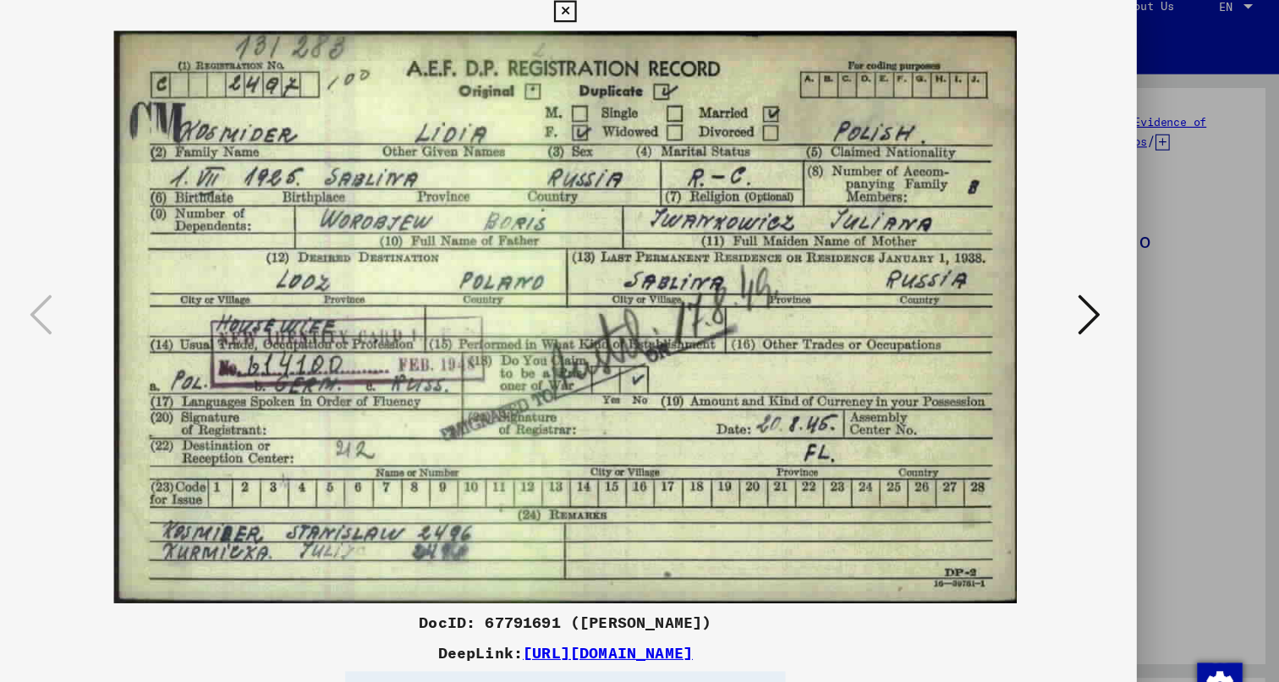
click at [1119, 308] on icon at bounding box center [1109, 297] width 20 height 41
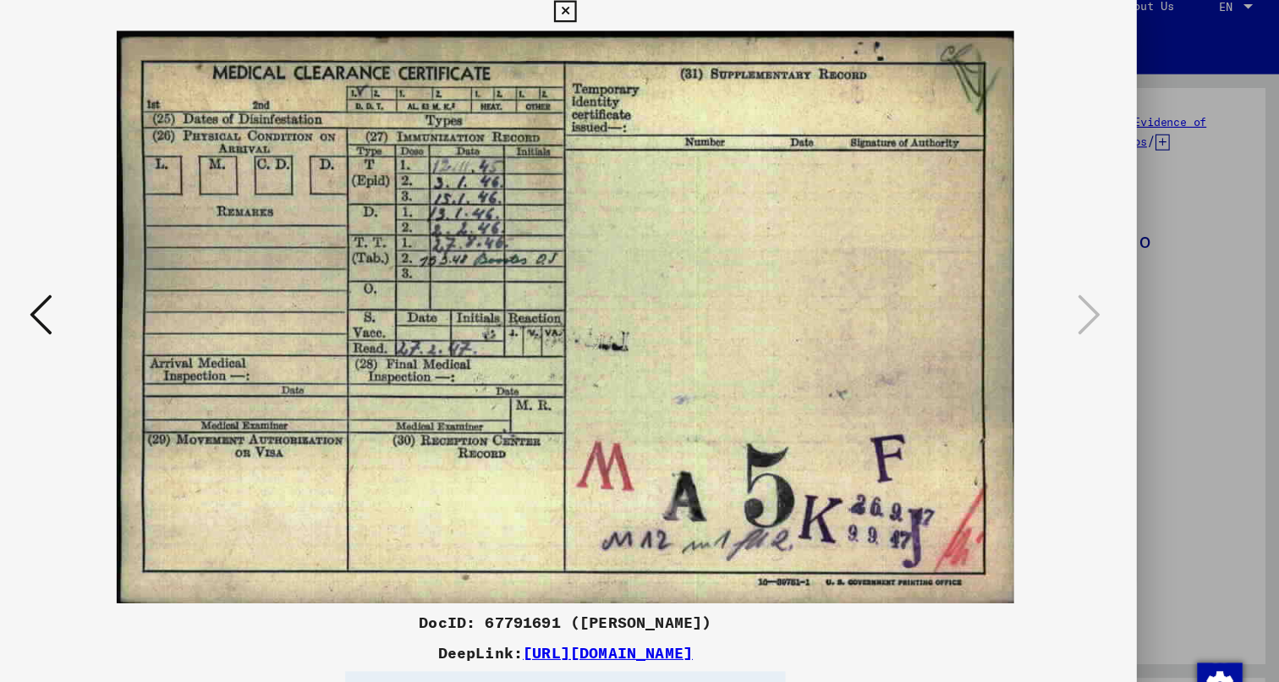
click at [1162, 257] on div at bounding box center [639, 341] width 1279 height 682
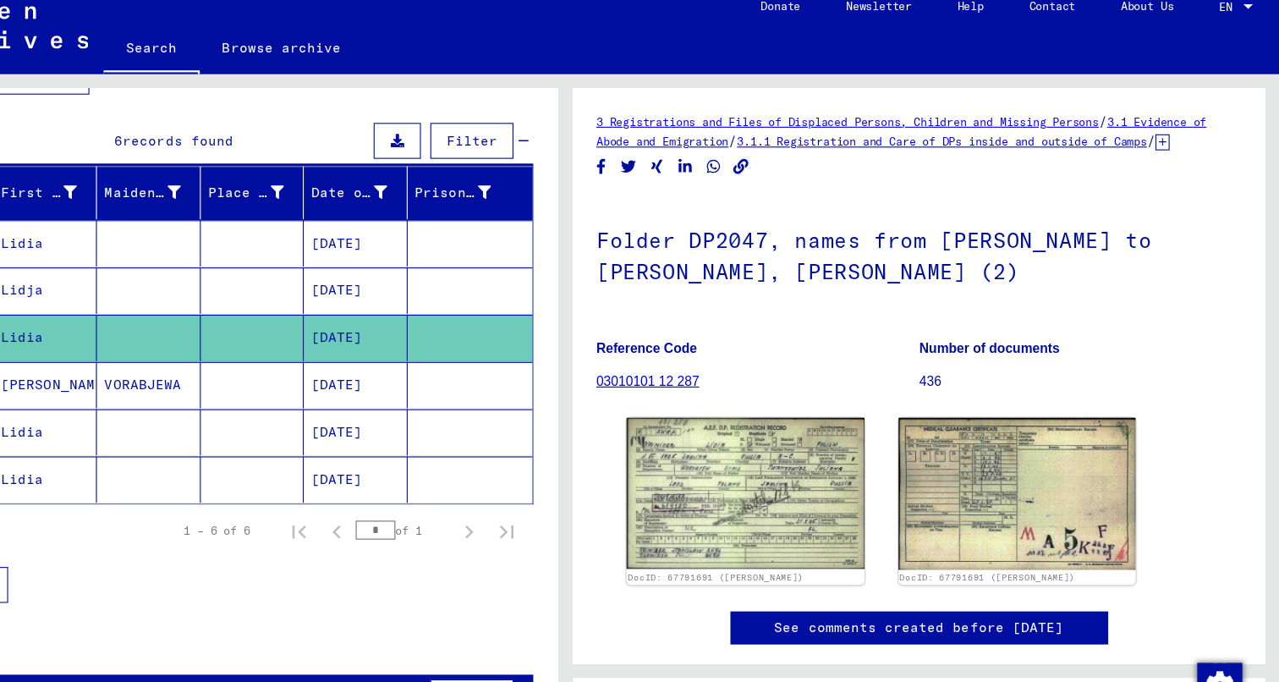
click at [371, 339] on mat-cell at bounding box center [359, 359] width 93 height 41
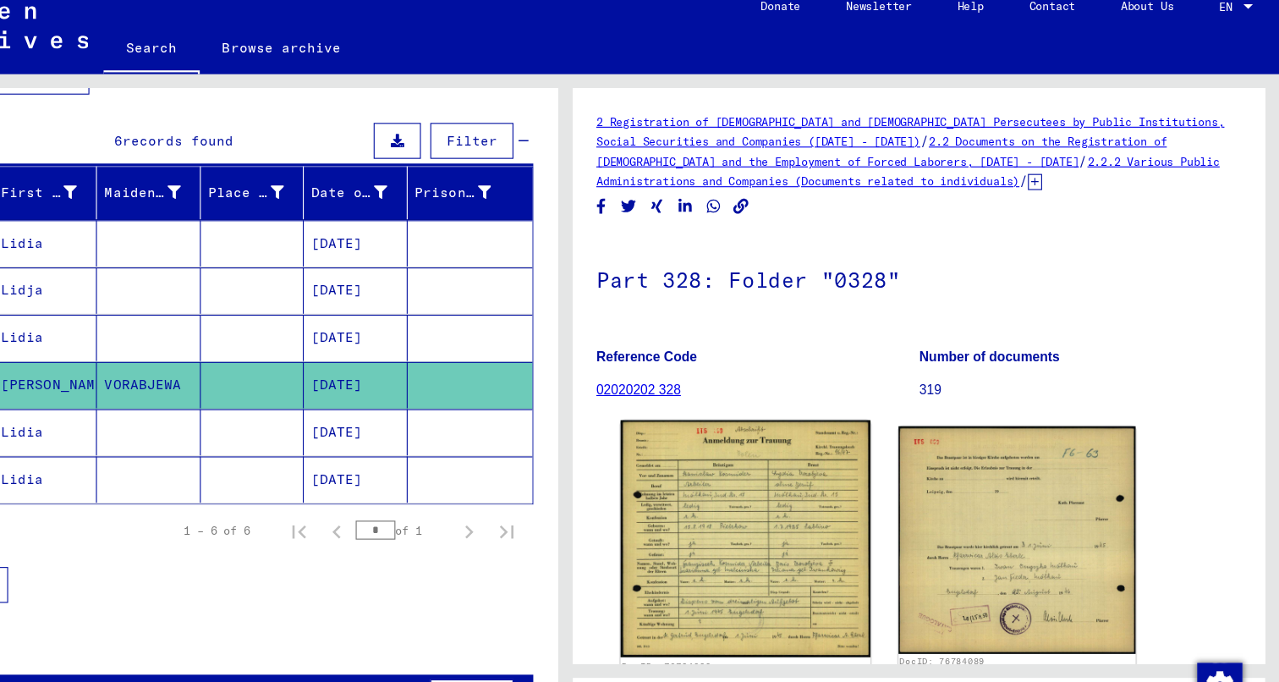
click at [771, 418] on img at bounding box center [800, 498] width 223 height 212
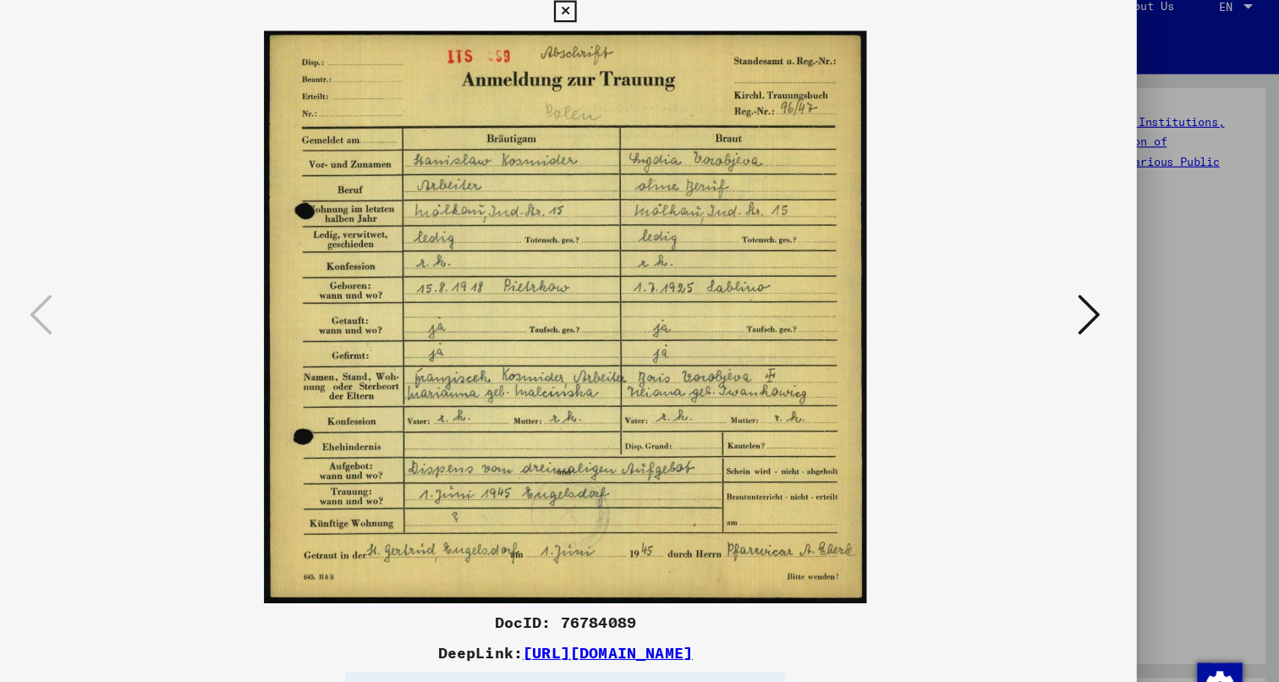
click at [1150, 307] on div at bounding box center [639, 298] width 1023 height 512
click at [1110, 299] on icon at bounding box center [1109, 297] width 20 height 41
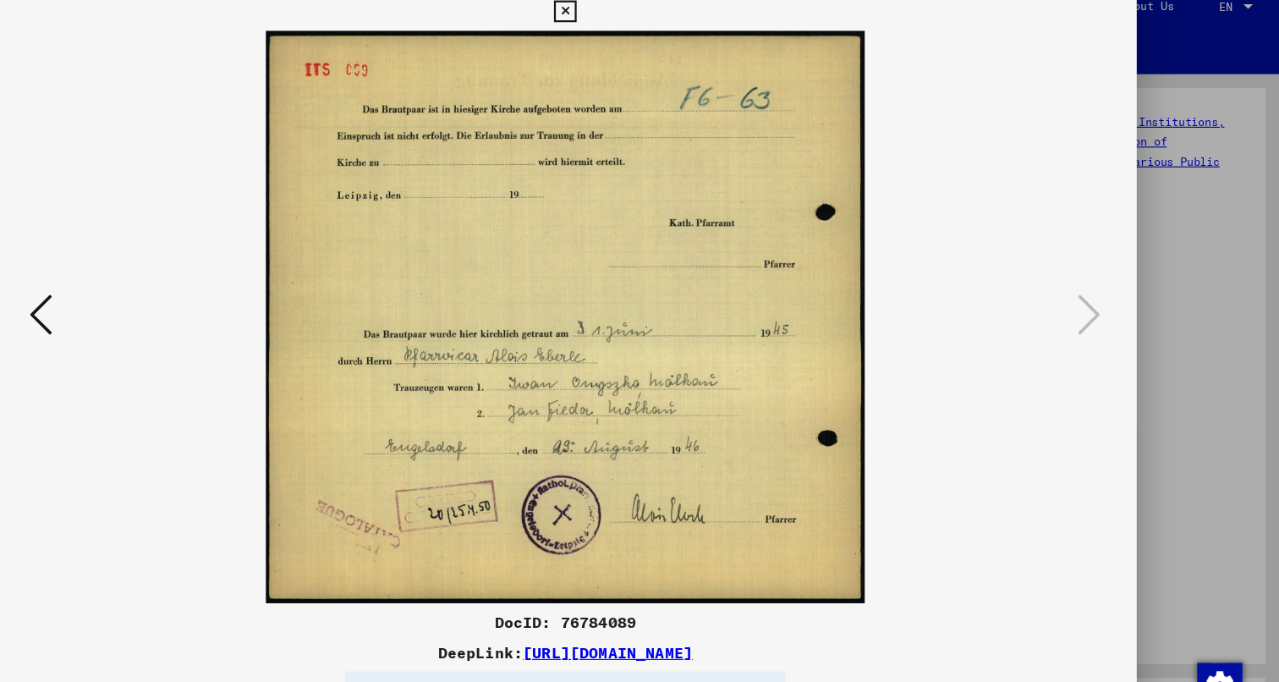
click at [185, 298] on img at bounding box center [639, 298] width 908 height 512
click at [167, 302] on icon at bounding box center [170, 297] width 20 height 41
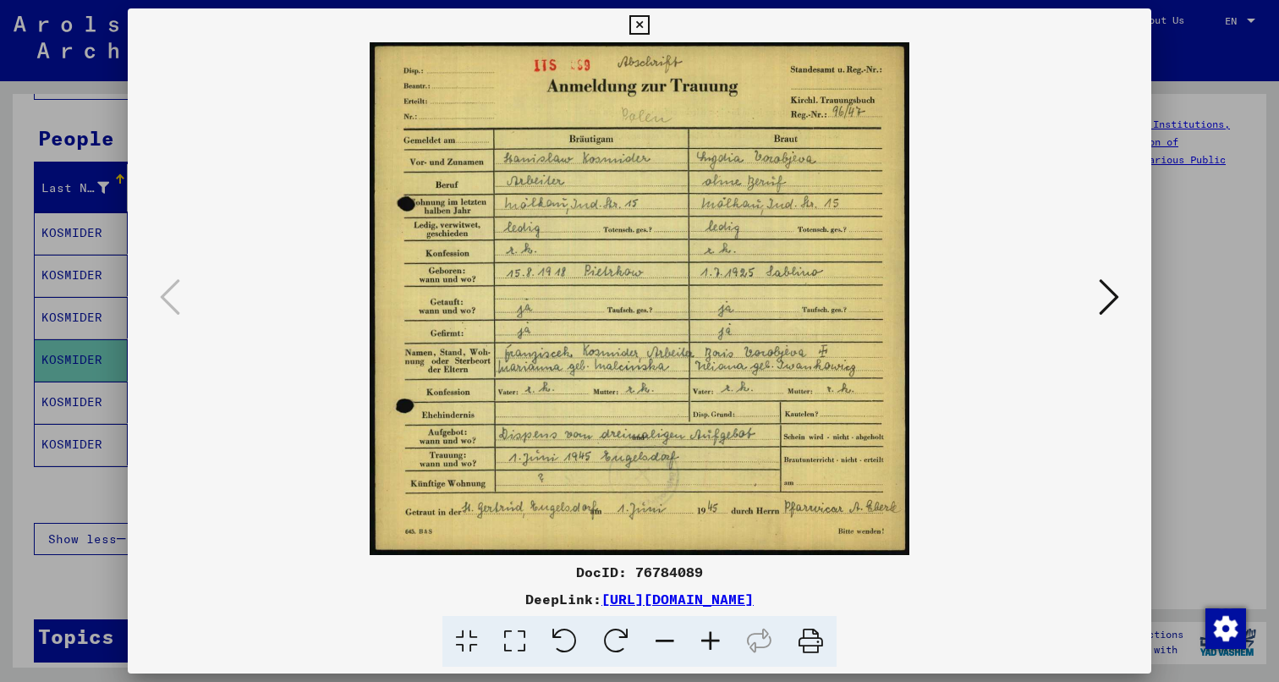
click at [1119, 309] on icon at bounding box center [1109, 297] width 20 height 41
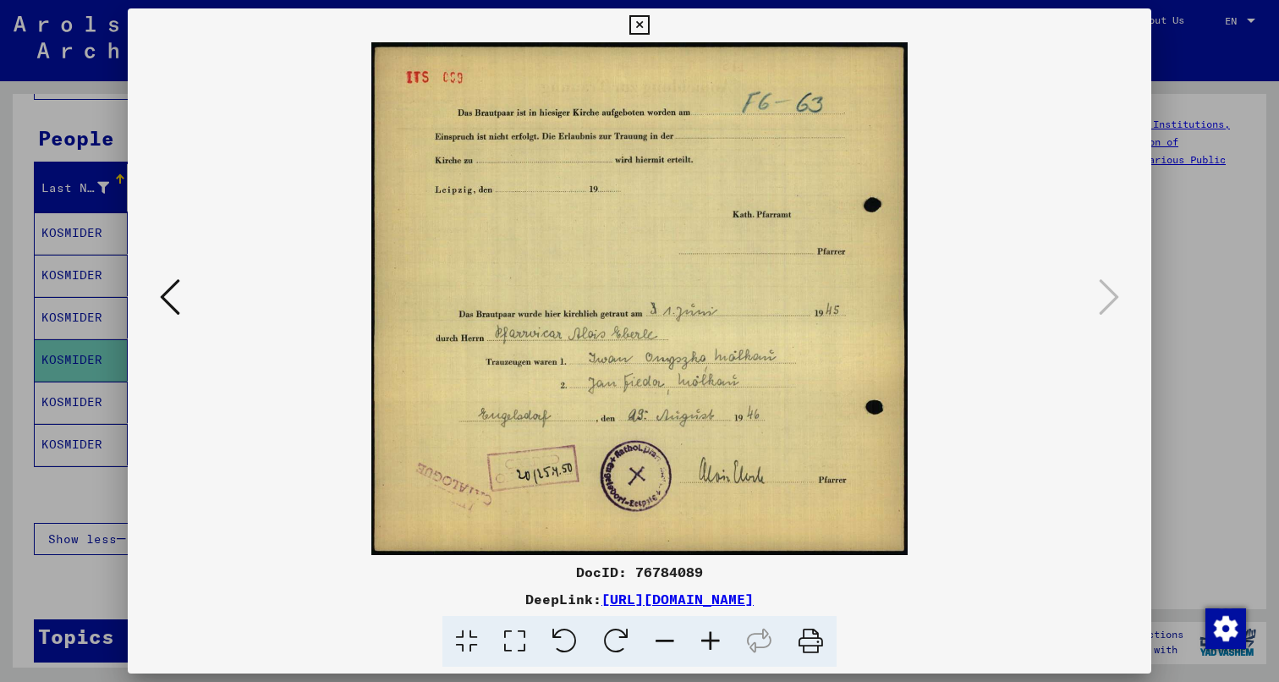
click at [1209, 290] on div at bounding box center [639, 341] width 1279 height 682
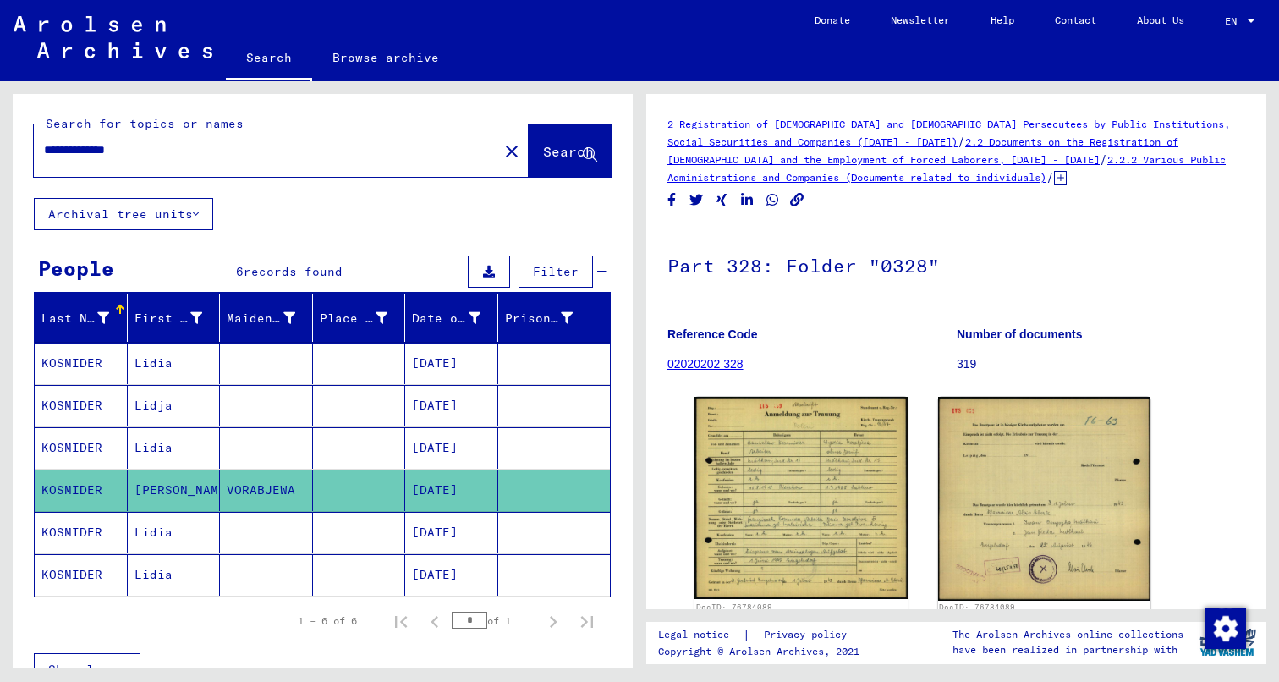
click at [294, 141] on input "**********" at bounding box center [266, 150] width 444 height 18
drag, startPoint x: 229, startPoint y: 131, endPoint x: -56, endPoint y: 128, distance: 285.0
click at [0, 128] on html "**********" at bounding box center [639, 341] width 1279 height 682
paste input "*********"
click at [542, 124] on button "Search" at bounding box center [570, 150] width 83 height 52
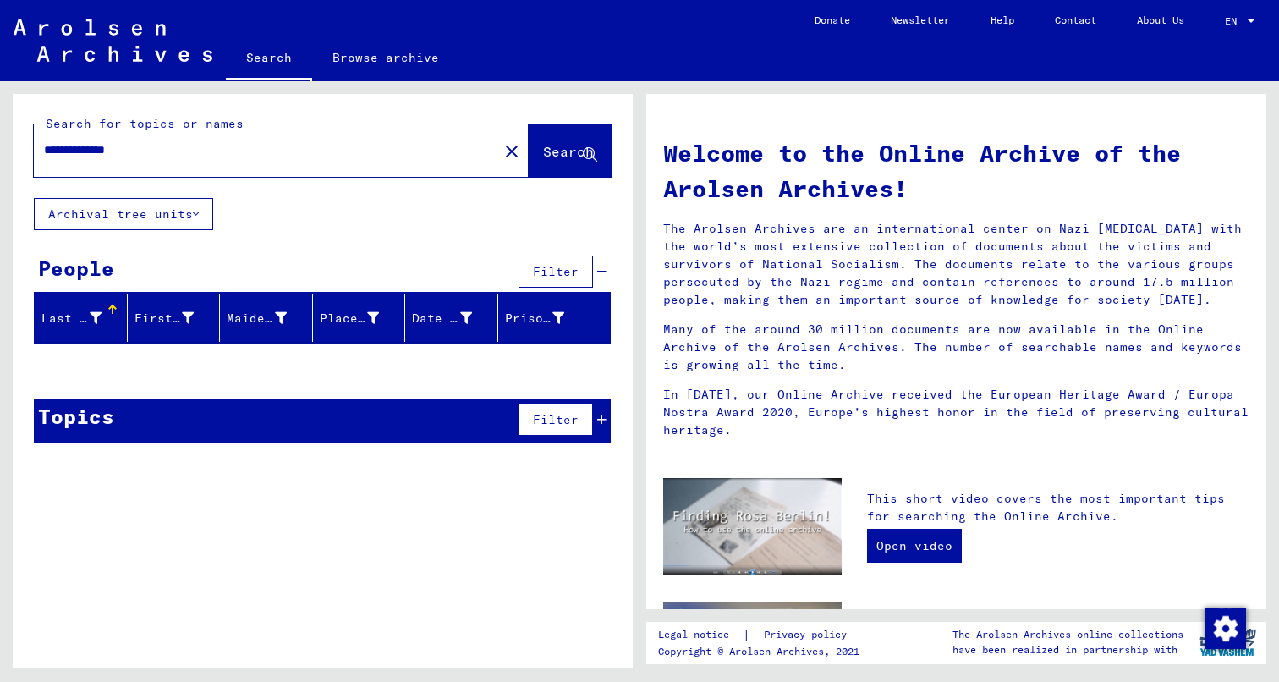
drag, startPoint x: 205, startPoint y: 125, endPoint x: 104, endPoint y: 119, distance: 101.7
click at [104, 141] on input "**********" at bounding box center [261, 150] width 434 height 18
type input "*******"
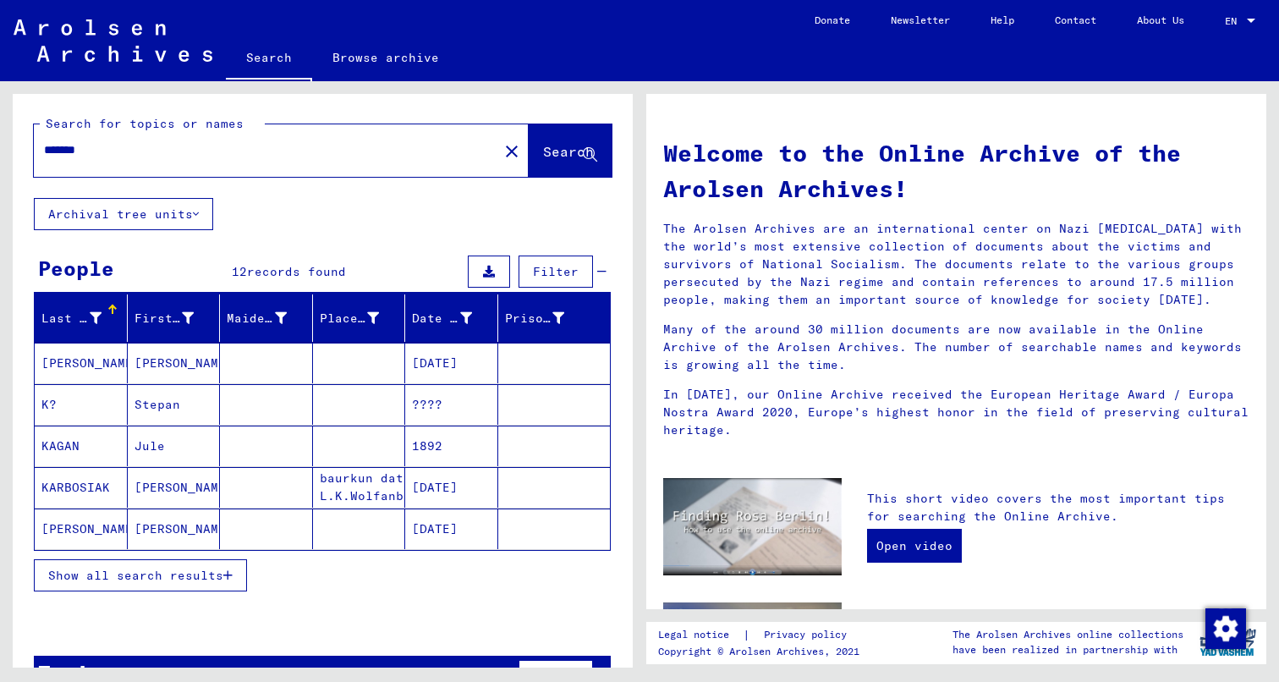
click at [168, 559] on button "Show all search results" at bounding box center [140, 575] width 213 height 32
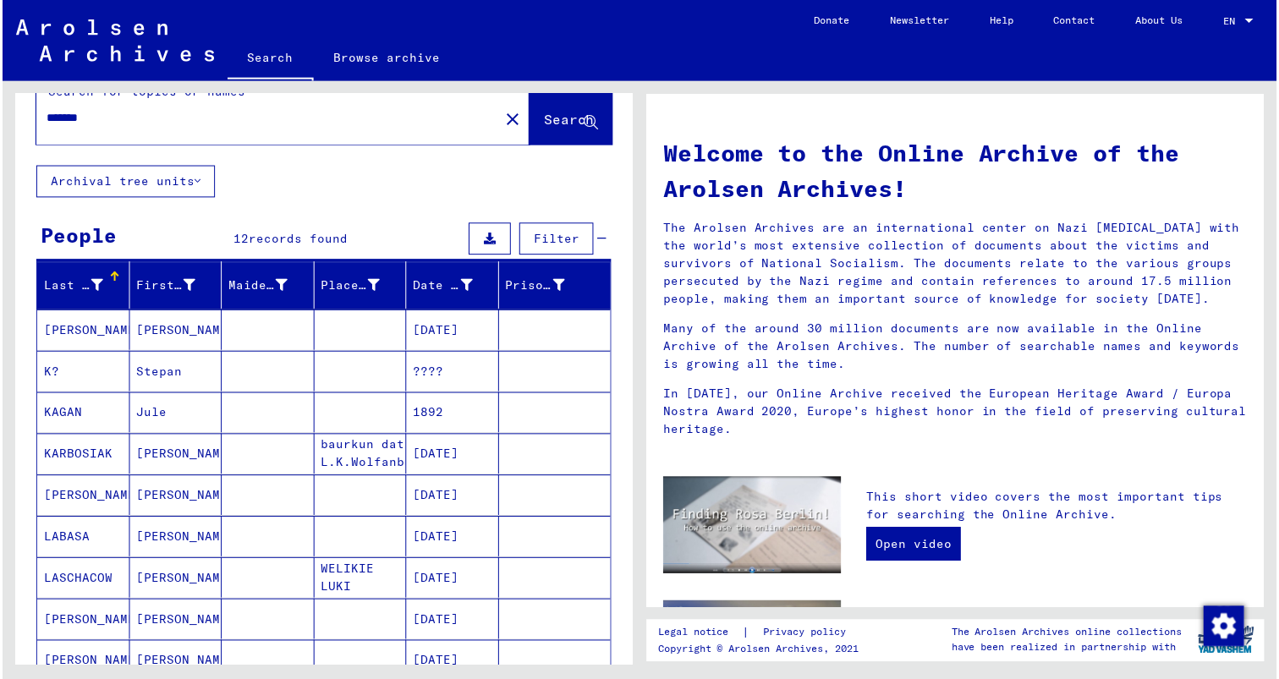
scroll to position [11, 0]
